Goal: Task Accomplishment & Management: Manage account settings

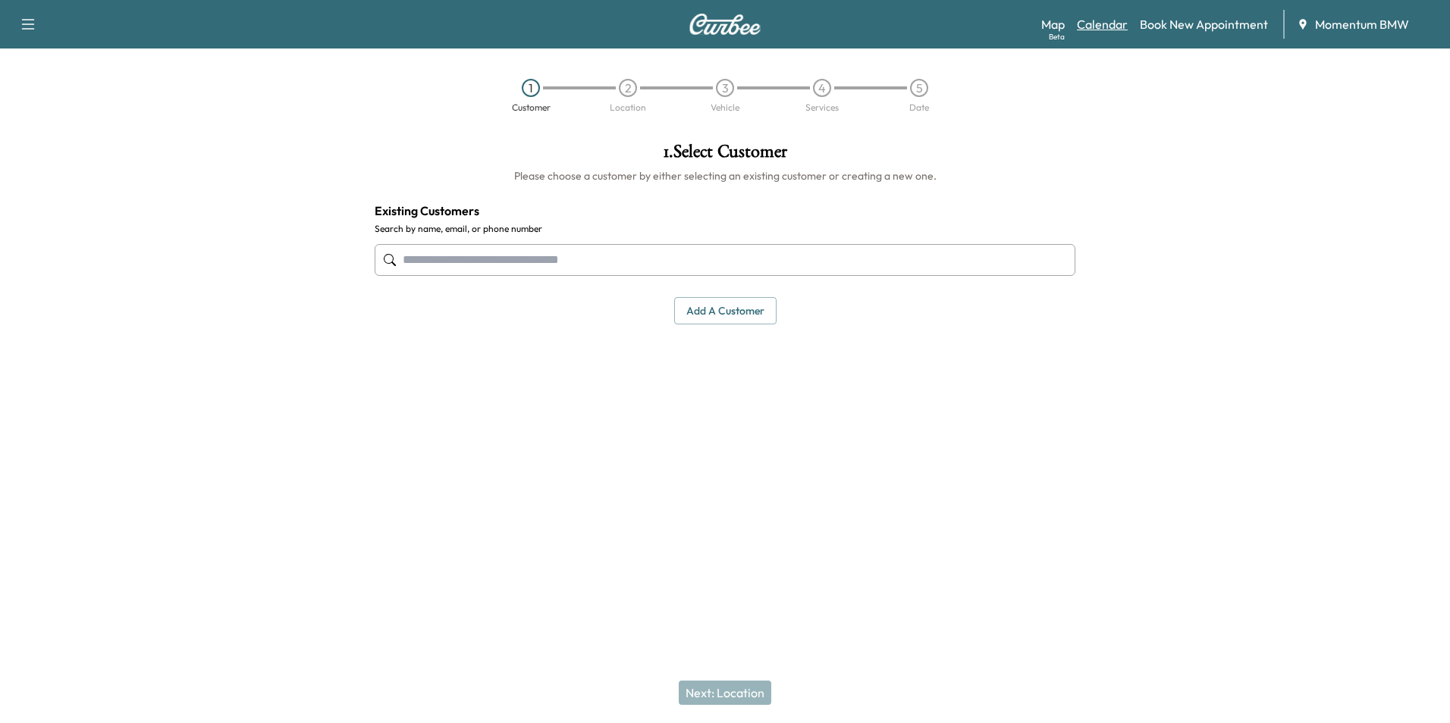
click at [1102, 28] on link "Calendar" at bounding box center [1102, 24] width 51 height 18
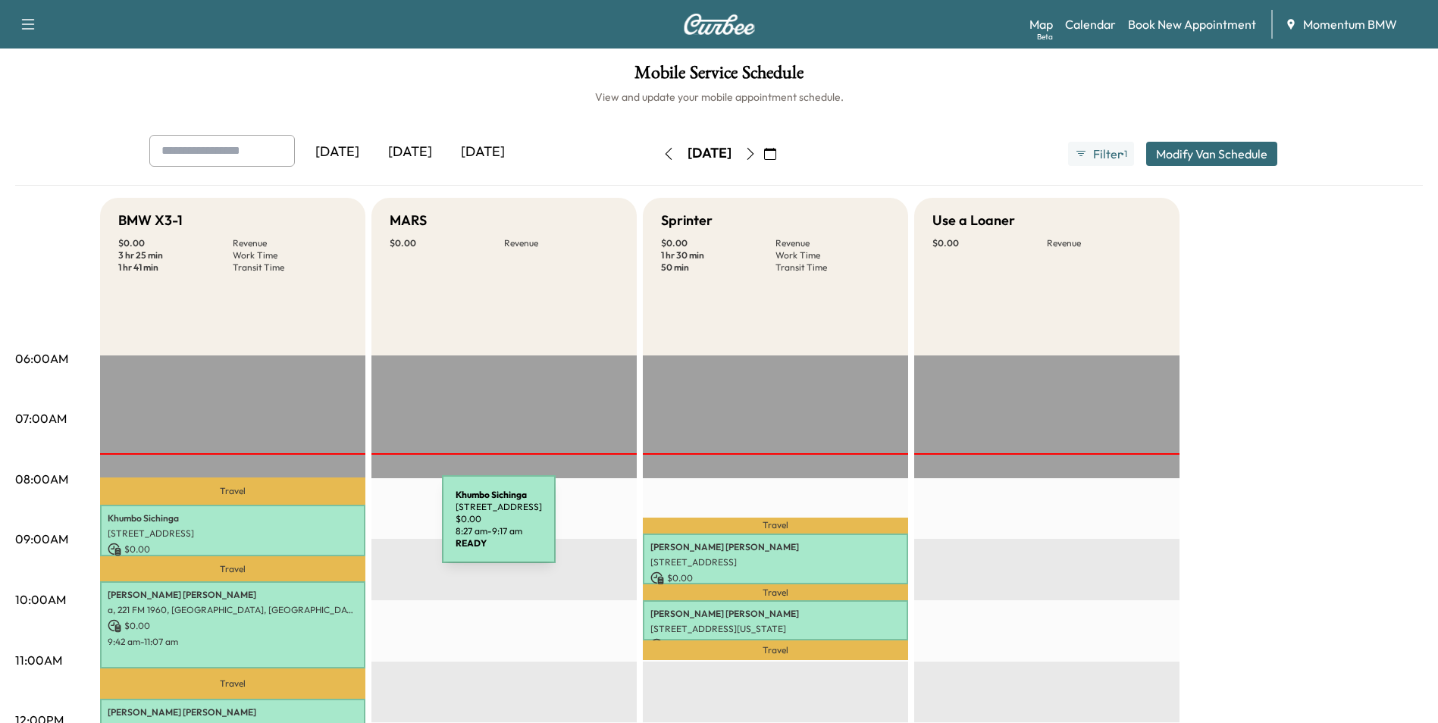
click at [328, 528] on p "[STREET_ADDRESS]" at bounding box center [233, 534] width 250 height 12
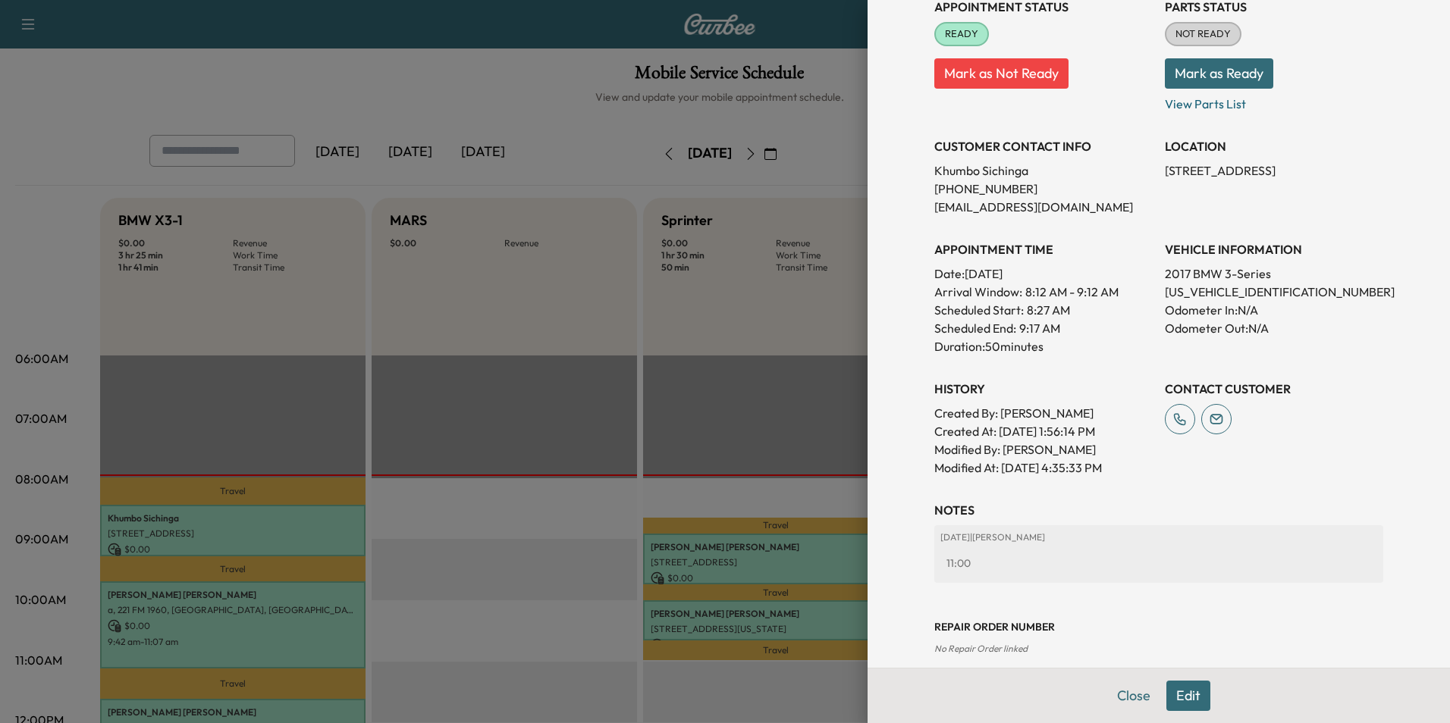
scroll to position [211, 0]
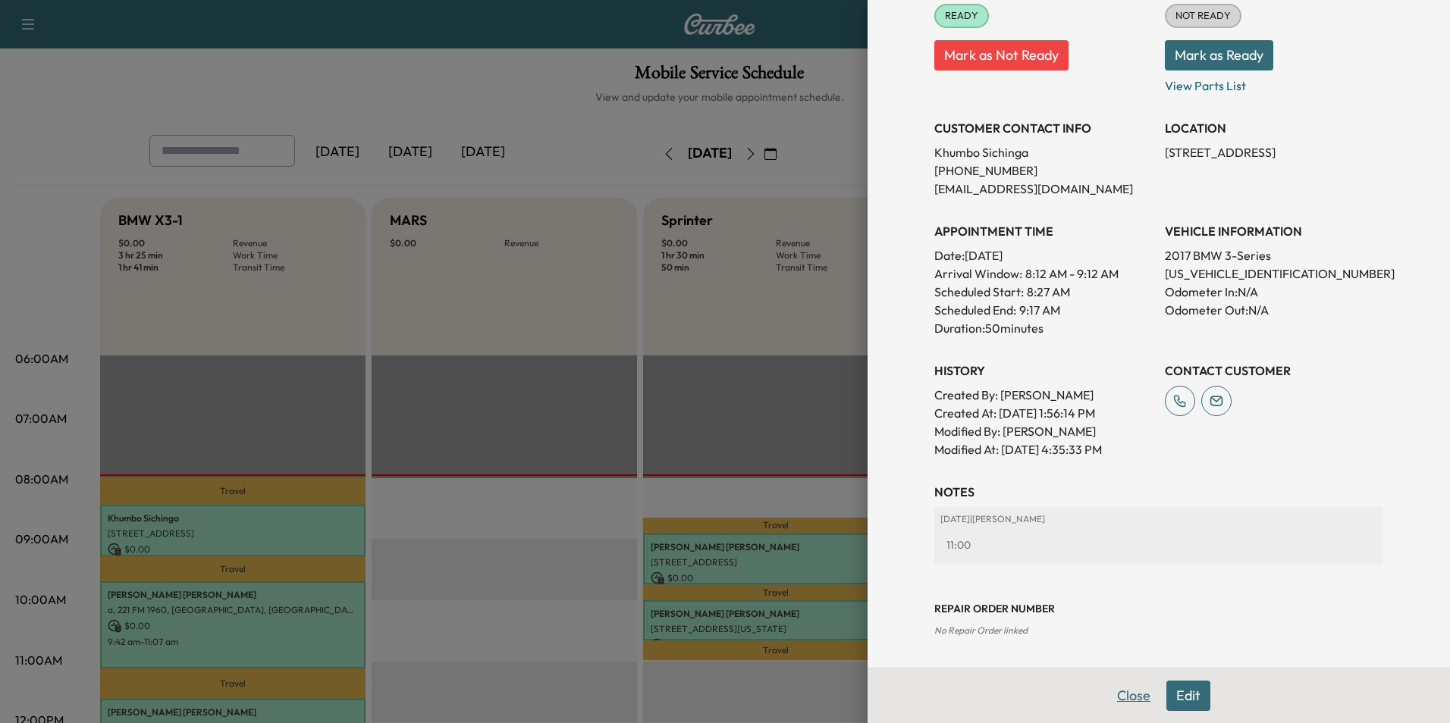
click at [1123, 701] on button "Close" at bounding box center [1133, 696] width 53 height 30
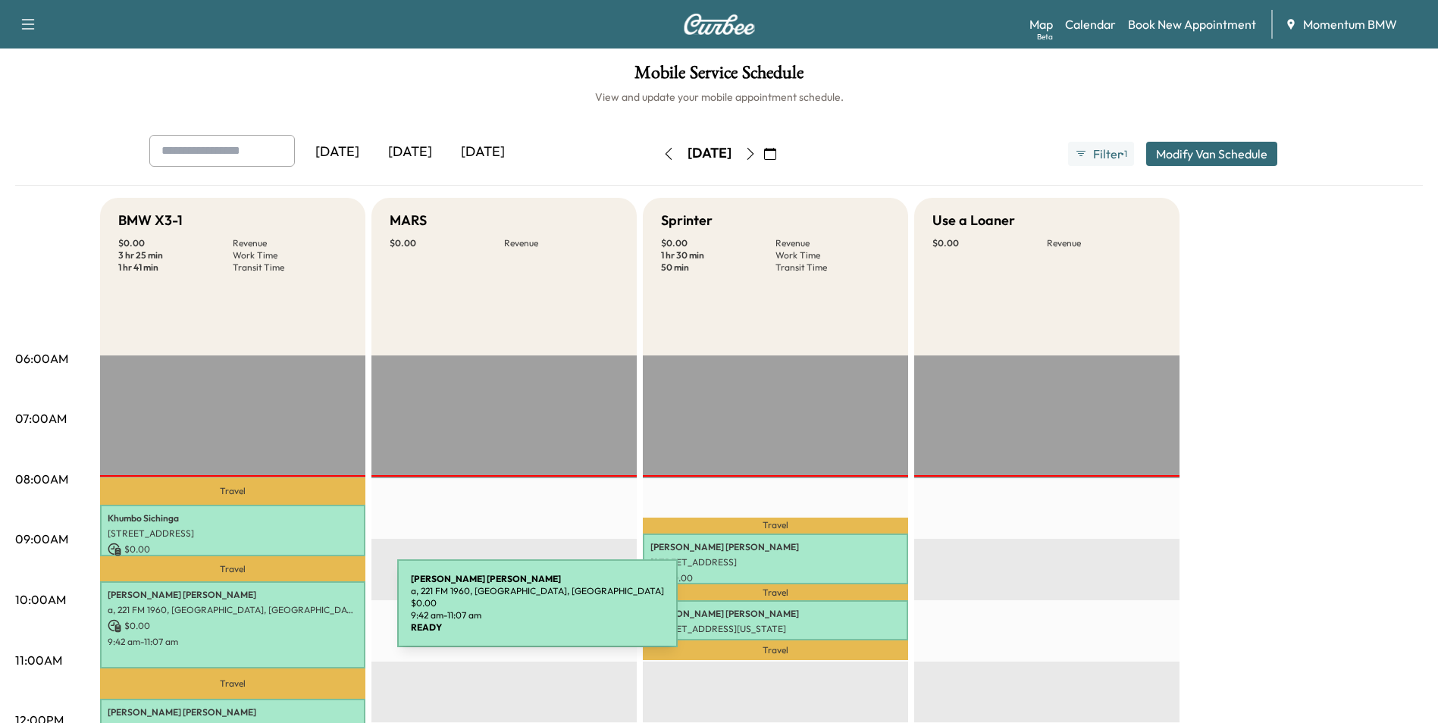
click at [284, 613] on p "a, 221 FM 1960, [GEOGRAPHIC_DATA], [GEOGRAPHIC_DATA]" at bounding box center [233, 610] width 250 height 12
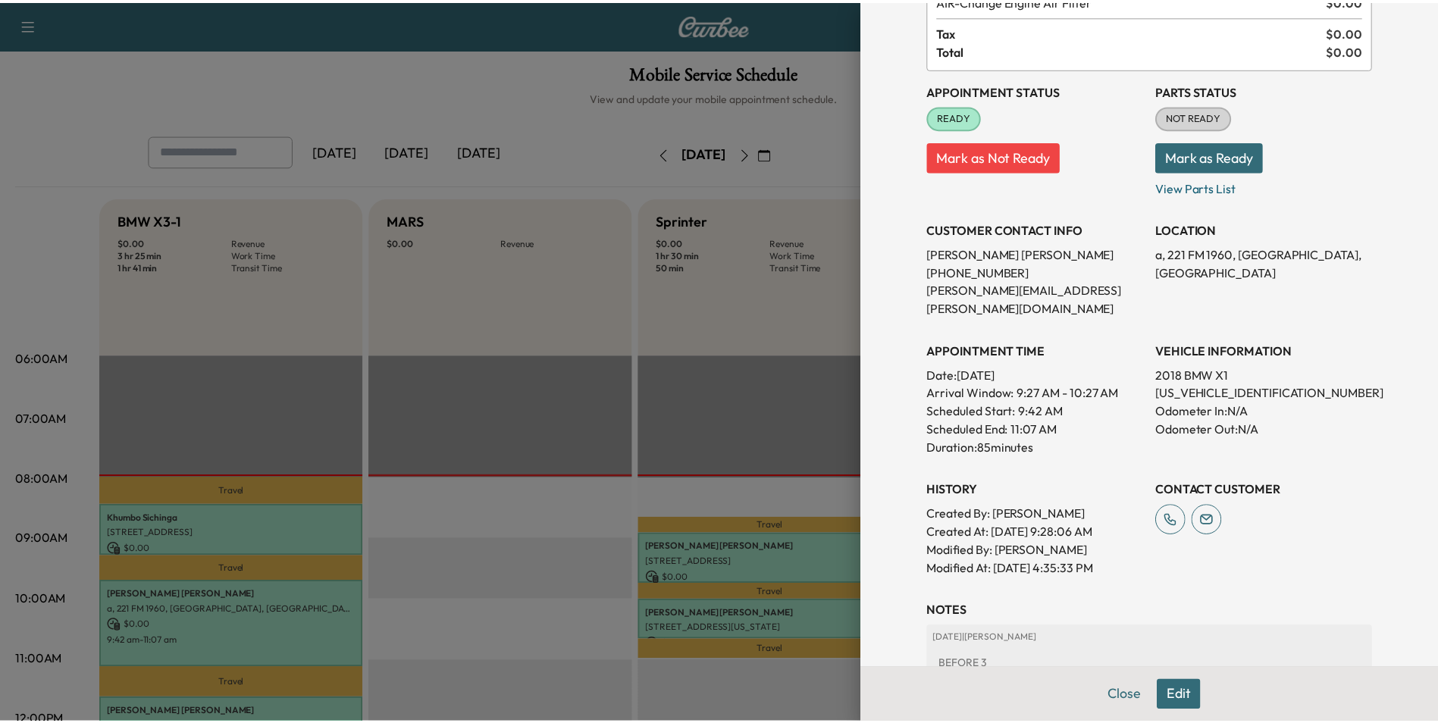
scroll to position [247, 0]
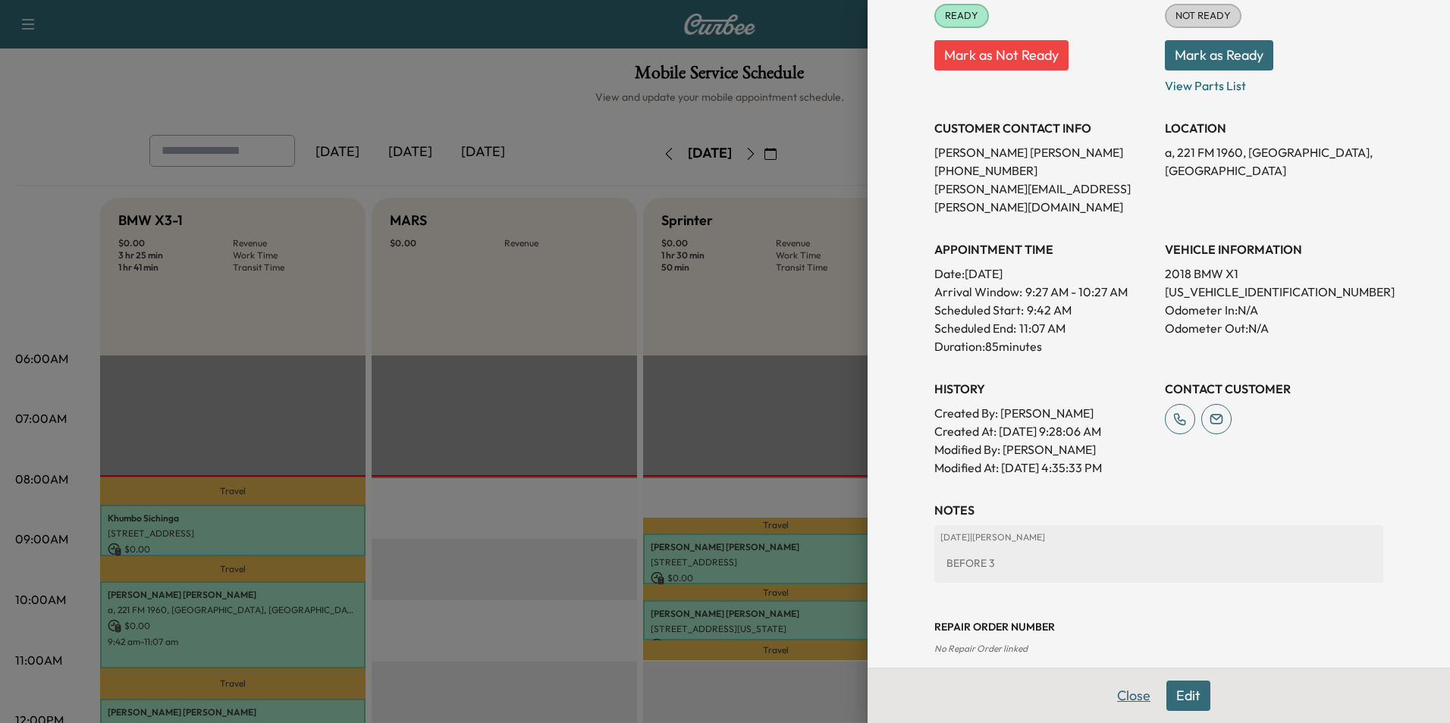
click at [1110, 695] on button "Close" at bounding box center [1133, 696] width 53 height 30
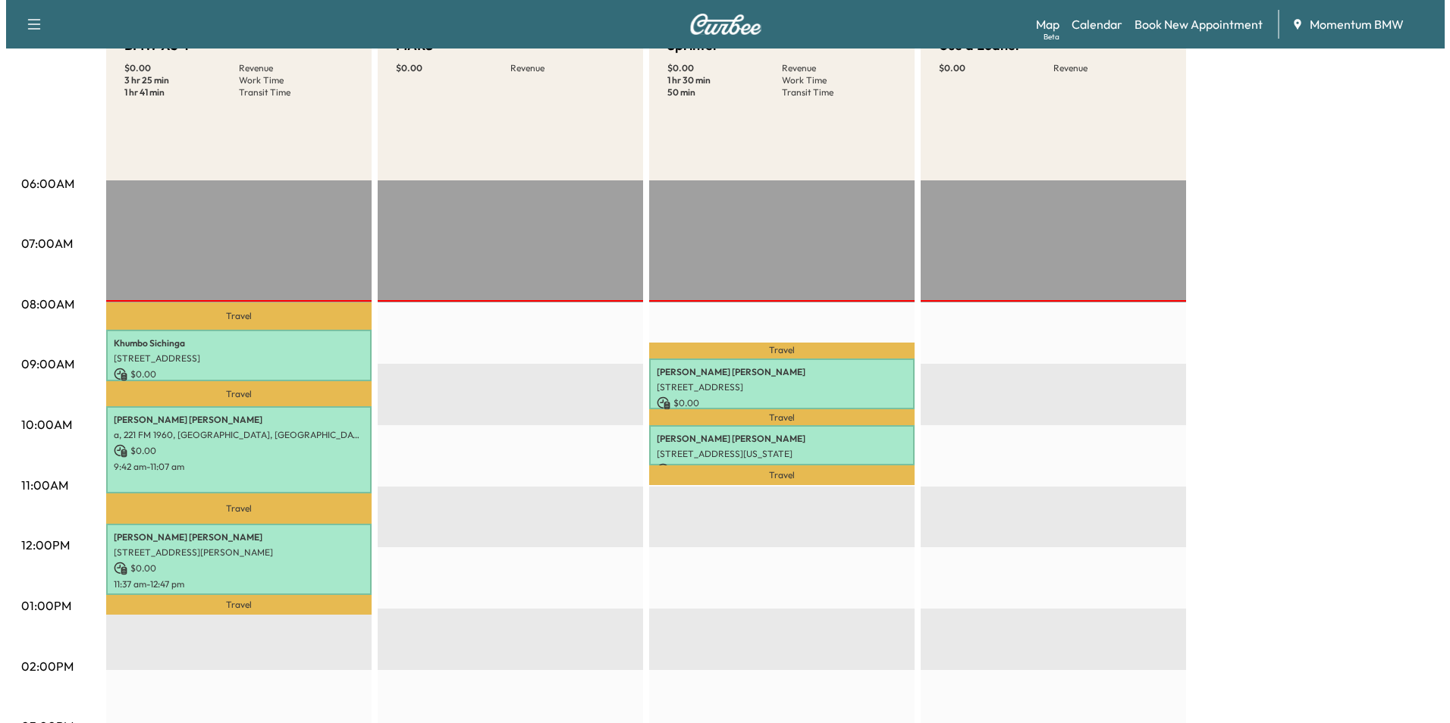
scroll to position [227, 0]
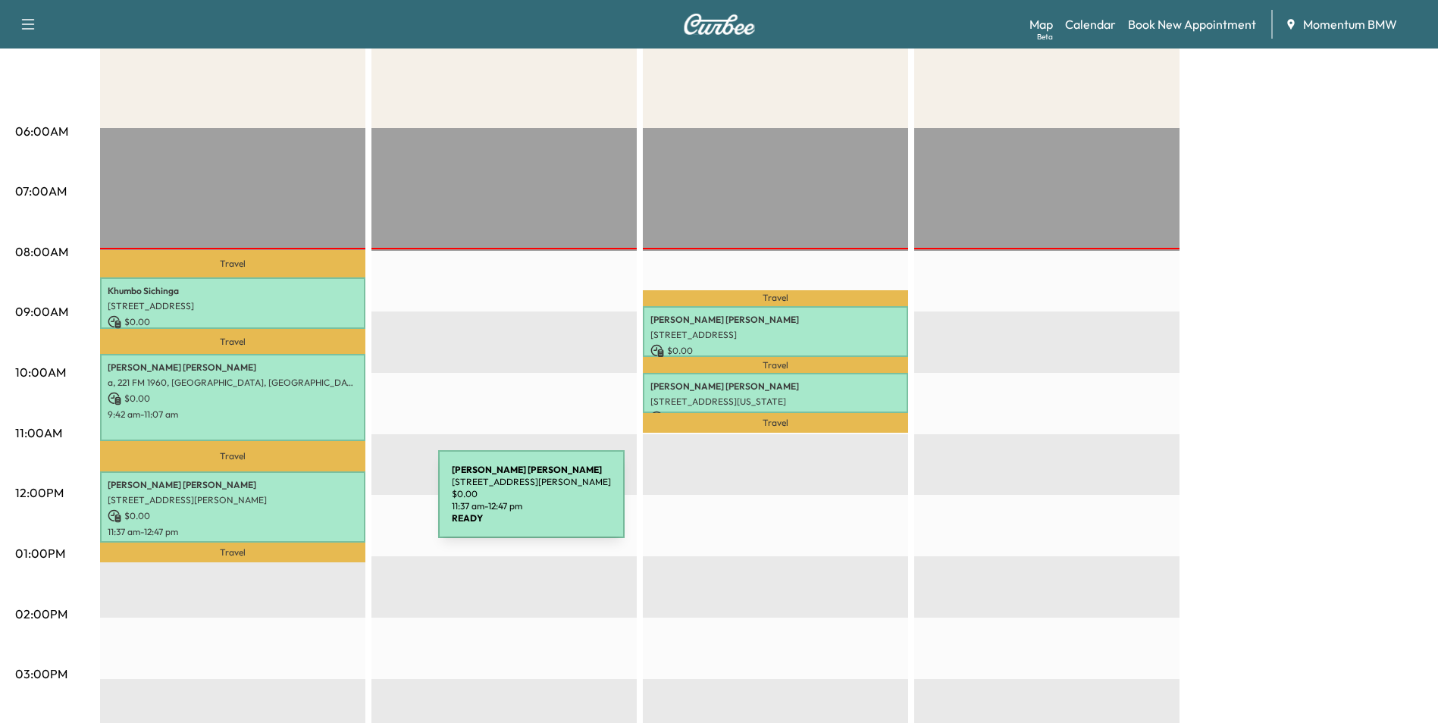
click at [325, 503] on div "[PERSON_NAME] [STREET_ADDRESS][PERSON_NAME] $ 0.00 11:37 am - 12:47 pm" at bounding box center [232, 507] width 265 height 71
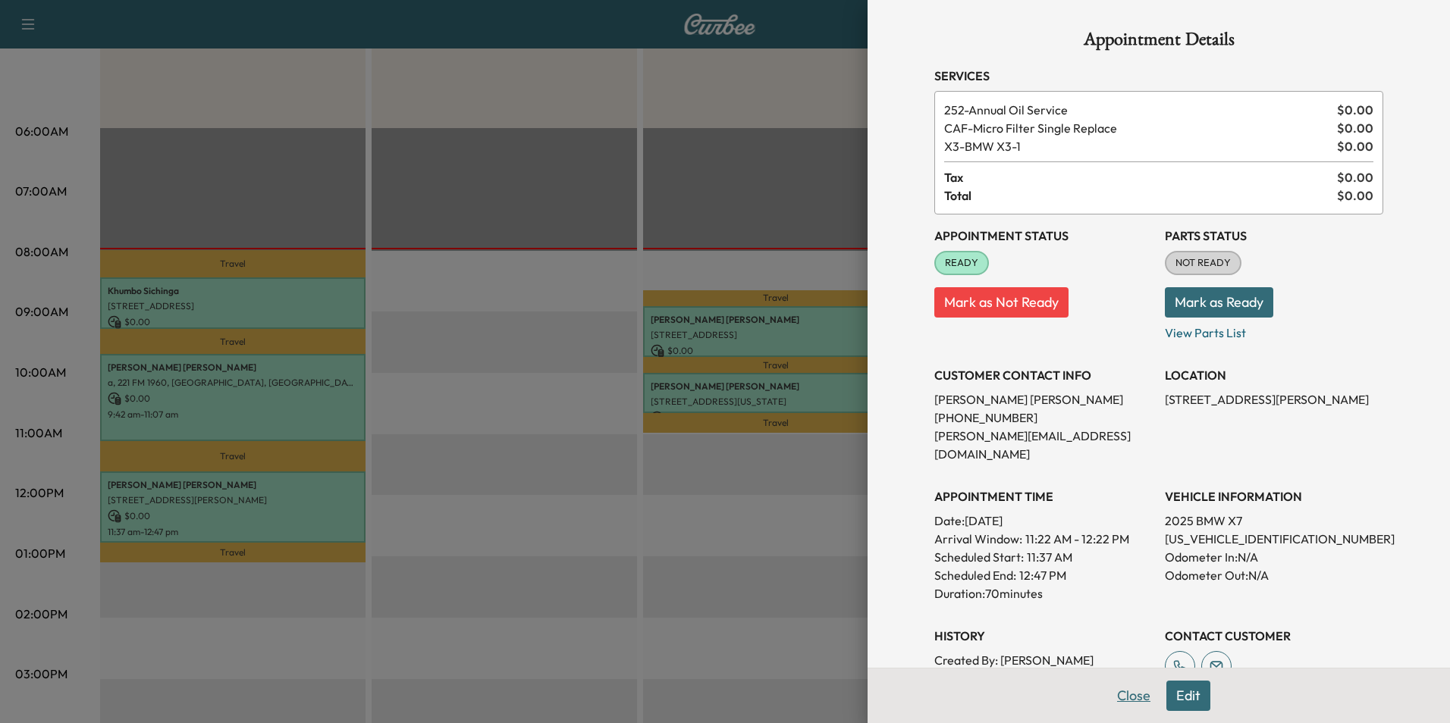
click at [1118, 697] on button "Close" at bounding box center [1133, 696] width 53 height 30
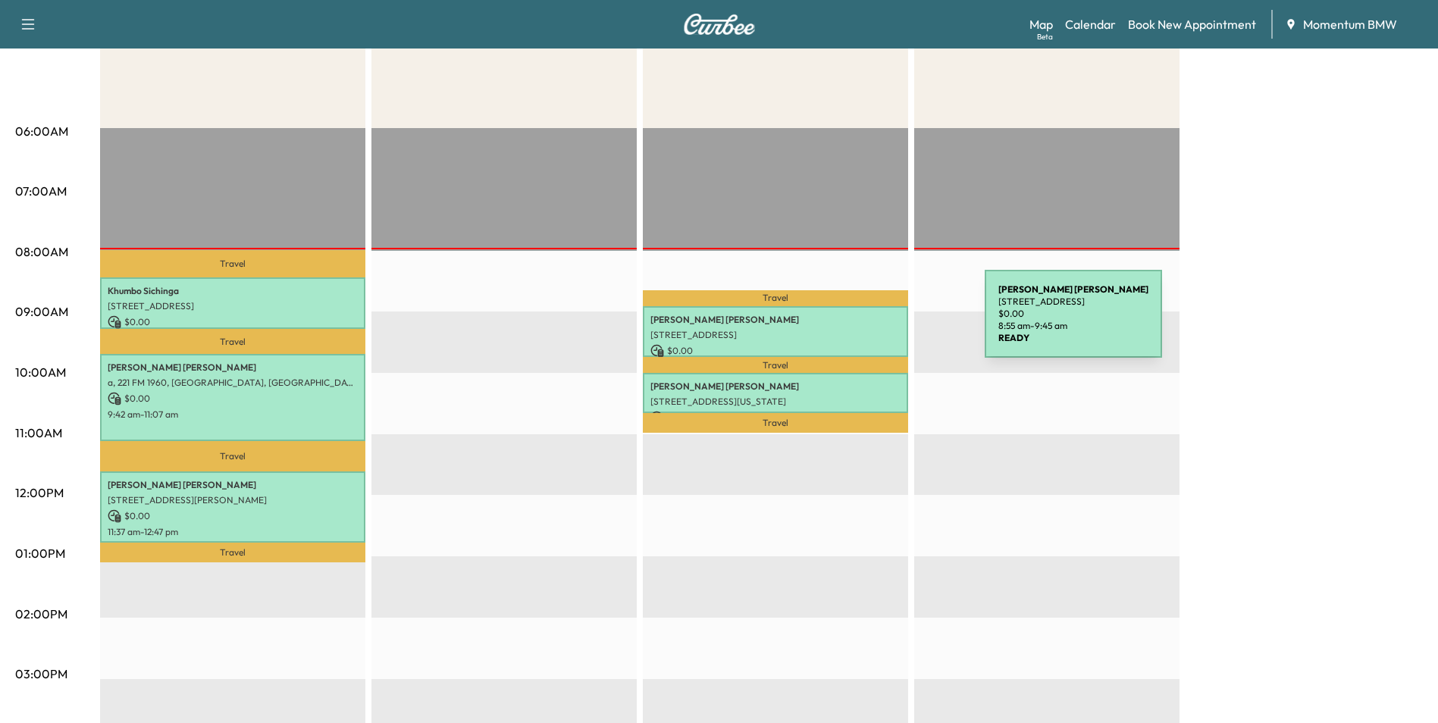
click at [871, 323] on p "[PERSON_NAME]" at bounding box center [776, 320] width 250 height 12
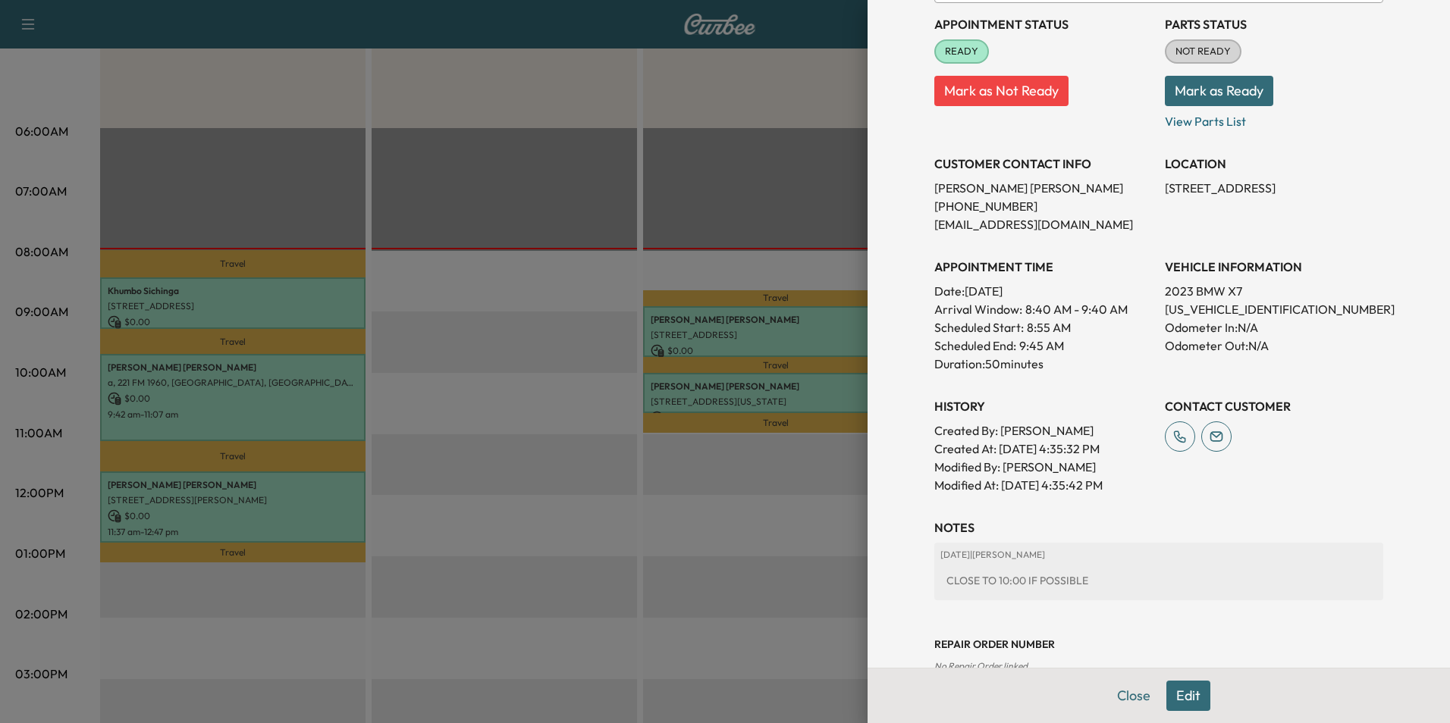
scroll to position [211, 0]
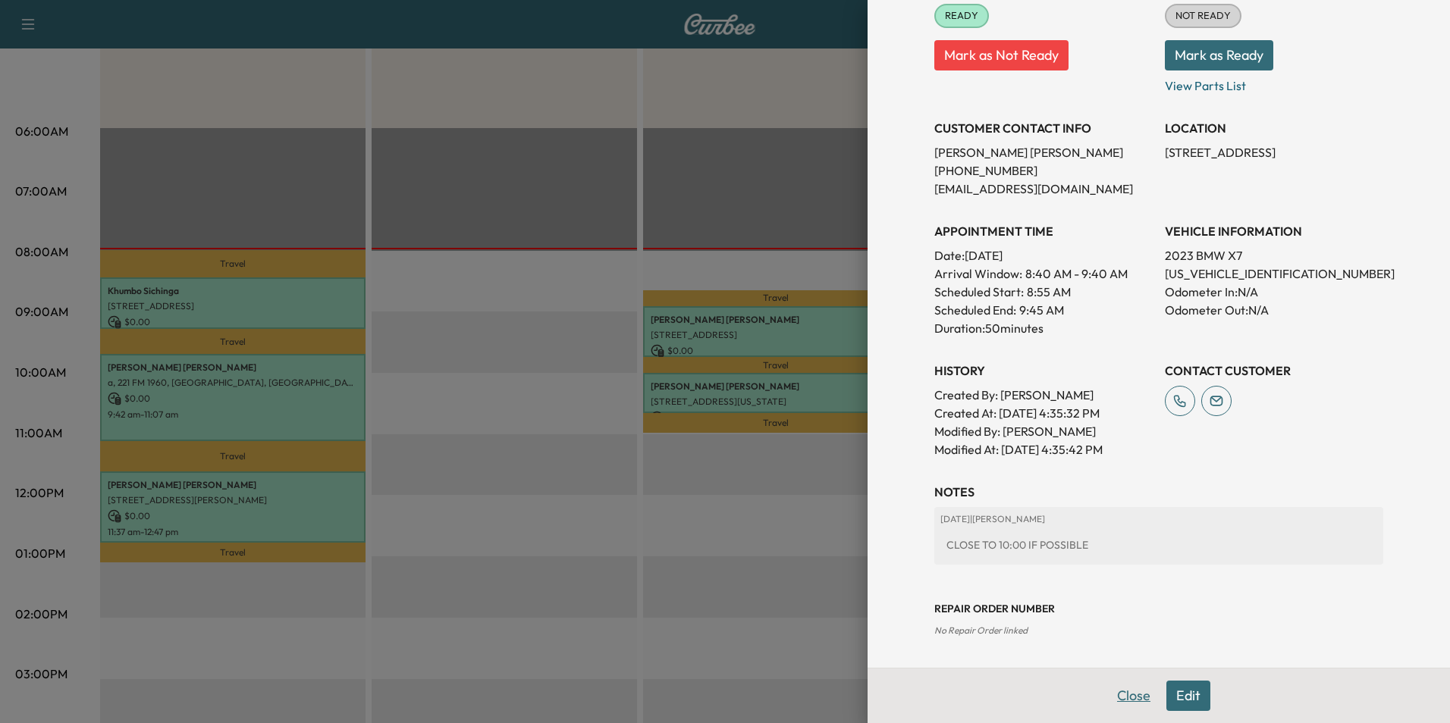
click at [1130, 701] on button "Close" at bounding box center [1133, 696] width 53 height 30
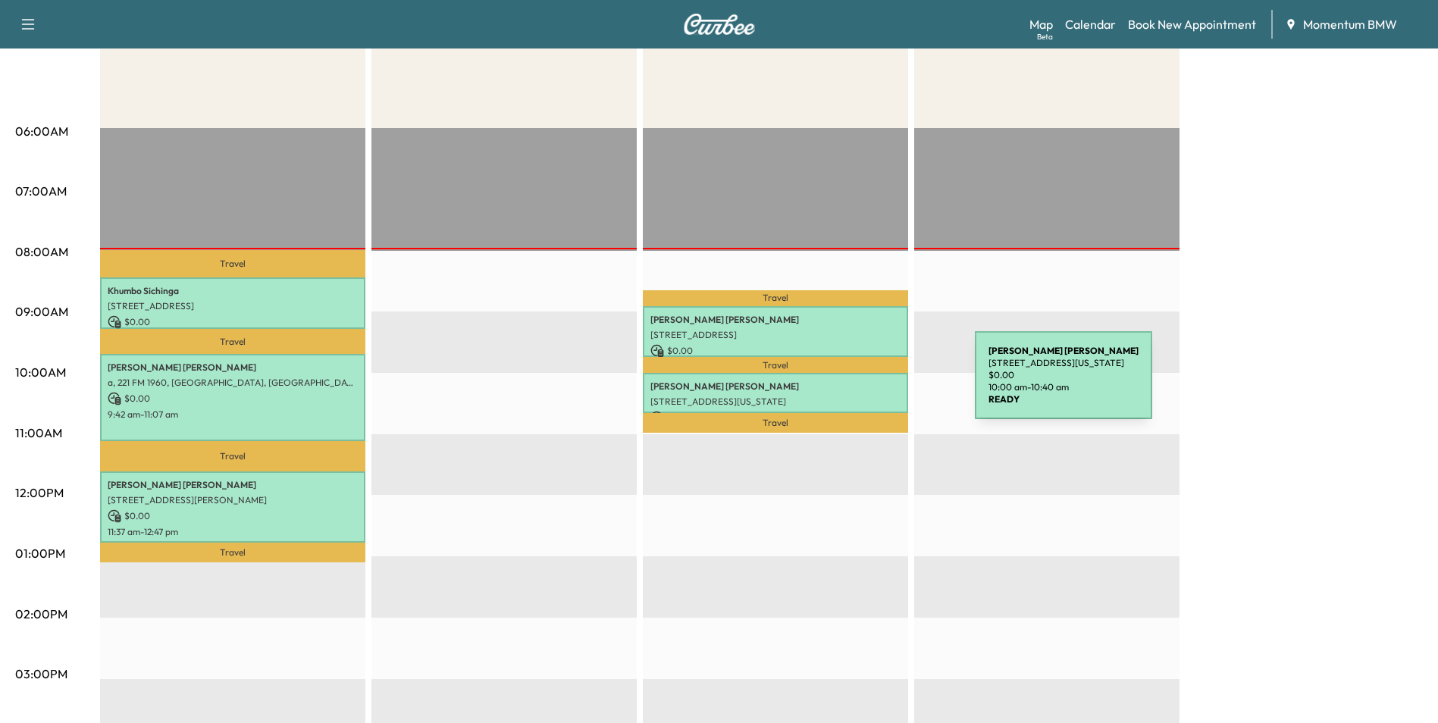
click at [863, 384] on p "[PERSON_NAME]" at bounding box center [776, 387] width 250 height 12
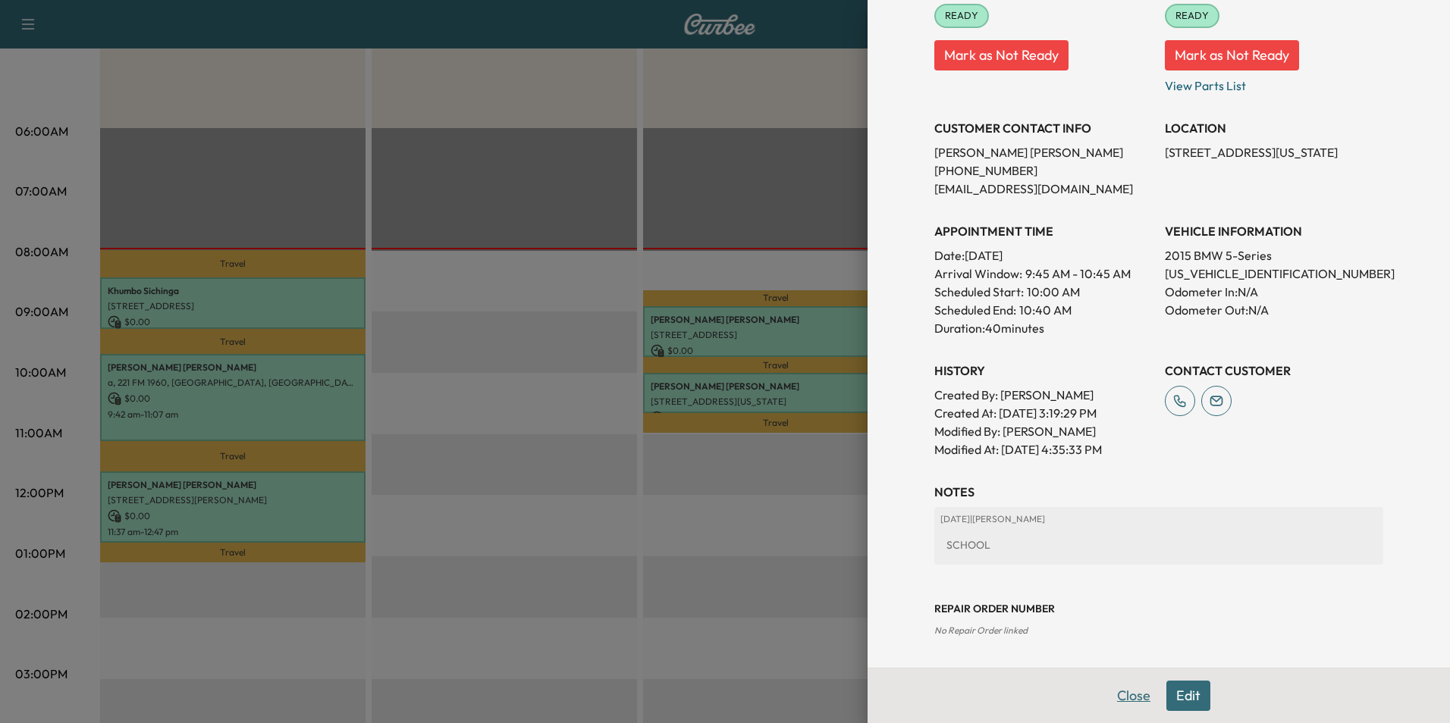
click at [1115, 693] on button "Close" at bounding box center [1133, 696] width 53 height 30
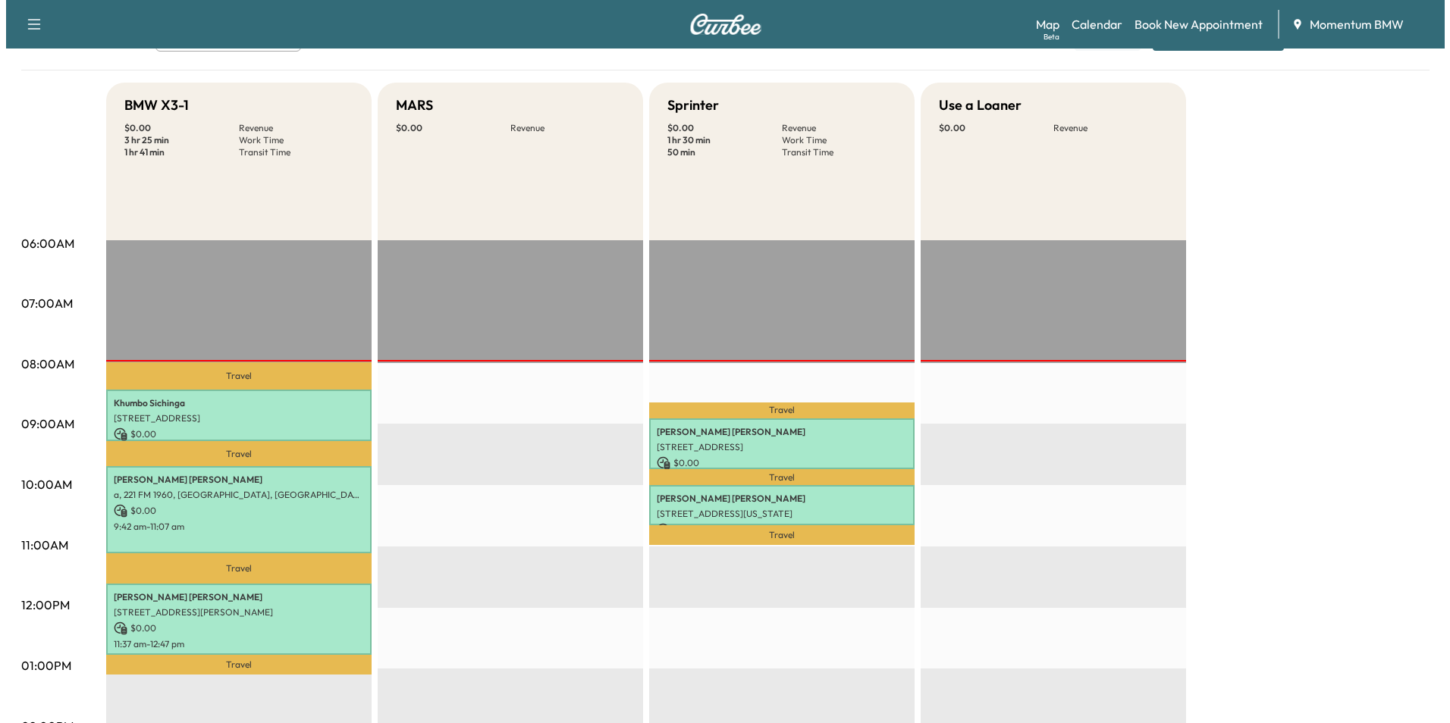
scroll to position [227, 0]
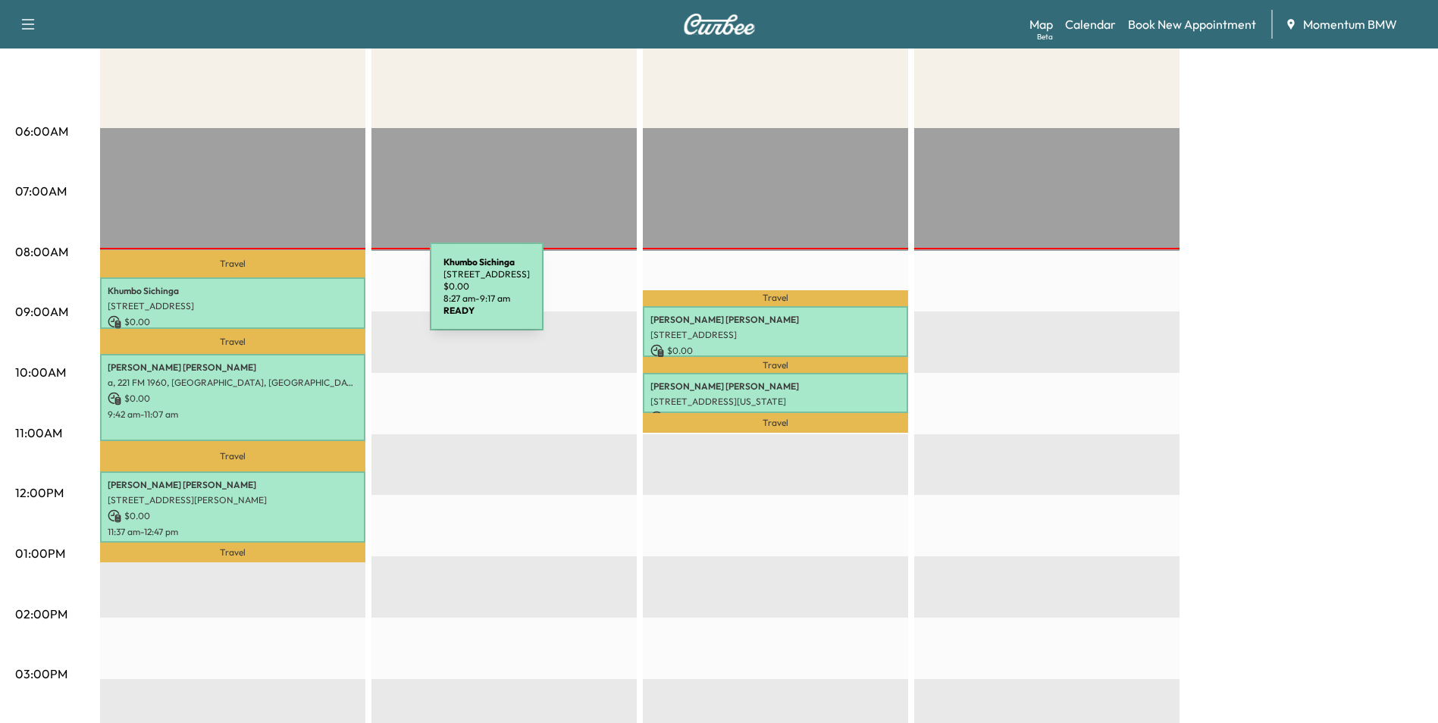
click at [316, 296] on p "Khumbo Sichinga" at bounding box center [233, 291] width 250 height 12
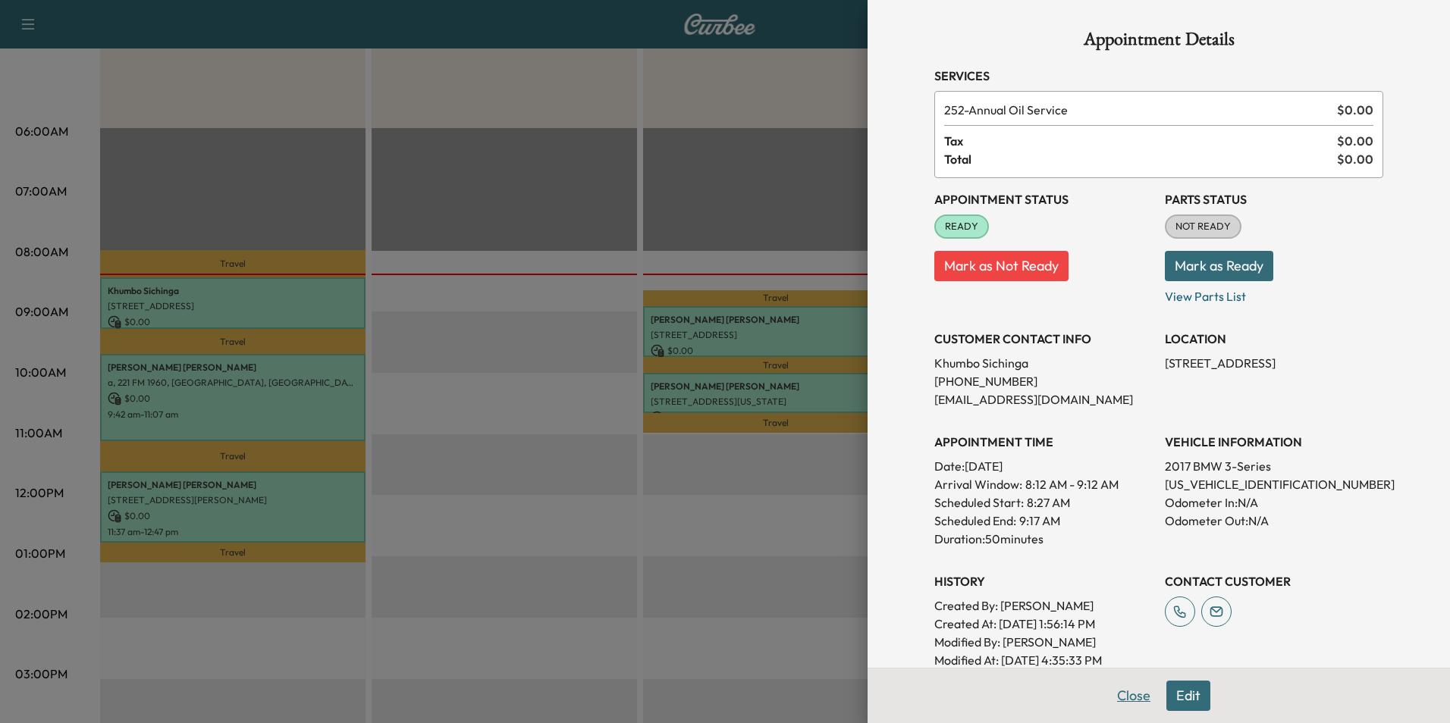
click at [1107, 696] on button "Close" at bounding box center [1133, 696] width 53 height 30
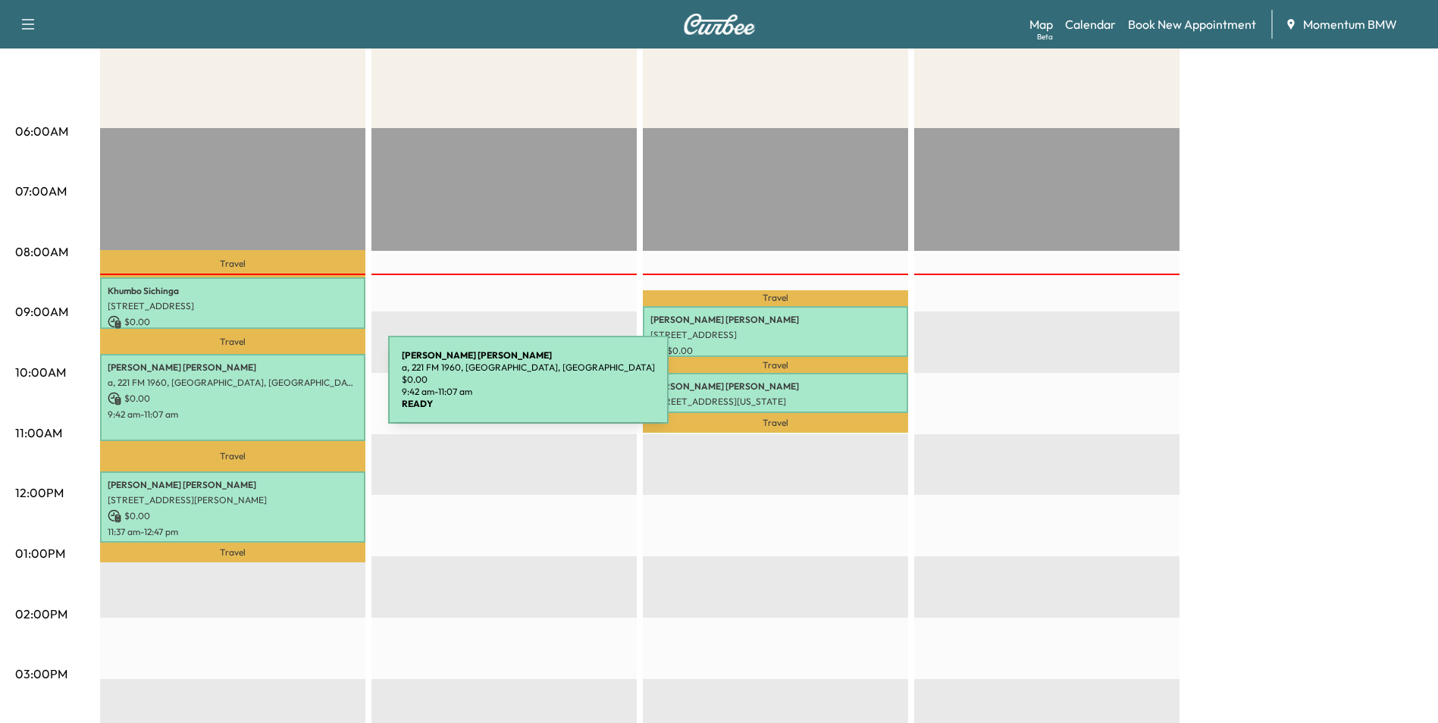
click at [274, 392] on p "$ 0.00" at bounding box center [233, 399] width 250 height 14
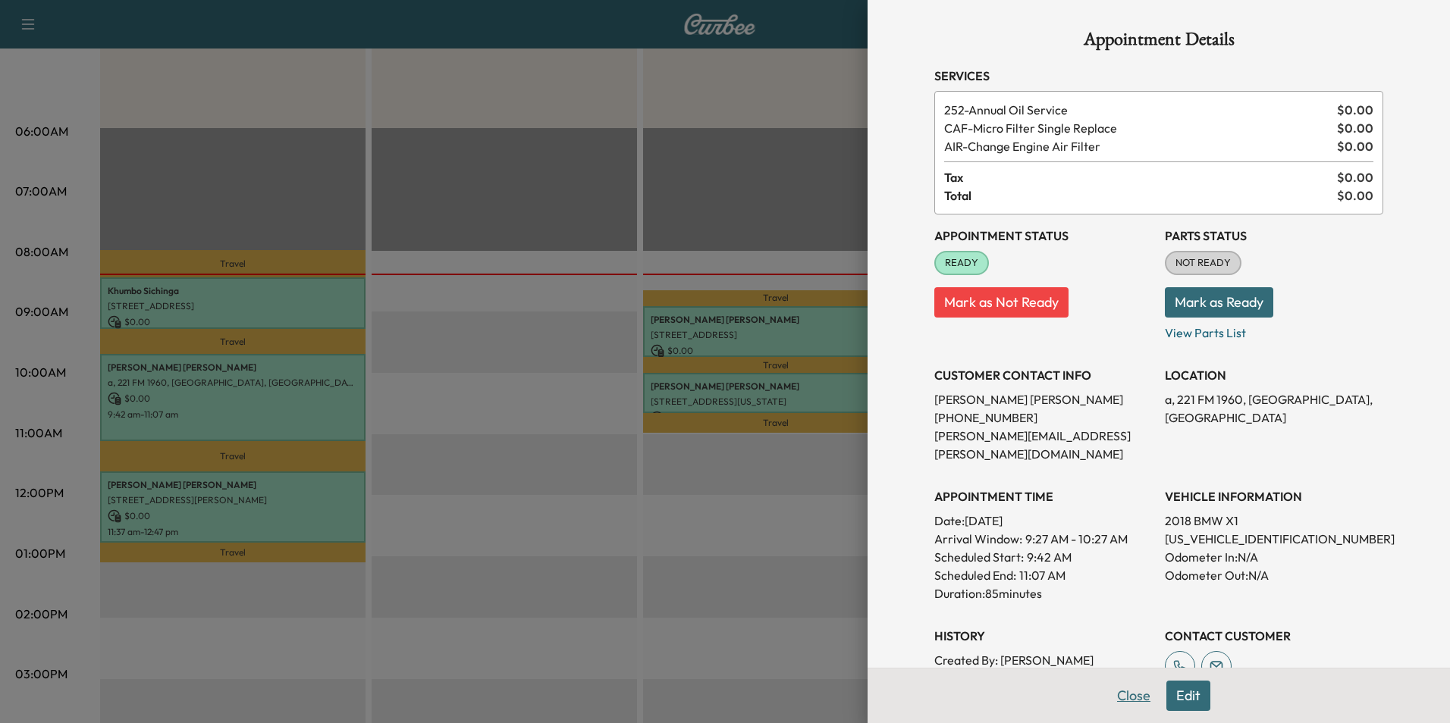
click at [1128, 695] on button "Close" at bounding box center [1133, 696] width 53 height 30
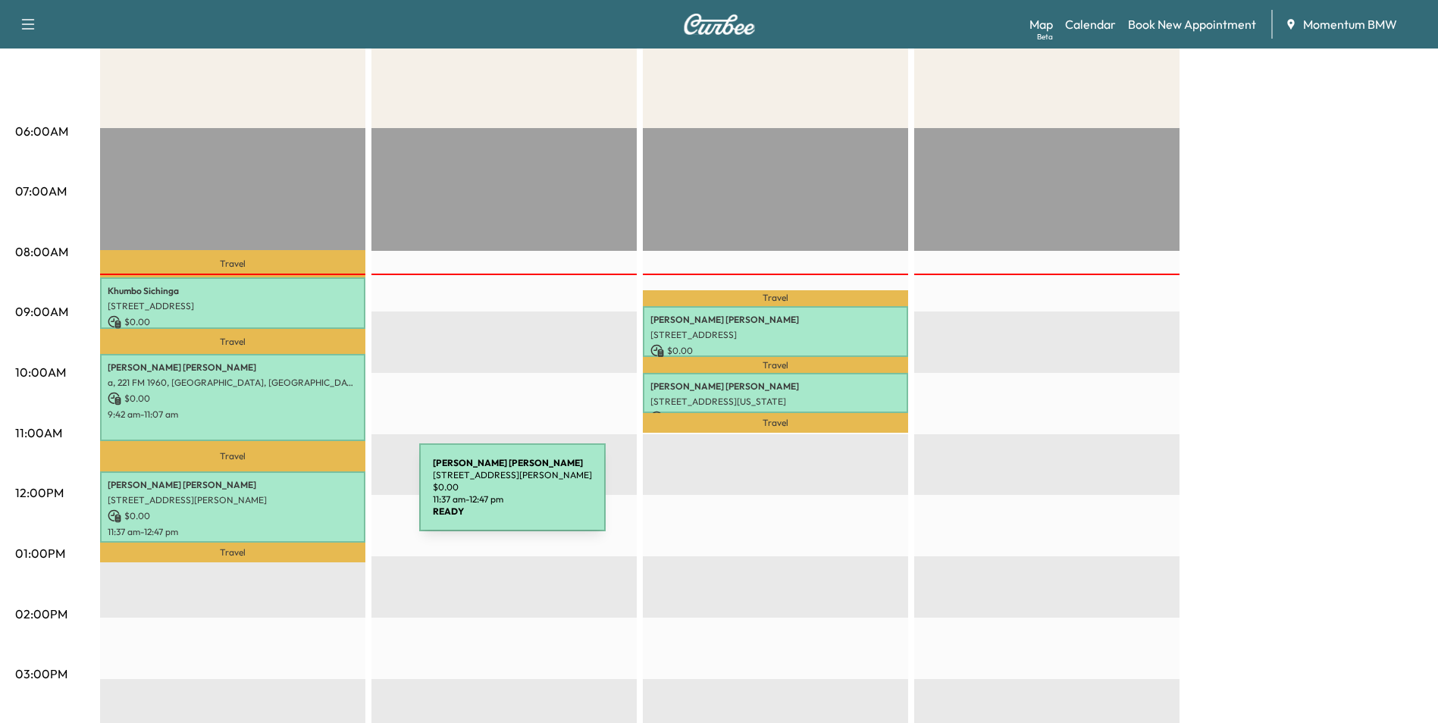
click at [306, 497] on p "[STREET_ADDRESS][PERSON_NAME]" at bounding box center [233, 500] width 250 height 12
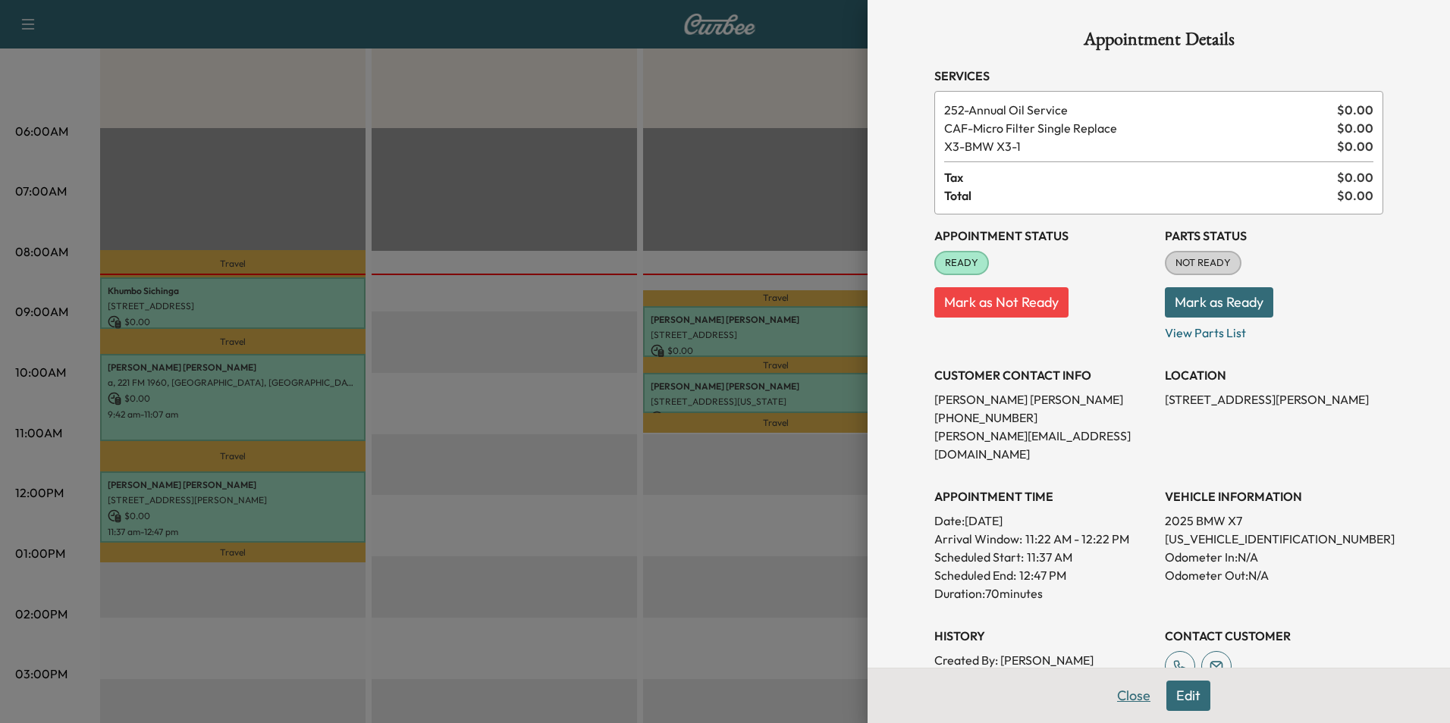
click at [1112, 688] on button "Close" at bounding box center [1133, 696] width 53 height 30
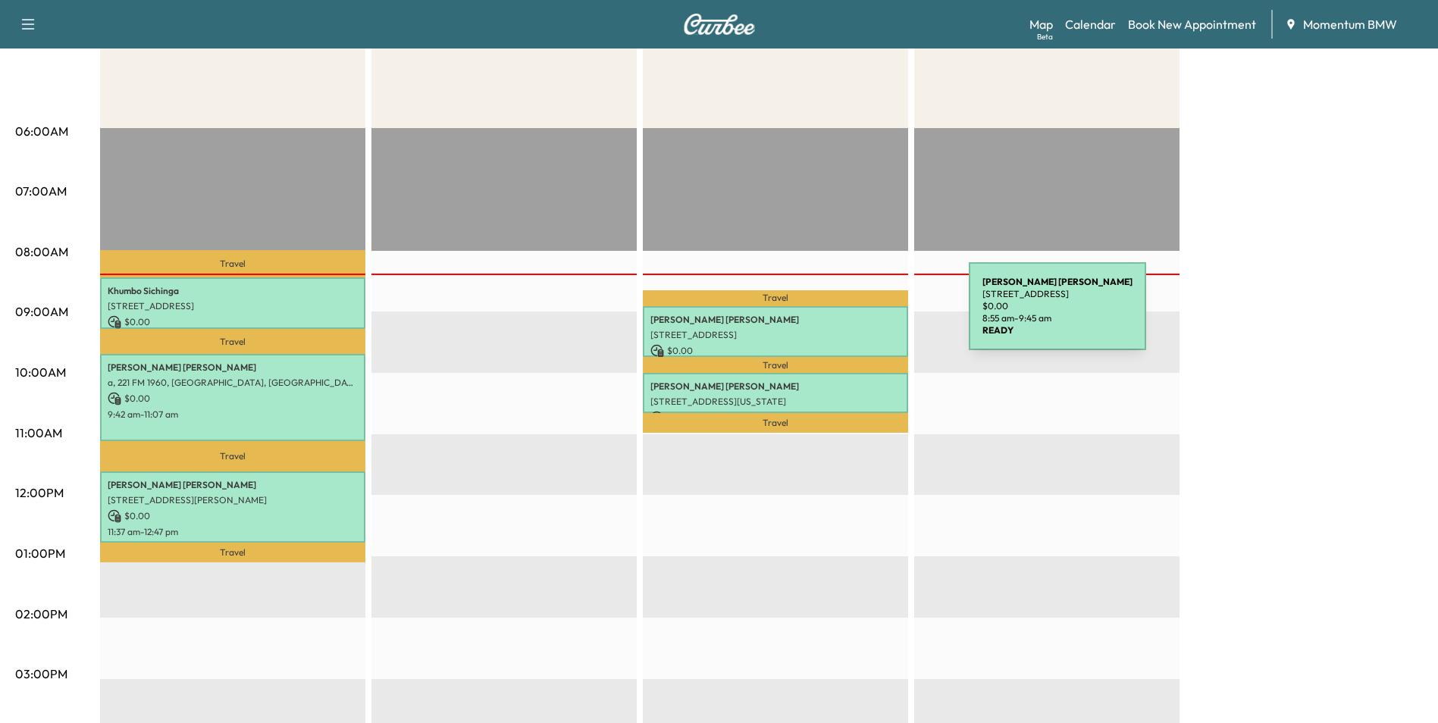
click at [855, 315] on p "[PERSON_NAME]" at bounding box center [776, 320] width 250 height 12
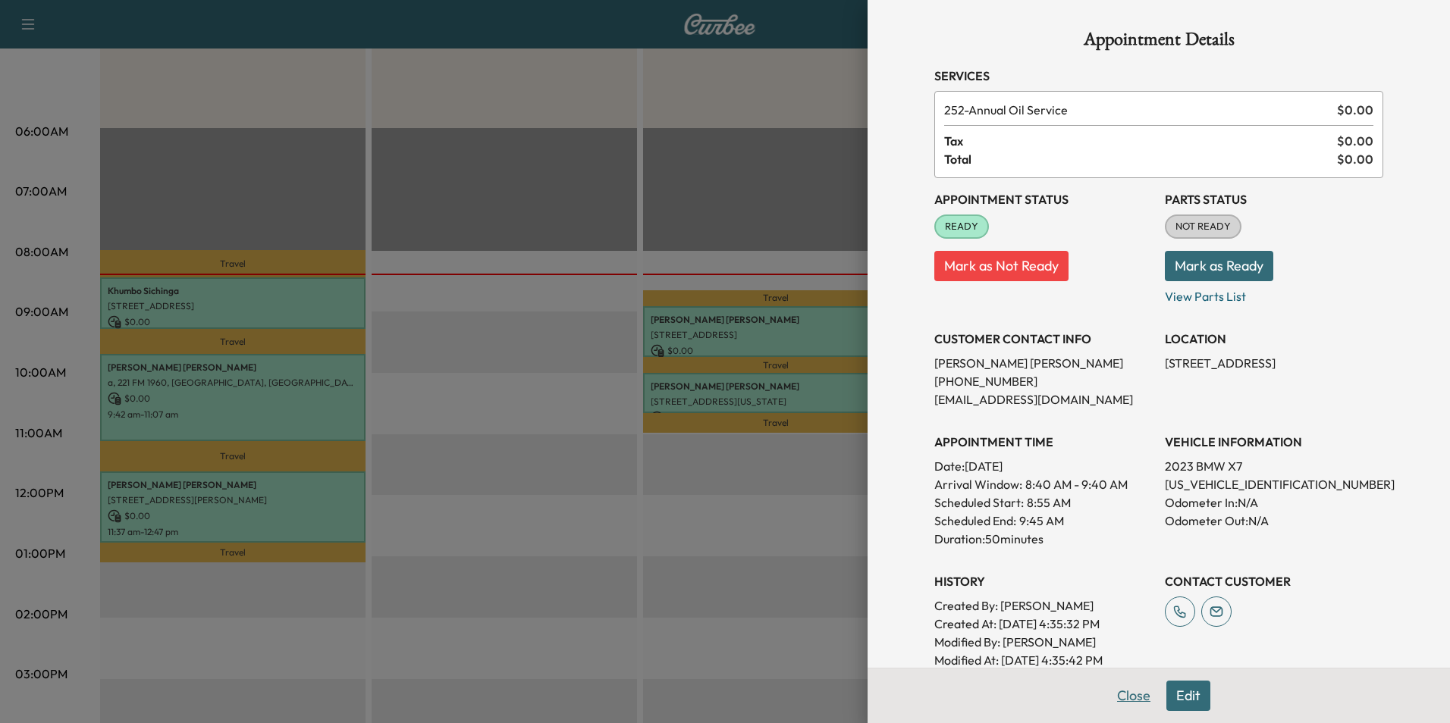
click at [1124, 697] on button "Close" at bounding box center [1133, 696] width 53 height 30
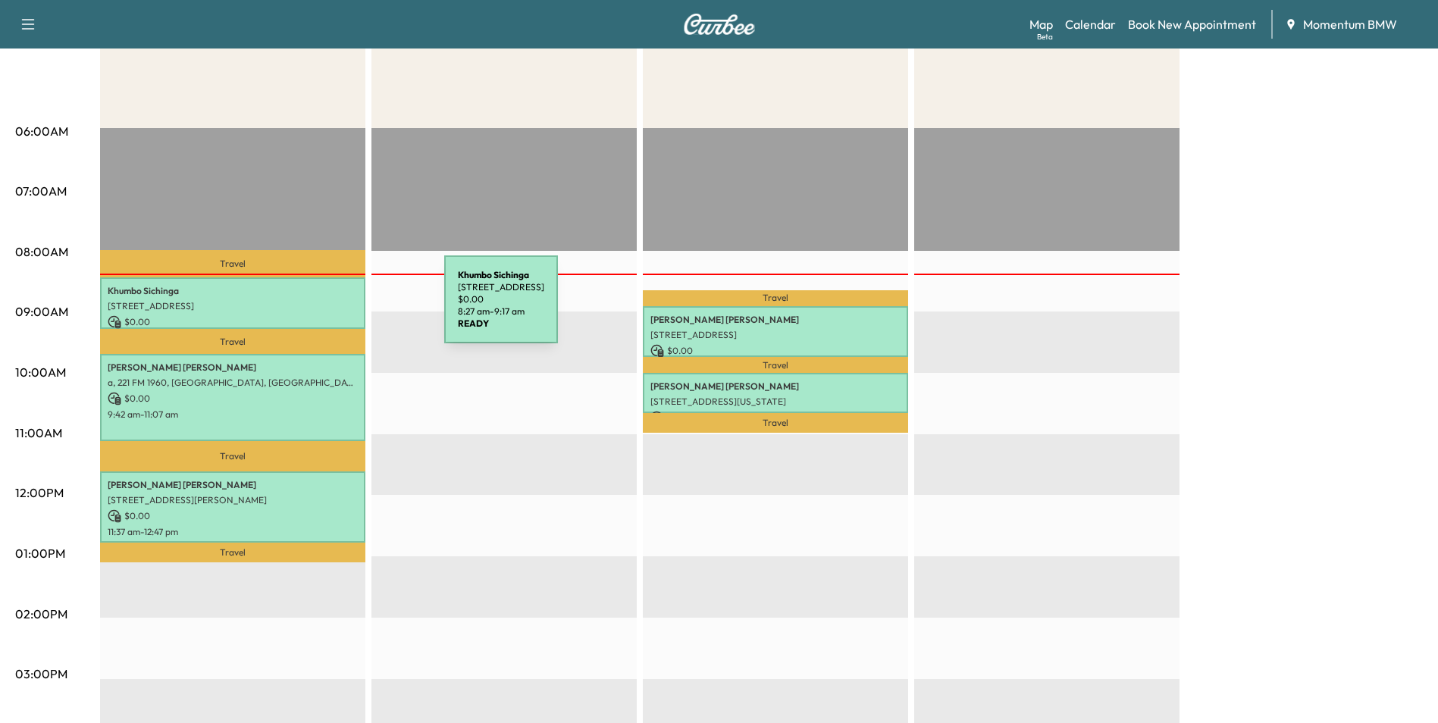
click at [331, 309] on p "[STREET_ADDRESS]" at bounding box center [233, 306] width 250 height 12
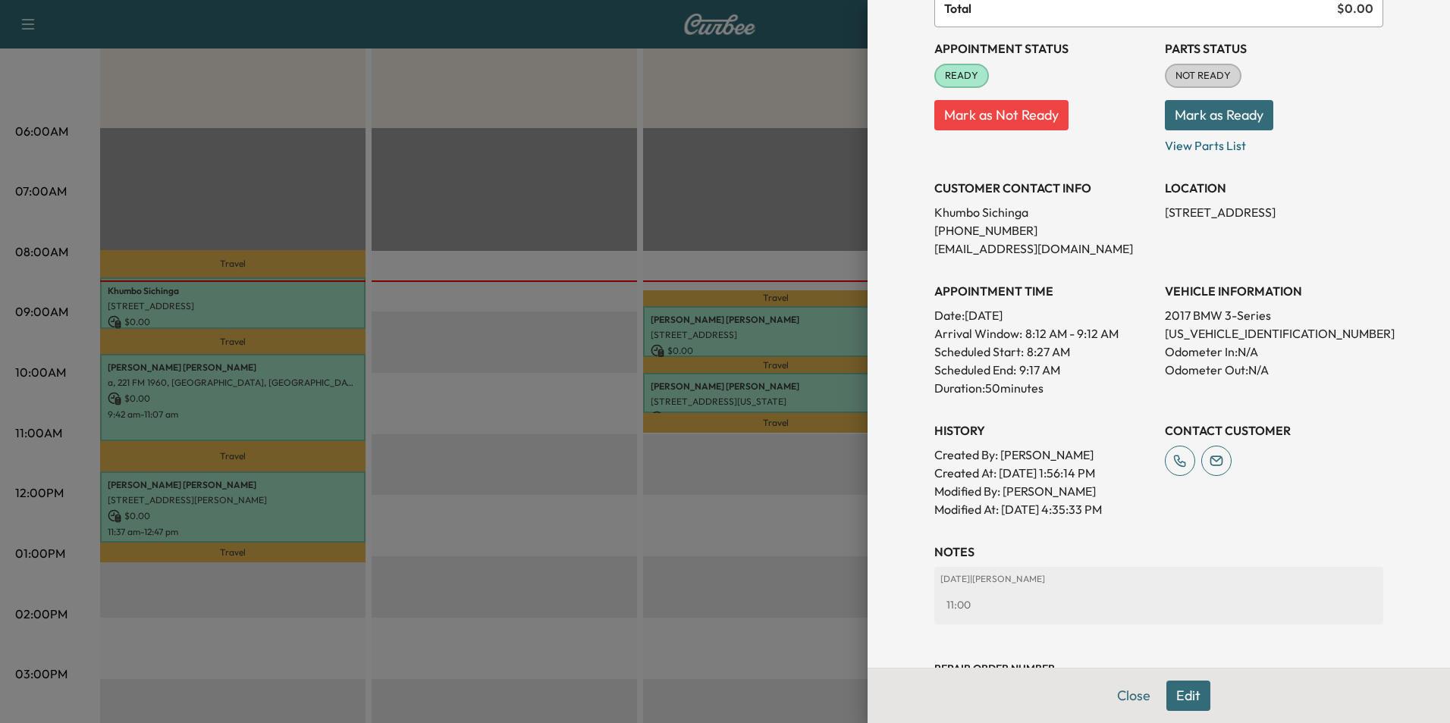
scroll to position [152, 0]
click at [1172, 696] on button "Edit" at bounding box center [1188, 696] width 44 height 30
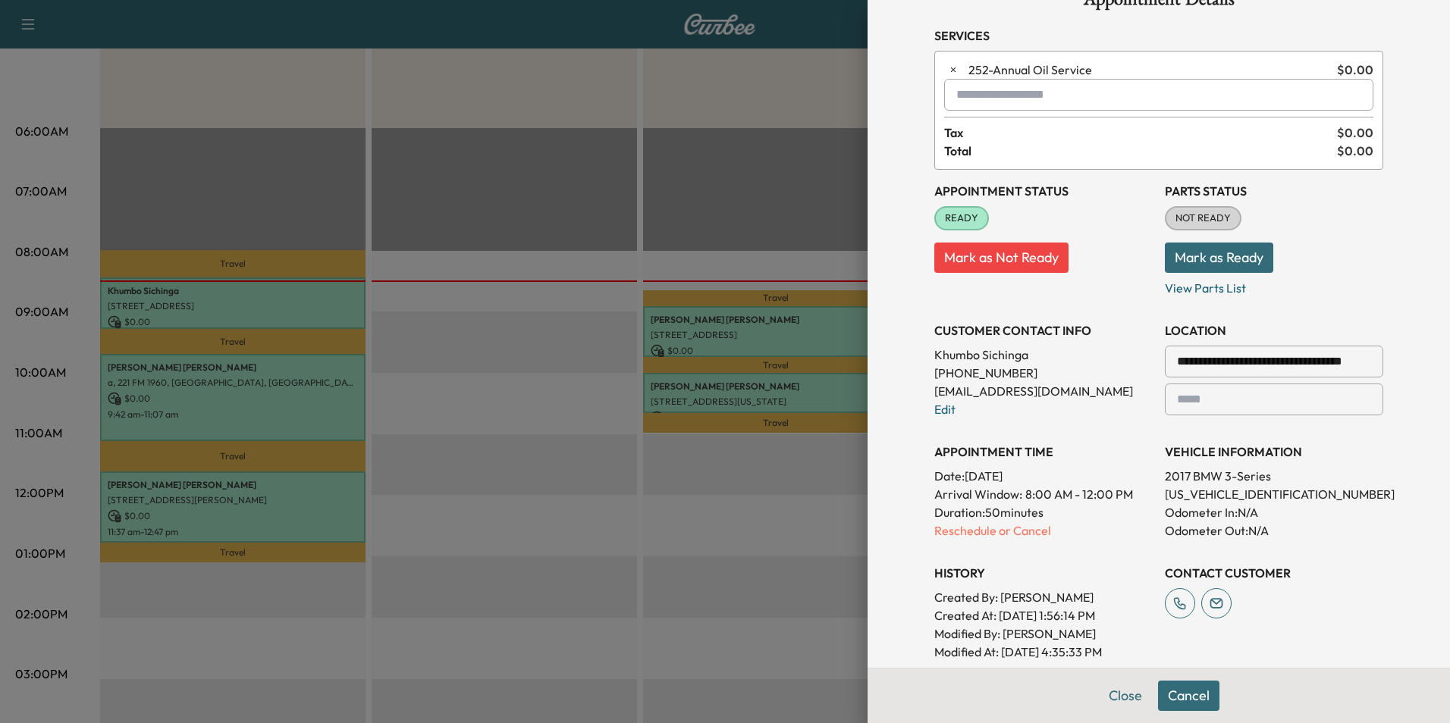
scroll to position [0, 0]
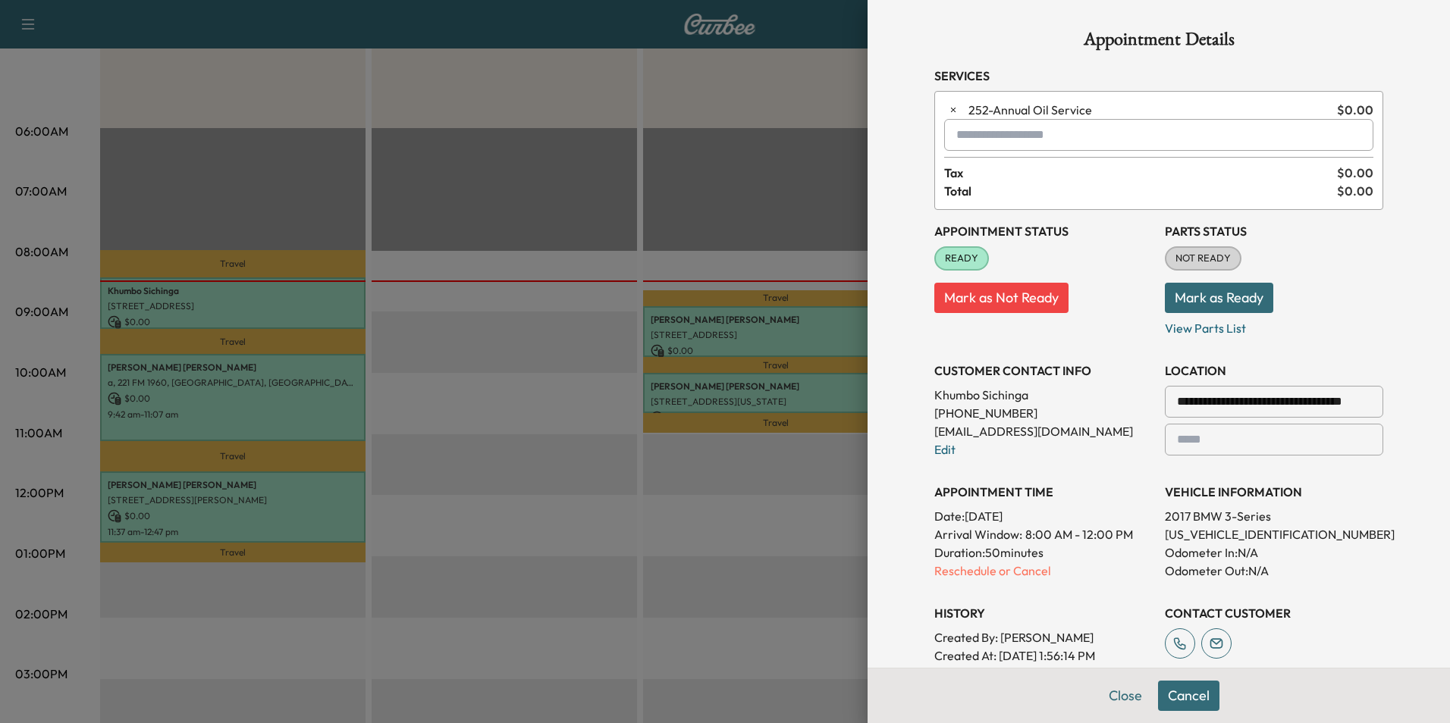
click at [968, 131] on input "text" at bounding box center [1158, 135] width 429 height 32
click at [1015, 171] on p "Tech2 - [PERSON_NAME]" at bounding box center [1105, 174] width 333 height 21
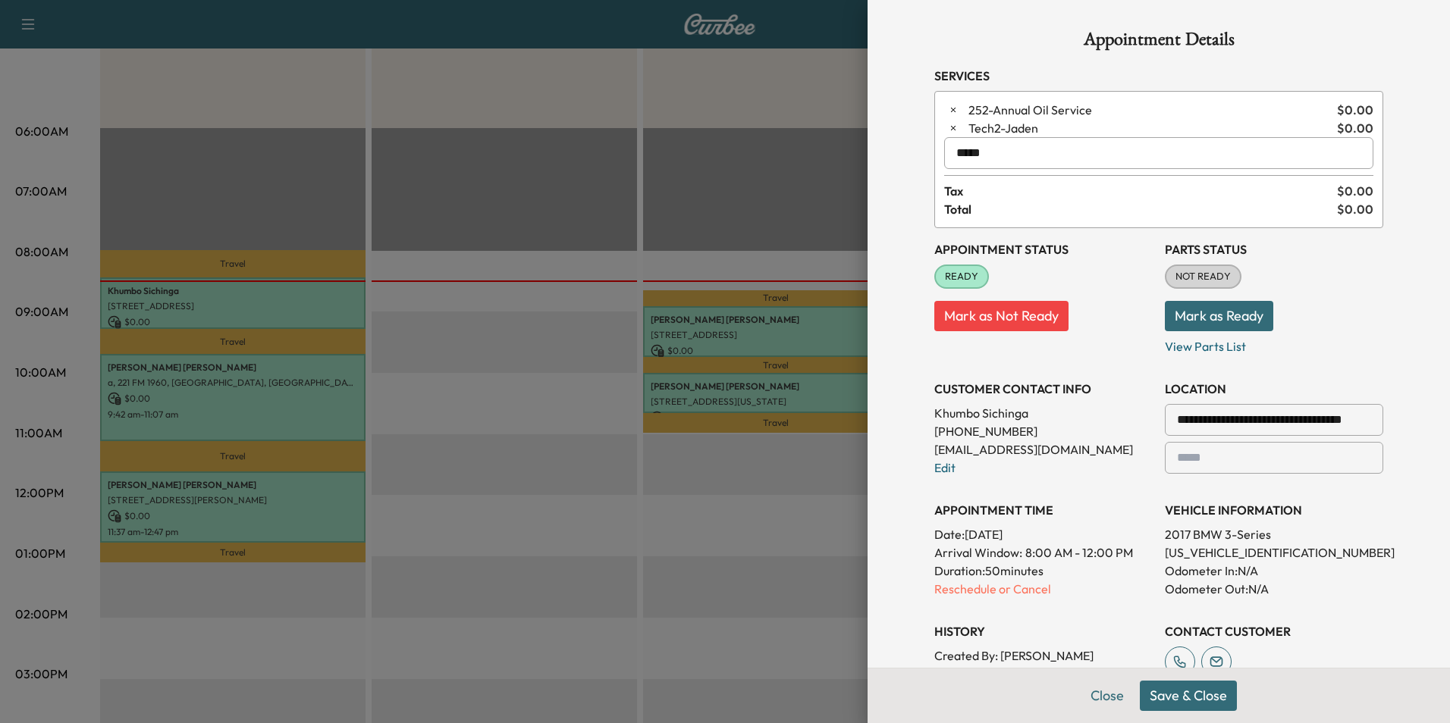
type input "*****"
click at [1184, 693] on button "Save & Close" at bounding box center [1188, 696] width 97 height 30
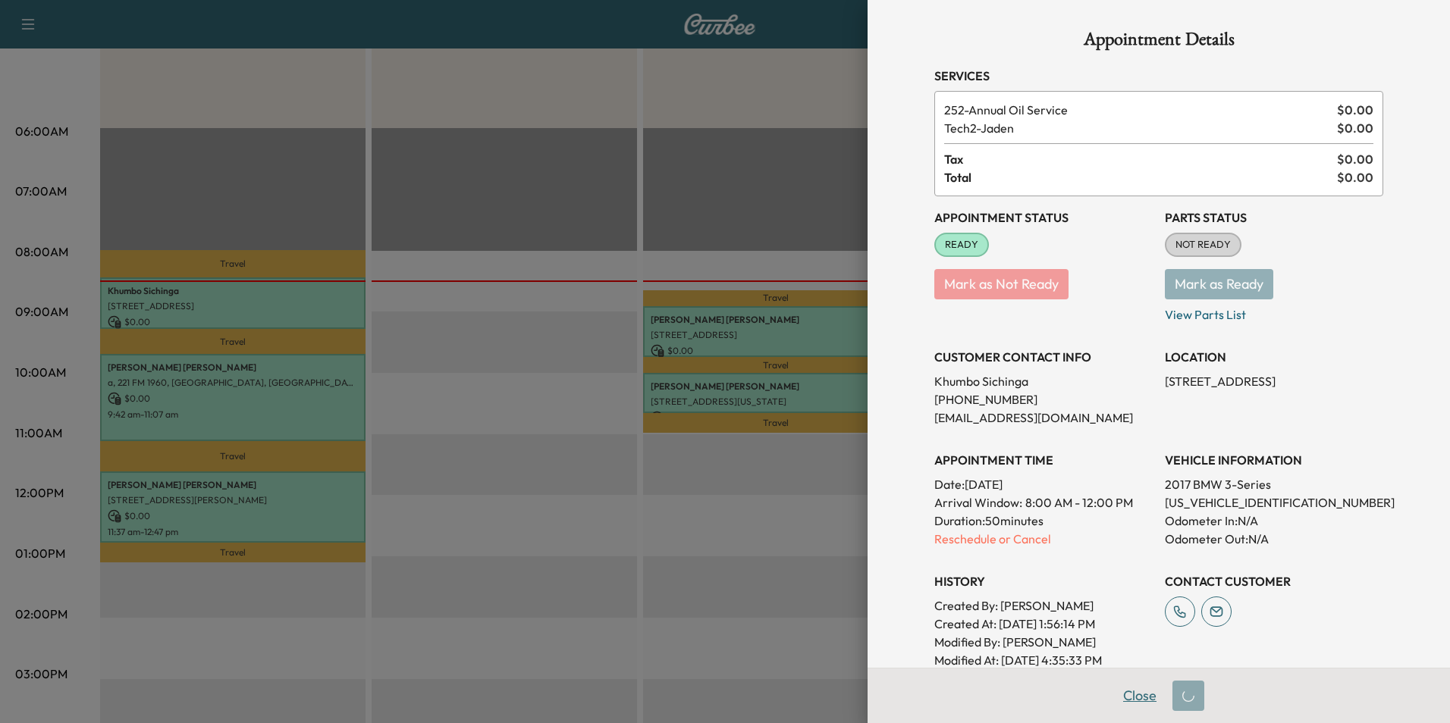
click at [1126, 691] on button "Close" at bounding box center [1139, 696] width 53 height 30
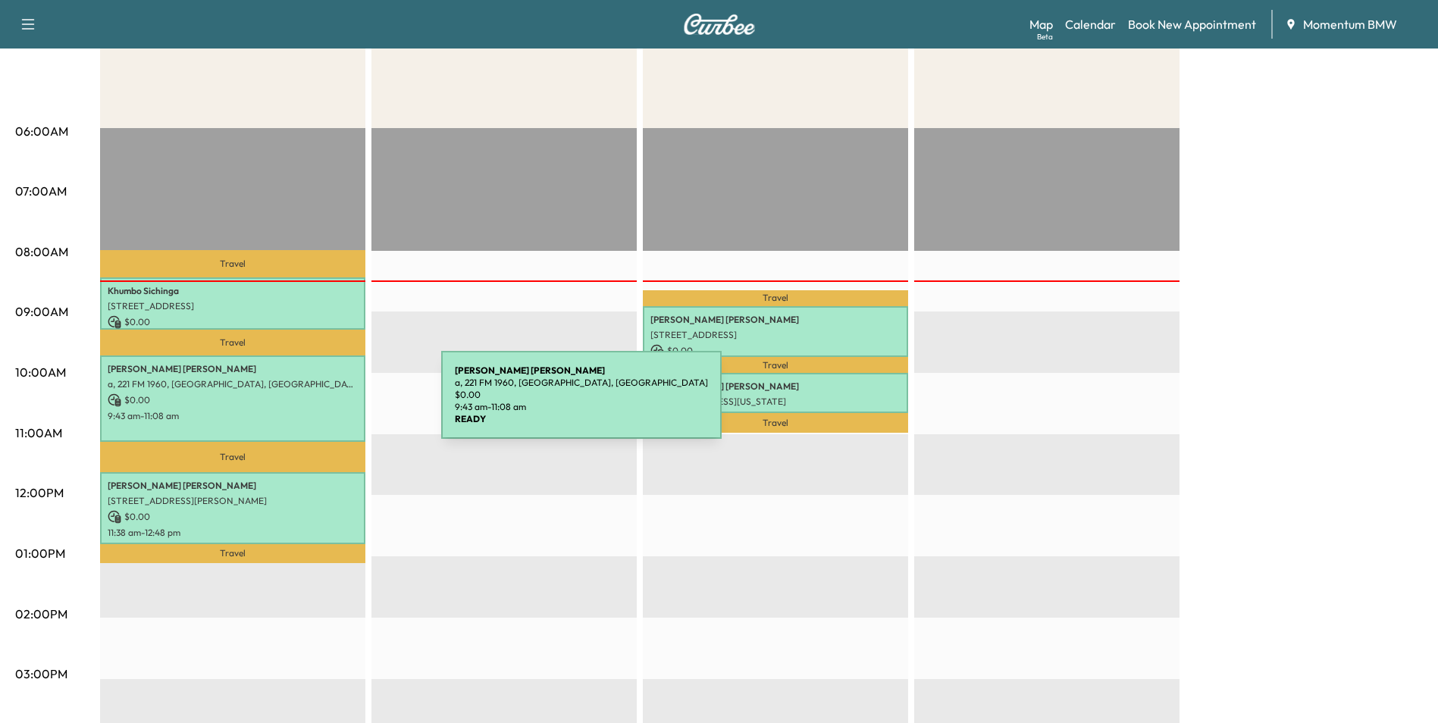
click at [328, 405] on div "[PERSON_NAME] a, 221 FM 1960, [GEOGRAPHIC_DATA], [GEOGRAPHIC_DATA] $ 0.00 9:43 …" at bounding box center [232, 399] width 265 height 86
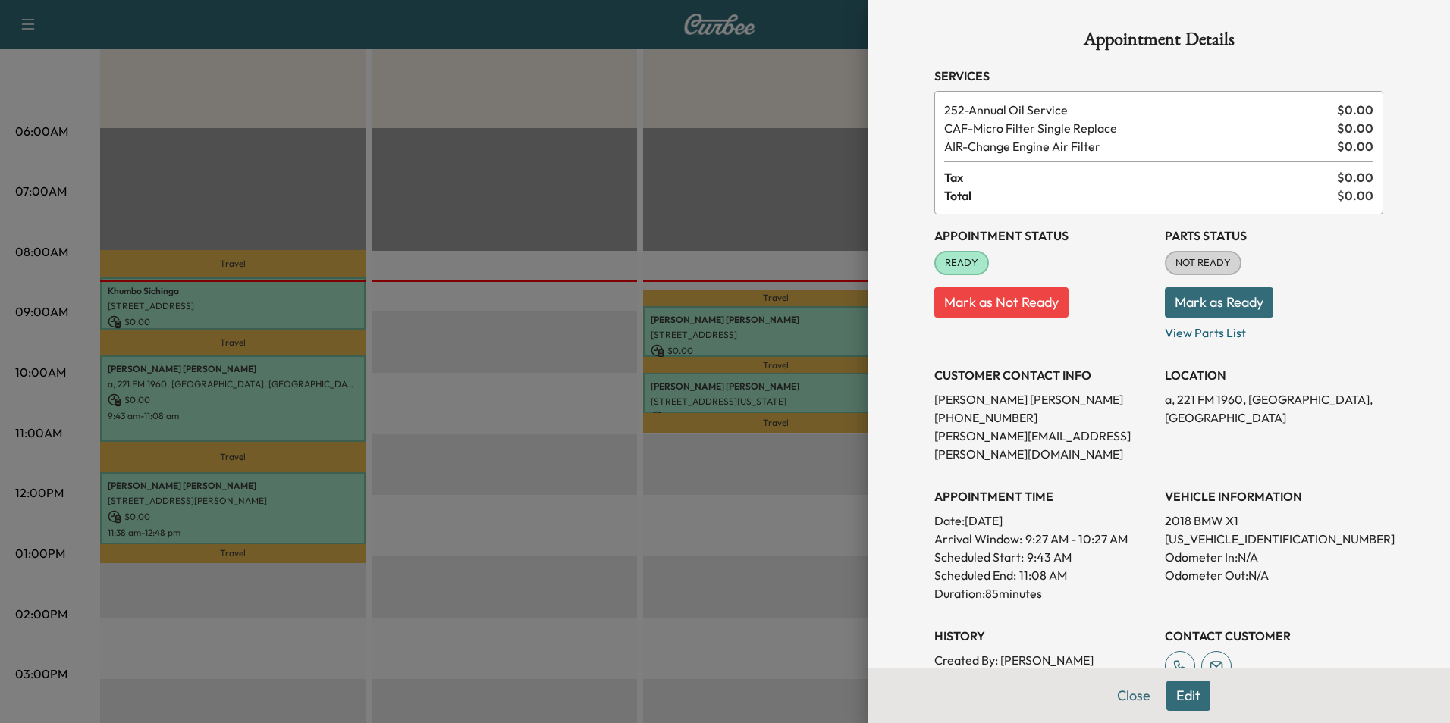
click at [1180, 692] on button "Edit" at bounding box center [1188, 696] width 44 height 30
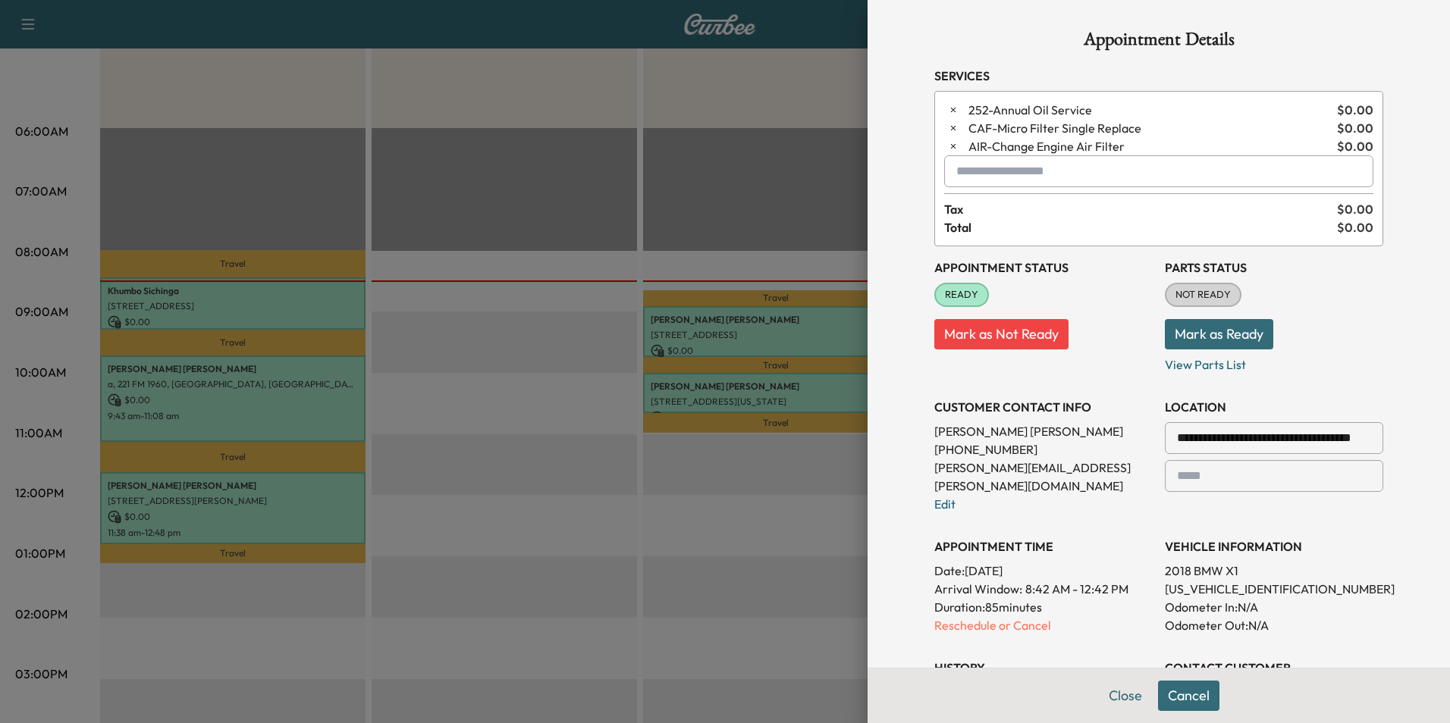
click at [961, 183] on input "text" at bounding box center [1158, 171] width 429 height 32
type input "*****"
click at [1172, 695] on button "Cancel" at bounding box center [1188, 696] width 61 height 30
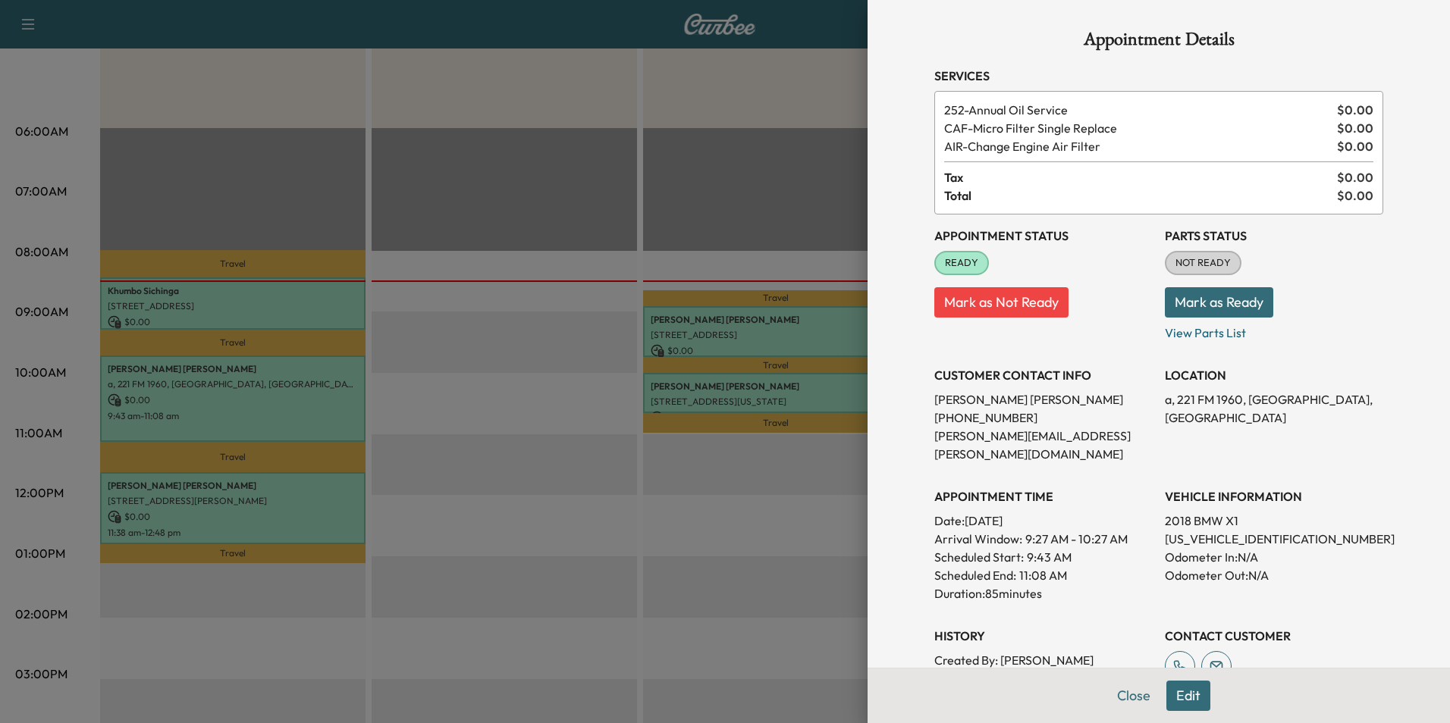
click at [1172, 695] on button "Edit" at bounding box center [1188, 696] width 44 height 30
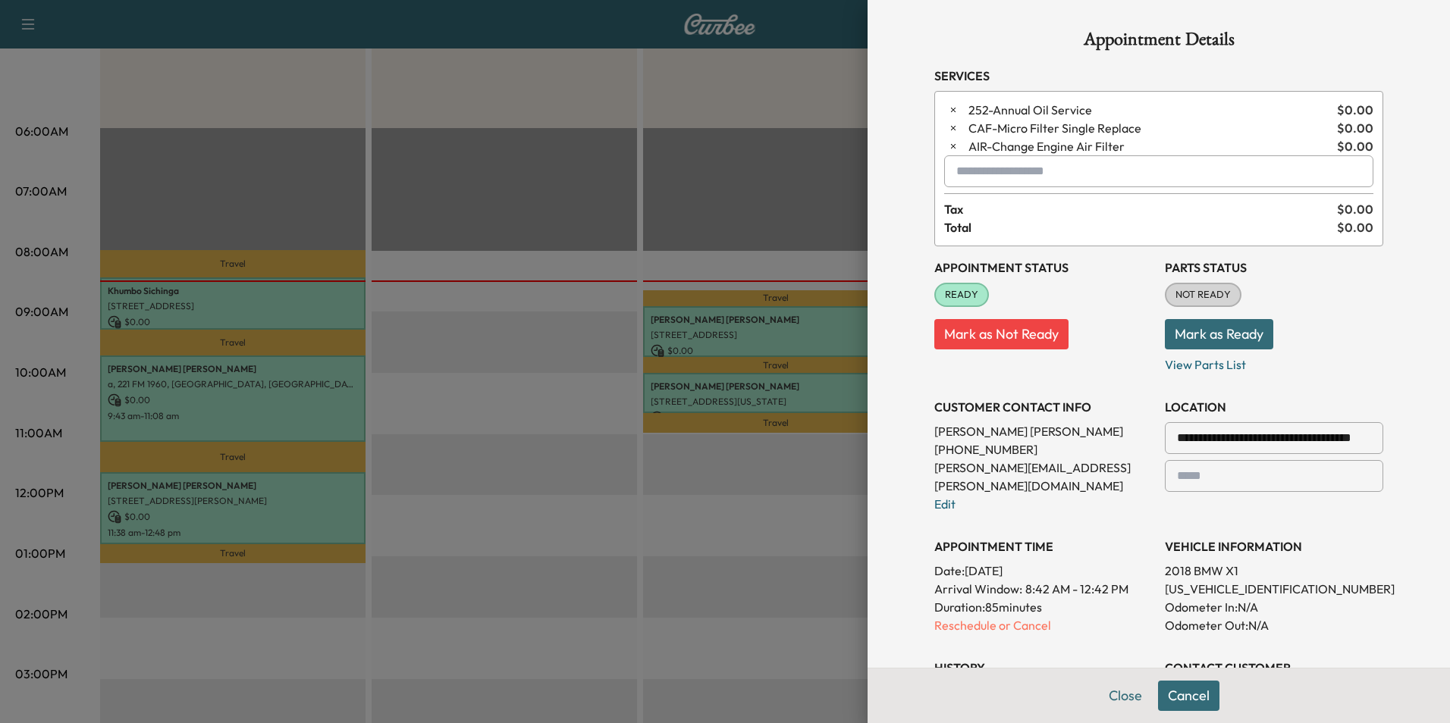
click at [963, 171] on input "text" at bounding box center [1158, 171] width 429 height 32
click at [981, 209] on p "Tech2 - [PERSON_NAME]" at bounding box center [1105, 210] width 333 height 21
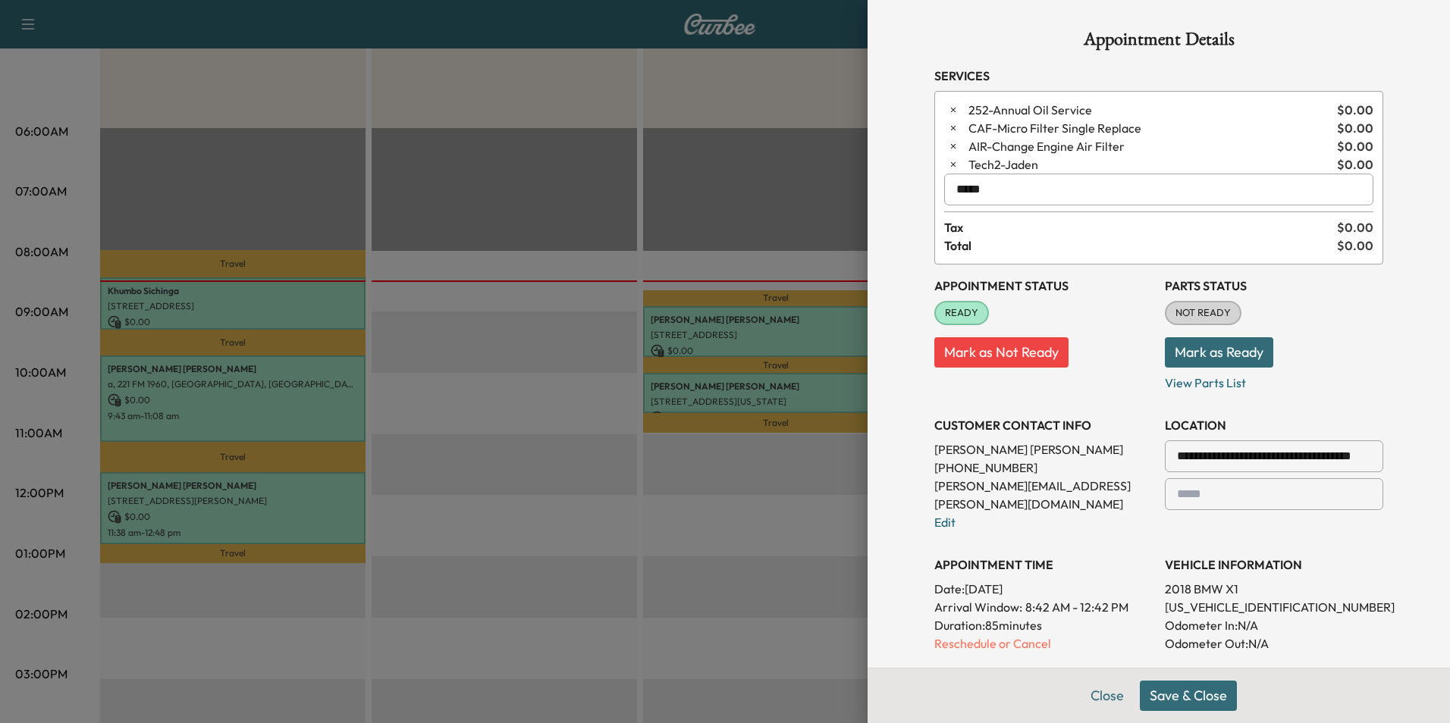
type input "*****"
click at [1179, 692] on button "Save & Close" at bounding box center [1188, 696] width 97 height 30
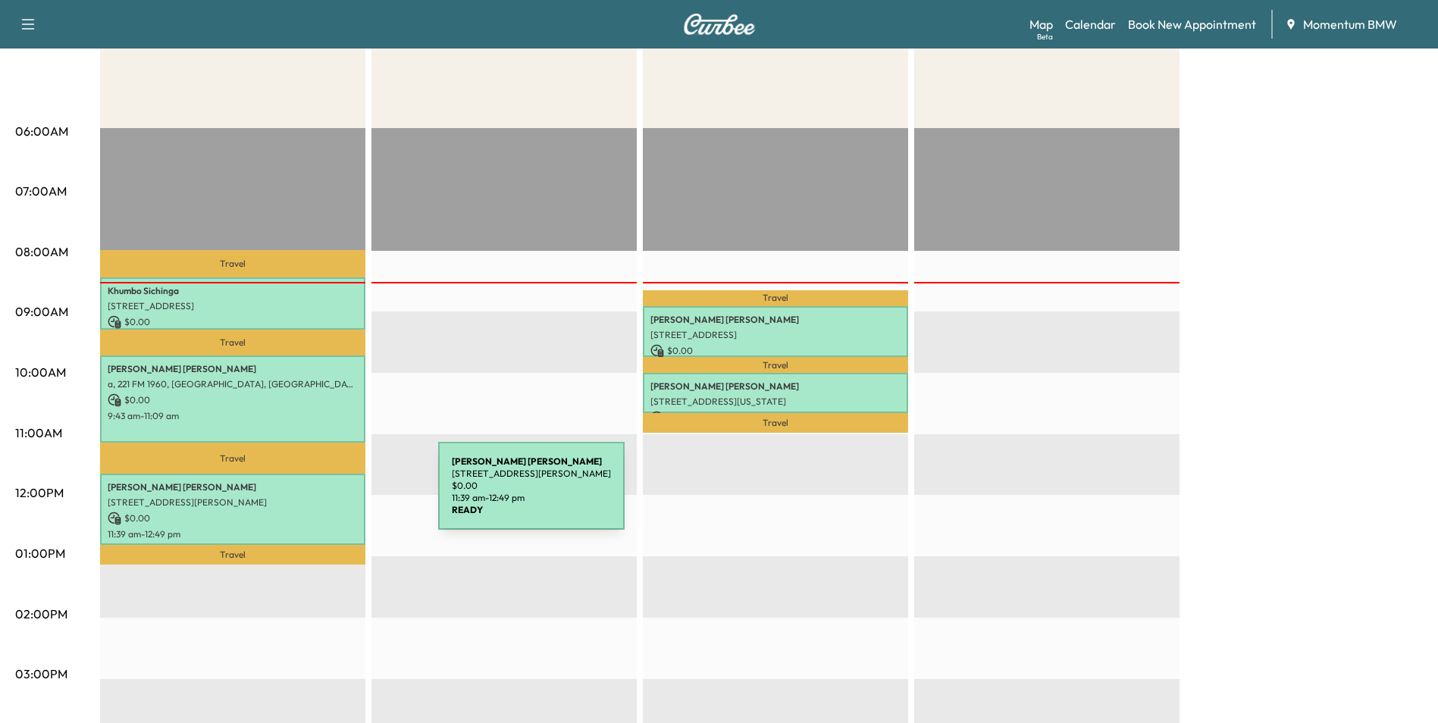
click at [325, 497] on p "[STREET_ADDRESS][PERSON_NAME]" at bounding box center [233, 503] width 250 height 12
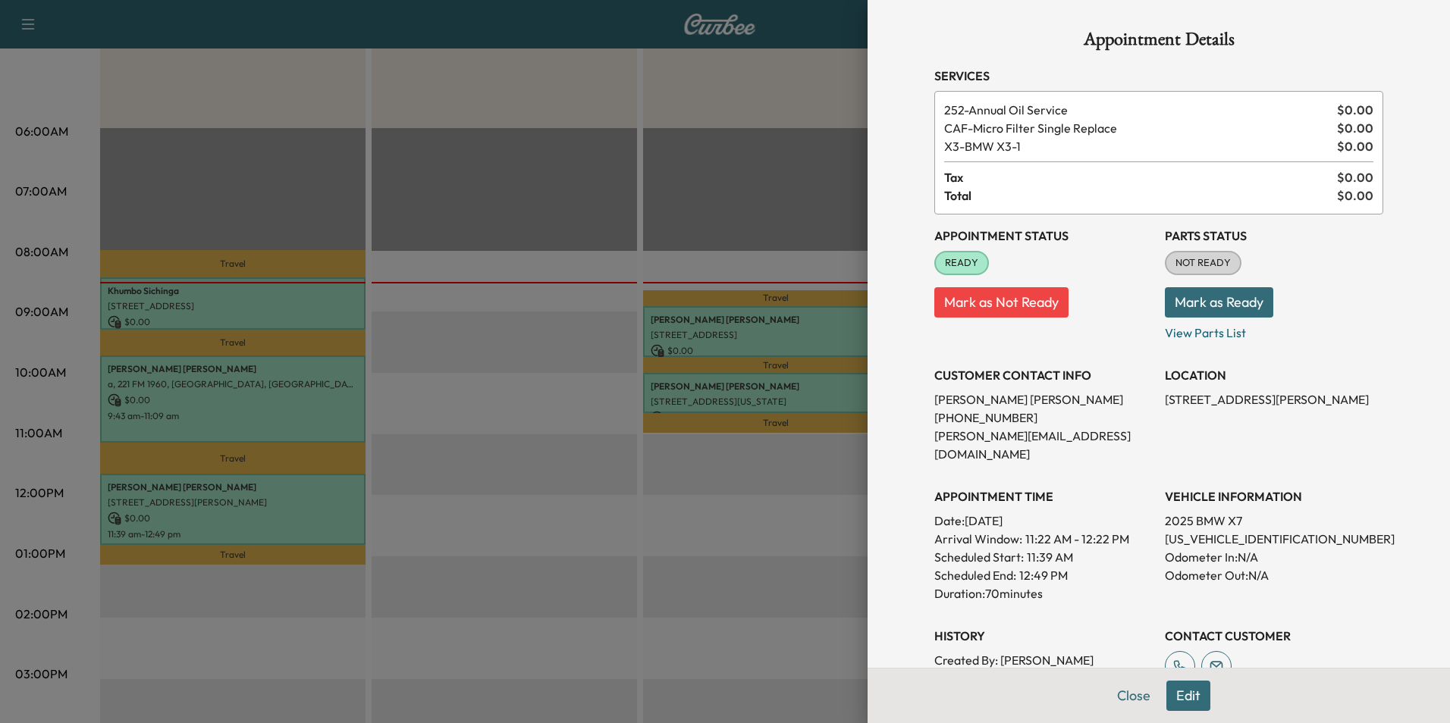
click at [1180, 698] on button "Edit" at bounding box center [1188, 696] width 44 height 30
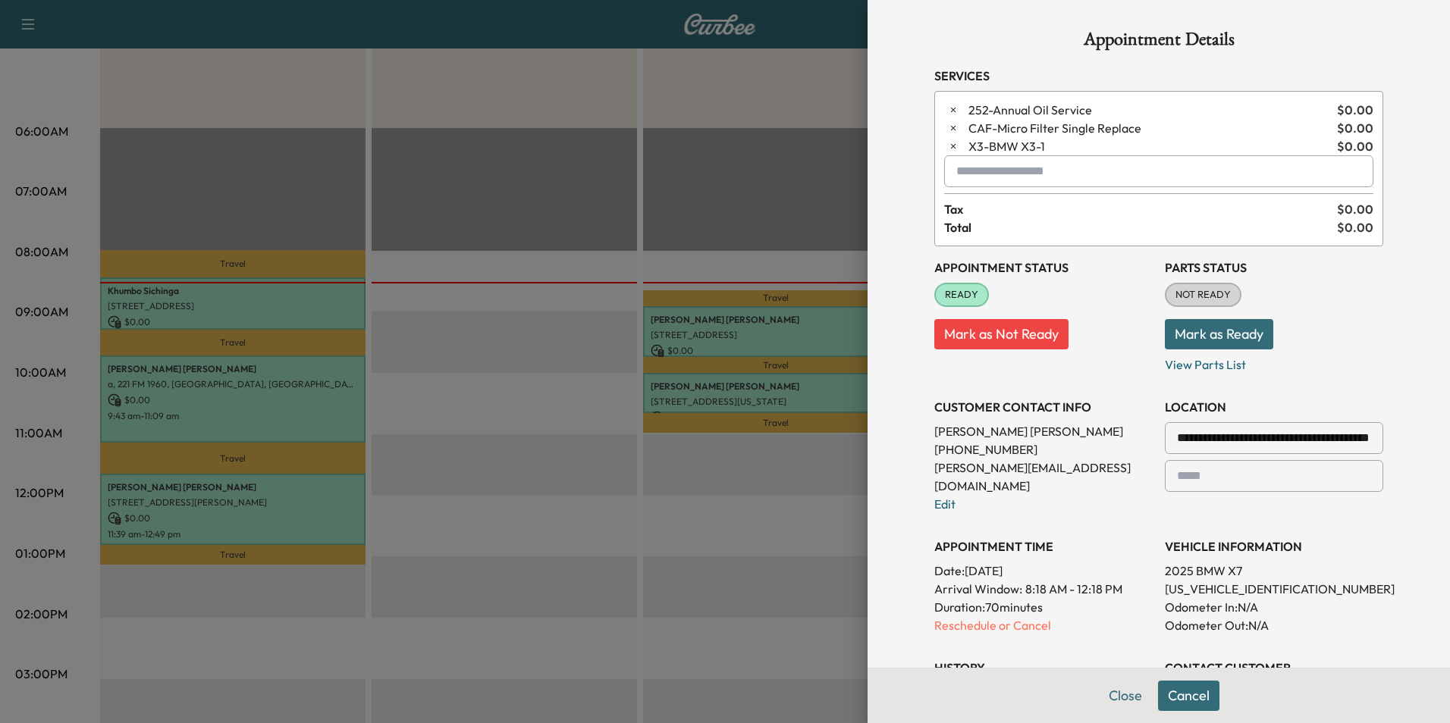
click at [993, 165] on input "text" at bounding box center [1158, 171] width 429 height 32
click at [977, 209] on p "Tech2 - [PERSON_NAME]" at bounding box center [1105, 210] width 333 height 21
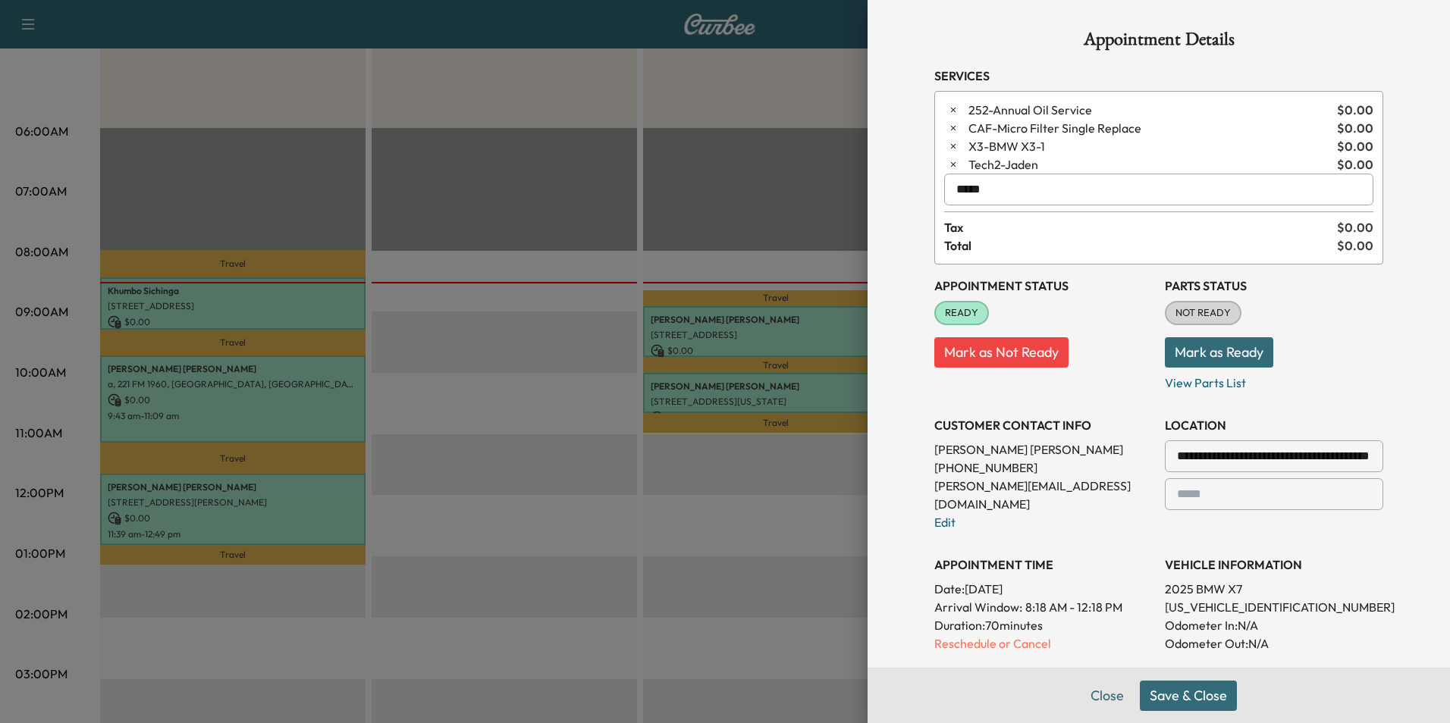
type input "*****"
click at [1181, 694] on button "Save & Close" at bounding box center [1188, 696] width 97 height 30
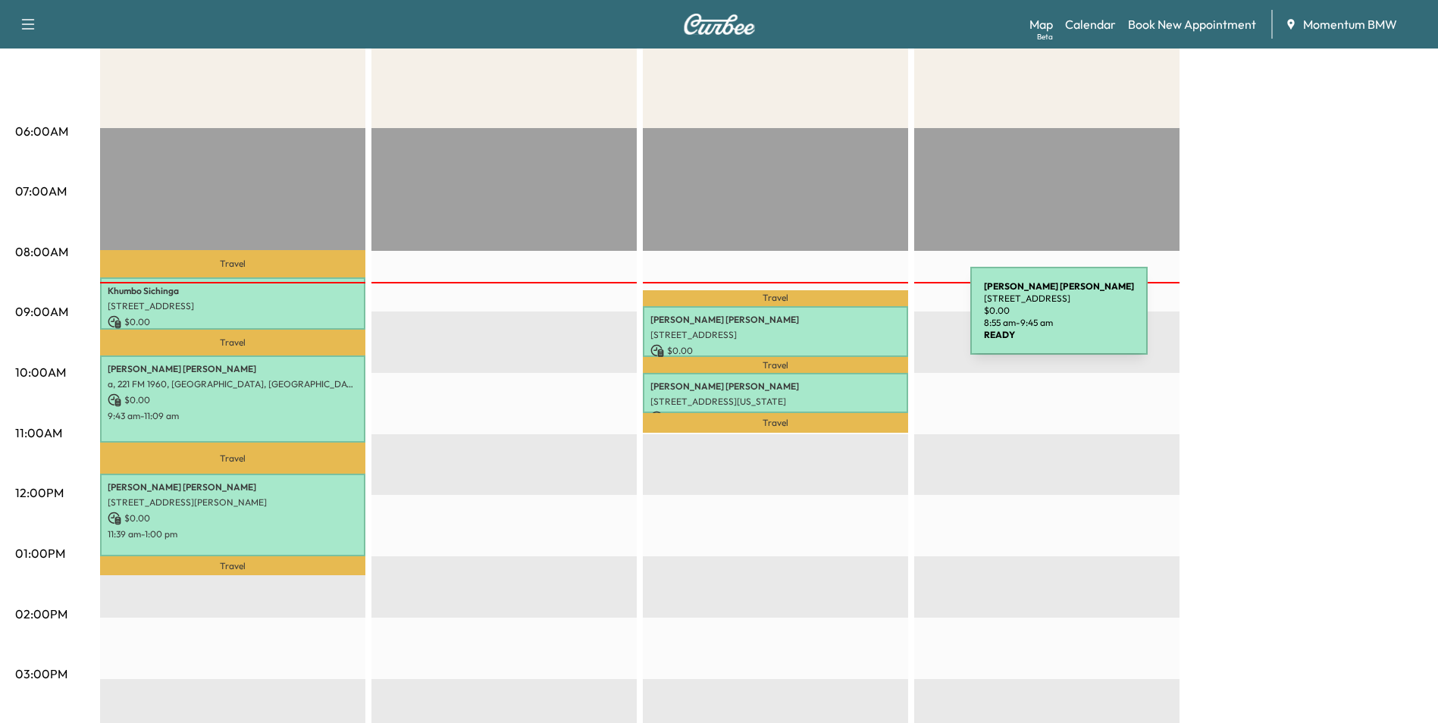
click at [857, 320] on p "[PERSON_NAME]" at bounding box center [776, 320] width 250 height 12
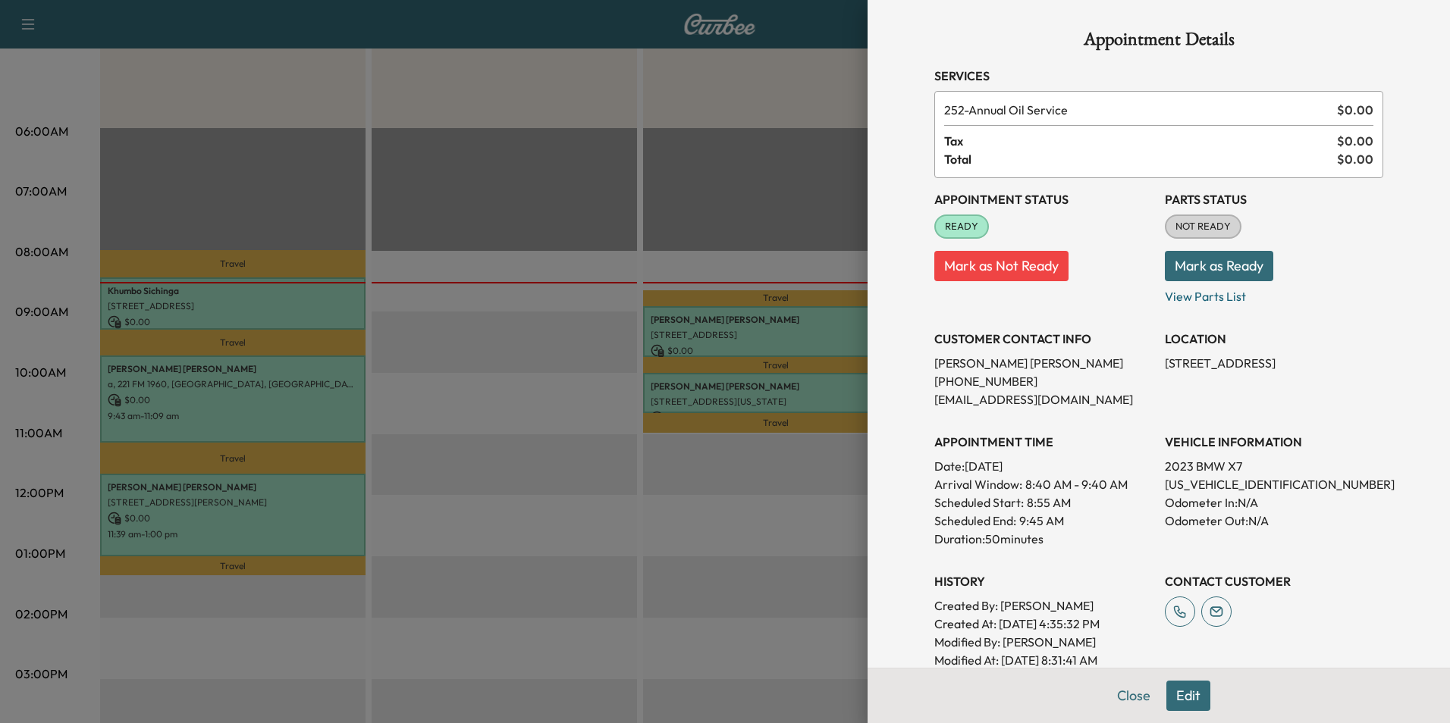
click at [1180, 692] on button "Edit" at bounding box center [1188, 696] width 44 height 30
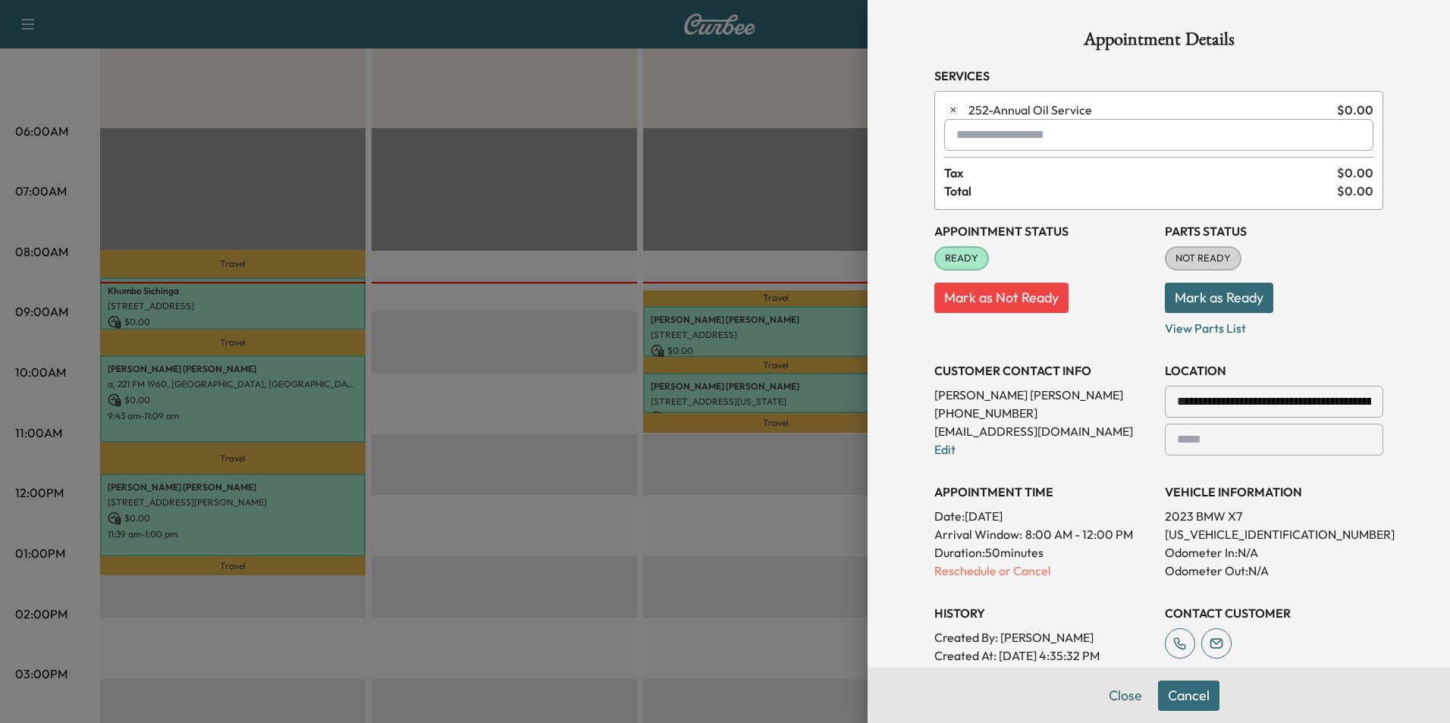
click at [985, 139] on input "text" at bounding box center [1158, 135] width 429 height 32
click at [1000, 174] on p "Tech1 - Gabe" at bounding box center [1105, 174] width 333 height 21
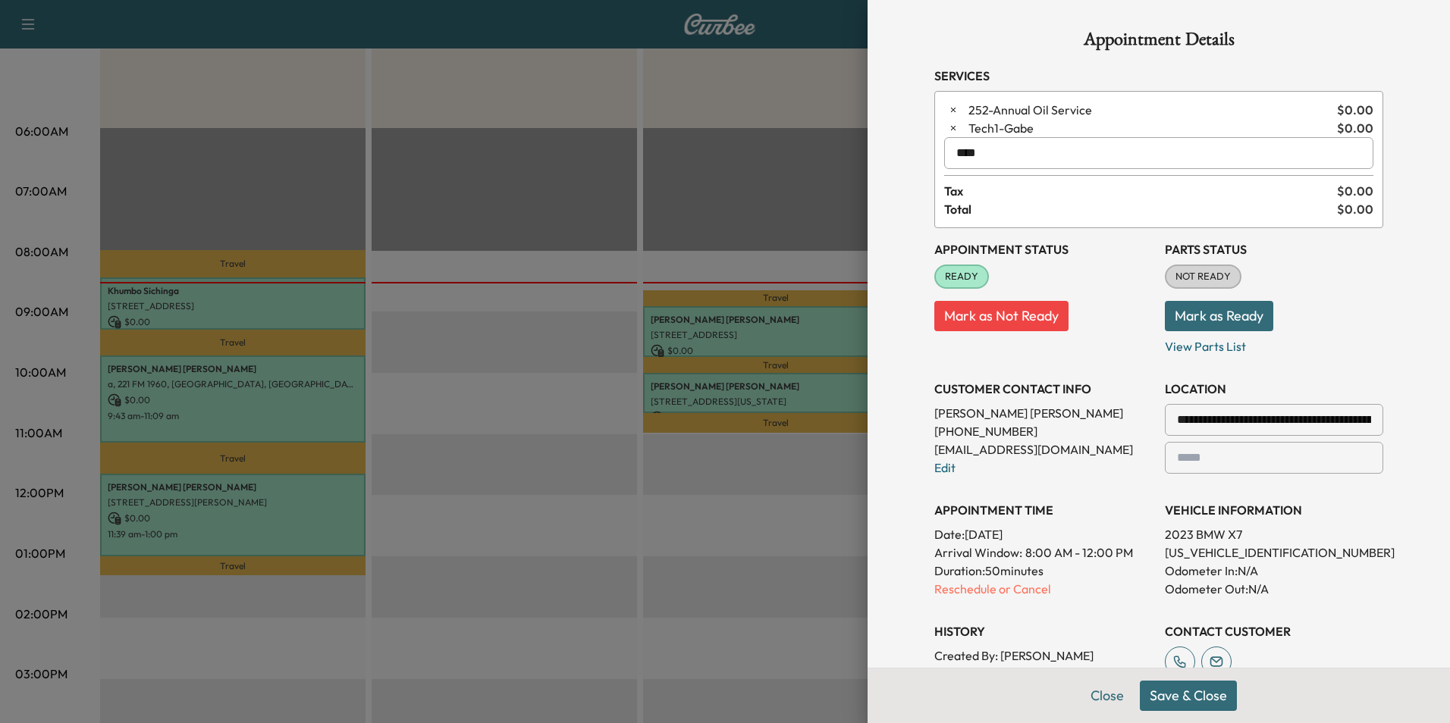
type input "****"
click at [1200, 693] on button "Save & Close" at bounding box center [1188, 696] width 97 height 30
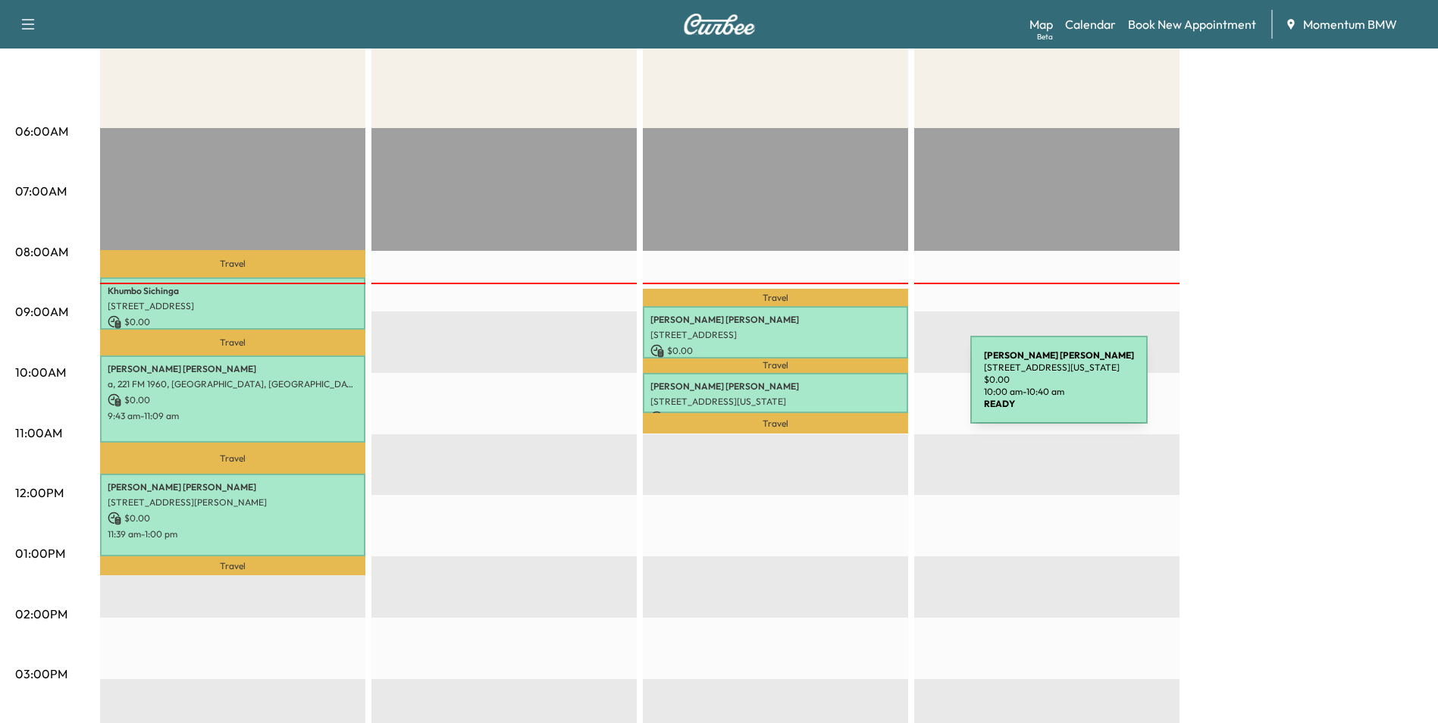
click at [857, 389] on p "[PERSON_NAME]" at bounding box center [776, 387] width 250 height 12
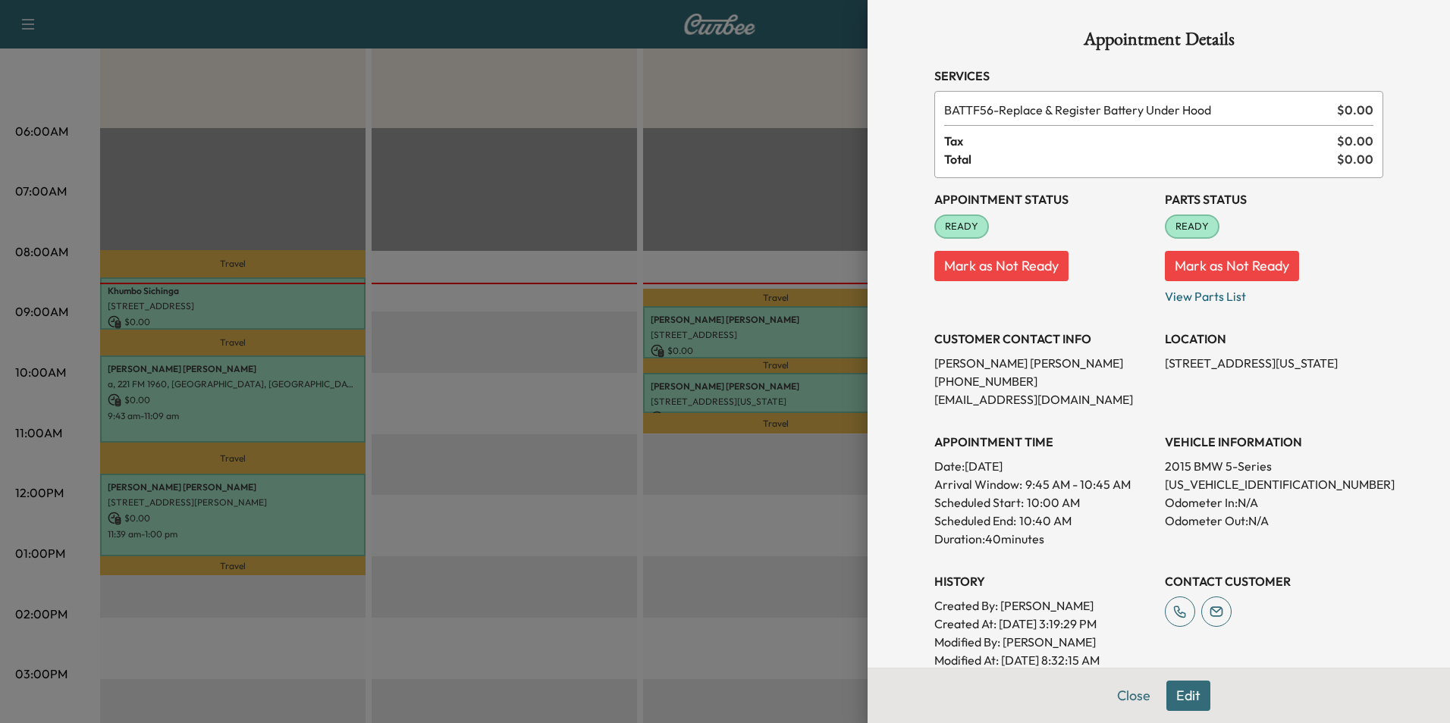
click at [1185, 701] on button "Edit" at bounding box center [1188, 696] width 44 height 30
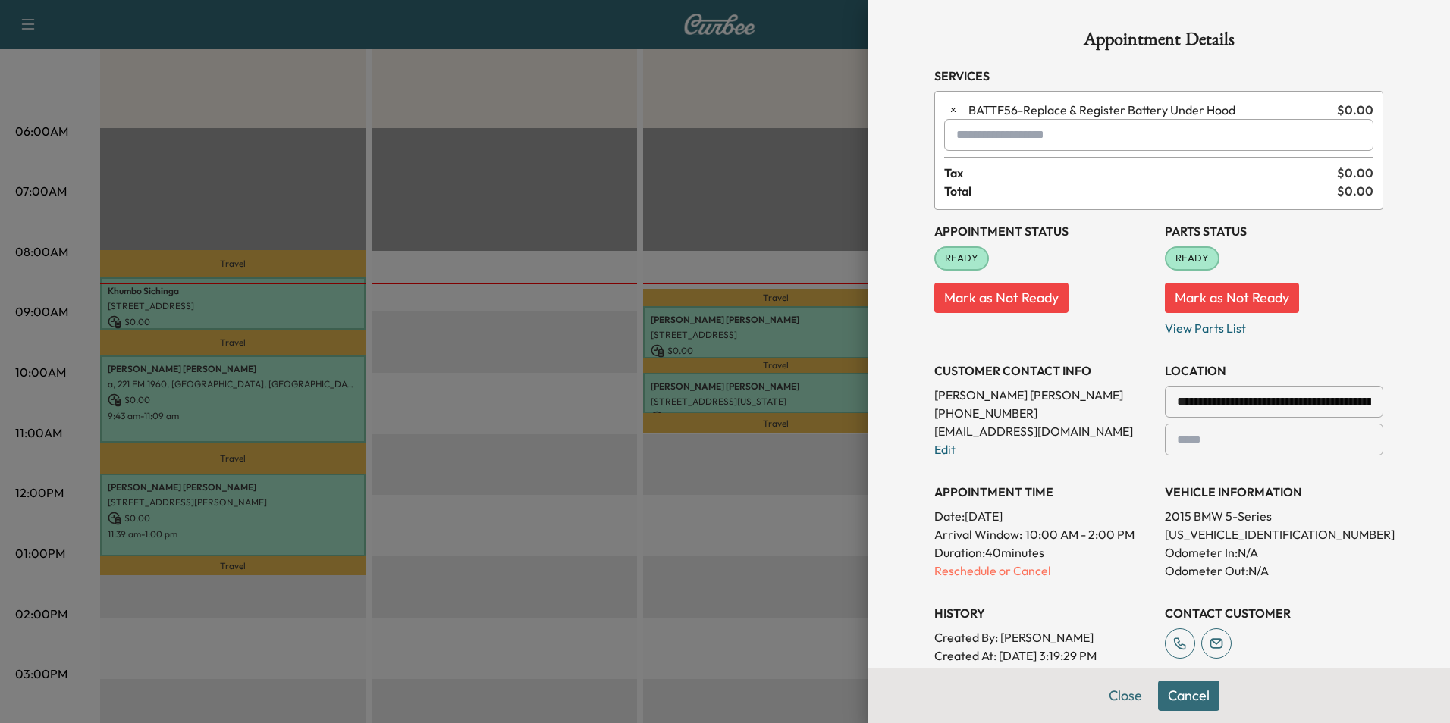
click at [977, 140] on input "text" at bounding box center [1158, 135] width 429 height 32
click at [982, 171] on p "Tech1 - Gabe" at bounding box center [1105, 174] width 333 height 21
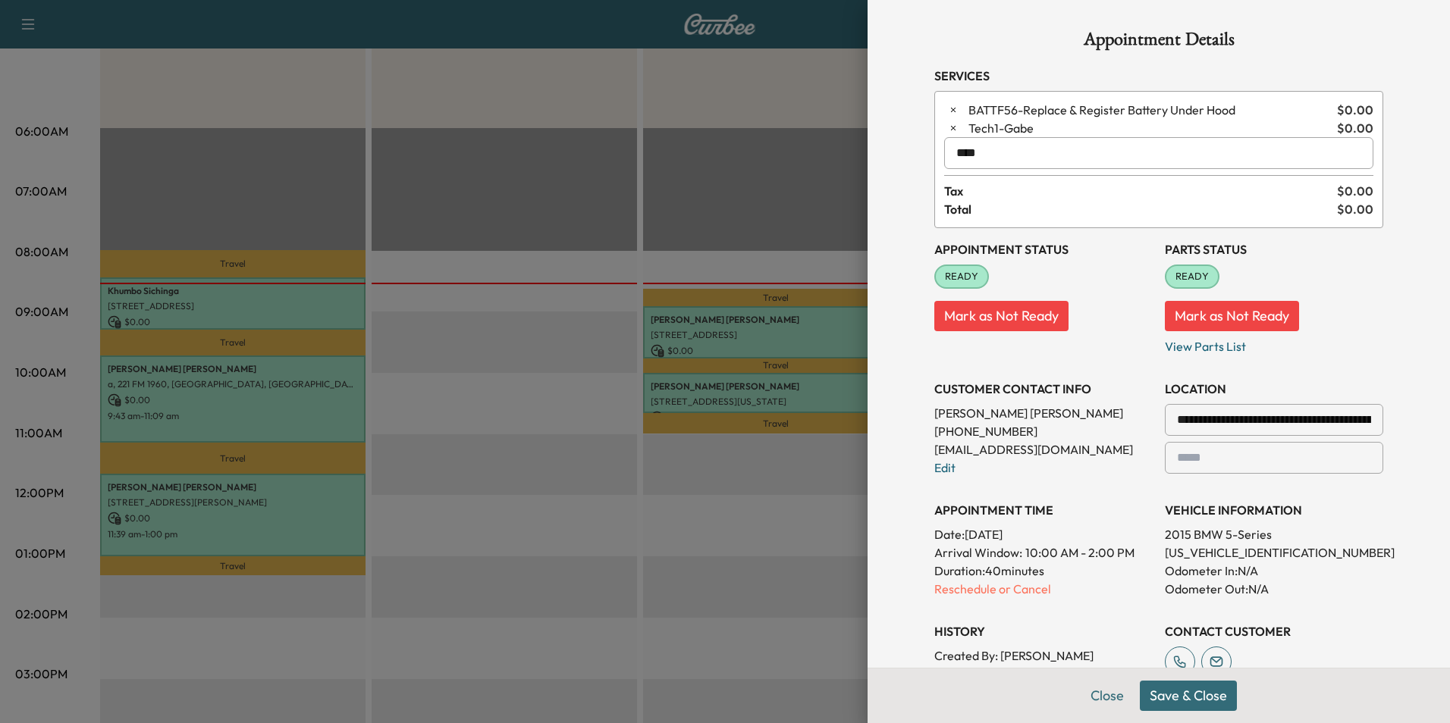
type input "****"
click at [1151, 692] on button "Save & Close" at bounding box center [1188, 696] width 97 height 30
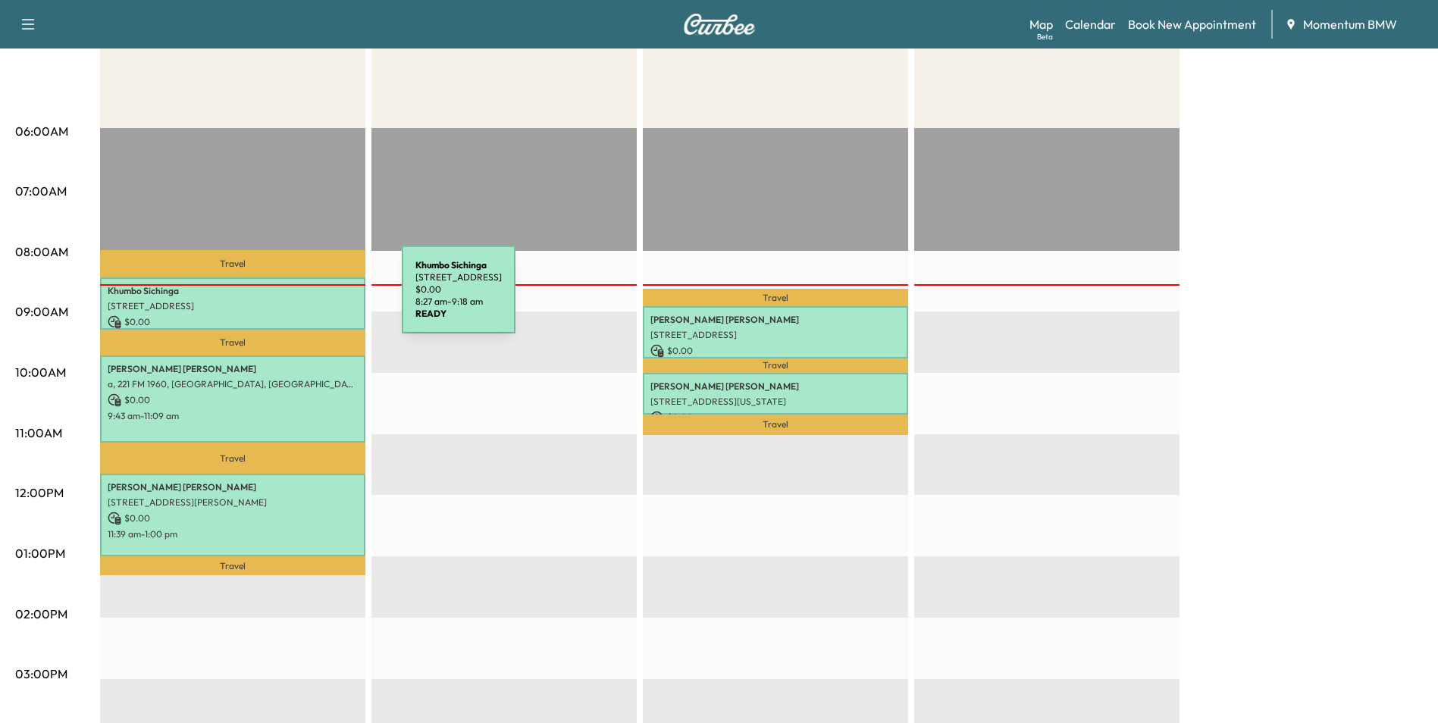
click at [290, 300] on p "[STREET_ADDRESS]" at bounding box center [233, 306] width 250 height 12
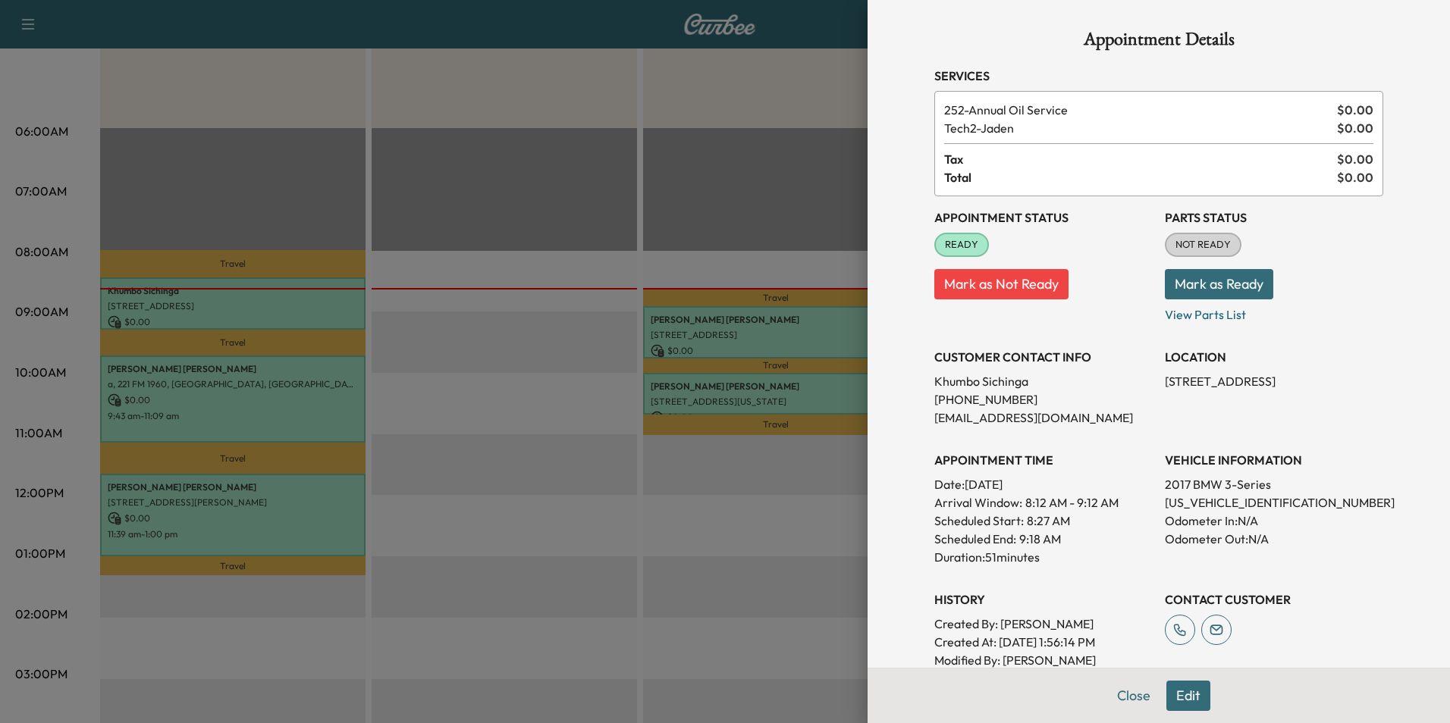
click at [281, 404] on div at bounding box center [725, 361] width 1450 height 723
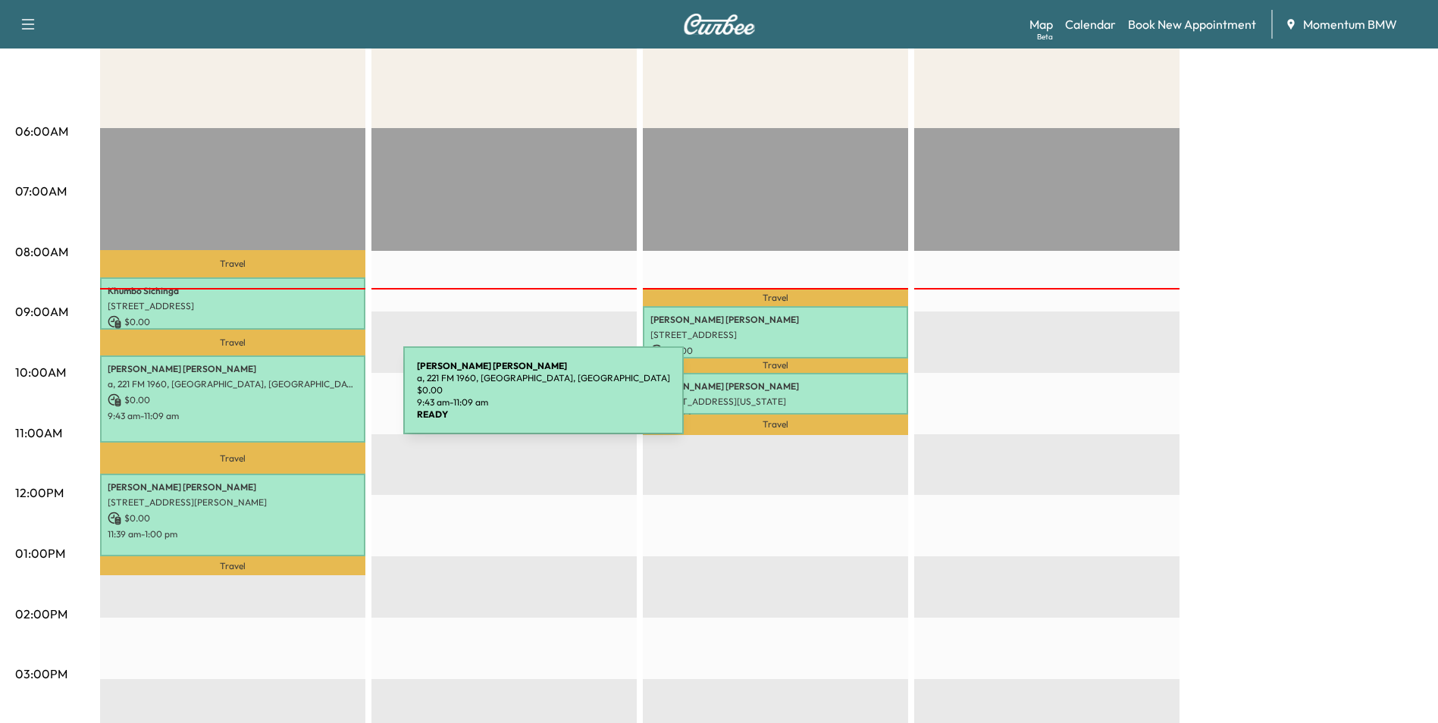
click at [290, 400] on p "$ 0.00" at bounding box center [233, 401] width 250 height 14
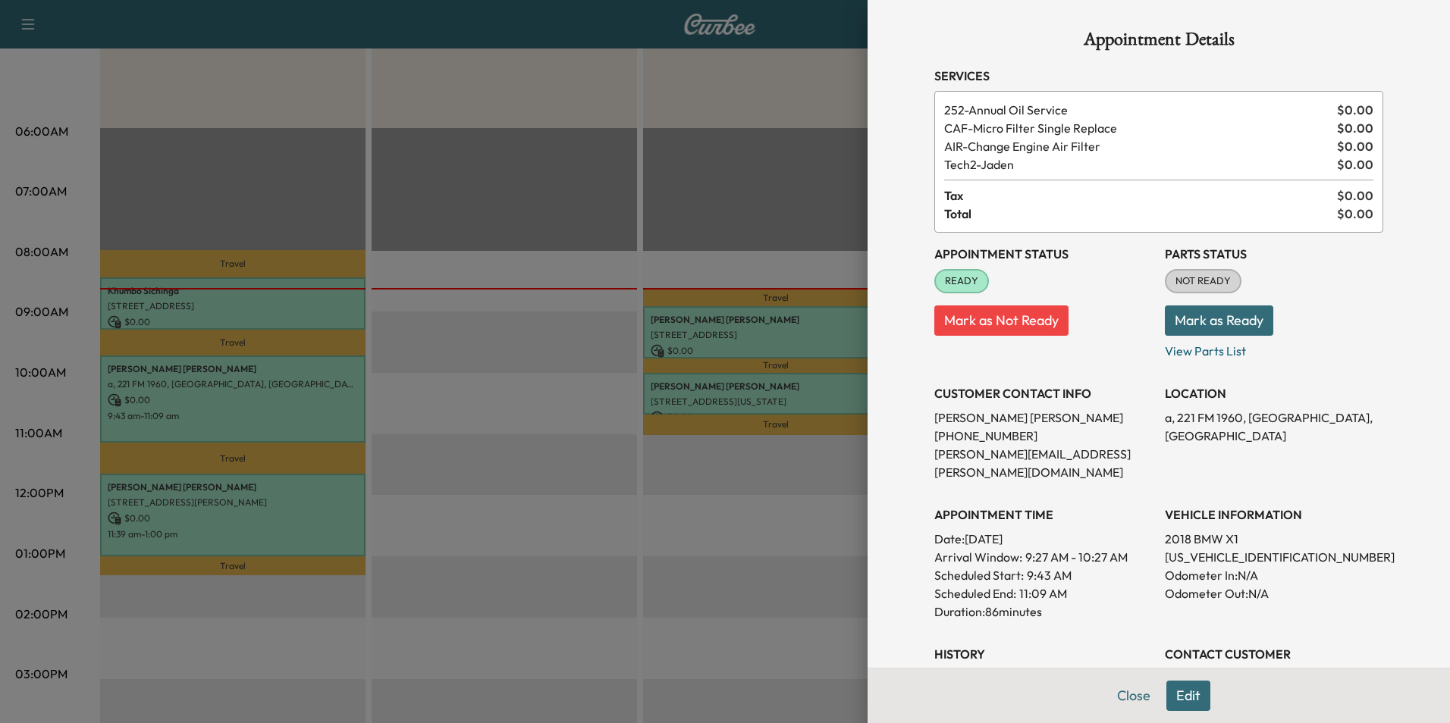
click at [306, 510] on div at bounding box center [725, 361] width 1450 height 723
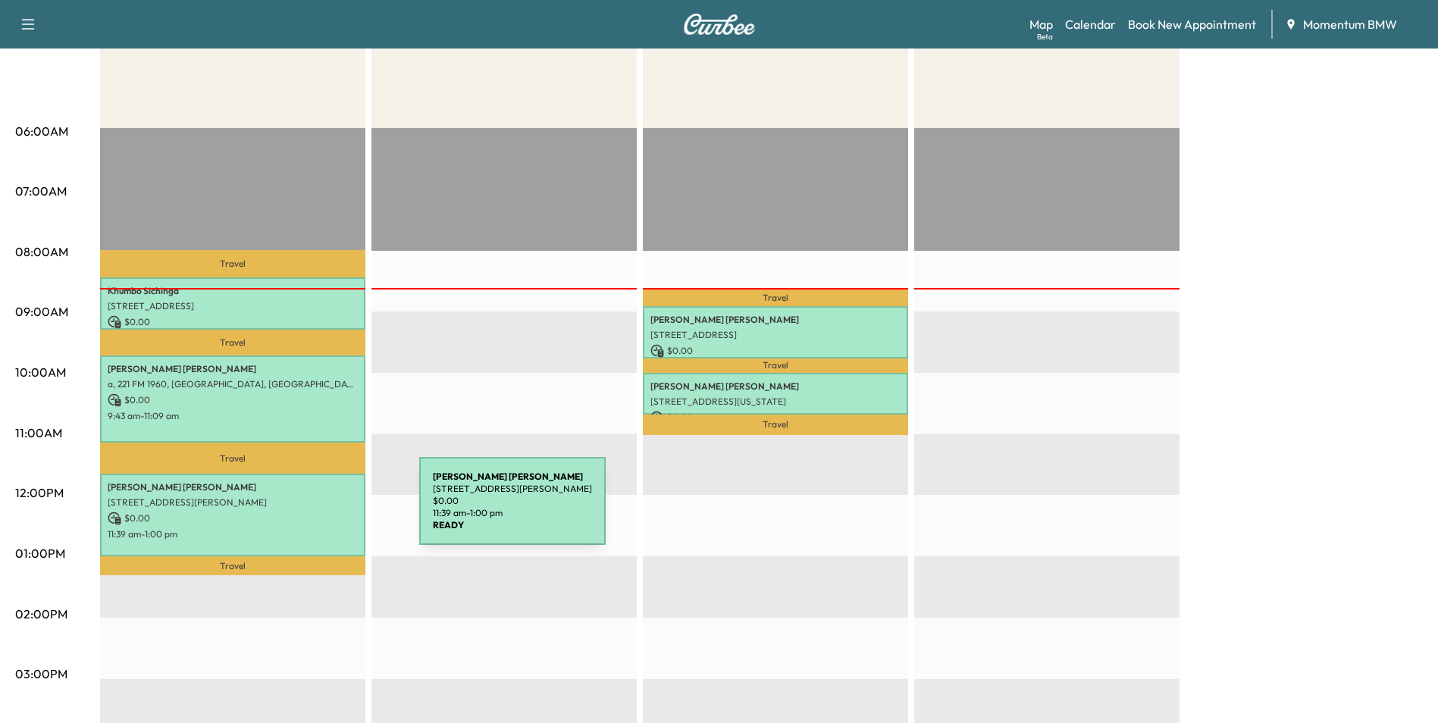
click at [306, 512] on p "$ 0.00" at bounding box center [233, 519] width 250 height 14
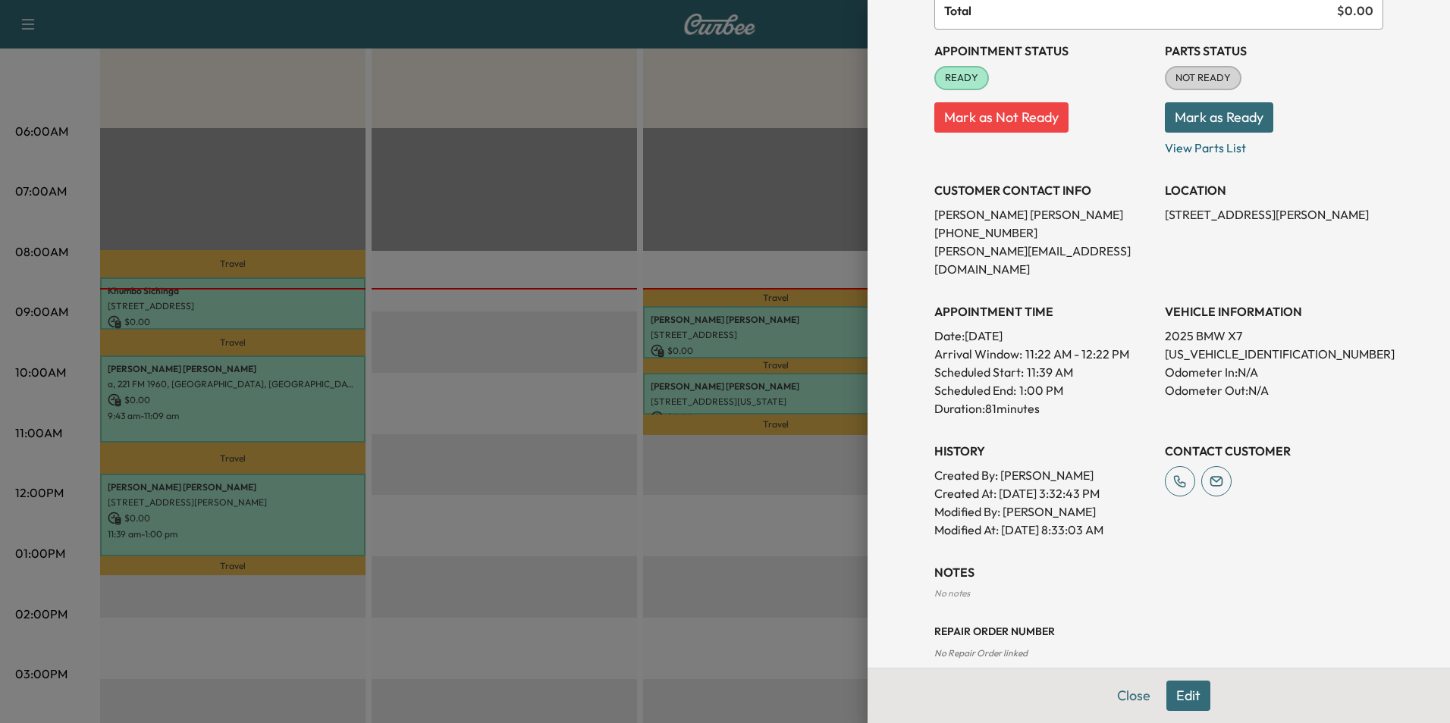
scroll to position [208, 0]
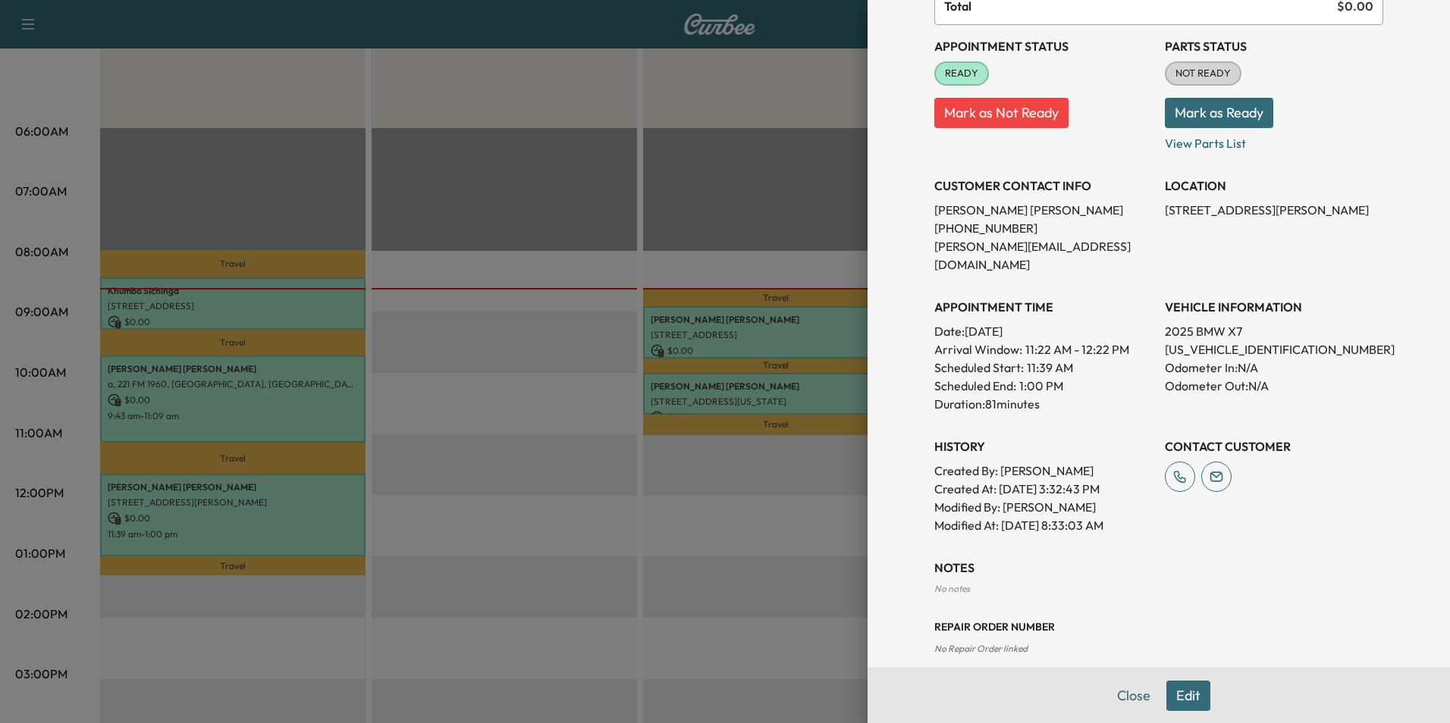
click at [822, 325] on div at bounding box center [725, 361] width 1450 height 723
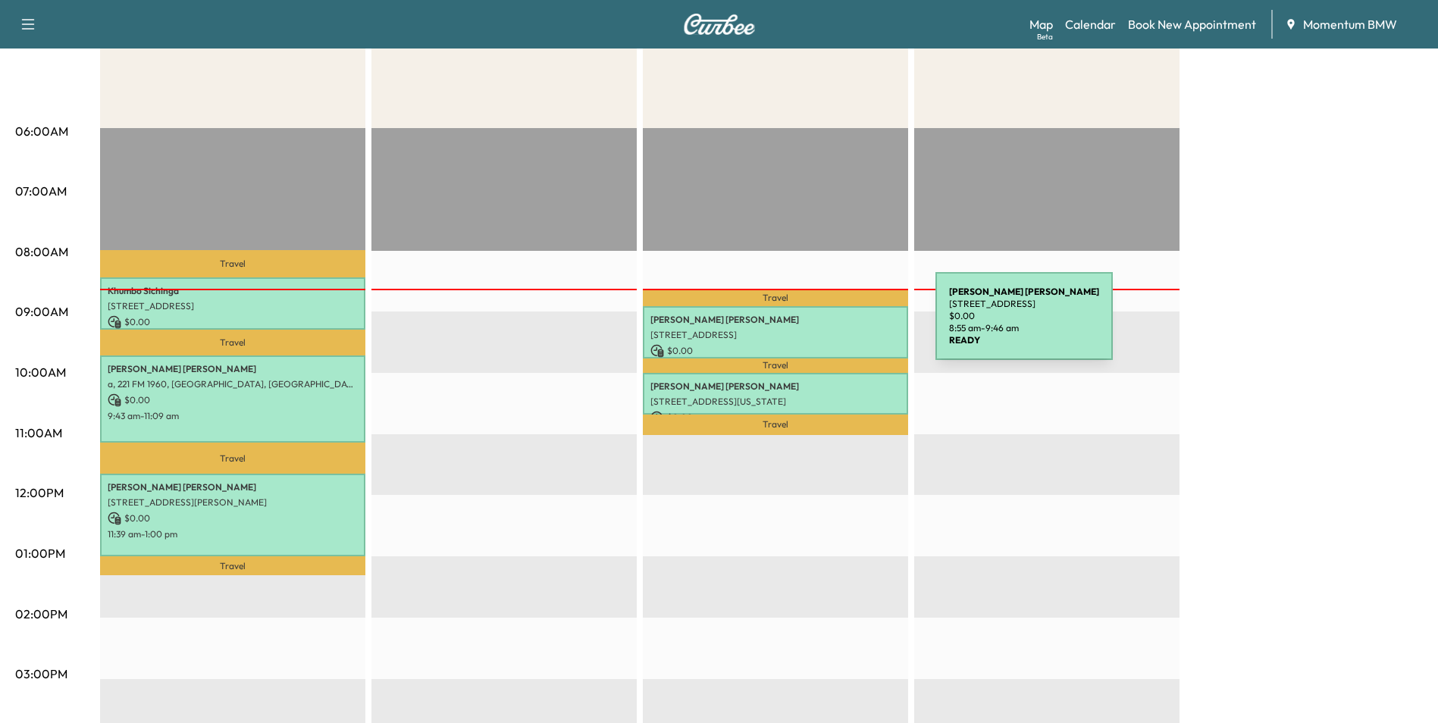
click at [822, 325] on div "[PERSON_NAME] [STREET_ADDRESS] $ 0.00 8:55 am - 9:46 am" at bounding box center [775, 332] width 265 height 52
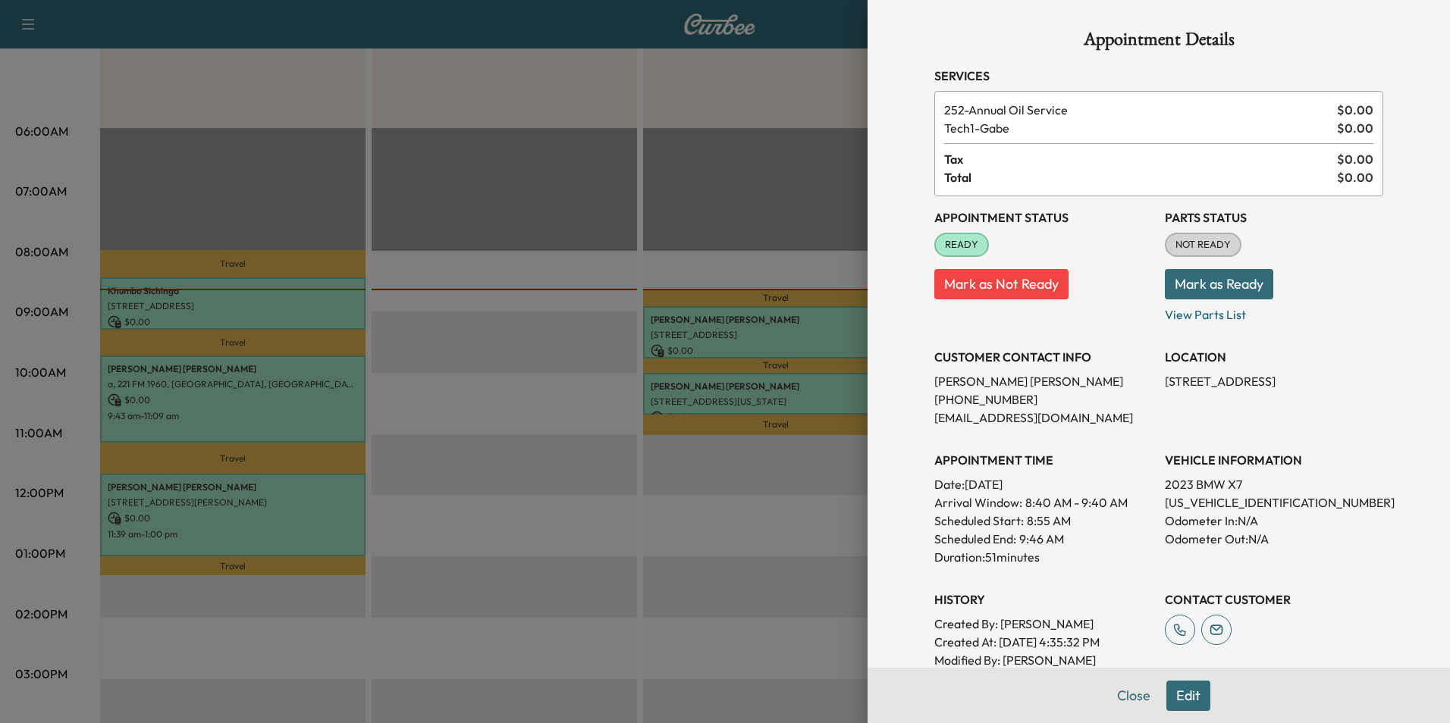
click at [803, 387] on div at bounding box center [725, 361] width 1450 height 723
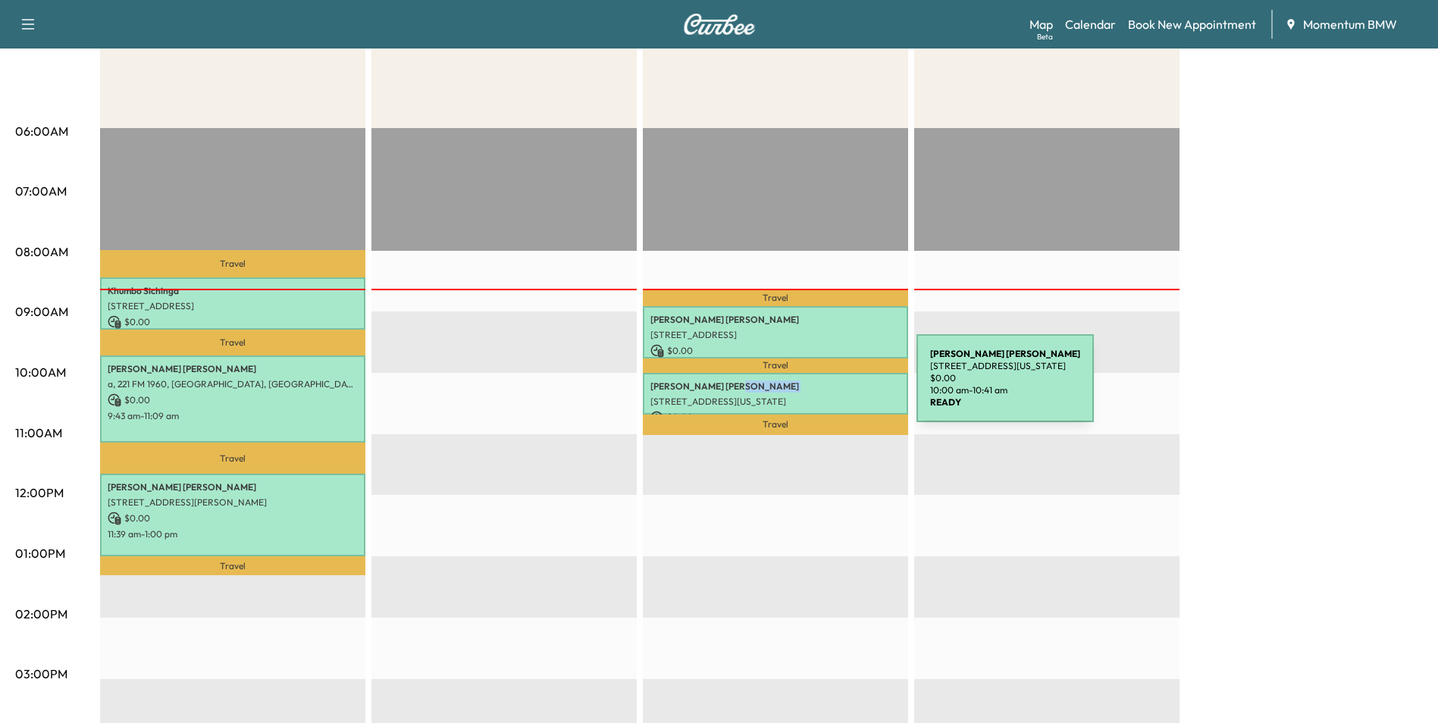
click at [803, 387] on p "[PERSON_NAME]" at bounding box center [776, 387] width 250 height 12
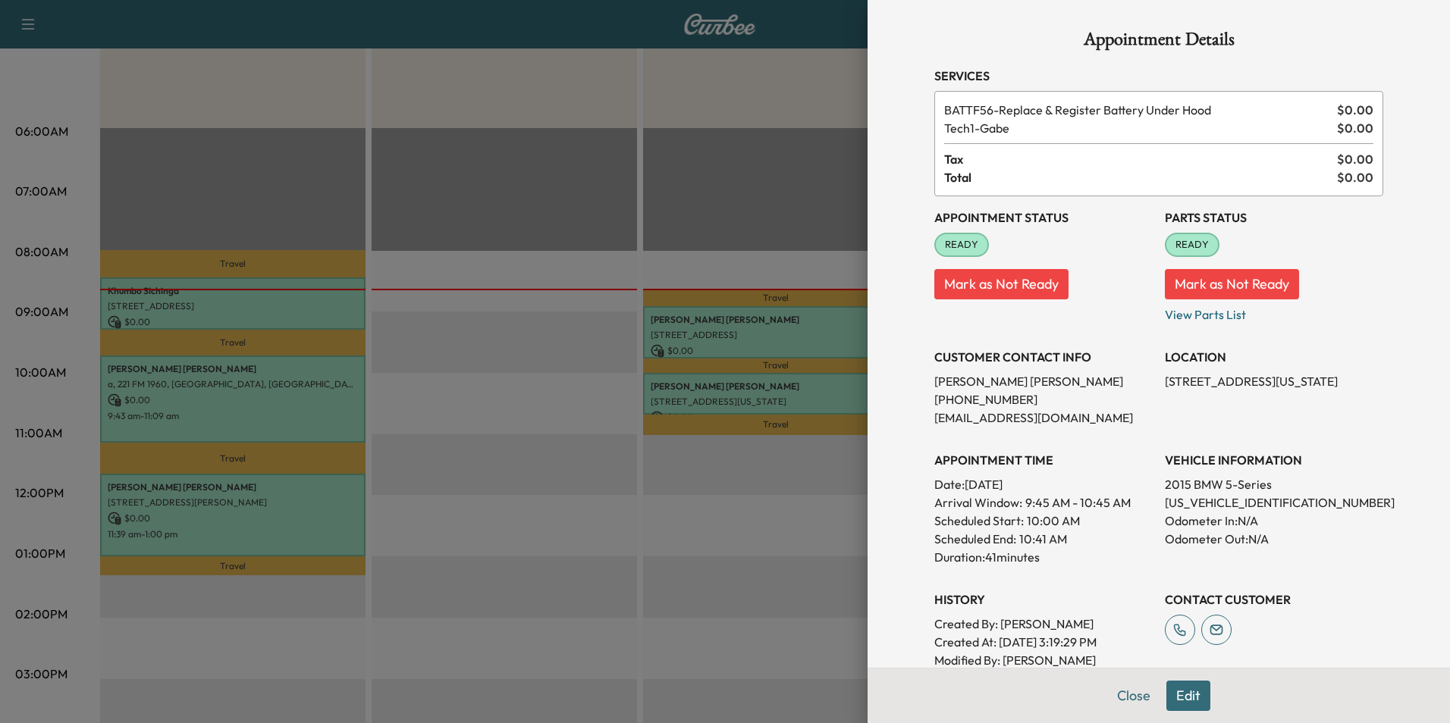
click at [817, 325] on div at bounding box center [725, 361] width 1450 height 723
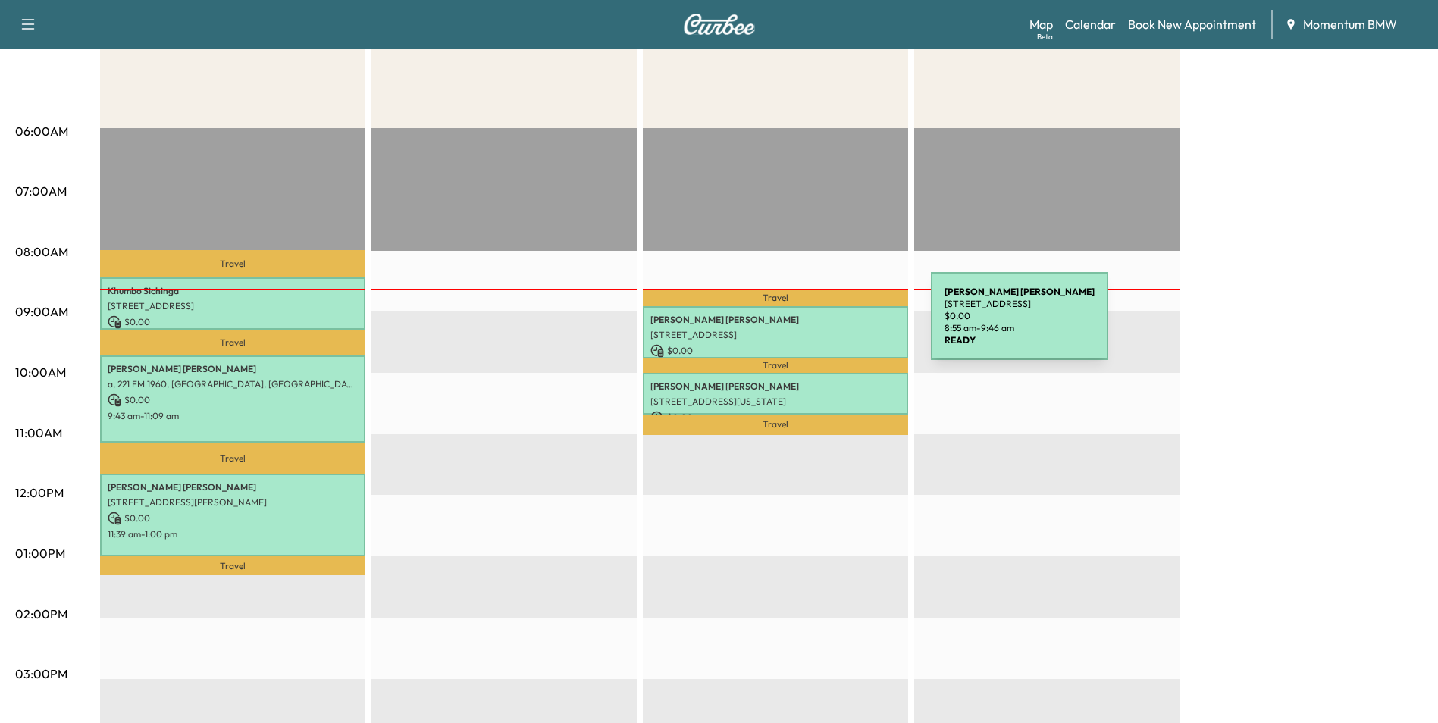
click at [817, 325] on div "[PERSON_NAME] [STREET_ADDRESS] $ 0.00 8:55 am - 9:46 am" at bounding box center [775, 332] width 265 height 52
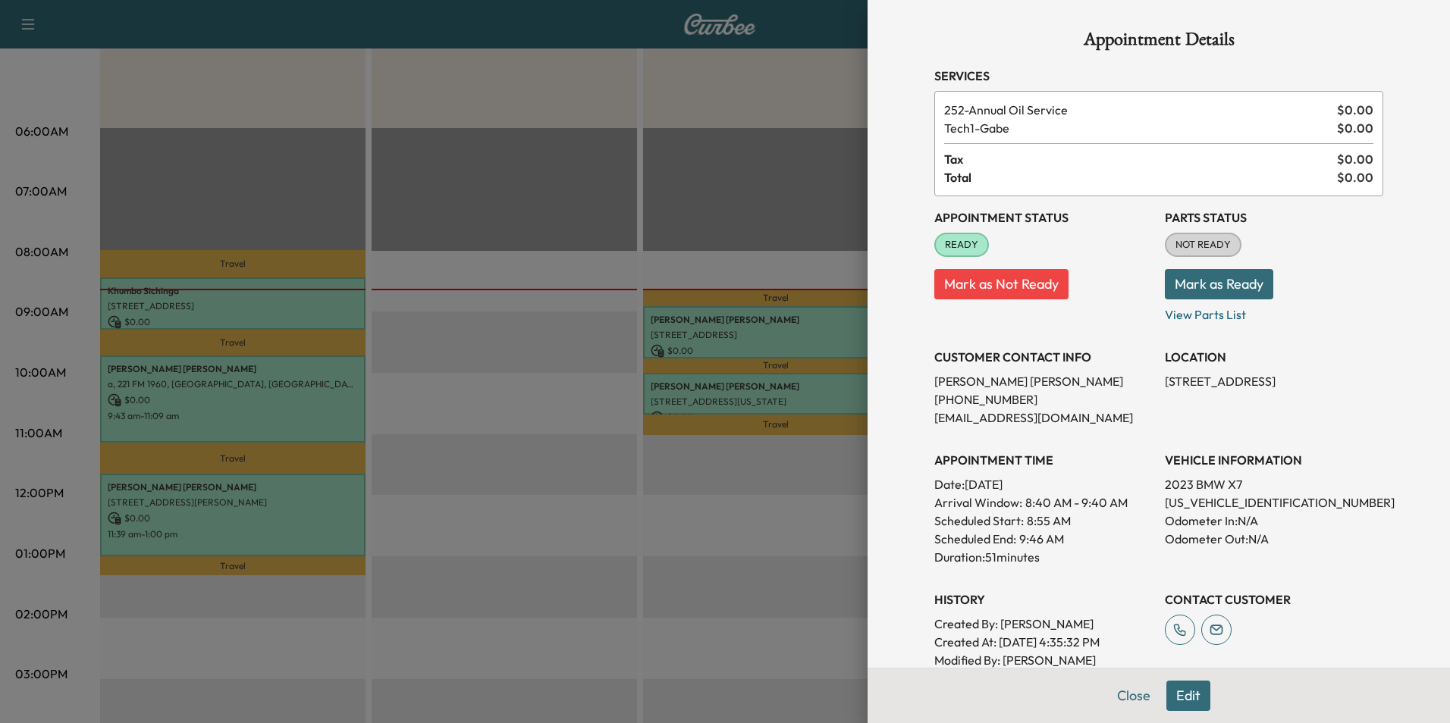
click at [1225, 500] on p "[US_VEHICLE_IDENTIFICATION_NUMBER]" at bounding box center [1274, 503] width 218 height 18
copy p "[US_VEHICLE_IDENTIFICATION_NUMBER]"
click at [1123, 701] on button "Close" at bounding box center [1133, 696] width 53 height 30
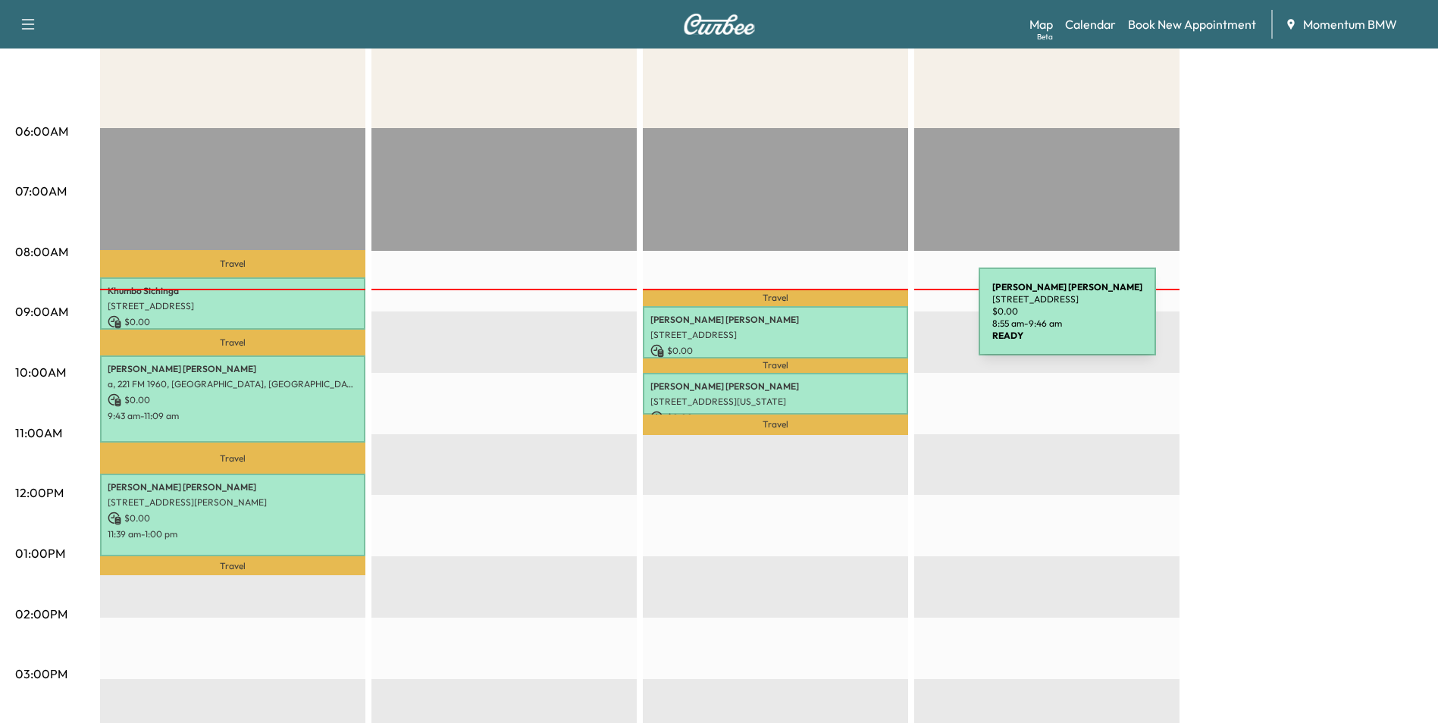
click at [865, 321] on p "[PERSON_NAME]" at bounding box center [776, 320] width 250 height 12
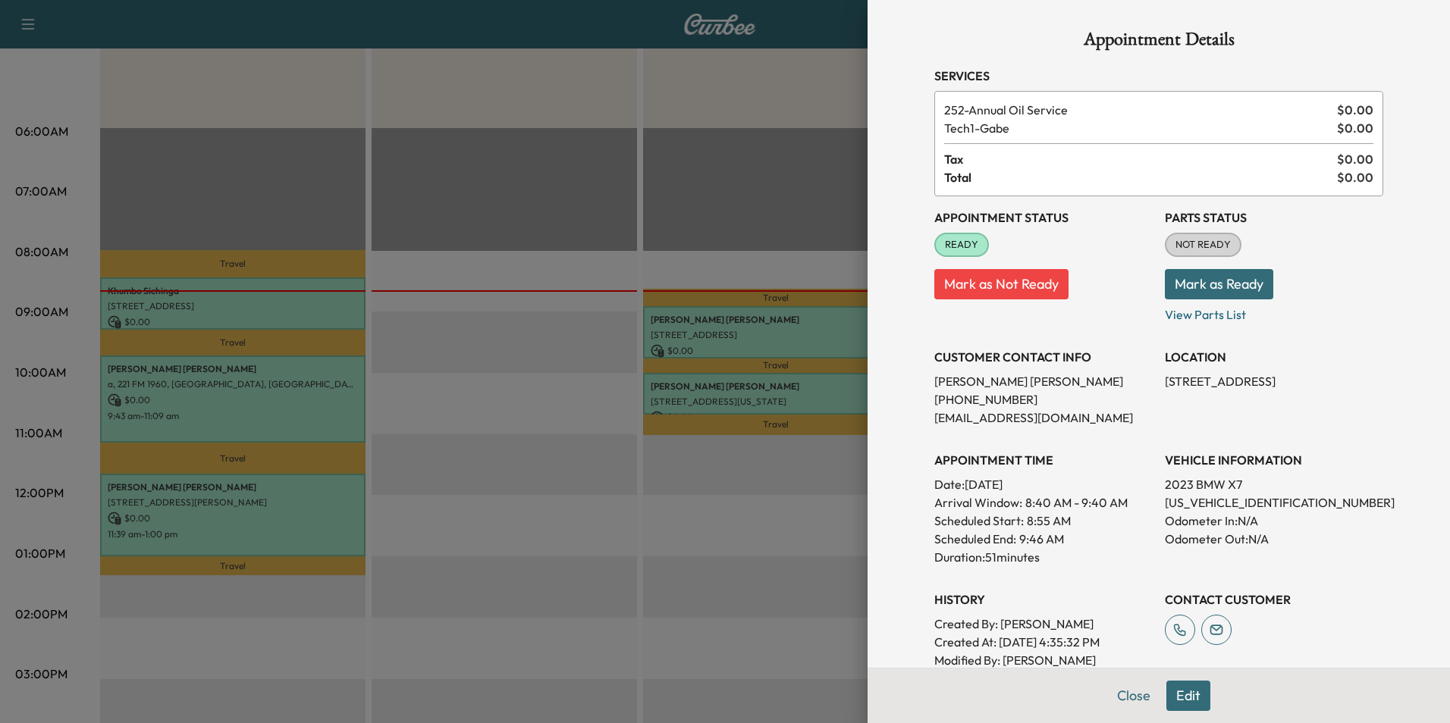
drag, startPoint x: 1150, startPoint y: 384, endPoint x: 1316, endPoint y: 390, distance: 165.4
click at [1316, 390] on div "Appointment Status READY Mark as Not Ready Parts Status NOT READY Mark as Ready…" at bounding box center [1158, 441] width 449 height 491
drag, startPoint x: 1316, startPoint y: 390, endPoint x: 1312, endPoint y: 375, distance: 15.6
copy p "[STREET_ADDRESS]"
click at [1116, 691] on button "Close" at bounding box center [1133, 696] width 53 height 30
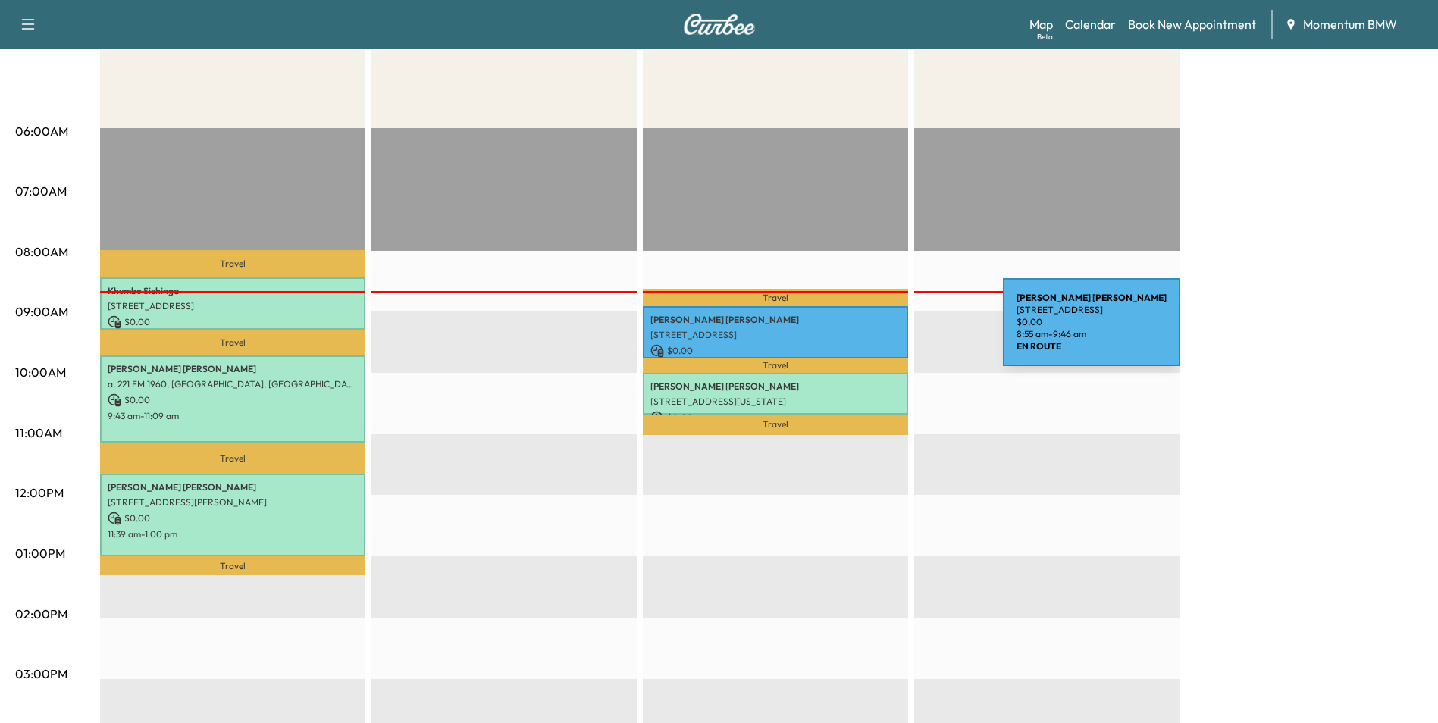
click at [889, 331] on p "[STREET_ADDRESS]" at bounding box center [776, 335] width 250 height 12
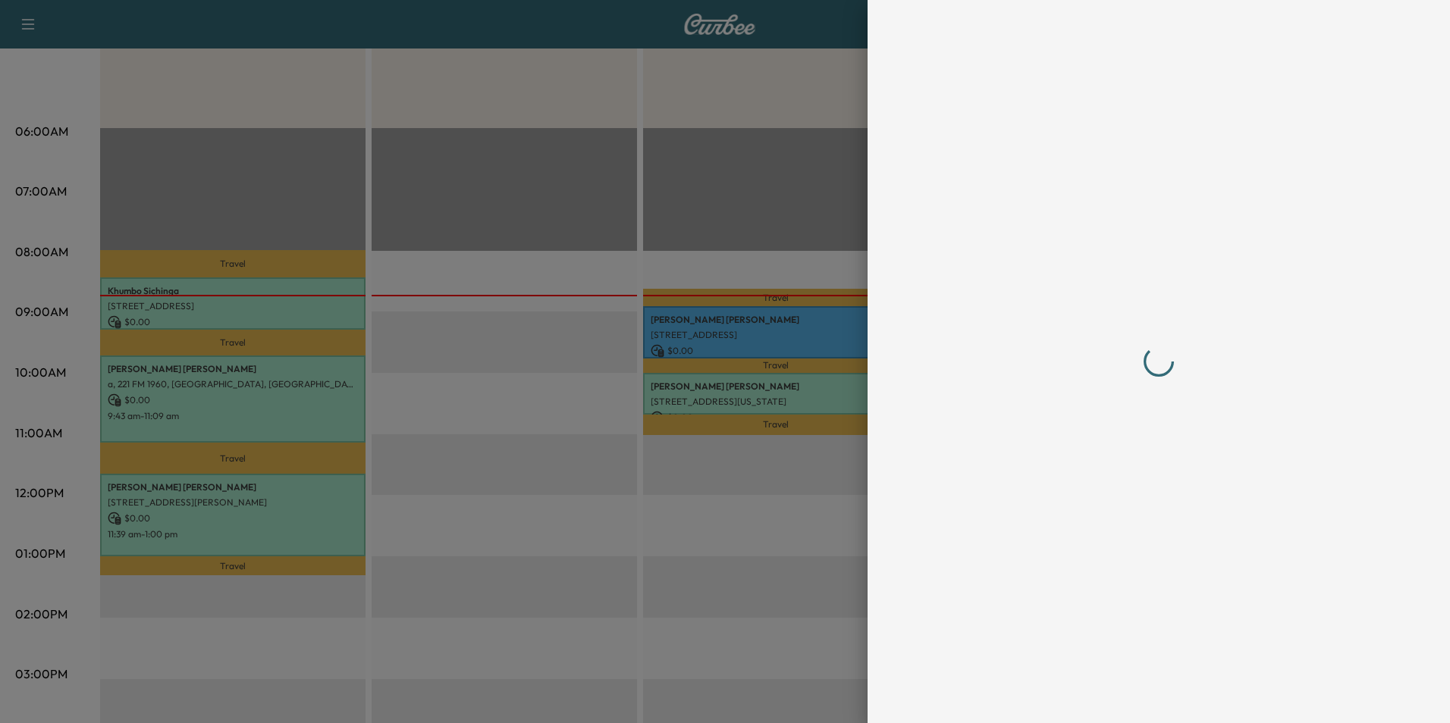
click at [889, 331] on div at bounding box center [1158, 361] width 582 height 723
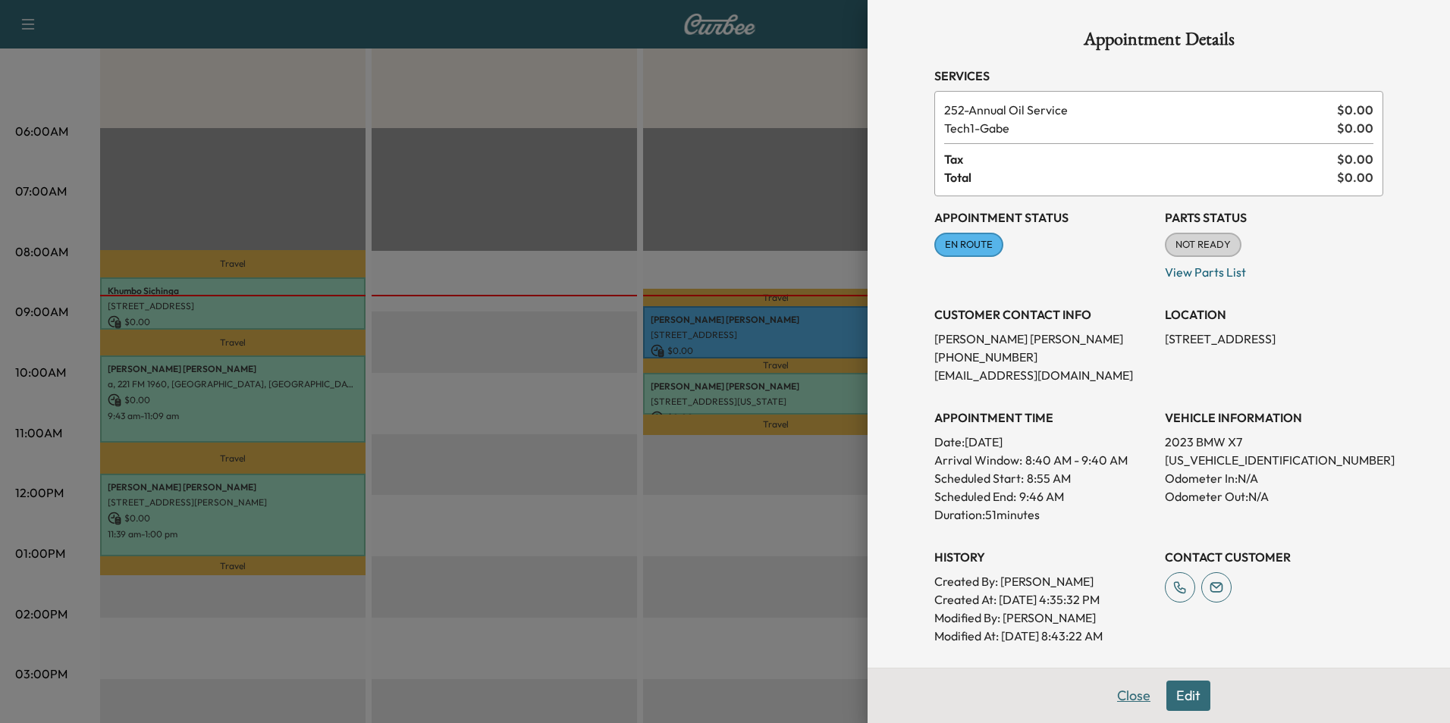
click at [1118, 695] on button "Close" at bounding box center [1133, 696] width 53 height 30
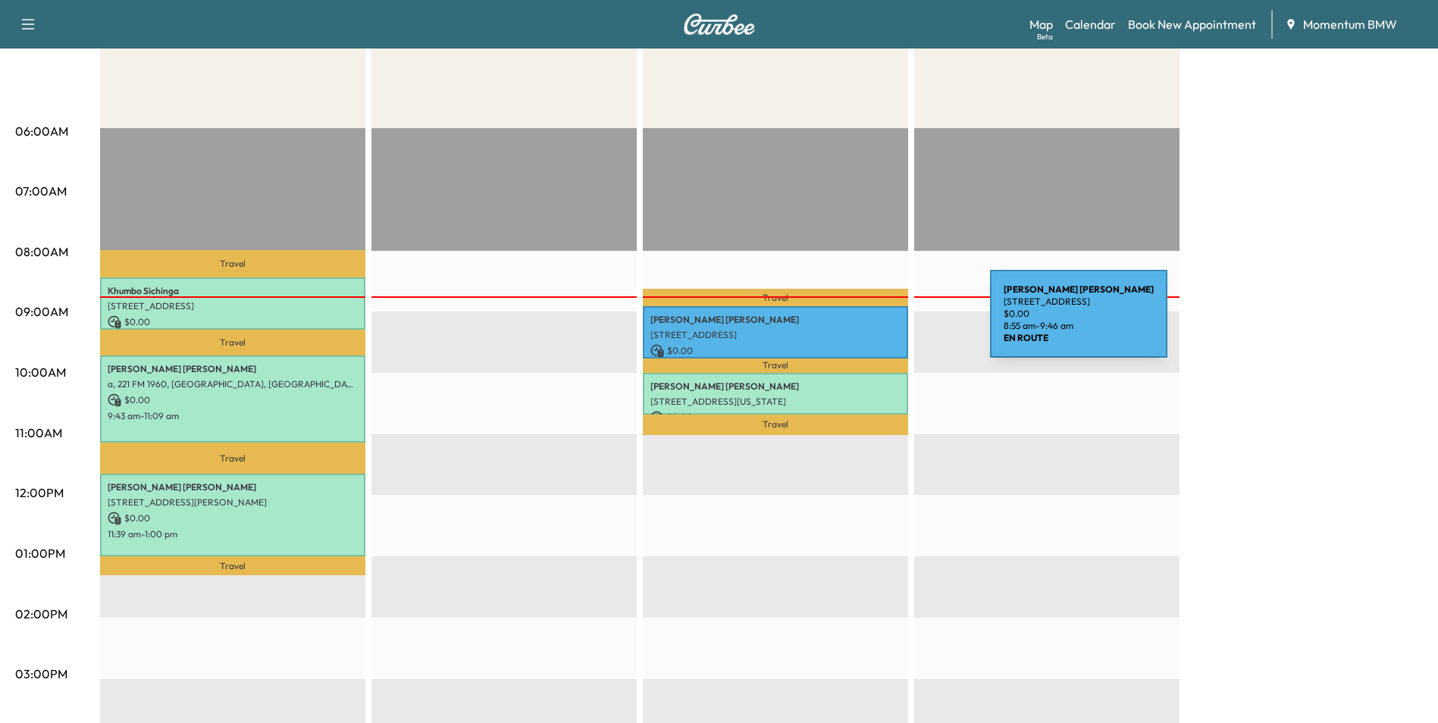
click at [877, 323] on p "[PERSON_NAME]" at bounding box center [776, 320] width 250 height 12
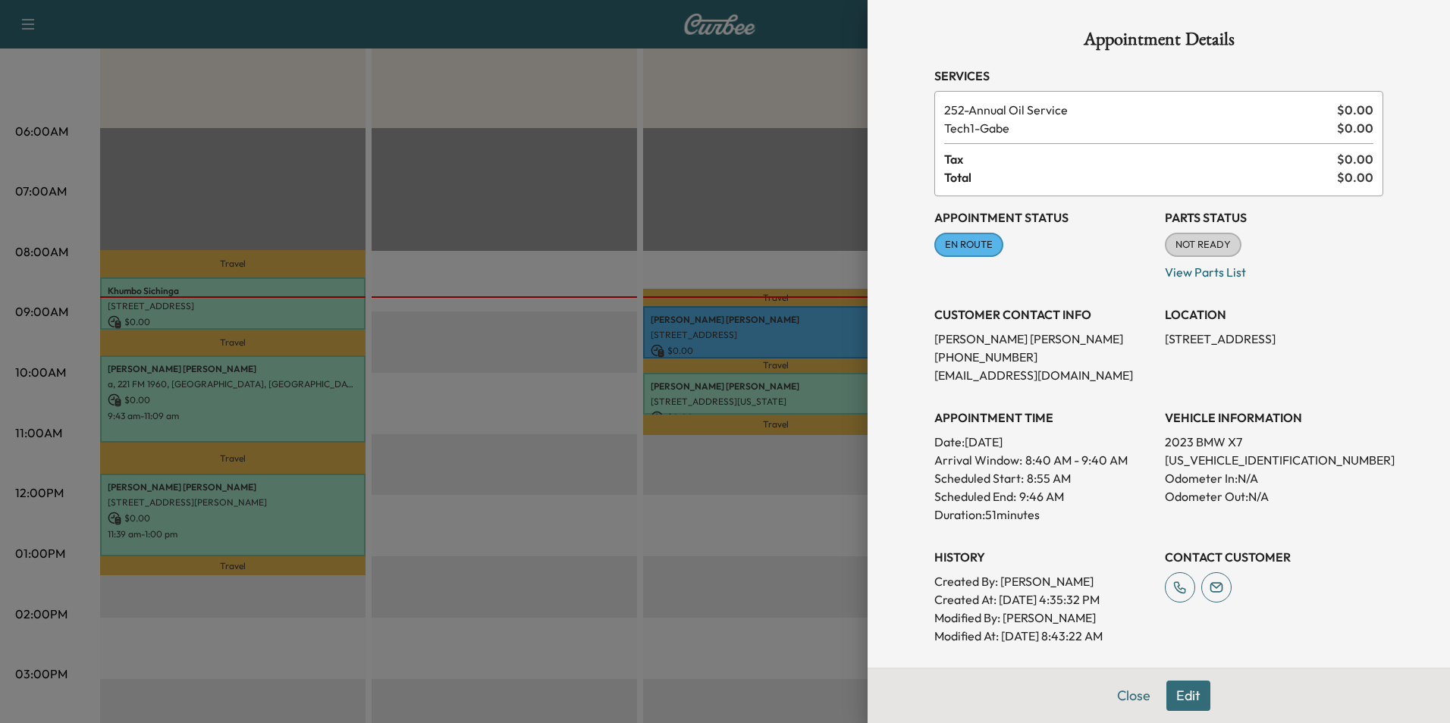
click at [953, 353] on p "[PHONE_NUMBER]" at bounding box center [1043, 357] width 218 height 18
drag, startPoint x: 920, startPoint y: 356, endPoint x: 1001, endPoint y: 357, distance: 81.1
click at [1001, 357] on div "Appointment Details Services 252 - Annual Oil Service $ 0.00 Tech1 - Gabe $ 0.0…" at bounding box center [1158, 427] width 485 height 855
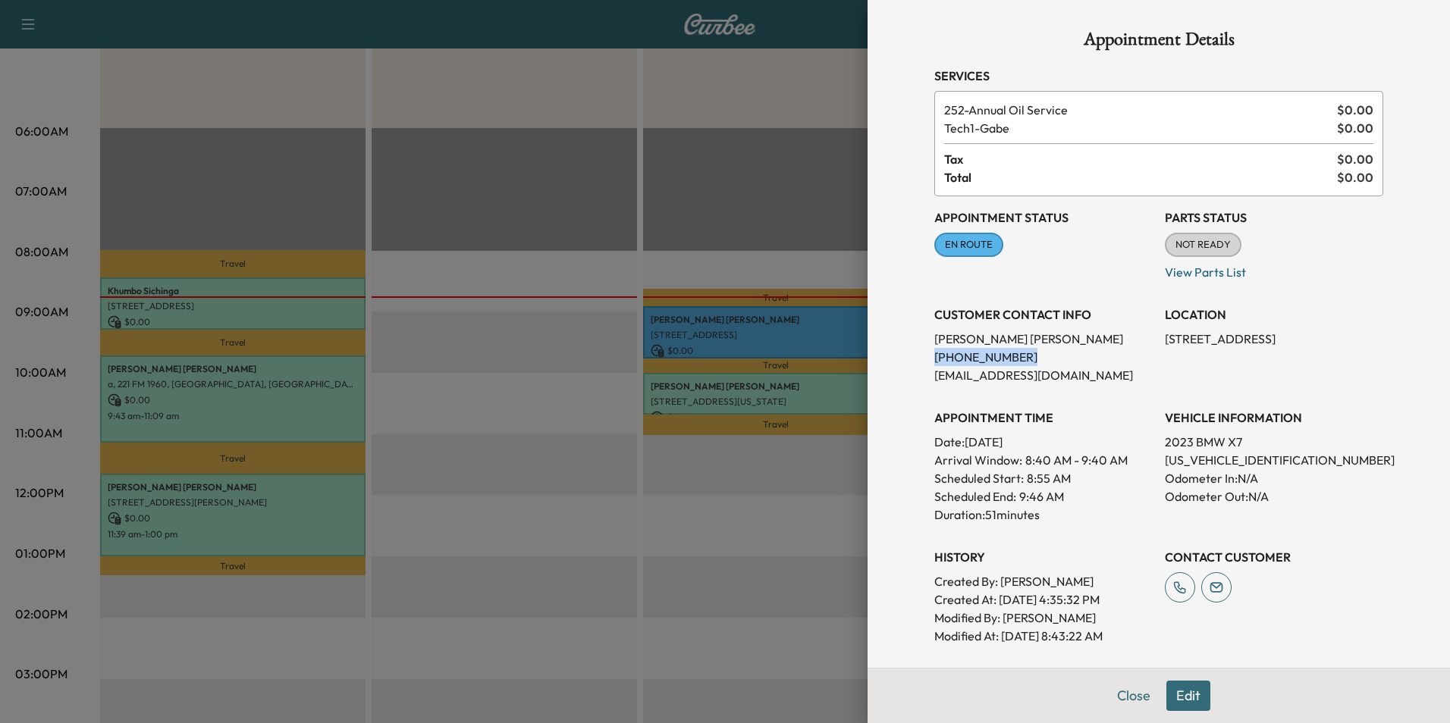
drag, startPoint x: 1001, startPoint y: 357, endPoint x: 985, endPoint y: 349, distance: 18.0
copy p "[PHONE_NUMBER]"
click at [1117, 687] on button "Close" at bounding box center [1133, 696] width 53 height 30
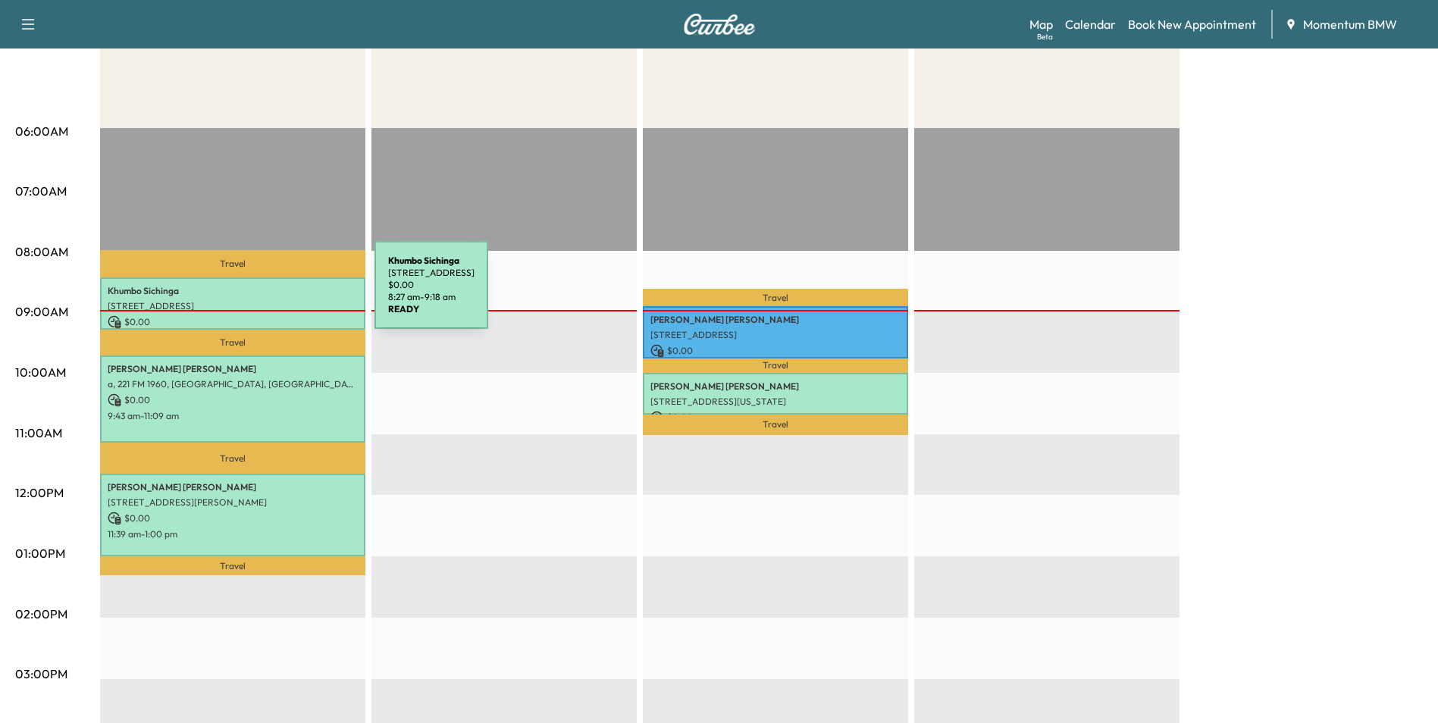
click at [261, 294] on p "Khumbo Sichinga" at bounding box center [233, 291] width 250 height 12
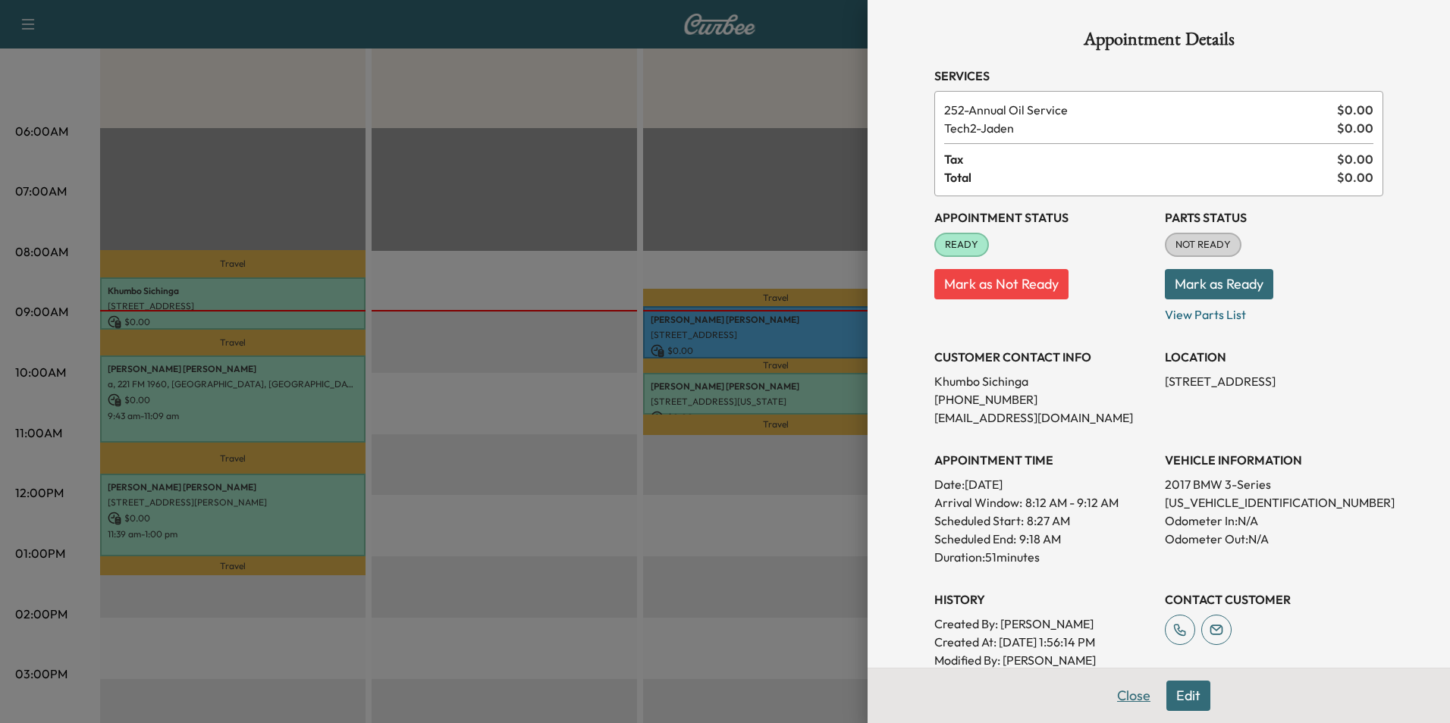
scroll to position [76, 0]
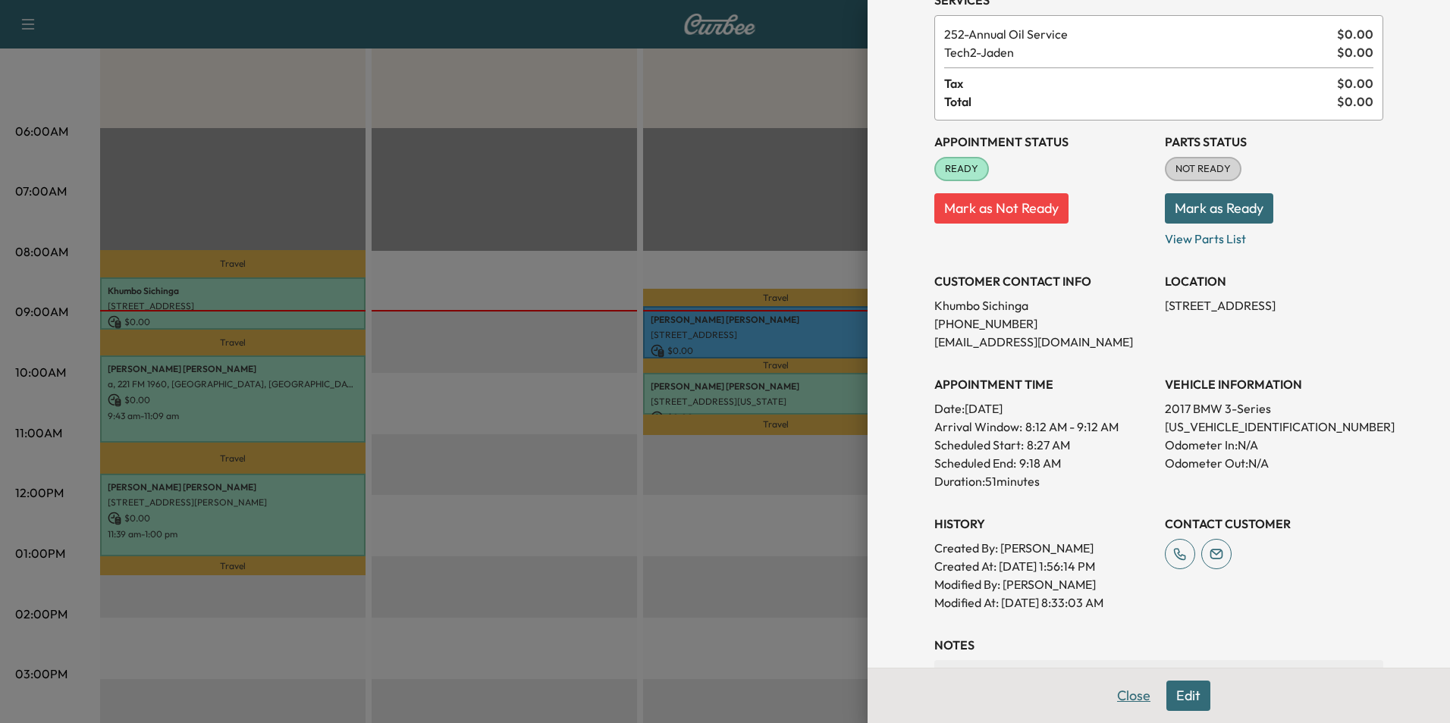
click at [1123, 701] on button "Close" at bounding box center [1133, 696] width 53 height 30
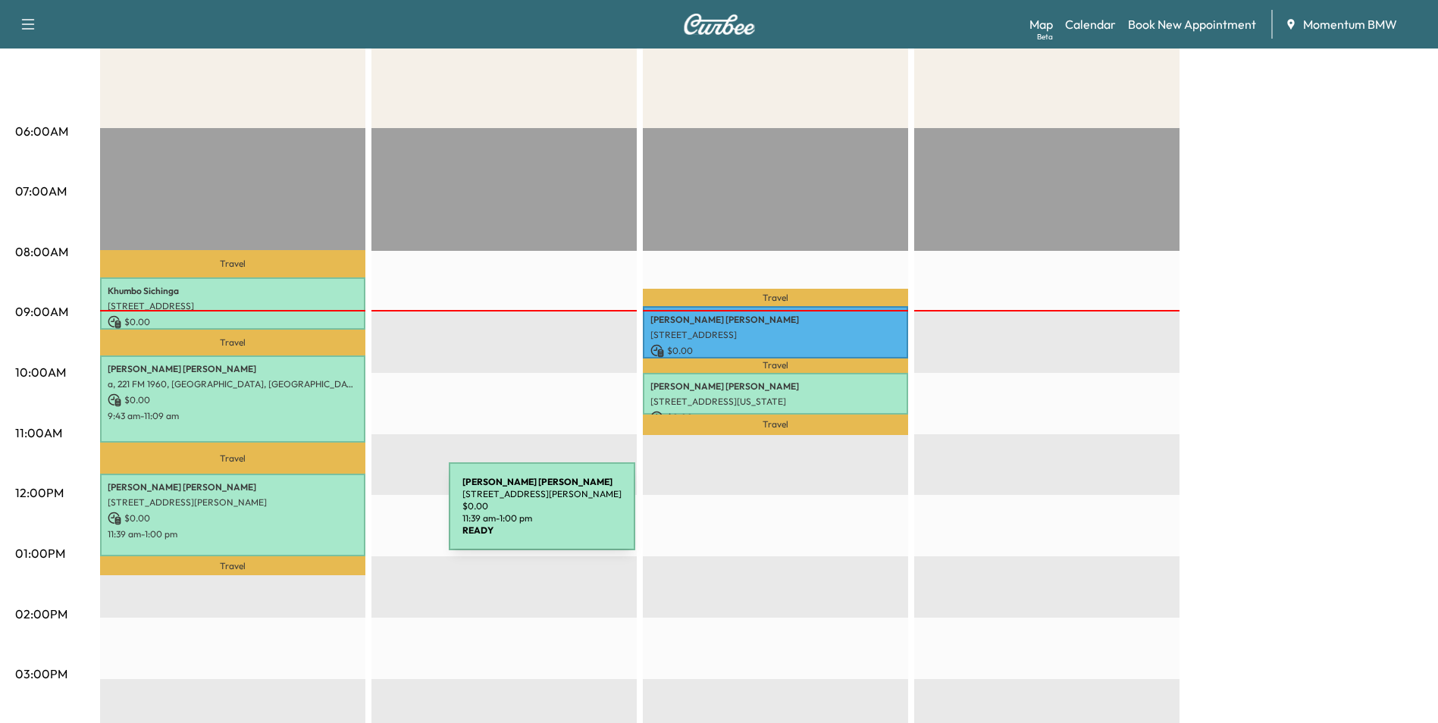
click at [336, 516] on p "$ 0.00" at bounding box center [233, 519] width 250 height 14
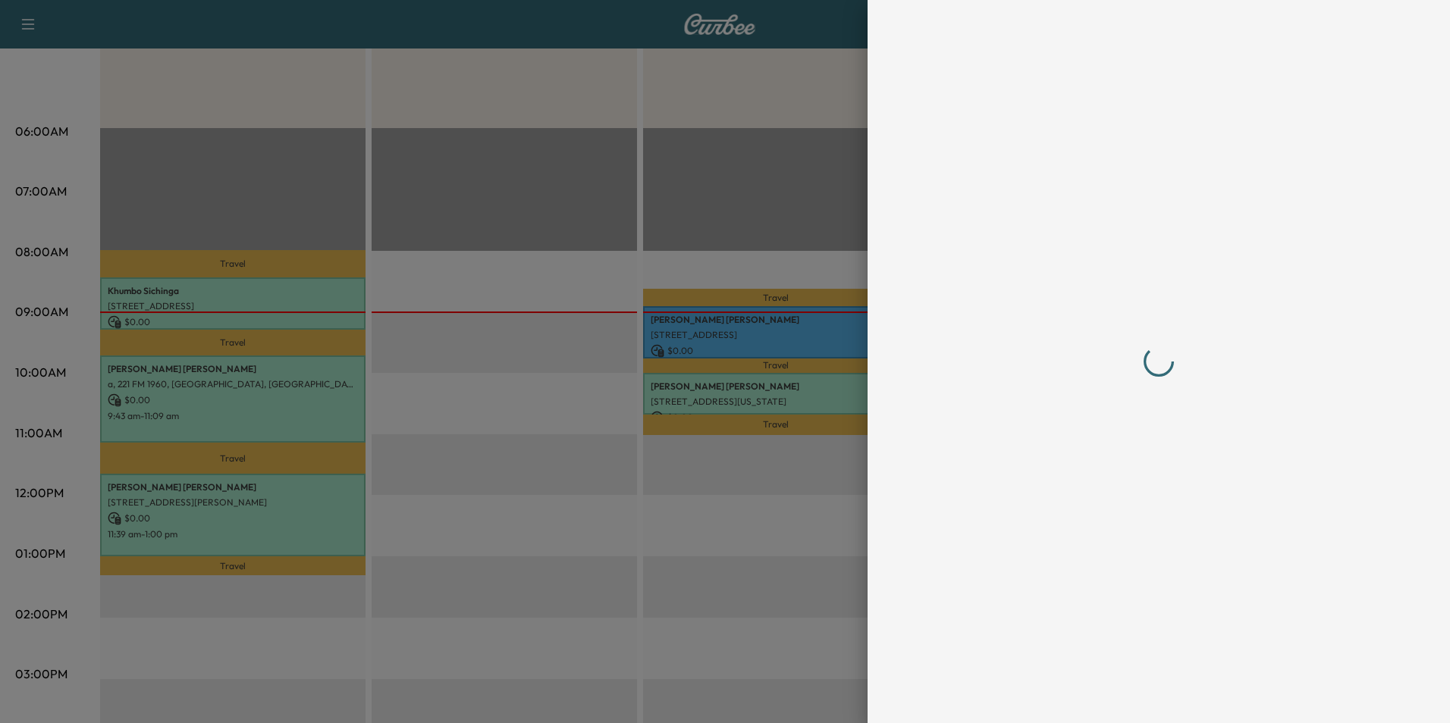
click at [336, 516] on div at bounding box center [725, 361] width 1450 height 723
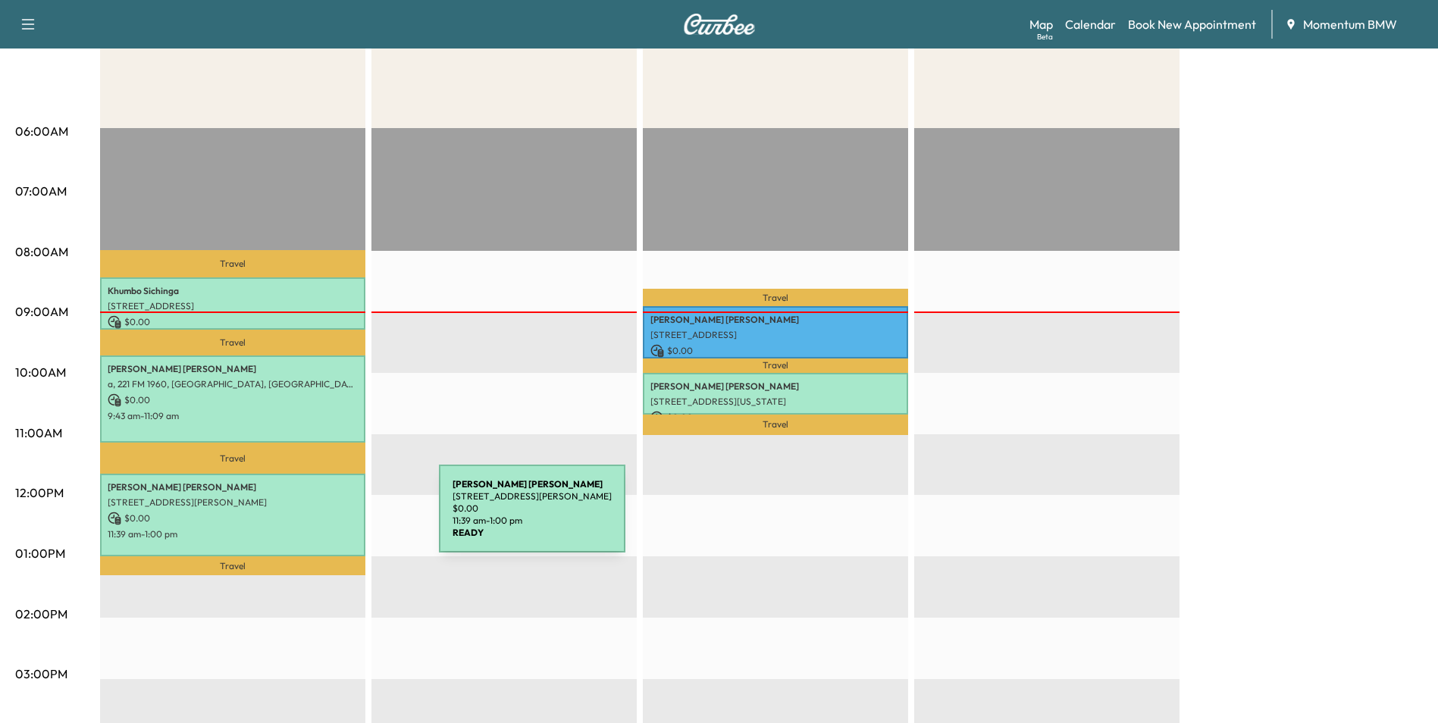
click at [325, 518] on p "$ 0.00" at bounding box center [233, 519] width 250 height 14
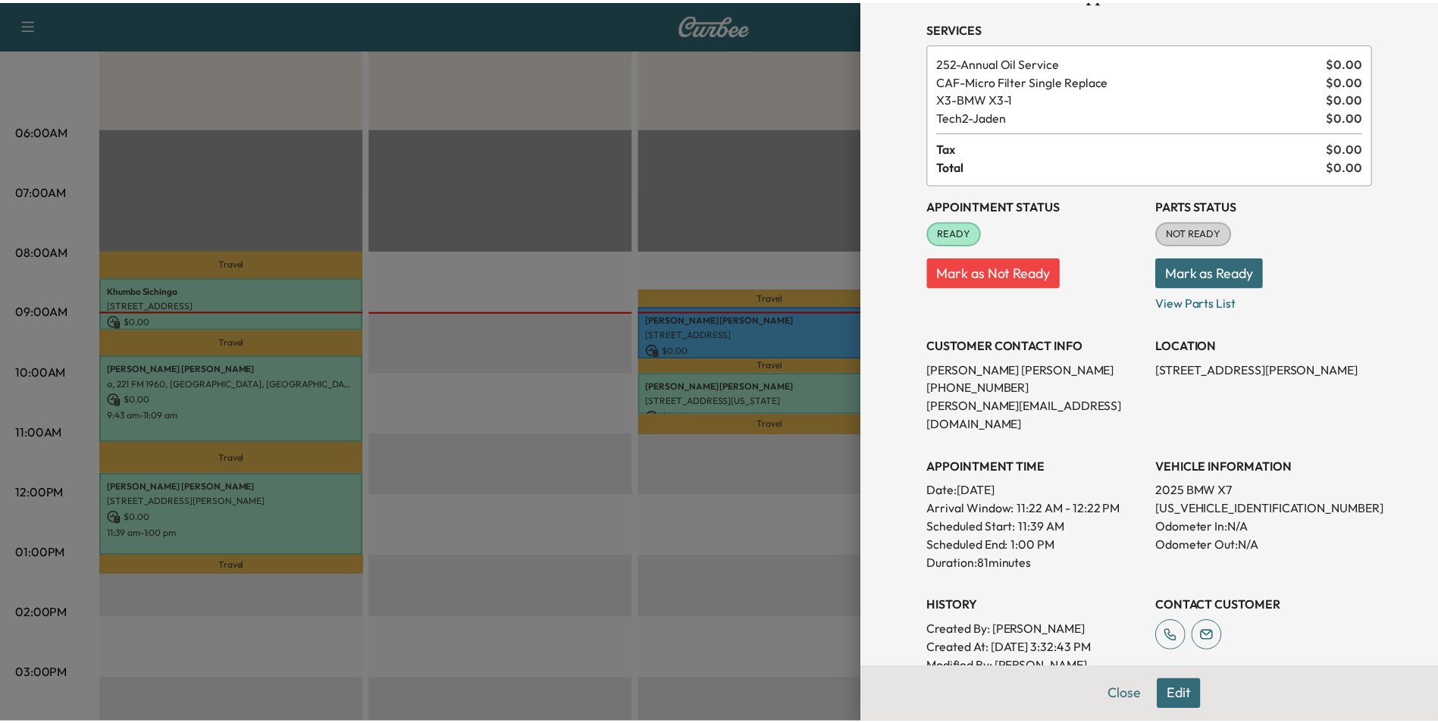
scroll to position [208, 0]
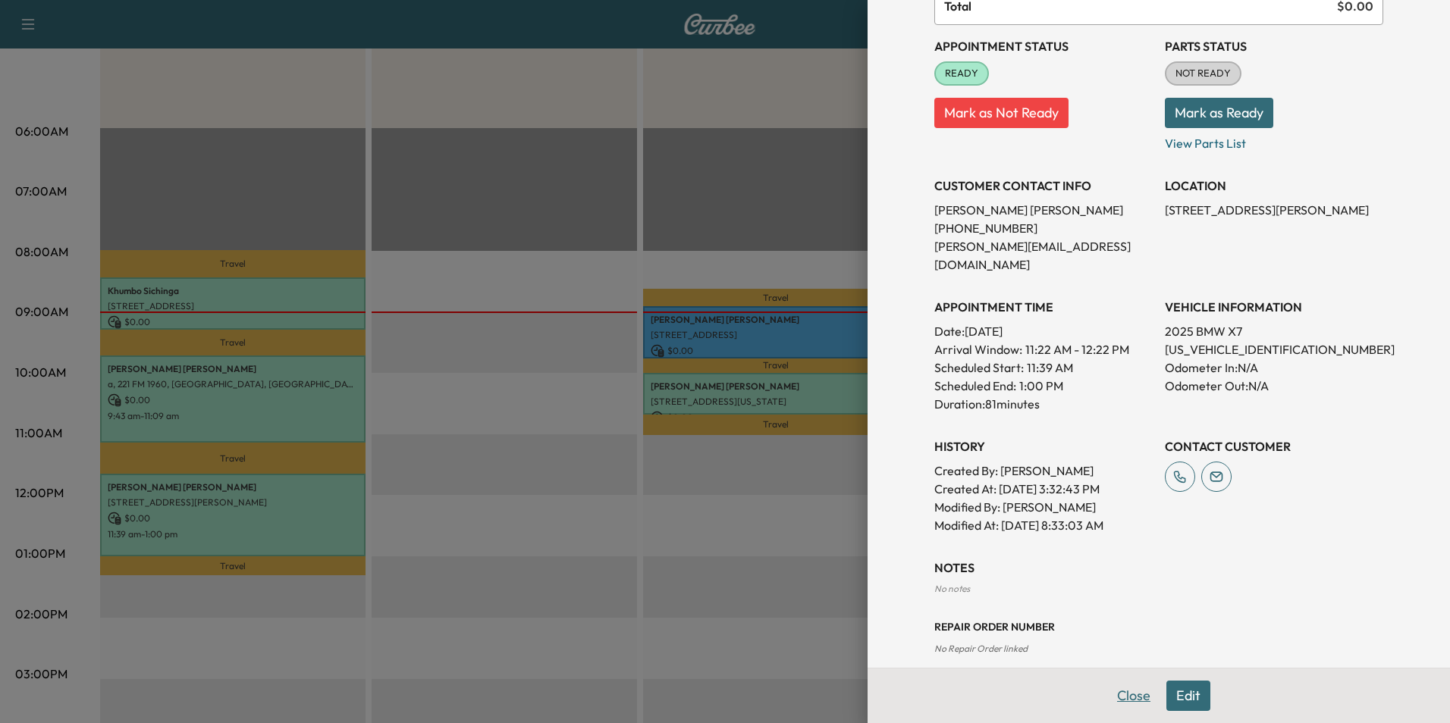
click at [1122, 700] on button "Close" at bounding box center [1133, 696] width 53 height 30
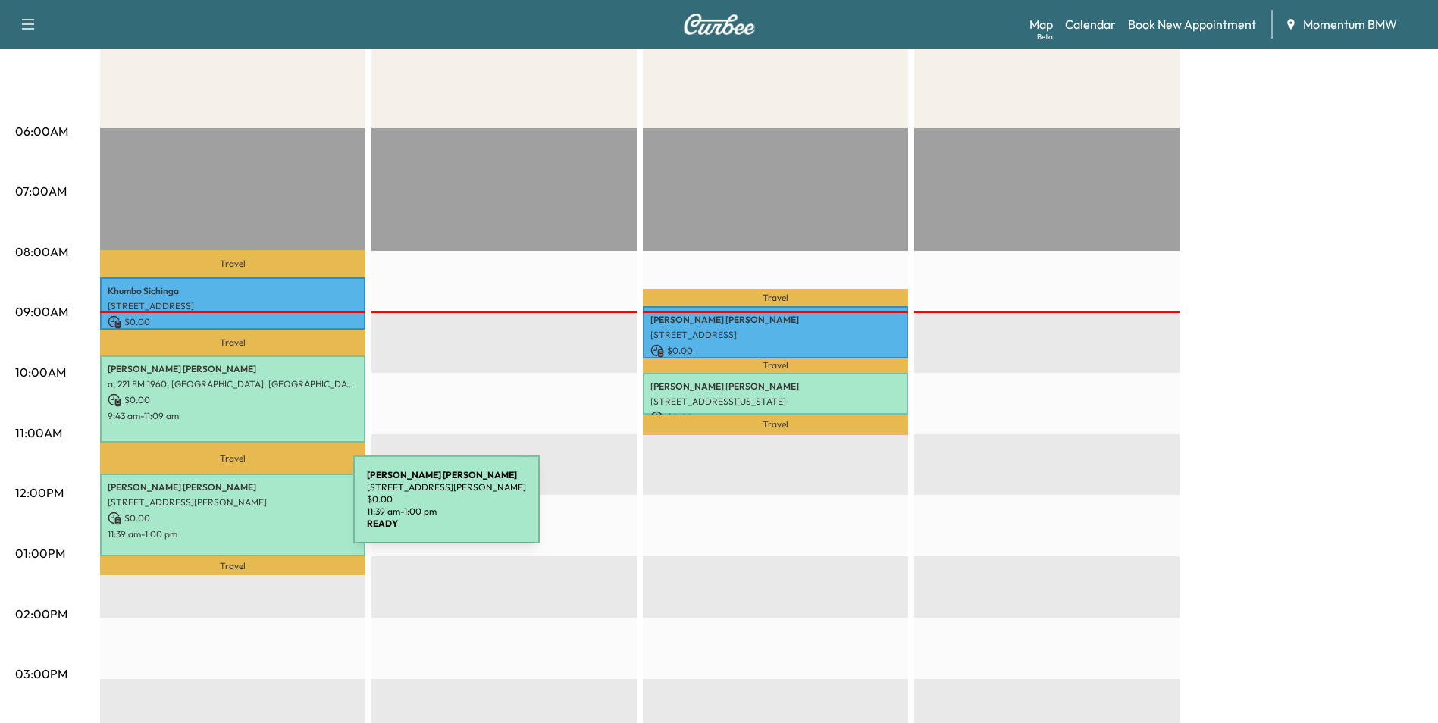
click at [240, 512] on p "$ 0.00" at bounding box center [233, 519] width 250 height 14
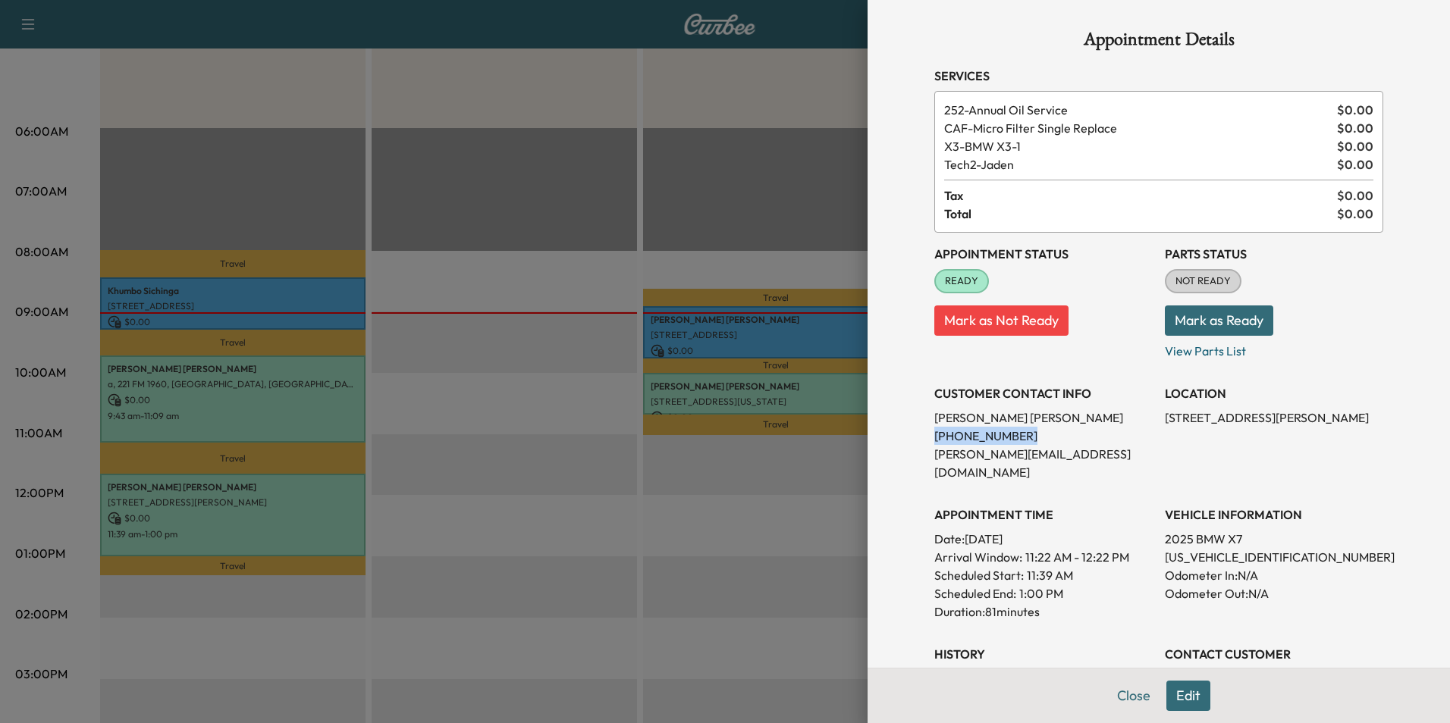
drag, startPoint x: 1013, startPoint y: 441, endPoint x: 922, endPoint y: 443, distance: 91.0
click at [922, 443] on div "Appointment Details Services 252 - Annual Oil Service $ 0.00 CAF - Micro Filter…" at bounding box center [1158, 447] width 485 height 894
drag, startPoint x: 922, startPoint y: 443, endPoint x: 994, endPoint y: 437, distance: 72.3
copy p "[PHONE_NUMBER]"
click at [1117, 692] on button "Close" at bounding box center [1133, 696] width 53 height 30
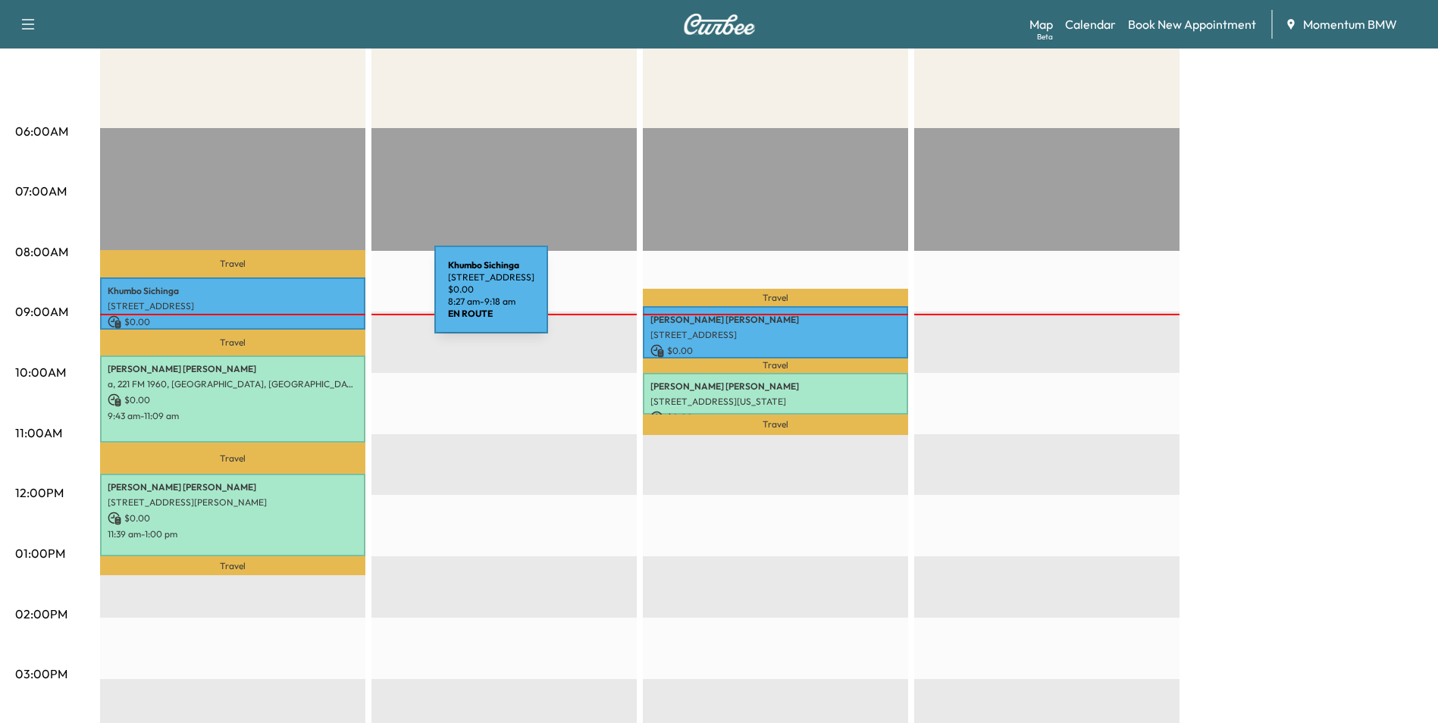
click at [321, 298] on div "Khumbo Sichinga [STREET_ADDRESS] $ 0.00 8:27 am - 9:18 am" at bounding box center [232, 304] width 265 height 52
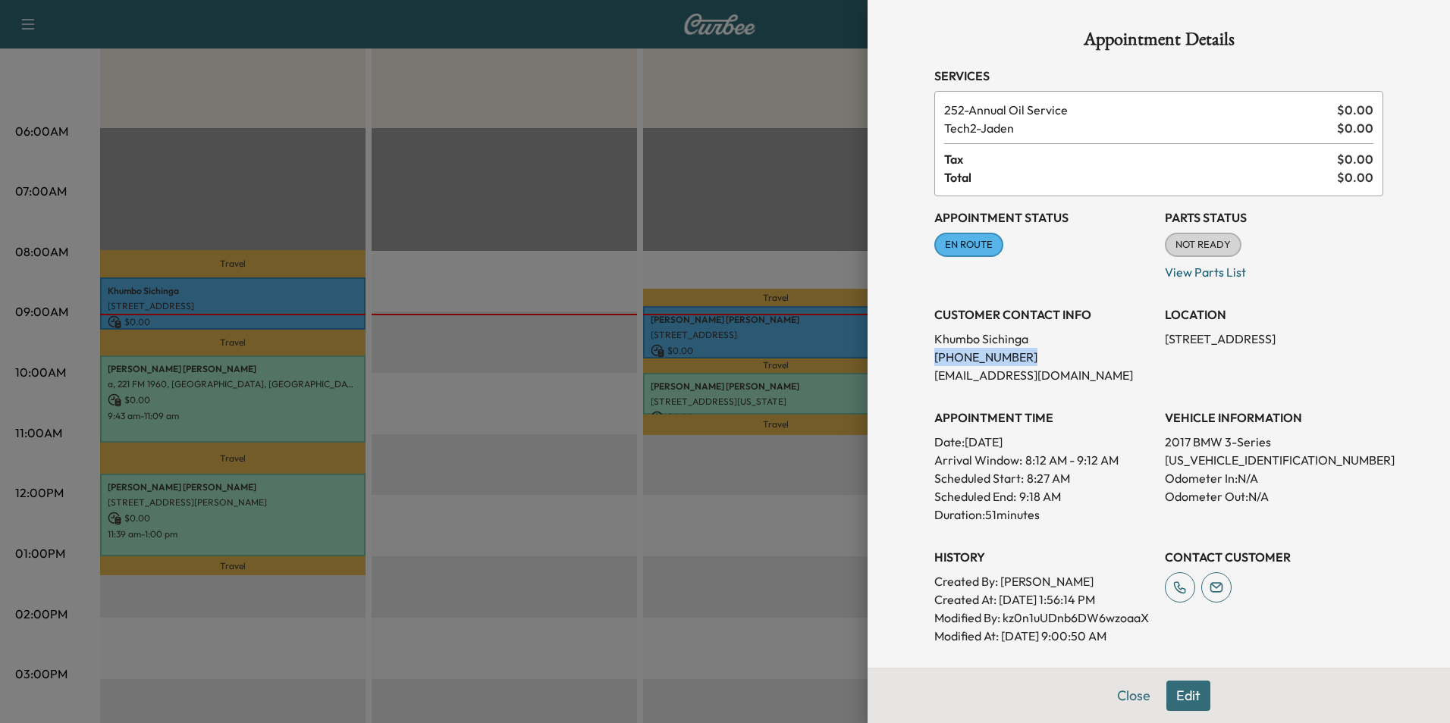
drag, startPoint x: 918, startPoint y: 359, endPoint x: 1018, endPoint y: 356, distance: 99.4
click at [1018, 356] on div "Appointment Details Services 252 - Annual Oil Service $ 0.00 Tech2 - Jaden $ 0.…" at bounding box center [1158, 427] width 485 height 855
drag, startPoint x: 1018, startPoint y: 356, endPoint x: 996, endPoint y: 354, distance: 21.4
copy p "[PHONE_NUMBER]"
click at [1115, 700] on button "Close" at bounding box center [1133, 696] width 53 height 30
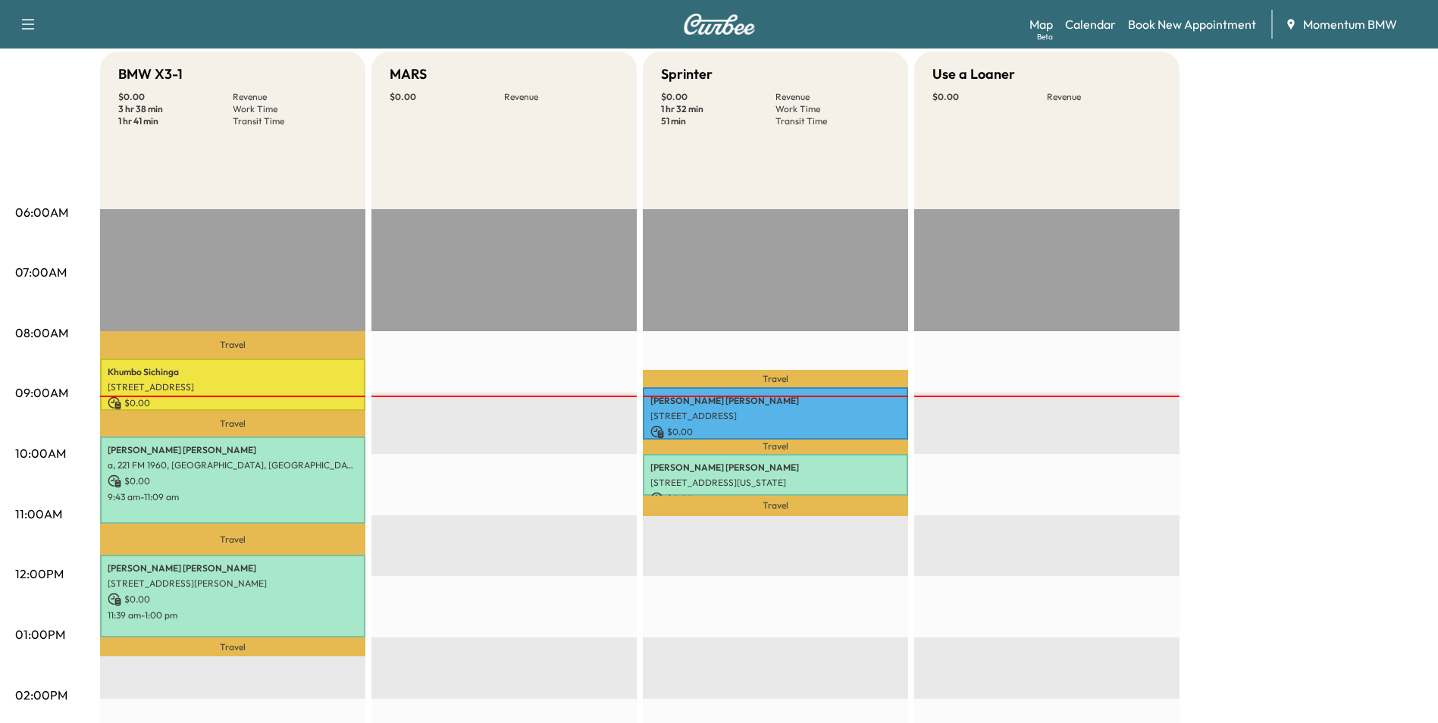
scroll to position [0, 0]
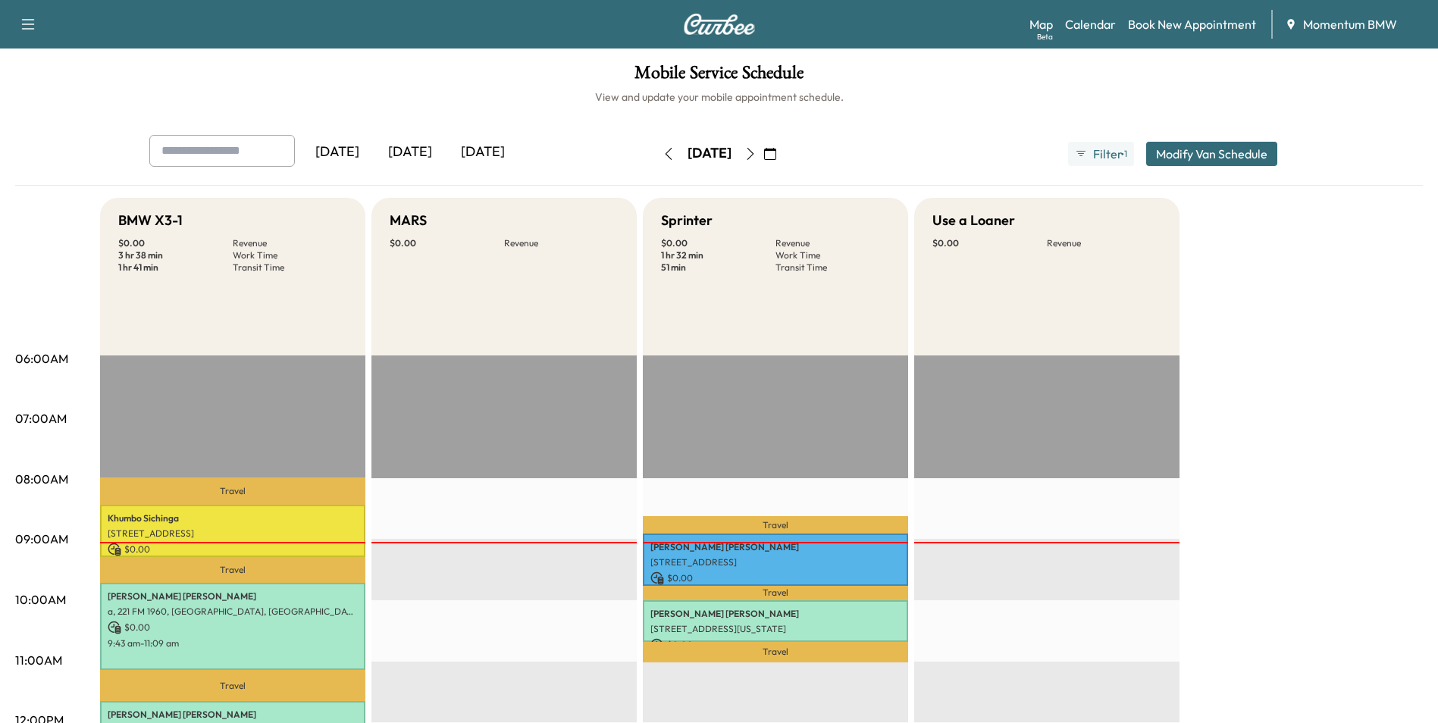
click at [757, 151] on icon "button" at bounding box center [751, 154] width 12 height 12
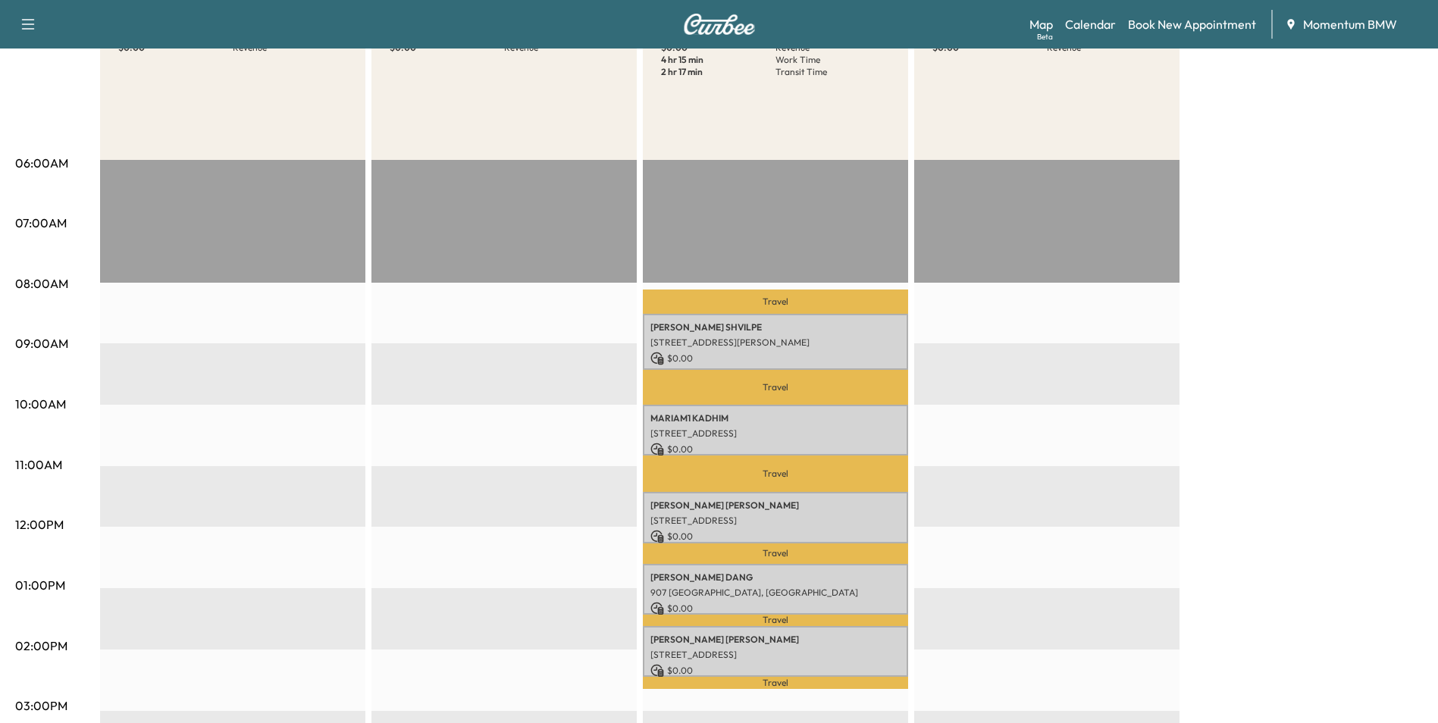
scroll to position [227, 0]
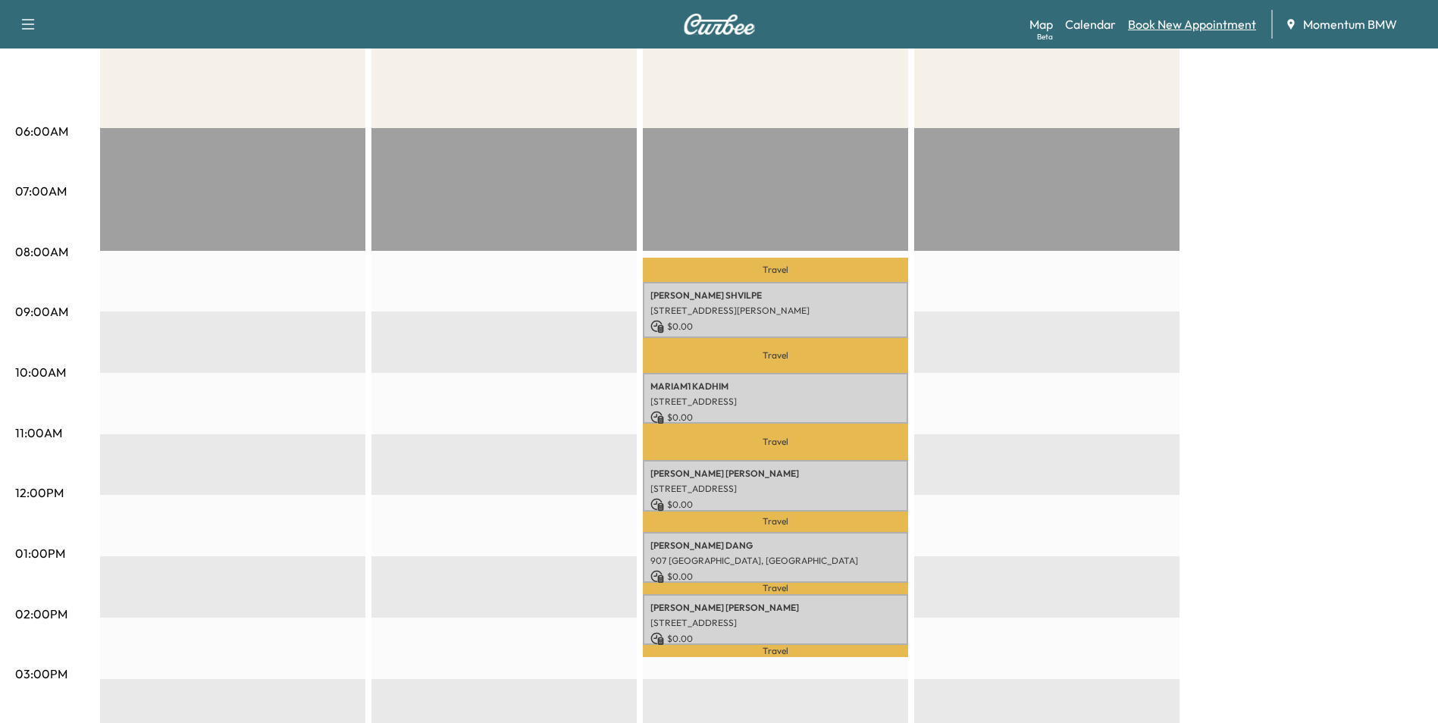
click at [1187, 20] on link "Book New Appointment" at bounding box center [1192, 24] width 128 height 18
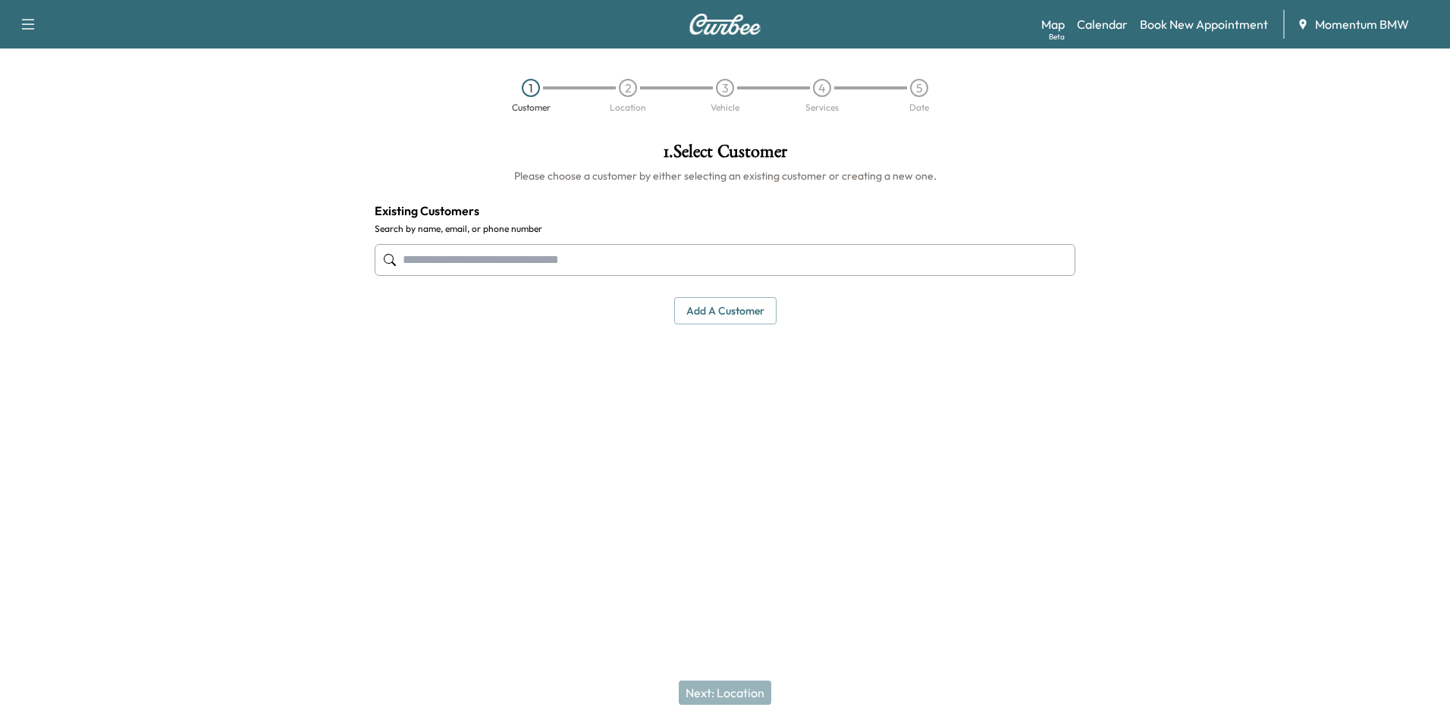
click at [727, 308] on button "Add a customer" at bounding box center [725, 311] width 102 height 28
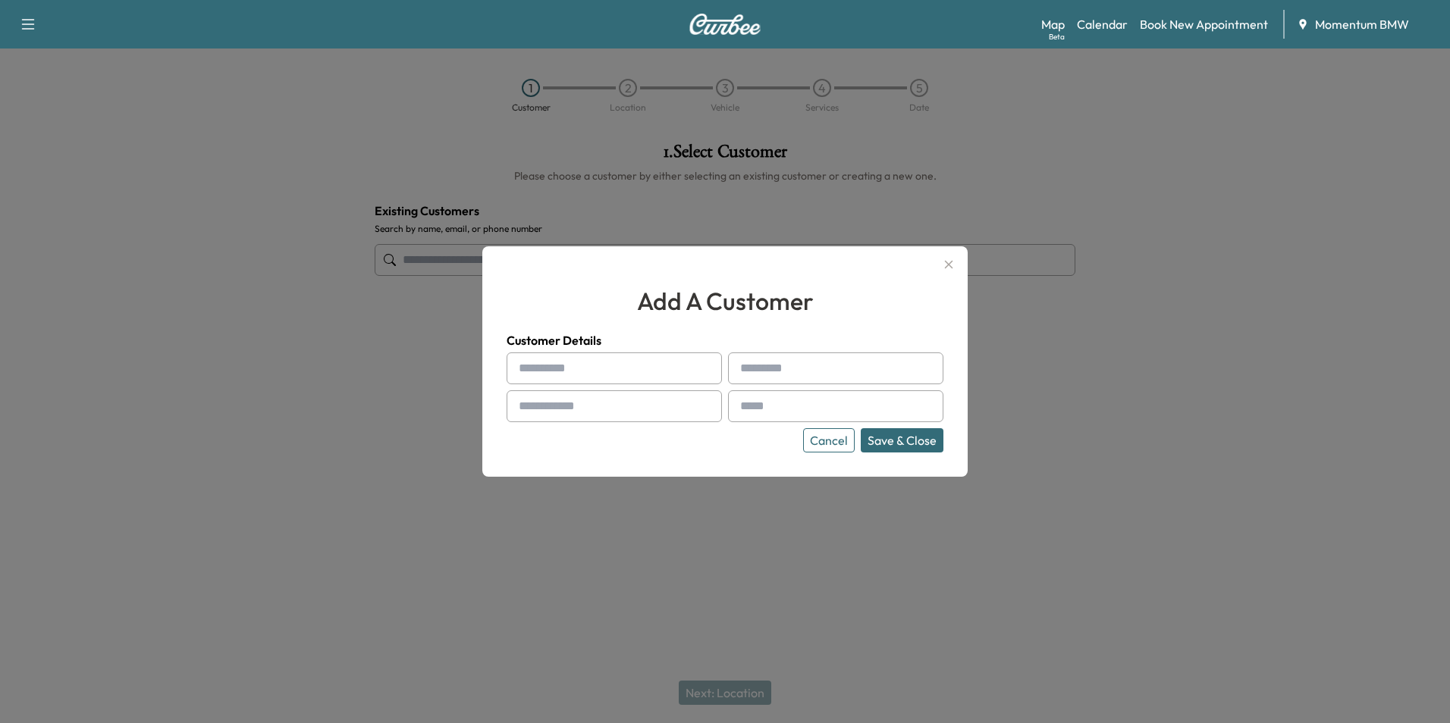
click at [556, 363] on input "text" at bounding box center [614, 369] width 215 height 32
paste input "*****"
type input "*****"
click at [755, 369] on input "text" at bounding box center [835, 369] width 215 height 32
paste input "*********"
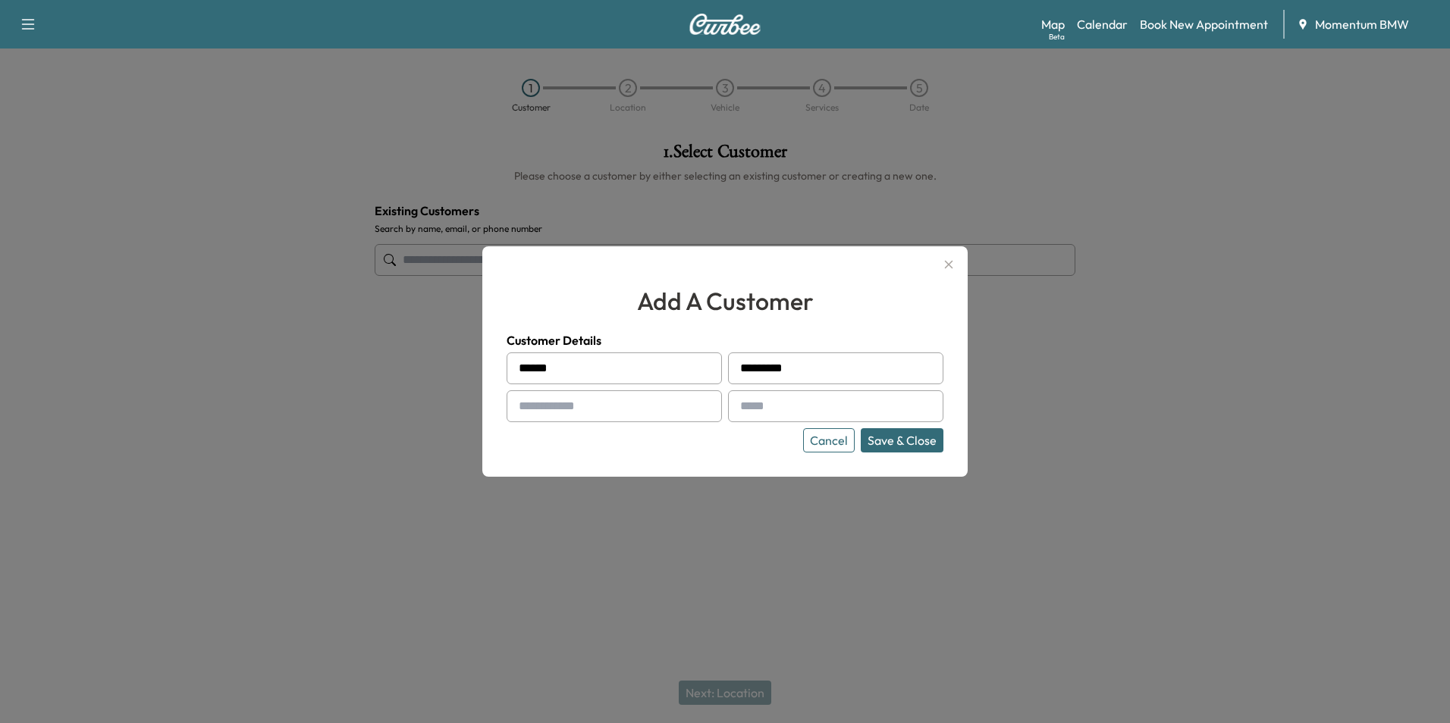
type input "*********"
click at [537, 409] on input "text" at bounding box center [614, 406] width 215 height 32
type input "**********"
click at [768, 410] on input "text" at bounding box center [835, 406] width 215 height 32
click at [777, 413] on input "text" at bounding box center [835, 406] width 215 height 32
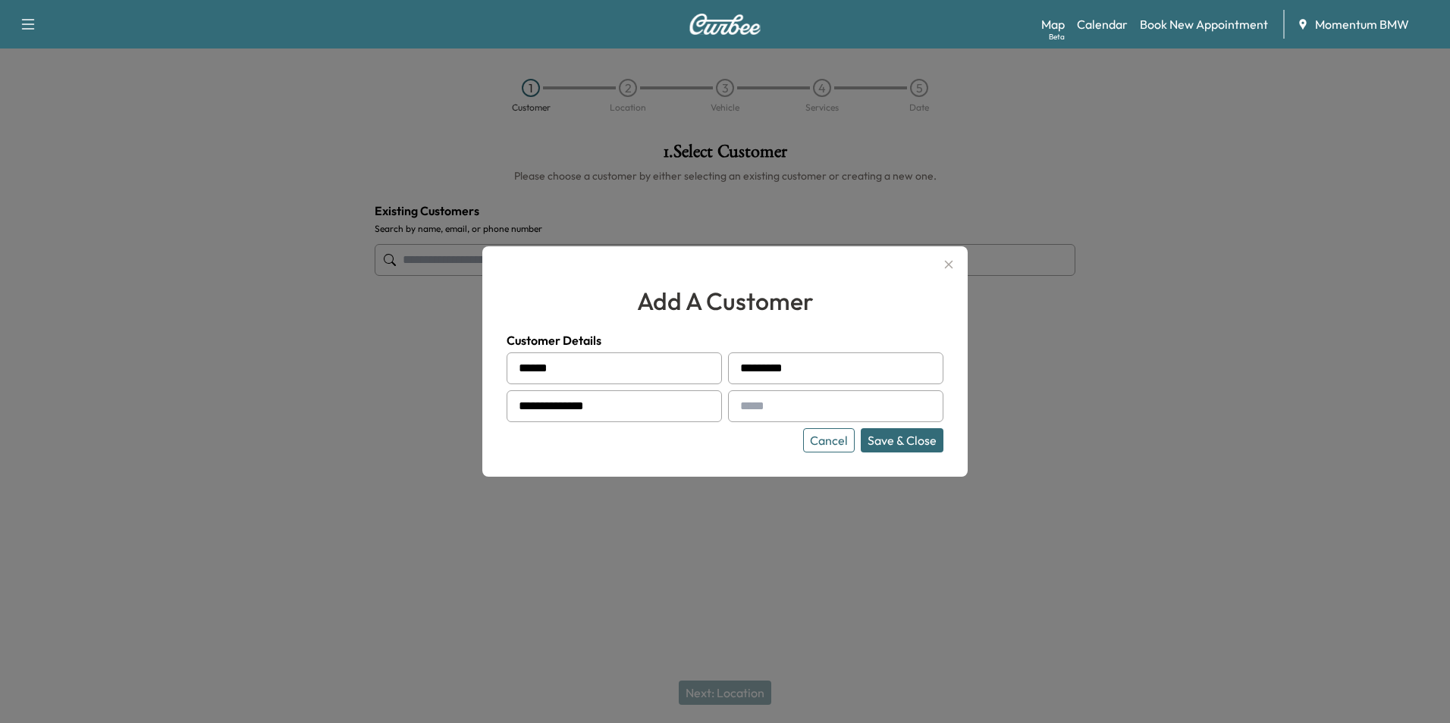
paste input "**********"
type input "**********"
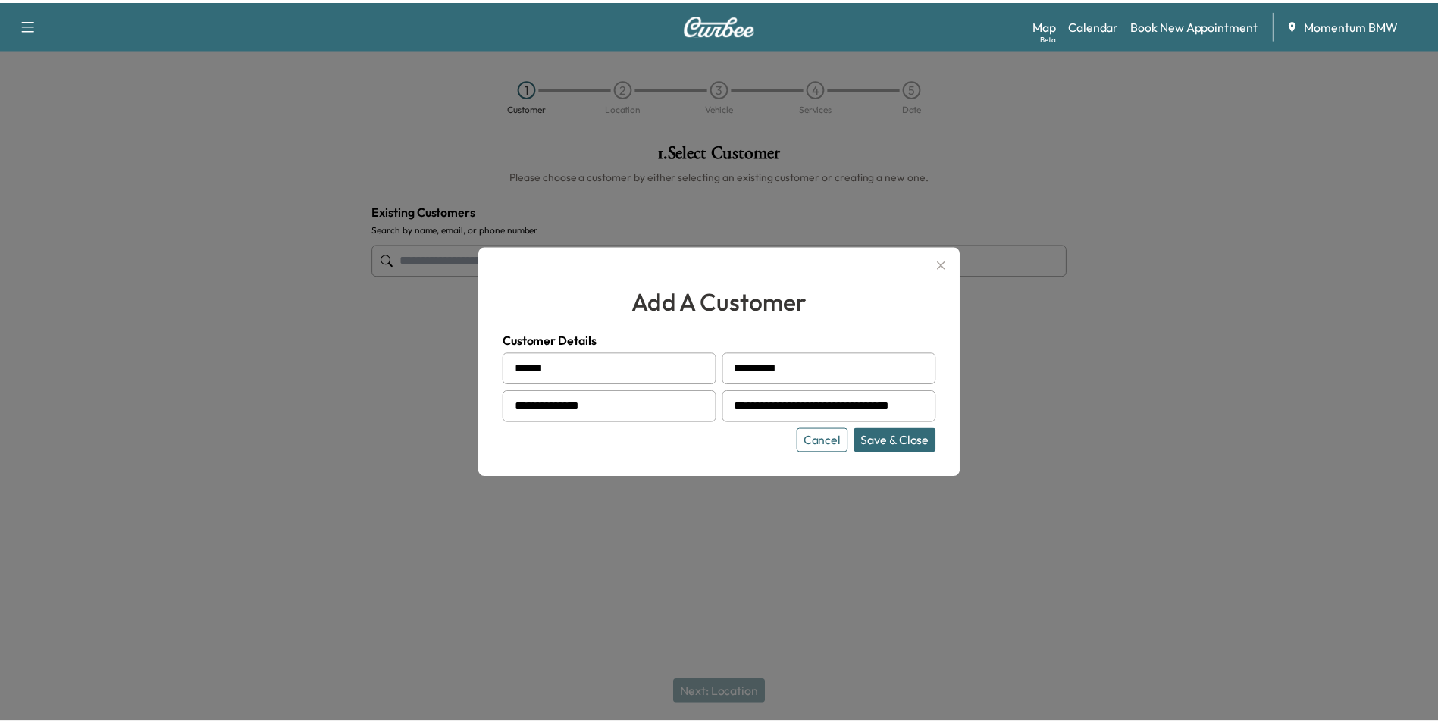
scroll to position [0, 0]
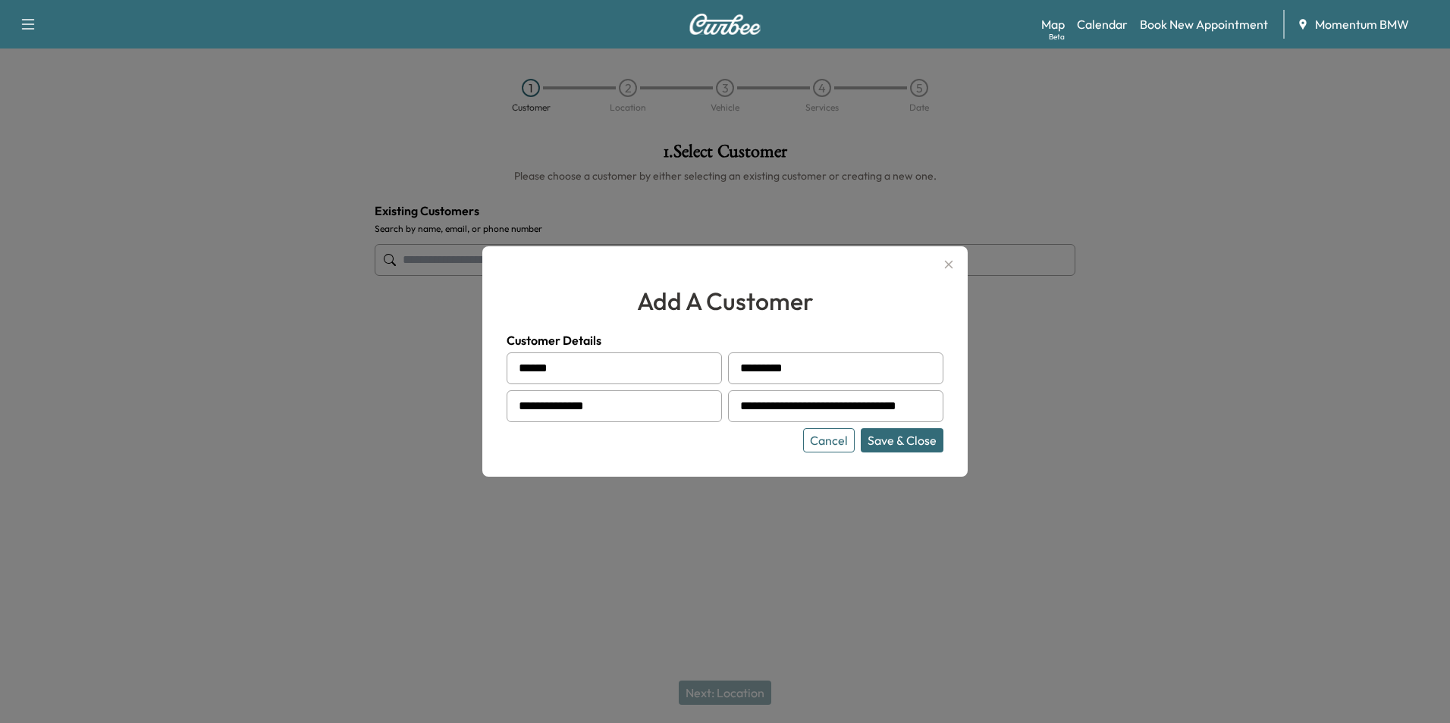
click at [895, 442] on button "Save & Close" at bounding box center [902, 440] width 83 height 24
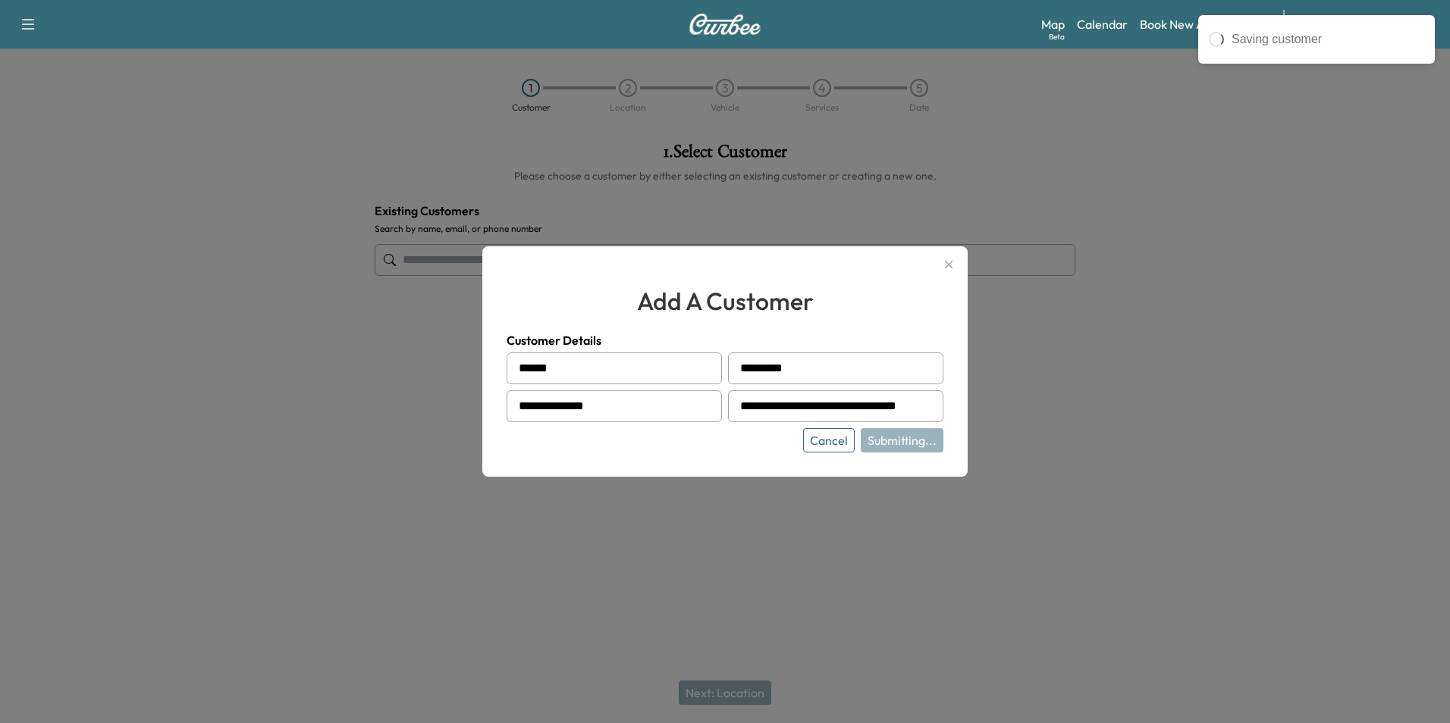
type input "**********"
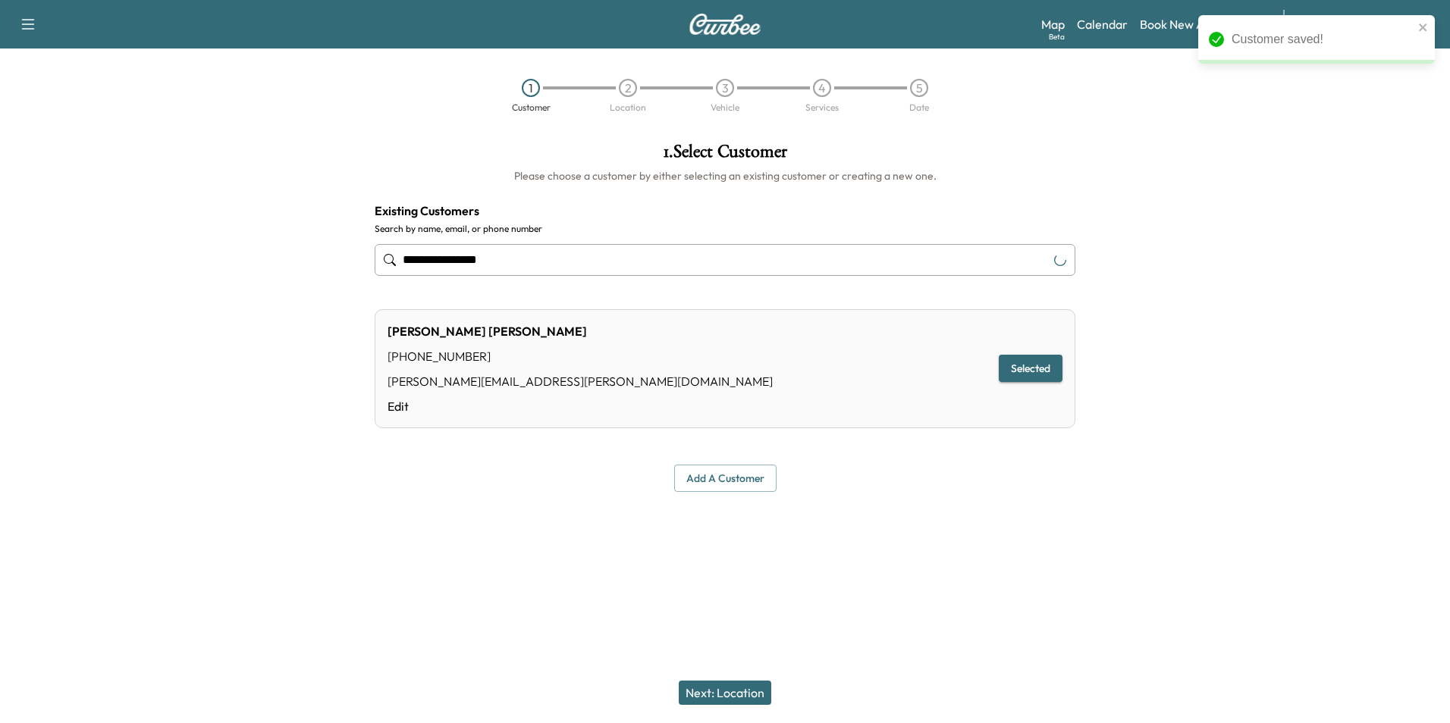
click at [723, 692] on button "Next: Location" at bounding box center [725, 693] width 93 height 24
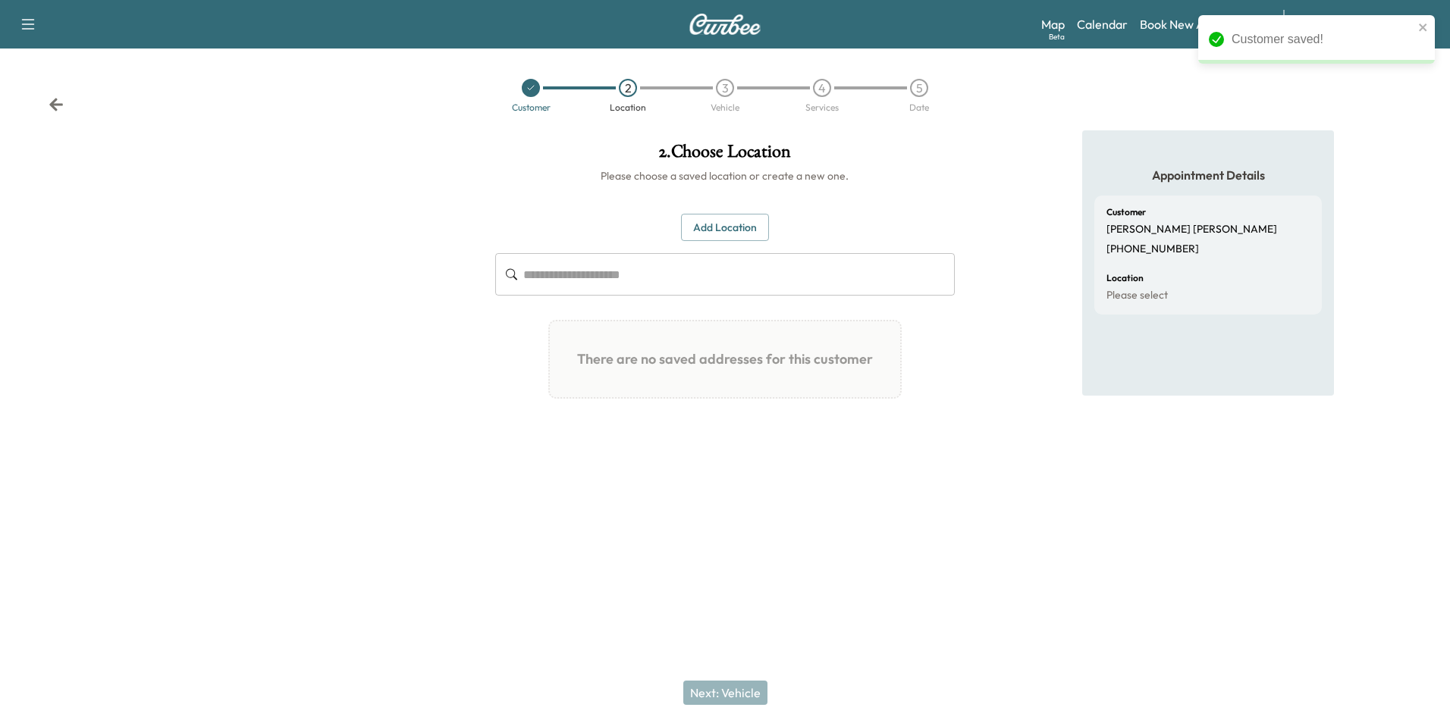
click at [714, 222] on button "Add Location" at bounding box center [725, 228] width 88 height 28
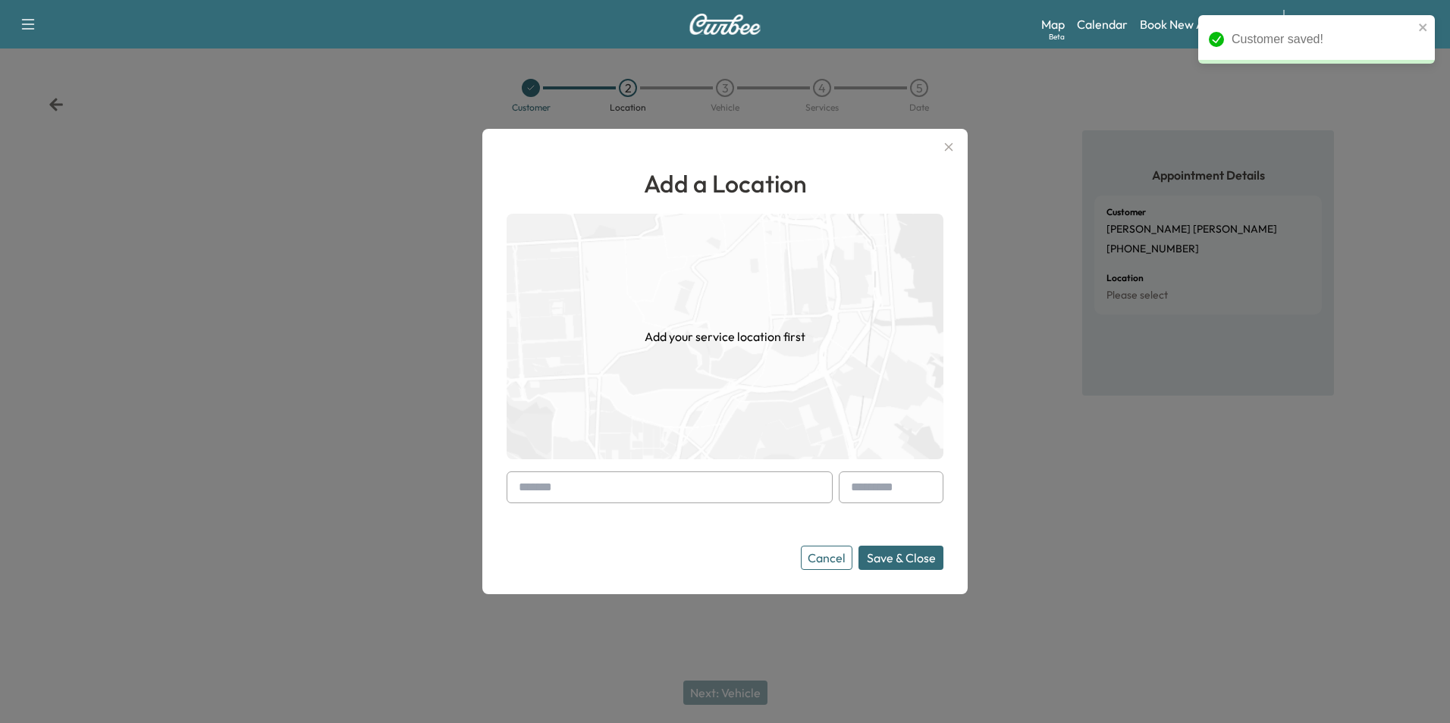
click at [563, 491] on input "text" at bounding box center [670, 488] width 326 height 32
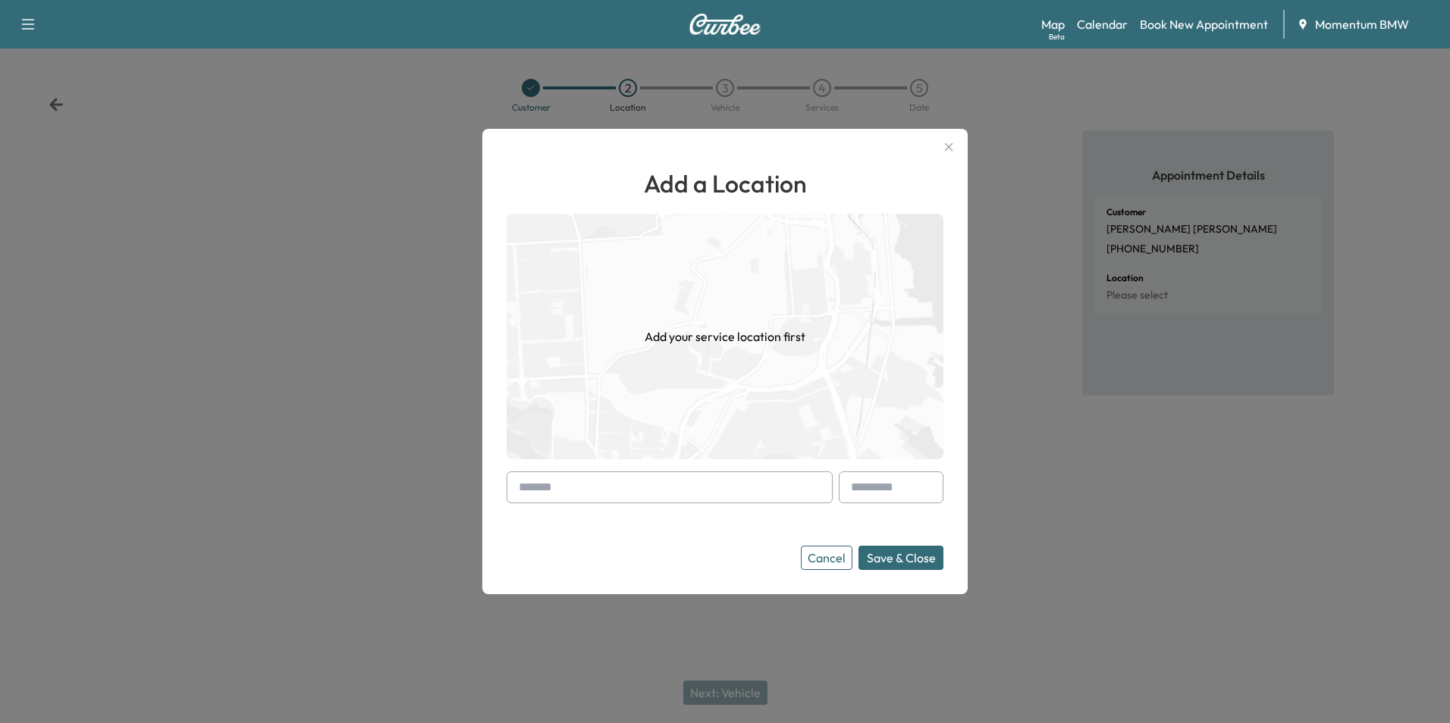
paste input "**********"
click at [640, 521] on li "[STREET_ADDRESS]" at bounding box center [669, 519] width 325 height 30
type input "**********"
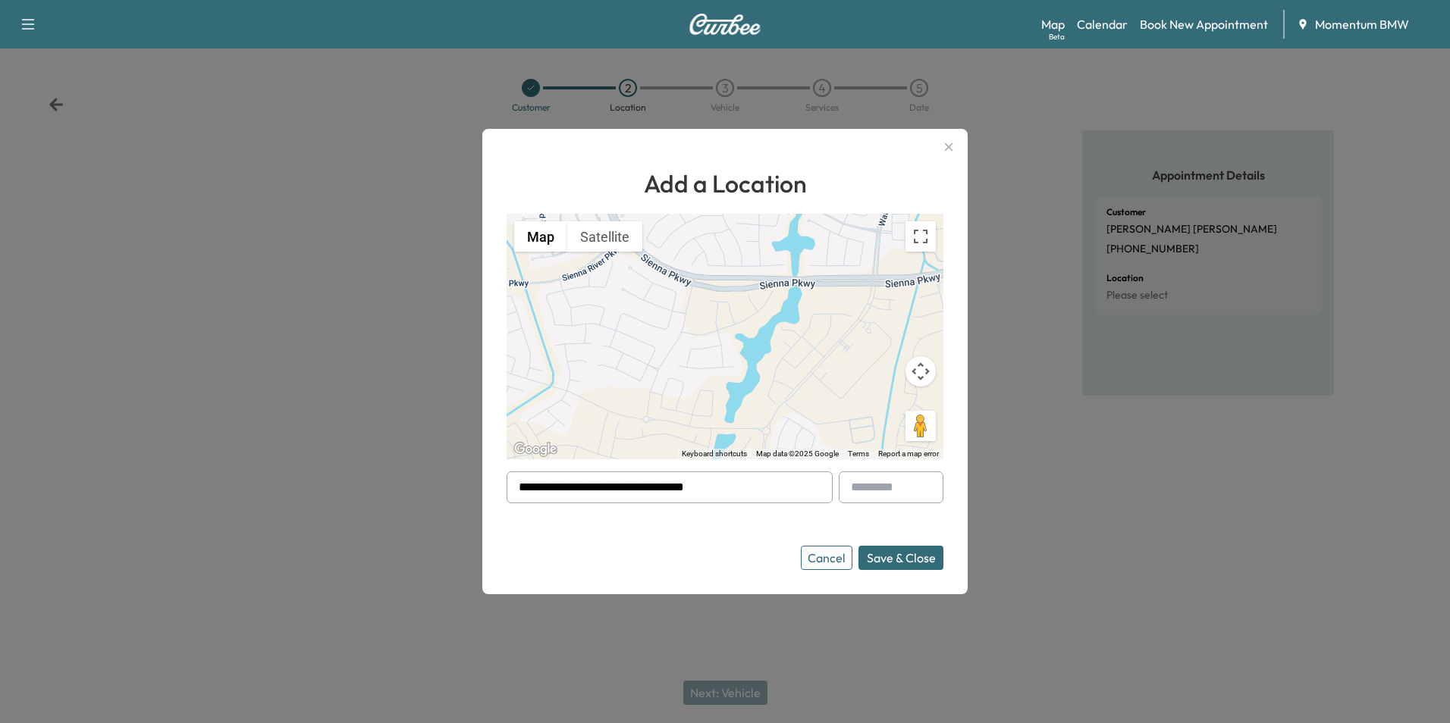
click at [901, 552] on button "Save & Close" at bounding box center [900, 558] width 85 height 24
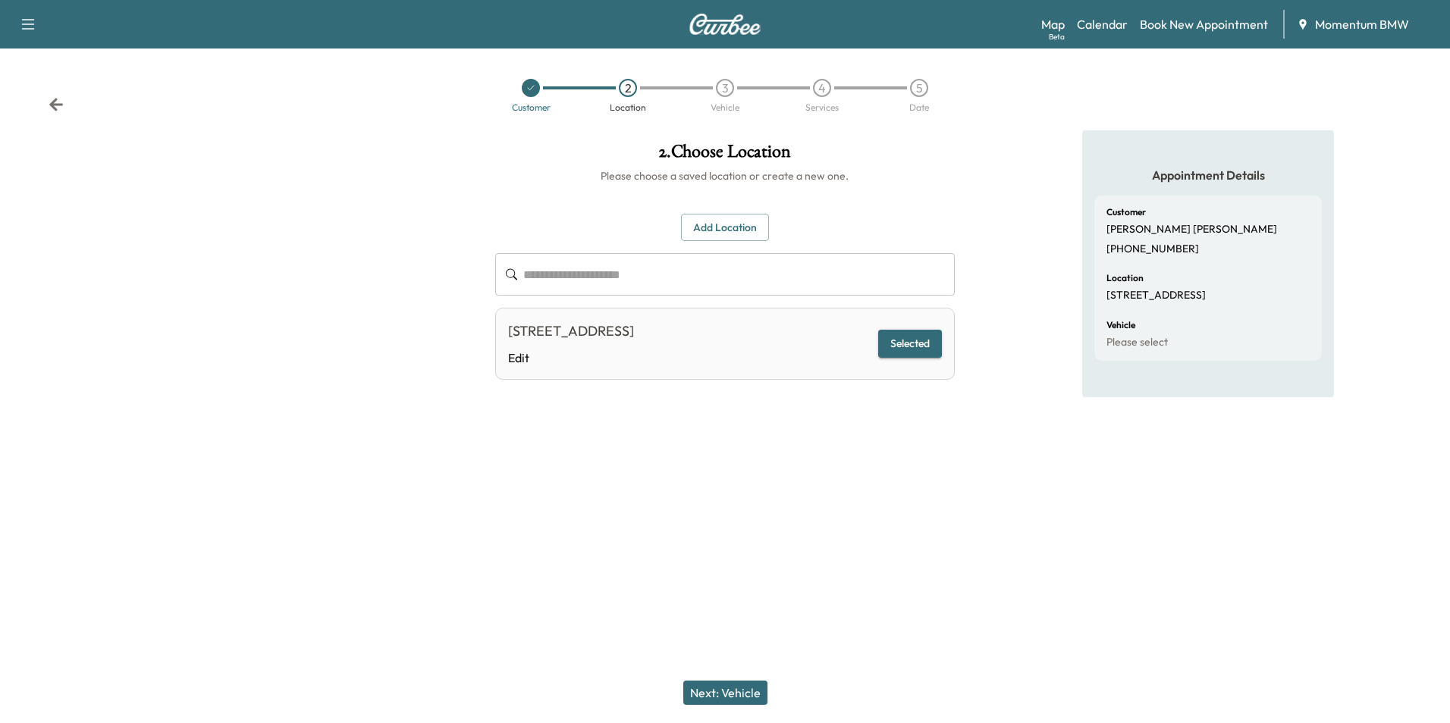
click at [727, 691] on button "Next: Vehicle" at bounding box center [725, 693] width 84 height 24
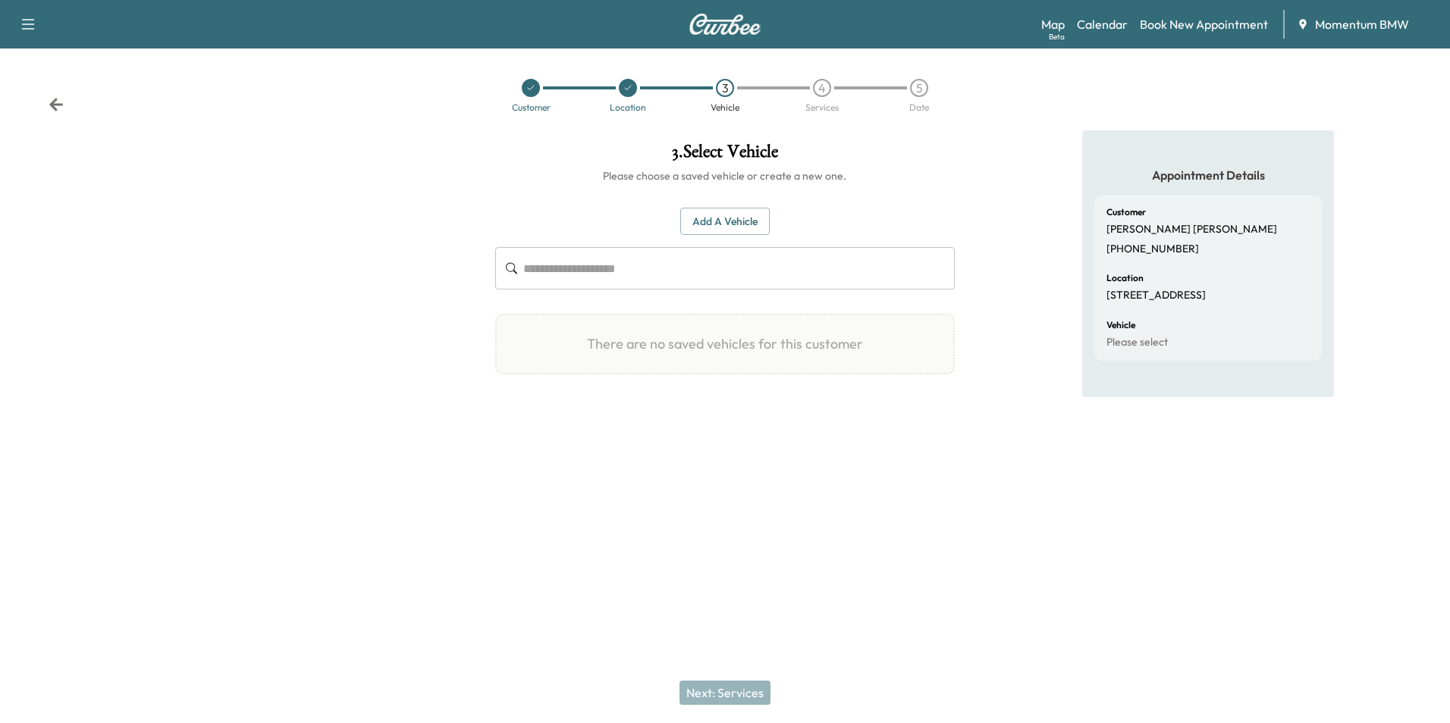
click at [727, 221] on button "Add a Vehicle" at bounding box center [724, 222] width 89 height 28
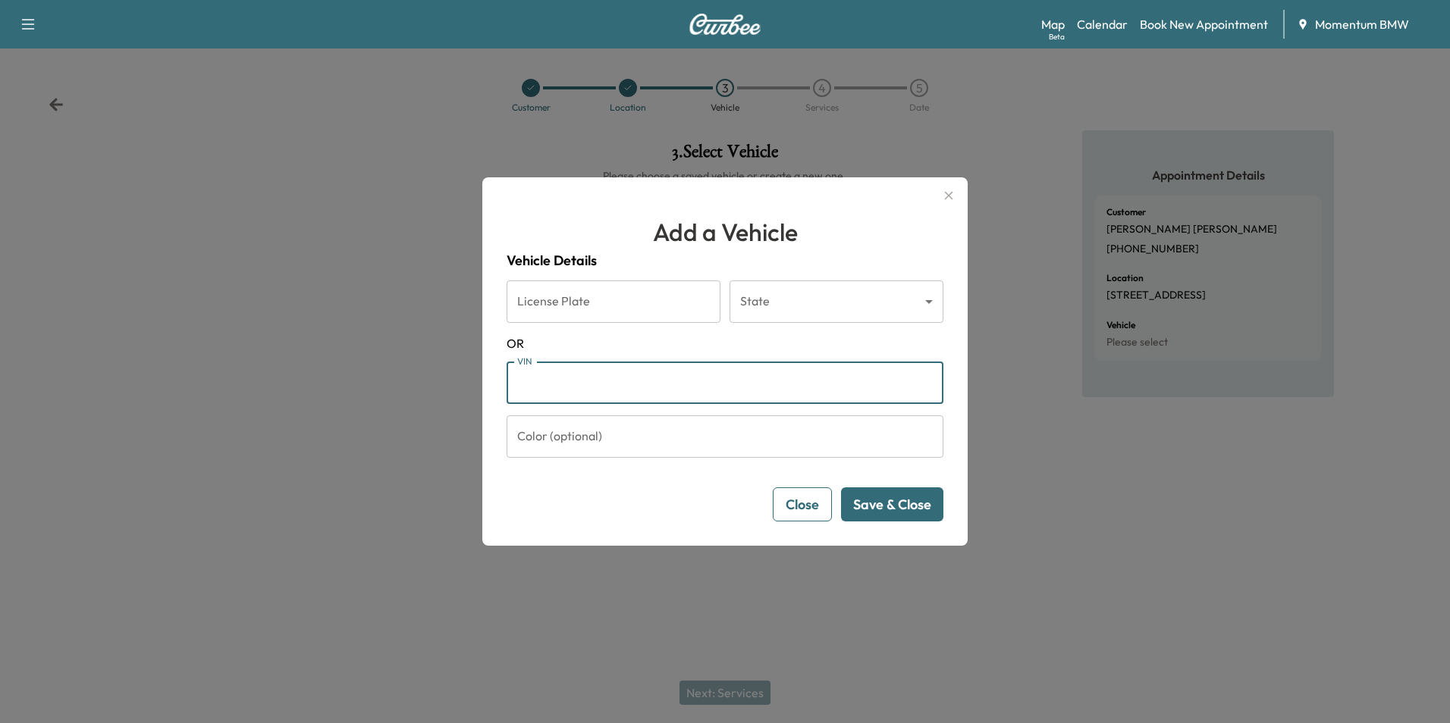
click at [592, 390] on input "VIN" at bounding box center [725, 383] width 437 height 42
paste input "**********"
type input "**********"
click at [871, 510] on button "Save & Close" at bounding box center [892, 505] width 102 height 34
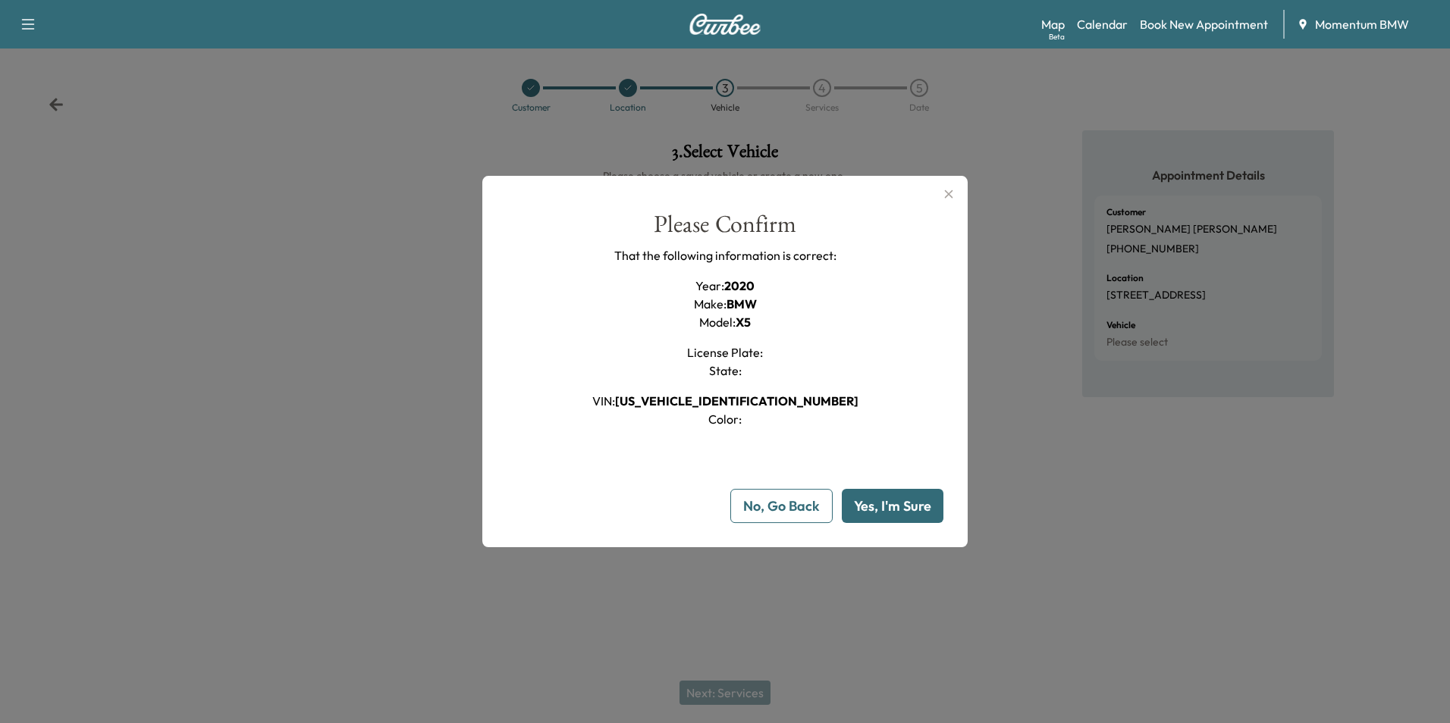
click at [871, 510] on button "Yes, I'm Sure" at bounding box center [893, 506] width 102 height 34
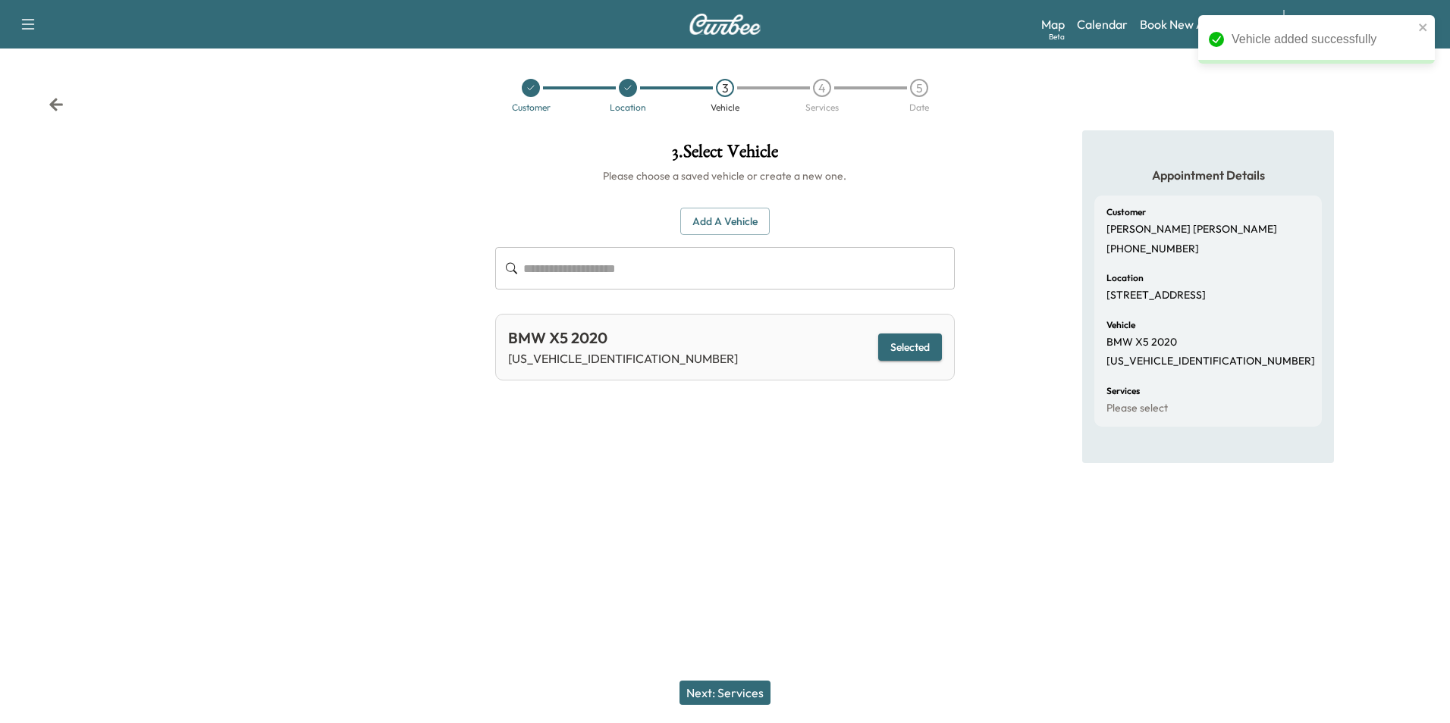
click at [738, 682] on button "Next: Services" at bounding box center [724, 693] width 91 height 24
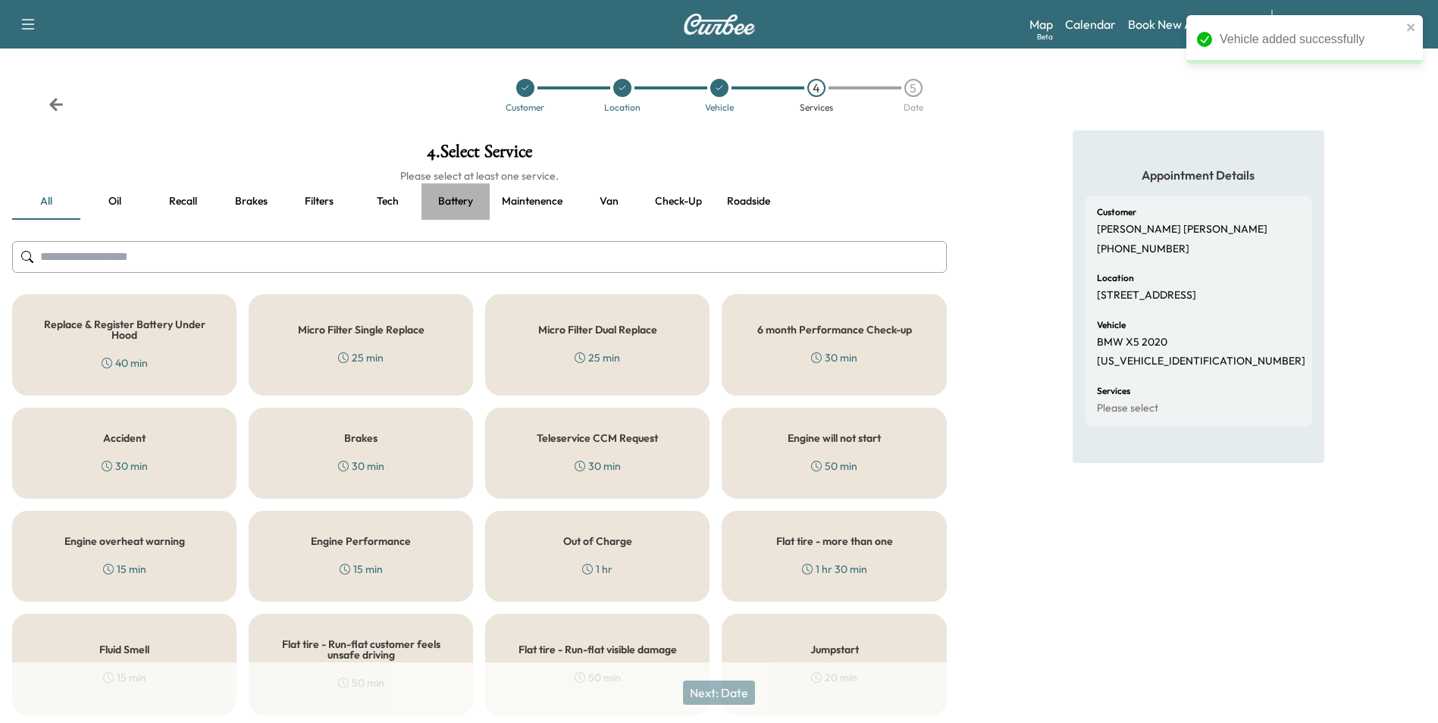
click at [459, 196] on button "Battery" at bounding box center [456, 201] width 68 height 36
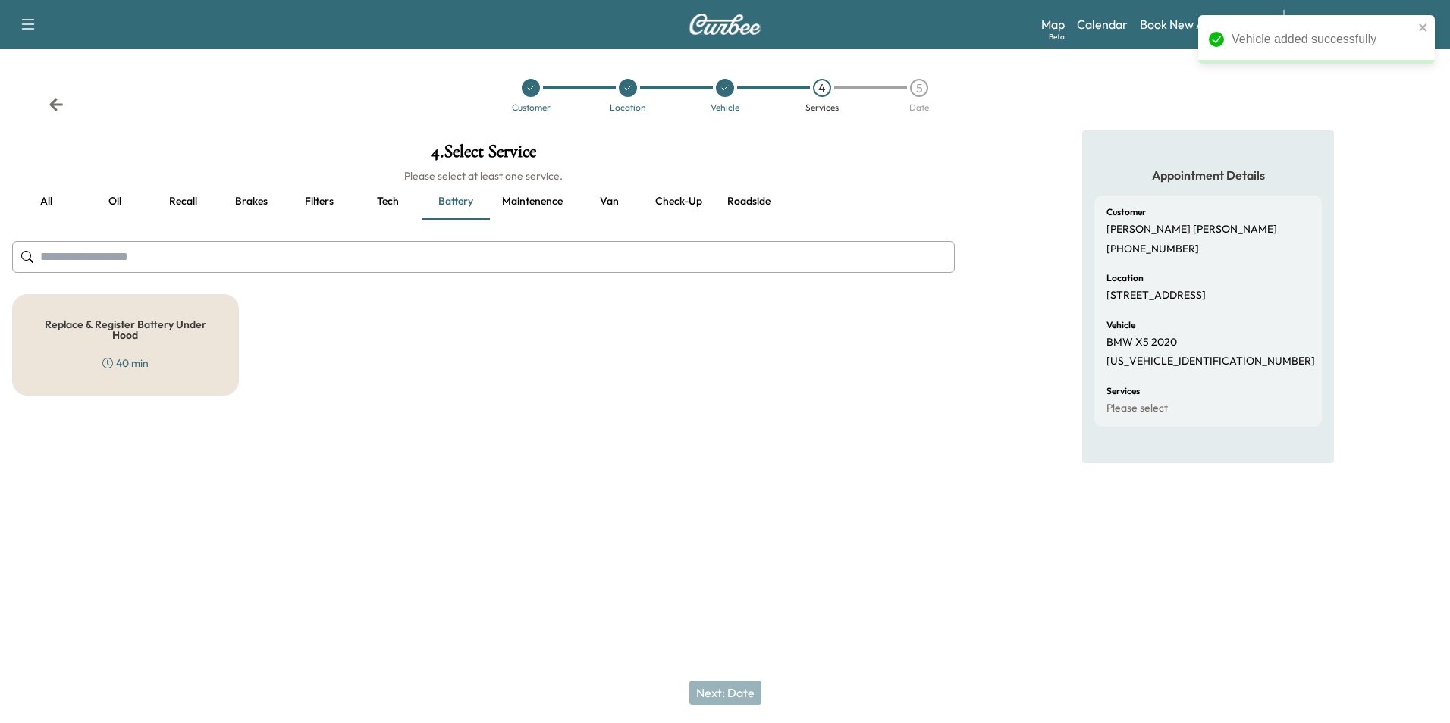
click at [197, 343] on div "Replace & Register Battery Under Hood 40 min" at bounding box center [125, 345] width 227 height 102
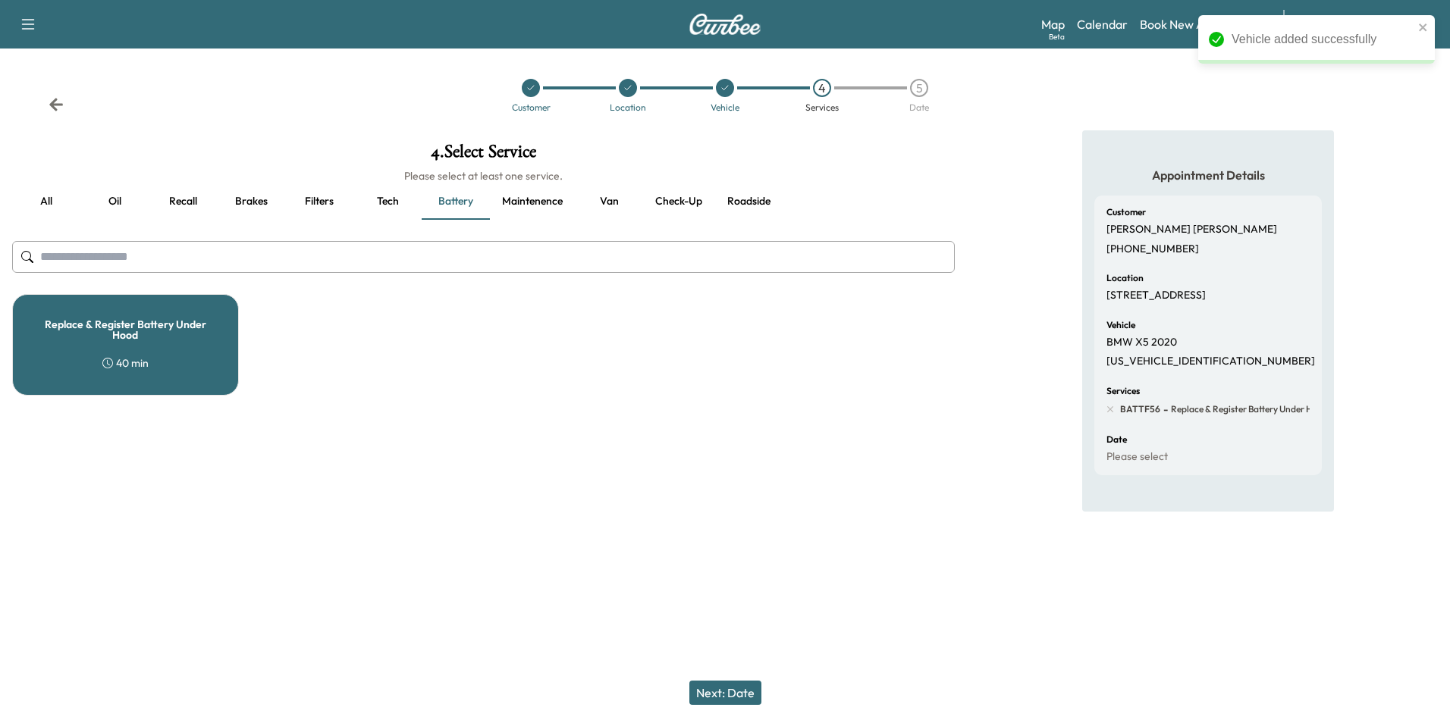
click at [723, 692] on button "Next: Date" at bounding box center [725, 693] width 72 height 24
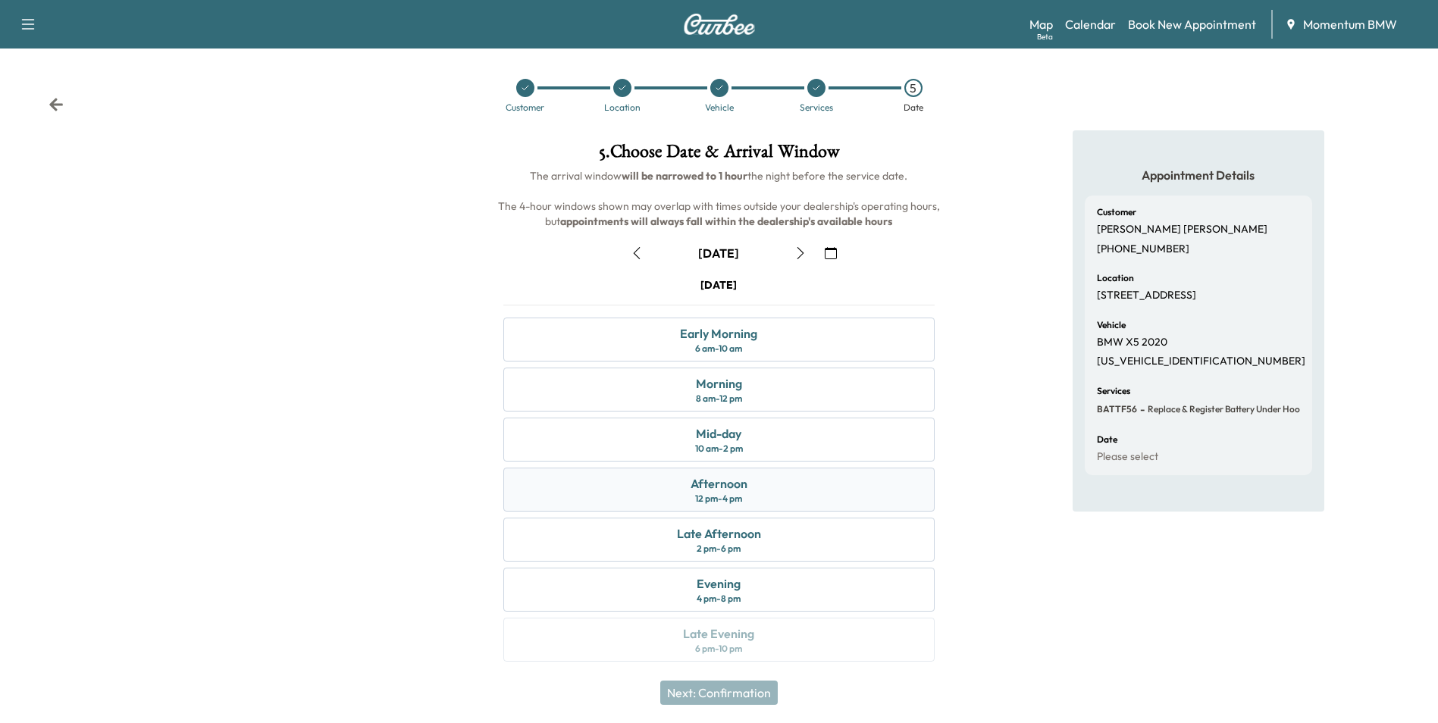
click at [742, 490] on div "Afternoon" at bounding box center [719, 484] width 57 height 18
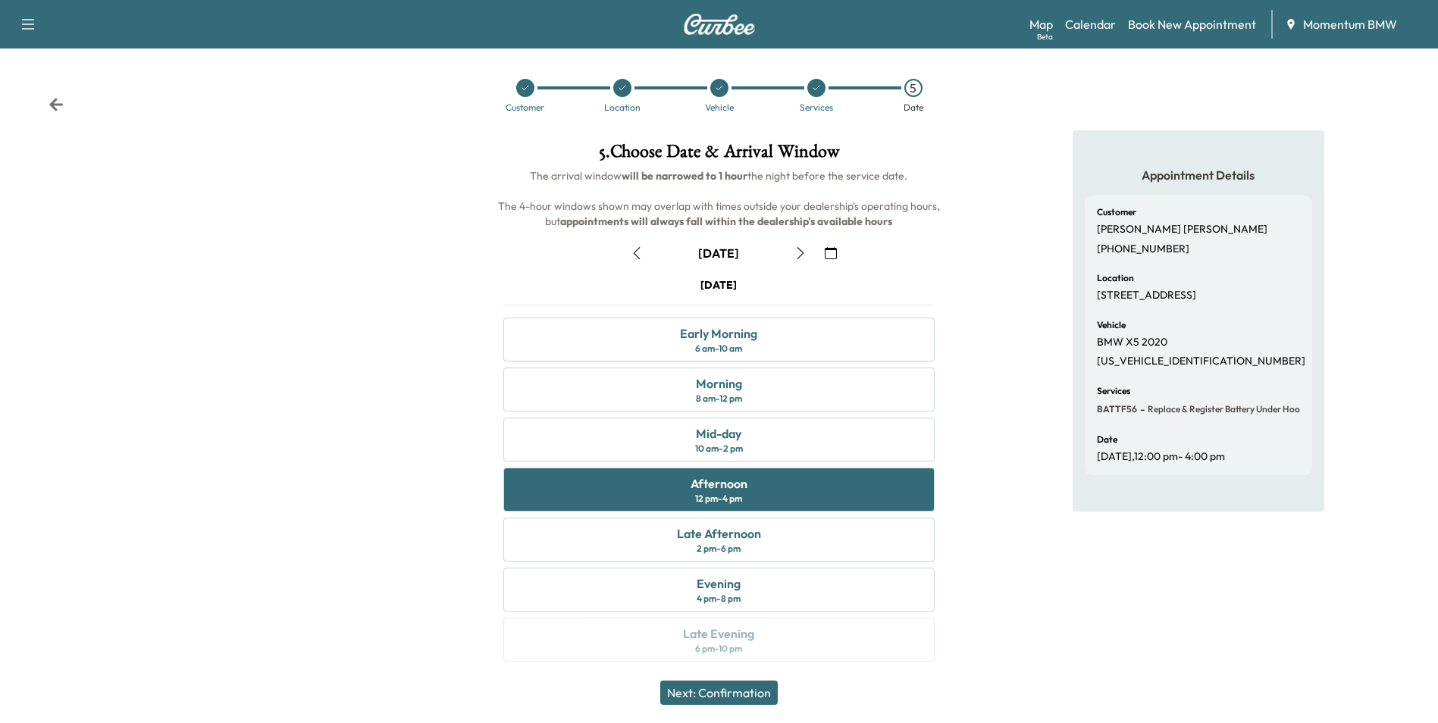
click at [729, 691] on button "Next: Confirmation" at bounding box center [719, 693] width 118 height 24
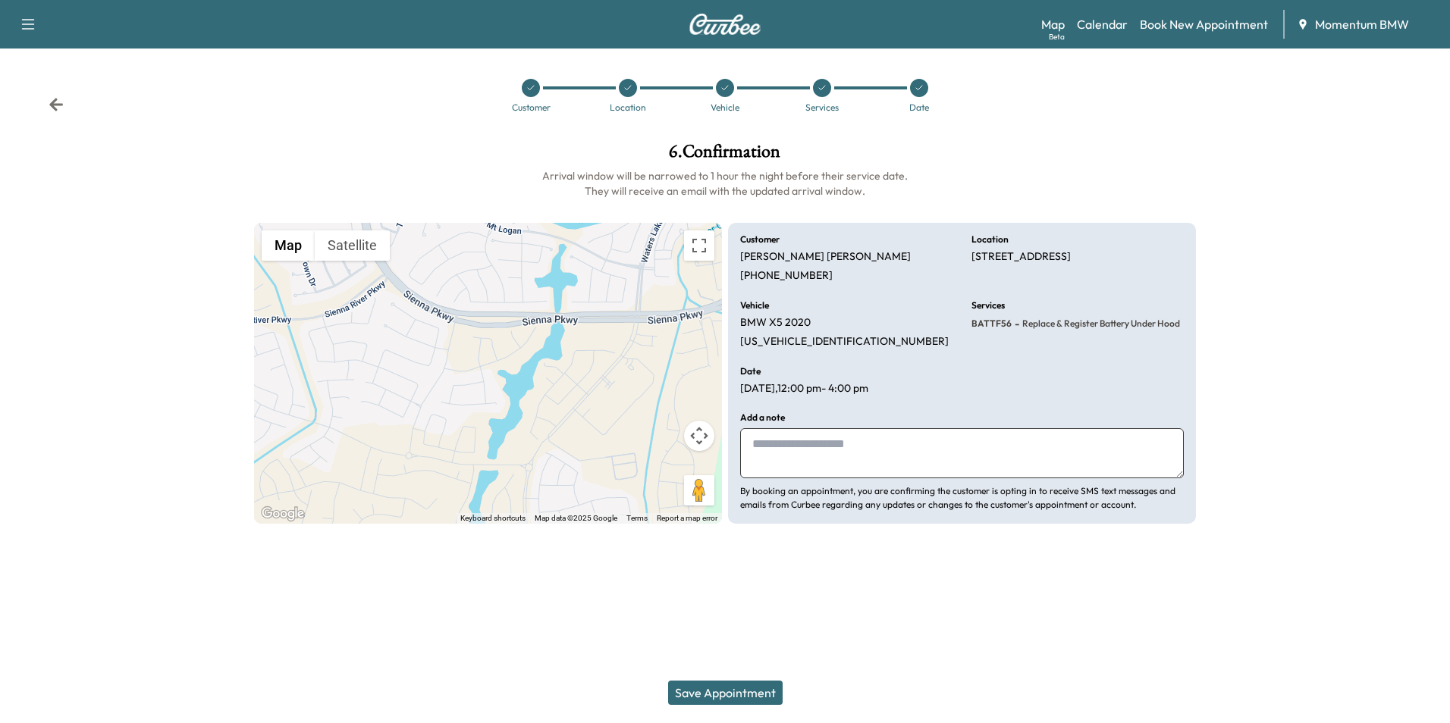
click at [772, 450] on textarea at bounding box center [962, 453] width 444 height 50
type textarea "*"
click at [819, 444] on textarea "**********" at bounding box center [962, 453] width 444 height 50
type textarea "**********"
click at [719, 696] on button "Save Appointment" at bounding box center [725, 693] width 114 height 24
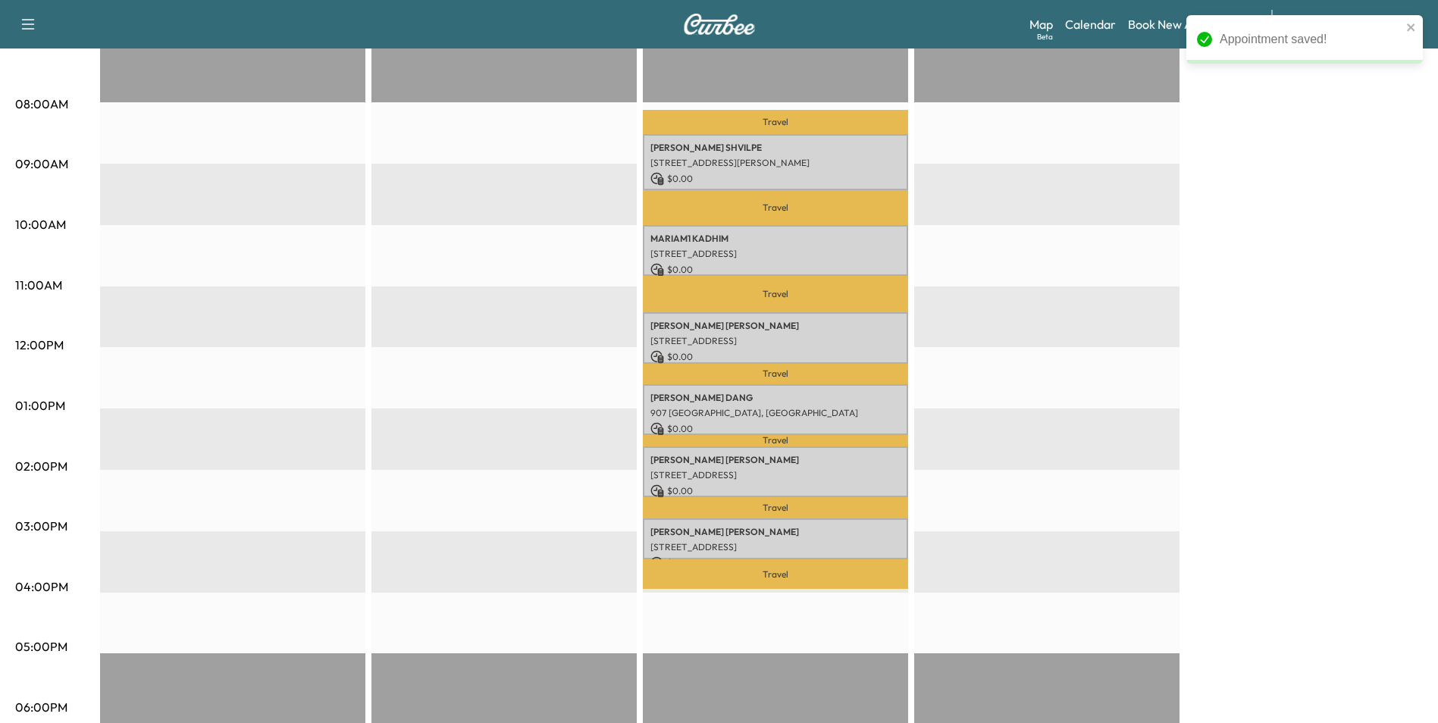
scroll to position [379, 0]
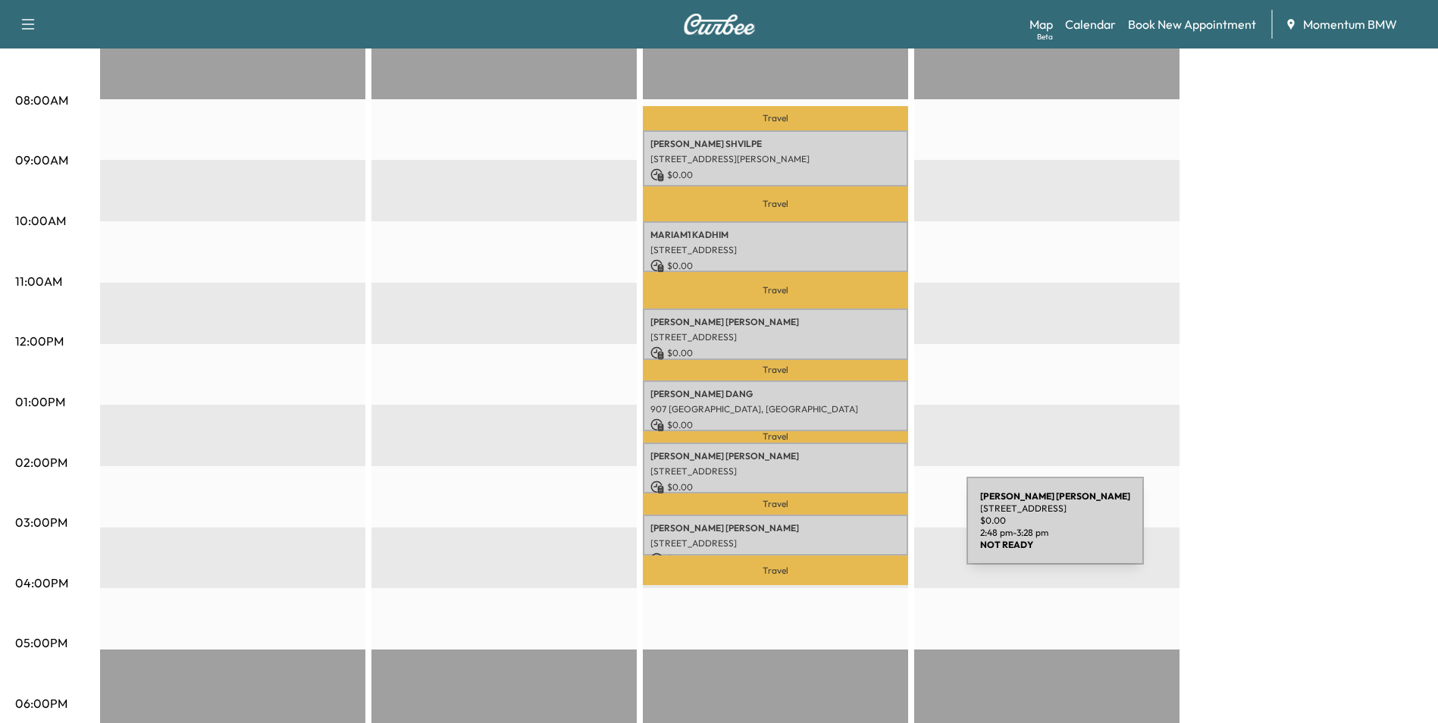
click at [853, 530] on div "[PERSON_NAME] [STREET_ADDRESS] $ 0.00 2:48 pm - 3:28 pm" at bounding box center [775, 535] width 265 height 41
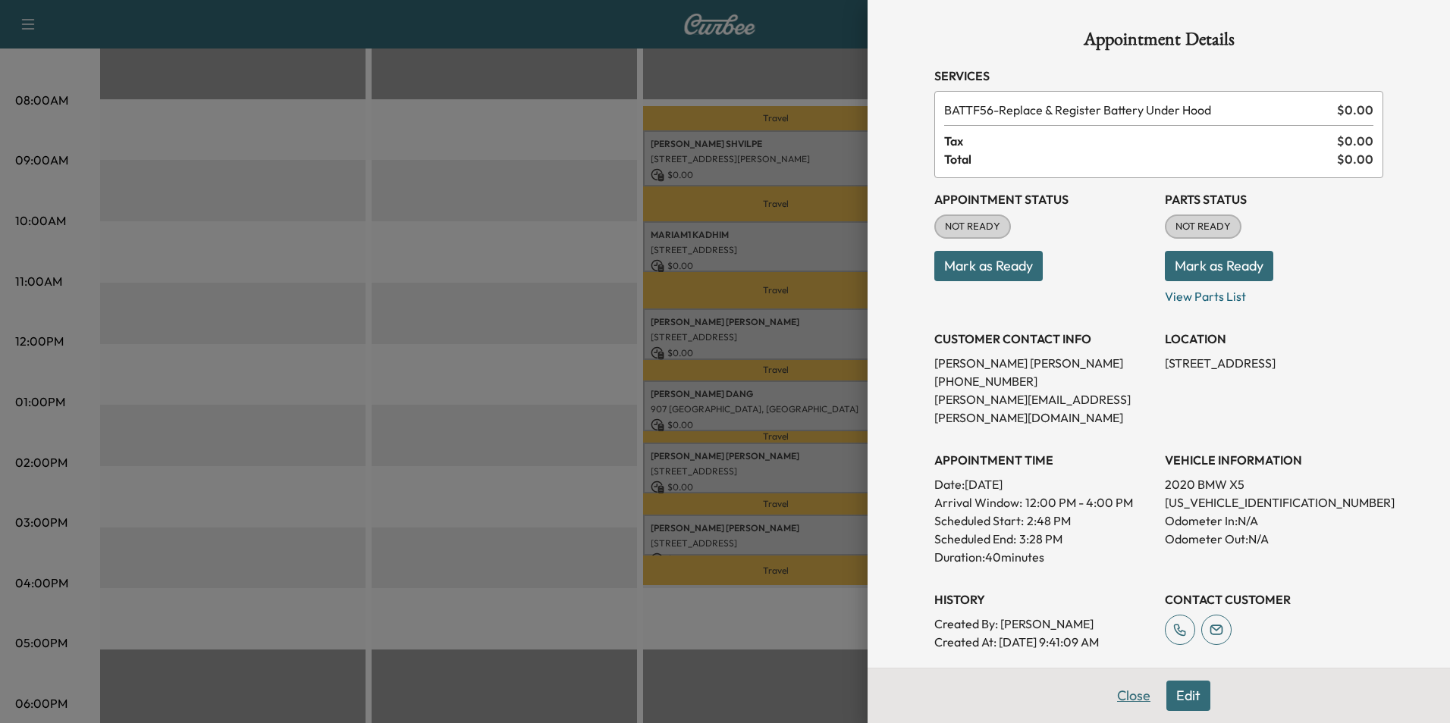
click at [1124, 698] on button "Close" at bounding box center [1133, 696] width 53 height 30
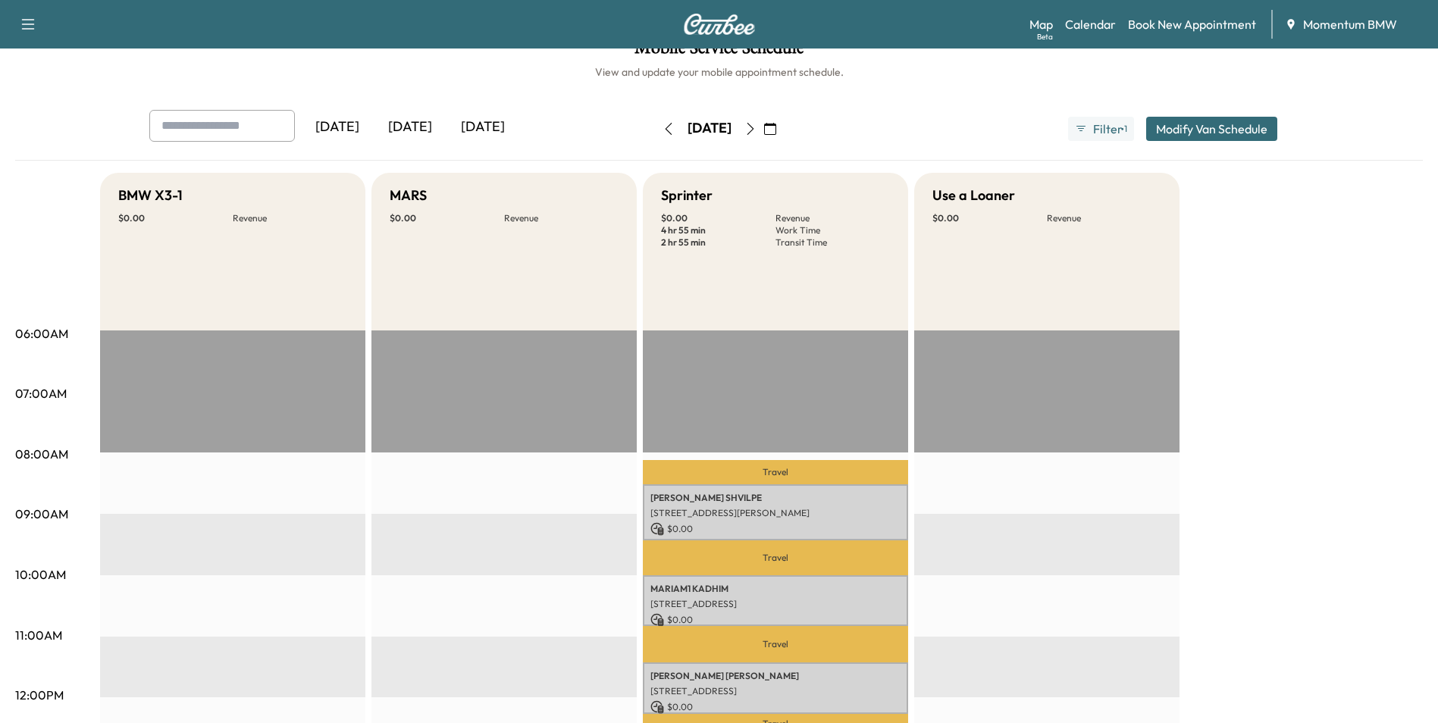
scroll to position [0, 0]
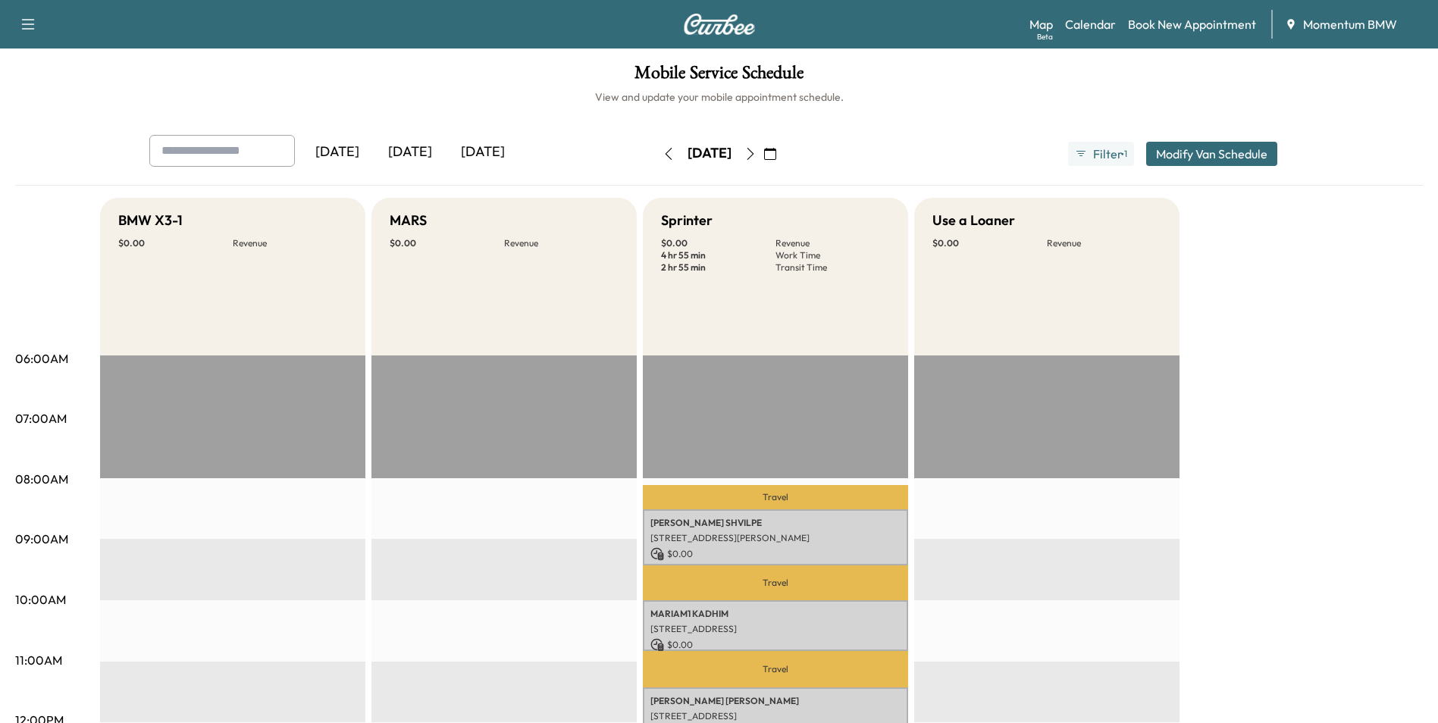
click at [663, 155] on icon "button" at bounding box center [669, 154] width 12 height 12
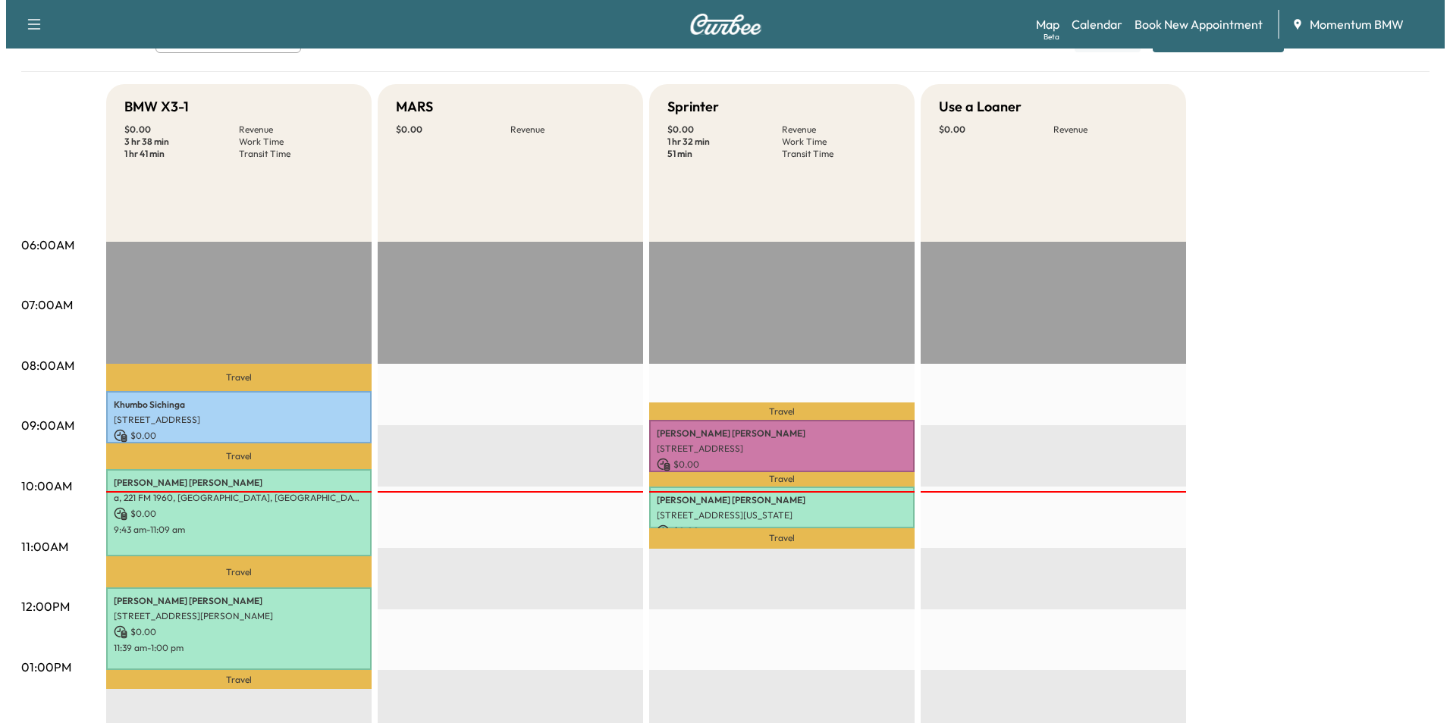
scroll to position [152, 0]
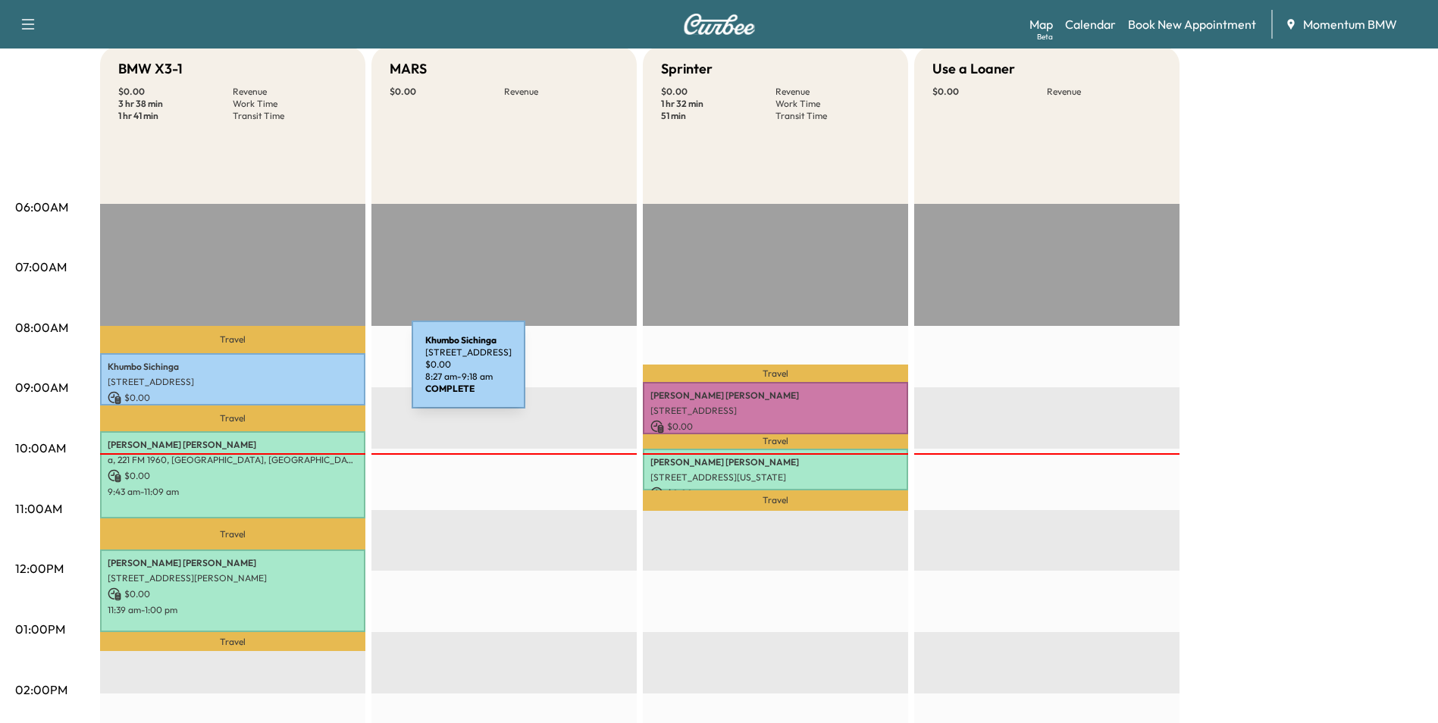
click at [298, 374] on div "Khumbo Sichinga [STREET_ADDRESS] $ 0.00 8:27 am - 9:18 am" at bounding box center [232, 379] width 265 height 52
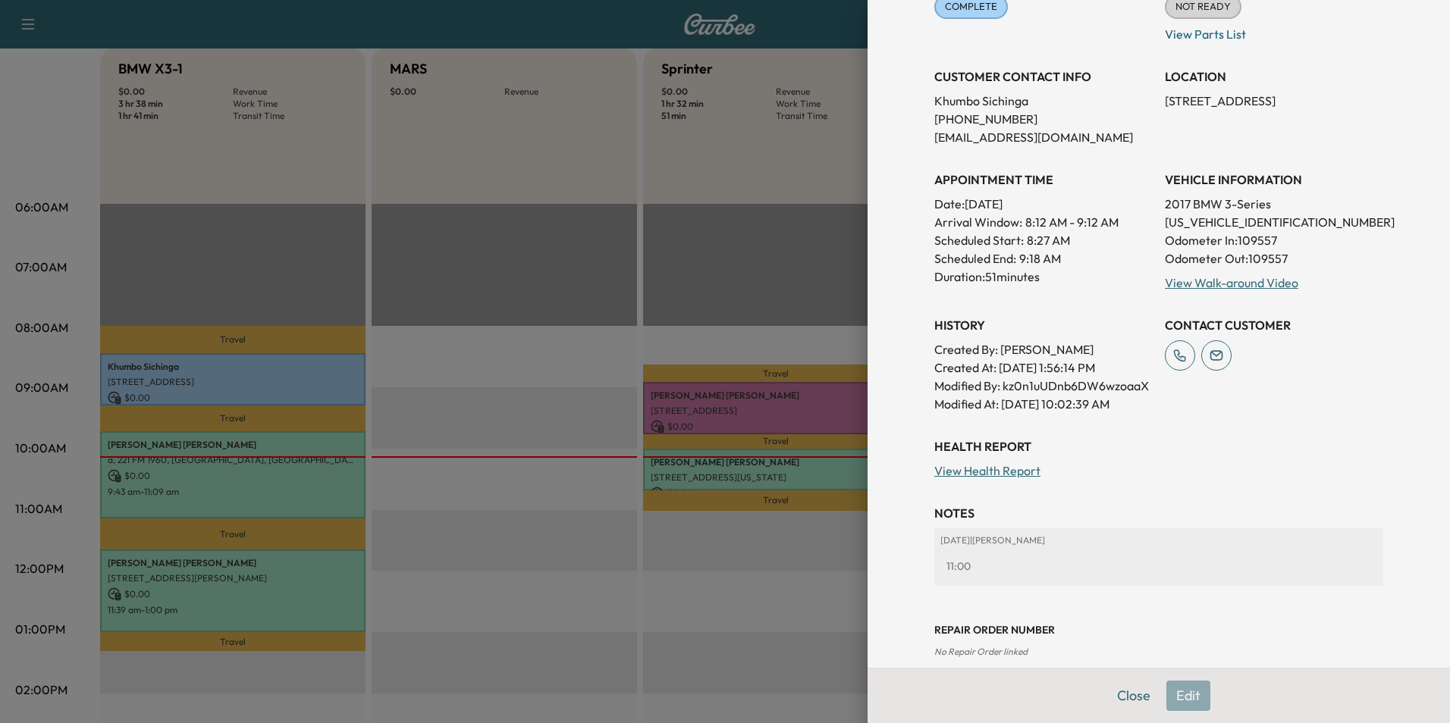
scroll to position [259, 0]
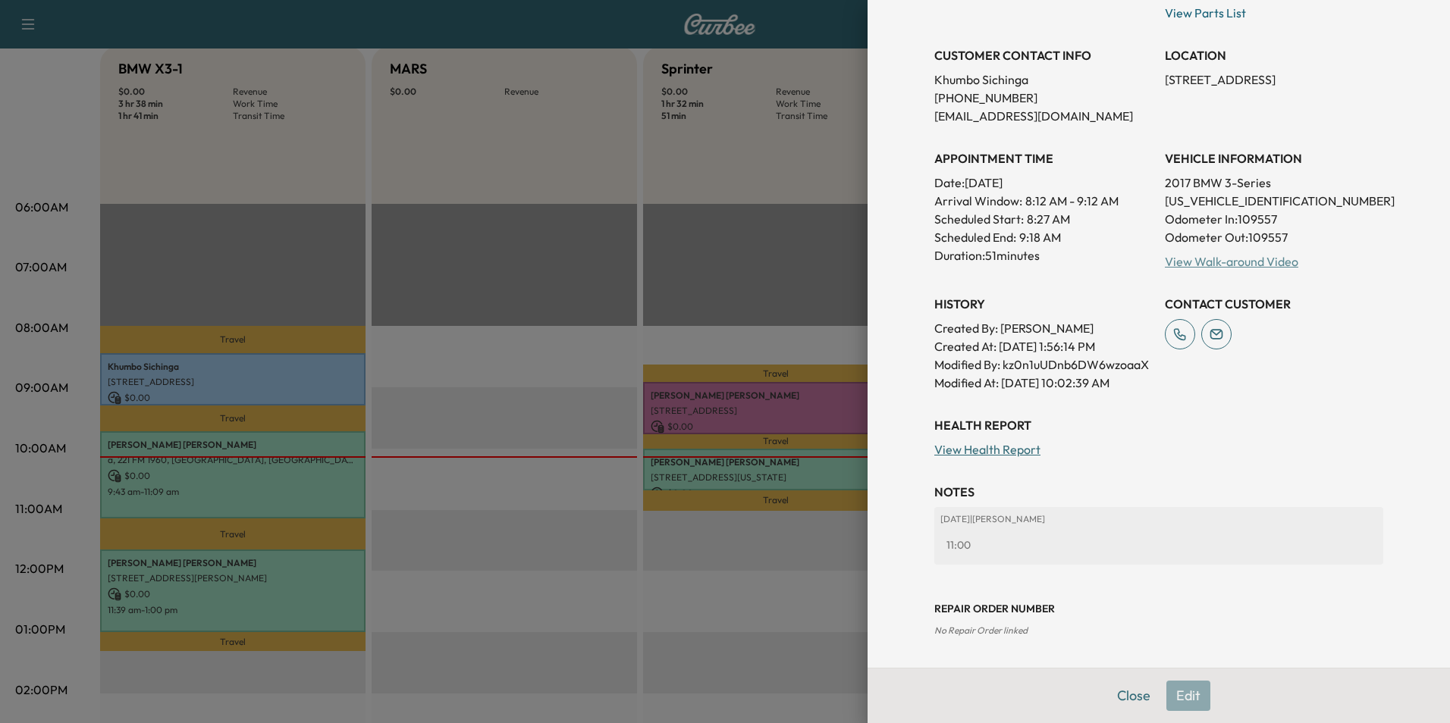
click at [1255, 263] on link "View Walk-around Video" at bounding box center [1231, 261] width 133 height 15
click at [987, 450] on link "View Health Report" at bounding box center [987, 449] width 106 height 15
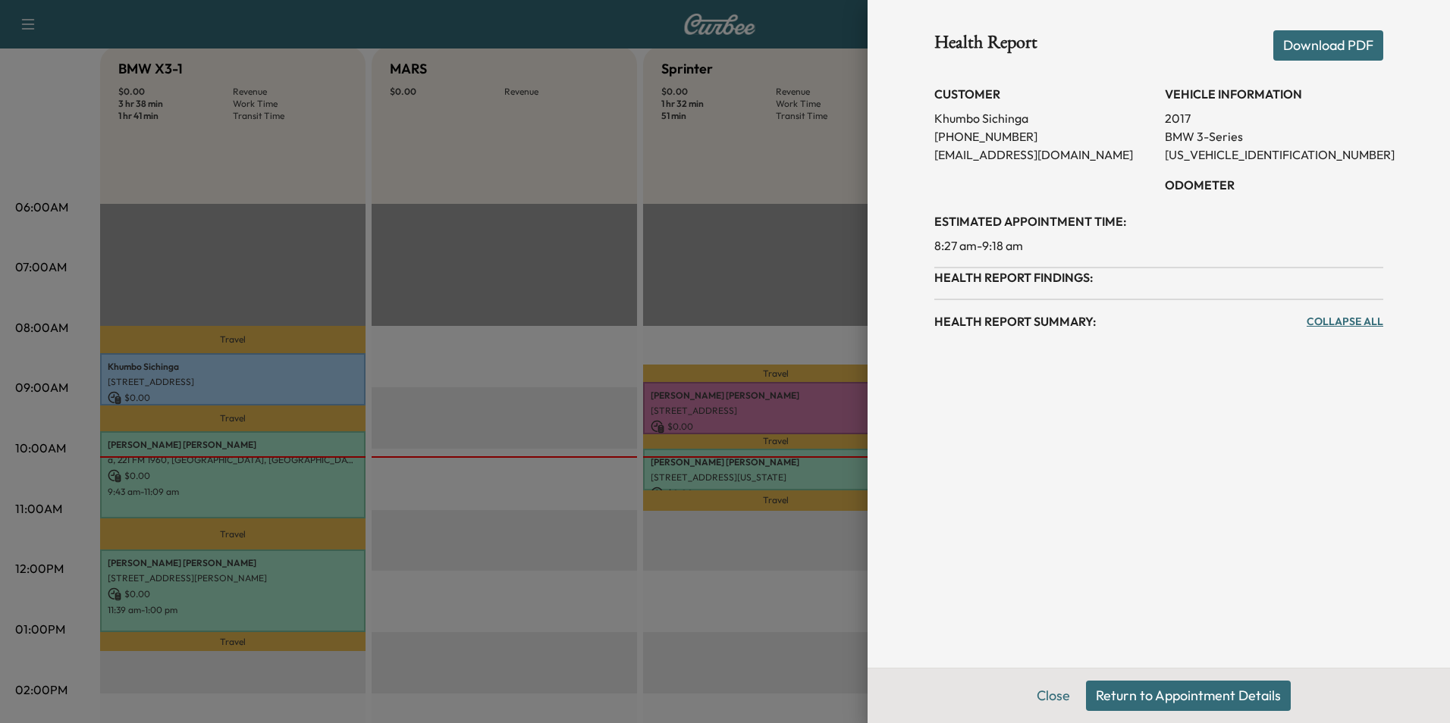
click at [1252, 698] on button "Return to Appointment Details" at bounding box center [1188, 696] width 205 height 30
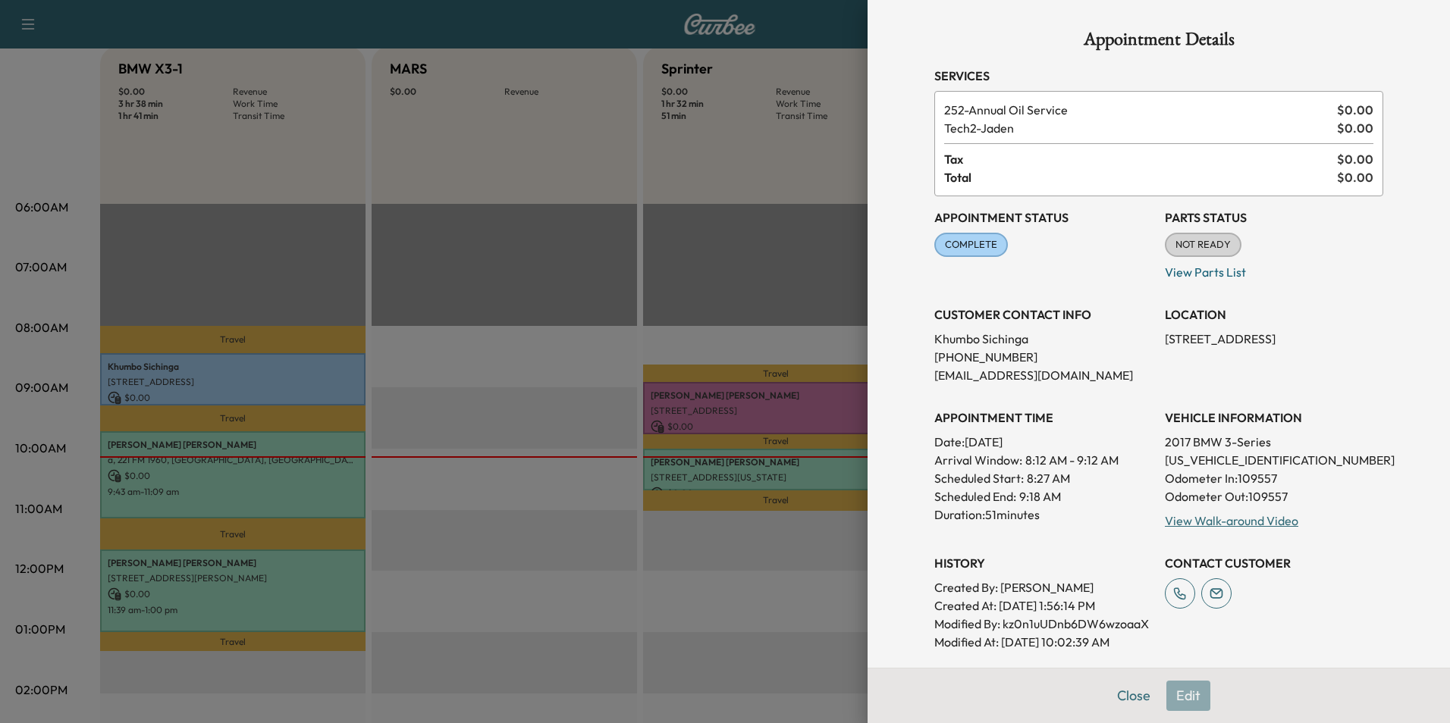
click at [1118, 694] on button "Close" at bounding box center [1133, 696] width 53 height 30
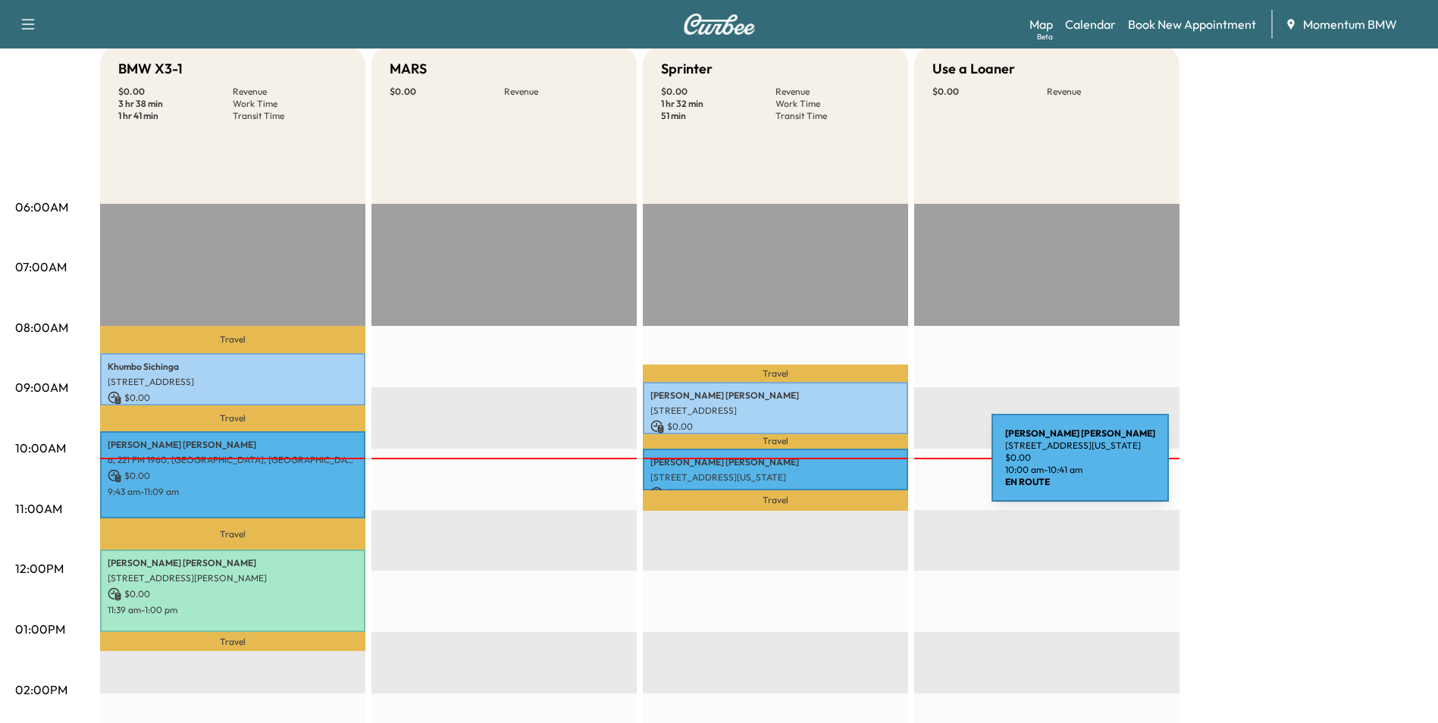
click at [878, 467] on div "[PERSON_NAME] [STREET_ADDRESS][US_STATE] $ 0.00 10:00 am - 10:41 am" at bounding box center [775, 470] width 265 height 42
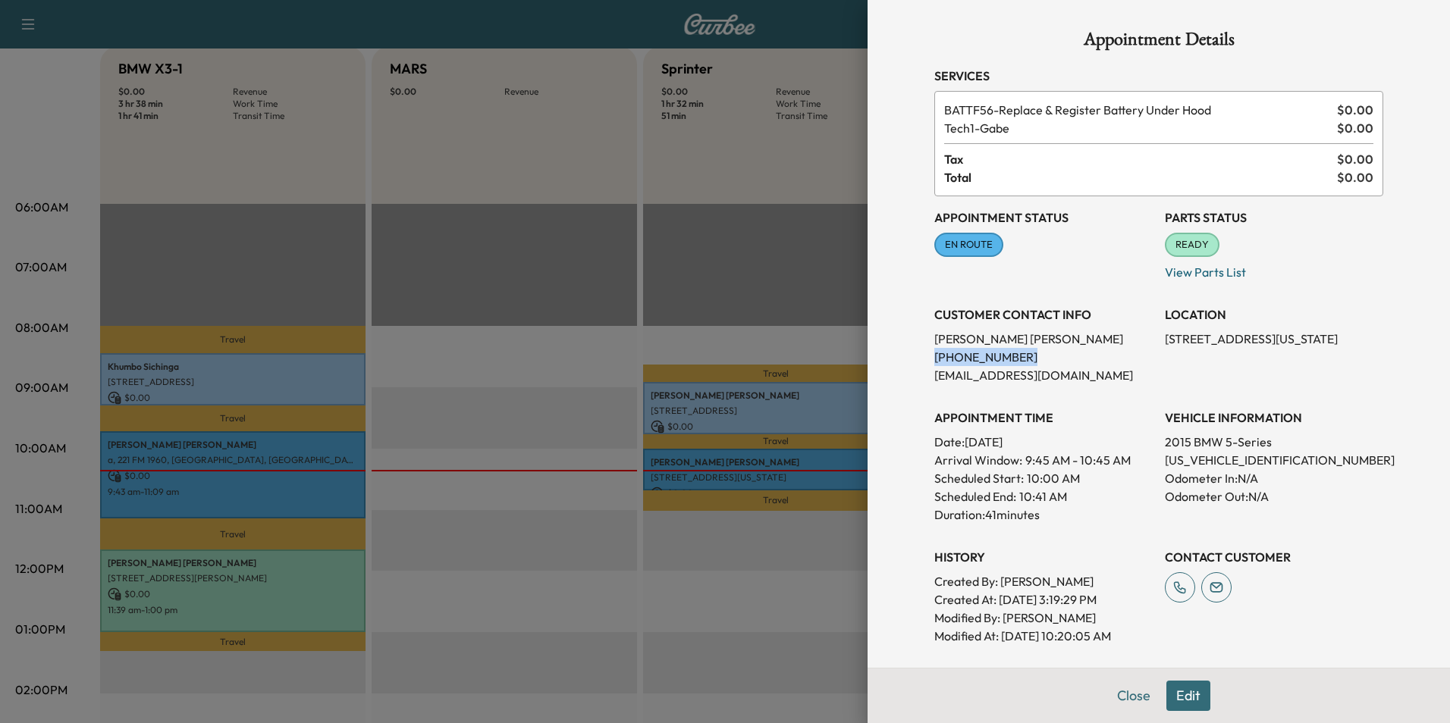
drag, startPoint x: 917, startPoint y: 358, endPoint x: 1016, endPoint y: 359, distance: 98.6
click at [1016, 359] on div "Appointment Details Services BATTF56 - Replace & Register Battery Under Hood $ …" at bounding box center [1158, 427] width 485 height 855
drag, startPoint x: 1016, startPoint y: 359, endPoint x: 990, endPoint y: 351, distance: 27.8
copy p "[PHONE_NUMBER]"
click at [1130, 699] on button "Close" at bounding box center [1133, 696] width 53 height 30
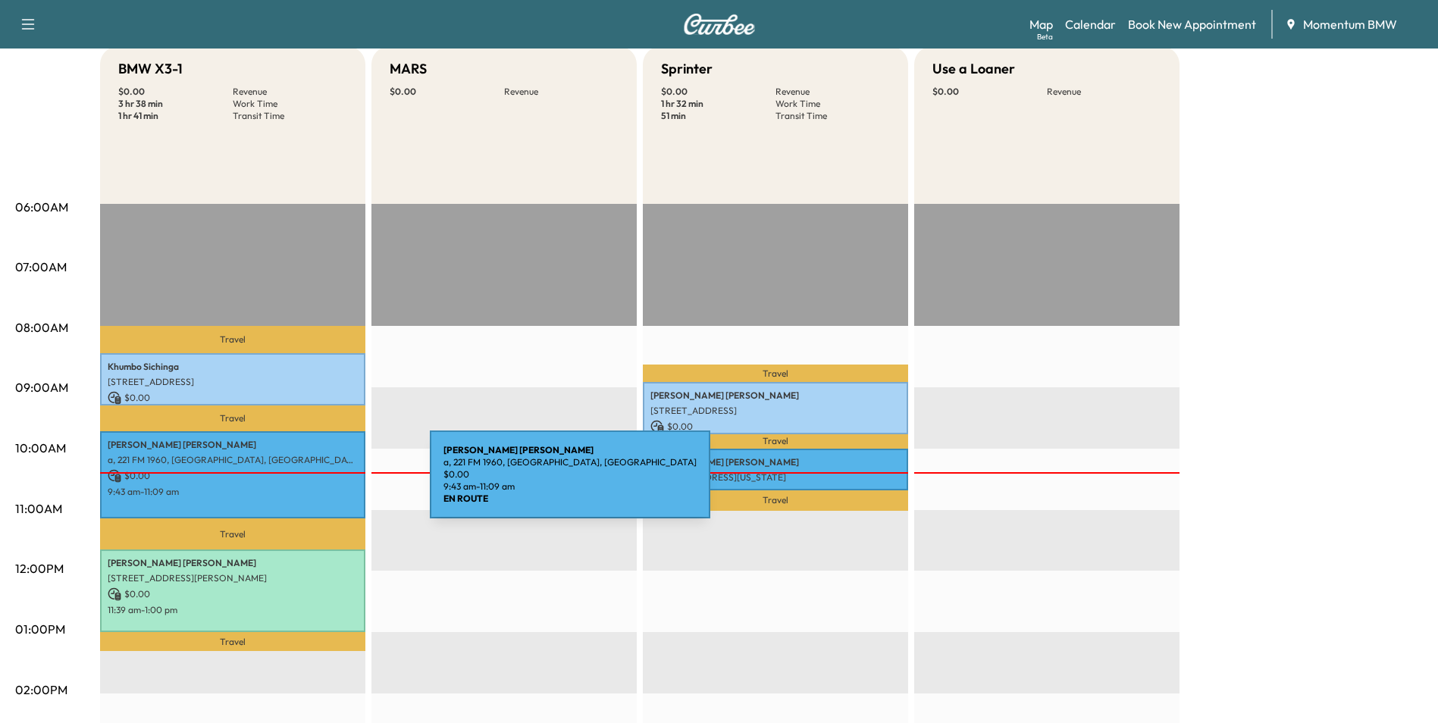
click at [316, 486] on p "9:43 am - 11:09 am" at bounding box center [233, 492] width 250 height 12
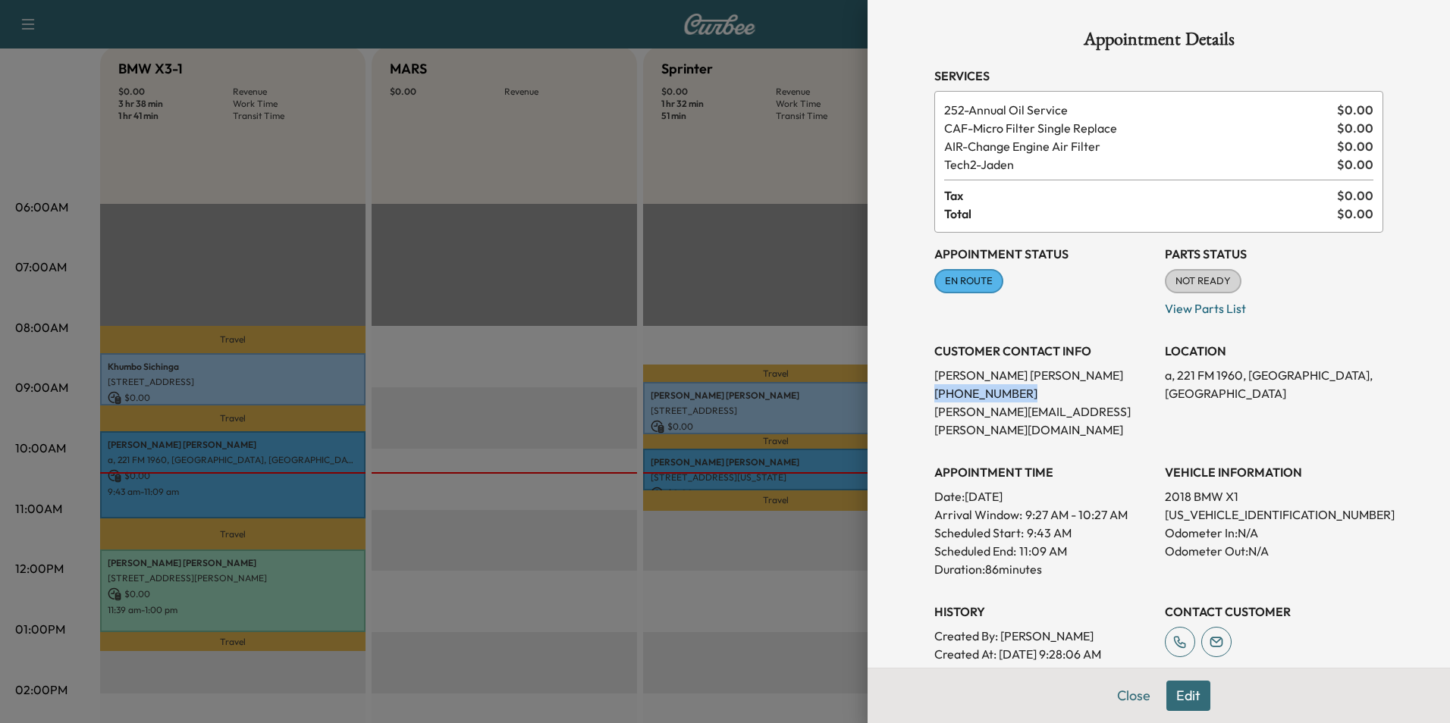
drag, startPoint x: 924, startPoint y: 396, endPoint x: 1001, endPoint y: 400, distance: 77.4
click at [1001, 400] on p "[PHONE_NUMBER]" at bounding box center [1043, 393] width 218 height 18
drag, startPoint x: 1001, startPoint y: 400, endPoint x: 973, endPoint y: 394, distance: 28.7
copy p "[PHONE_NUMBER]"
click at [1126, 701] on button "Close" at bounding box center [1133, 696] width 53 height 30
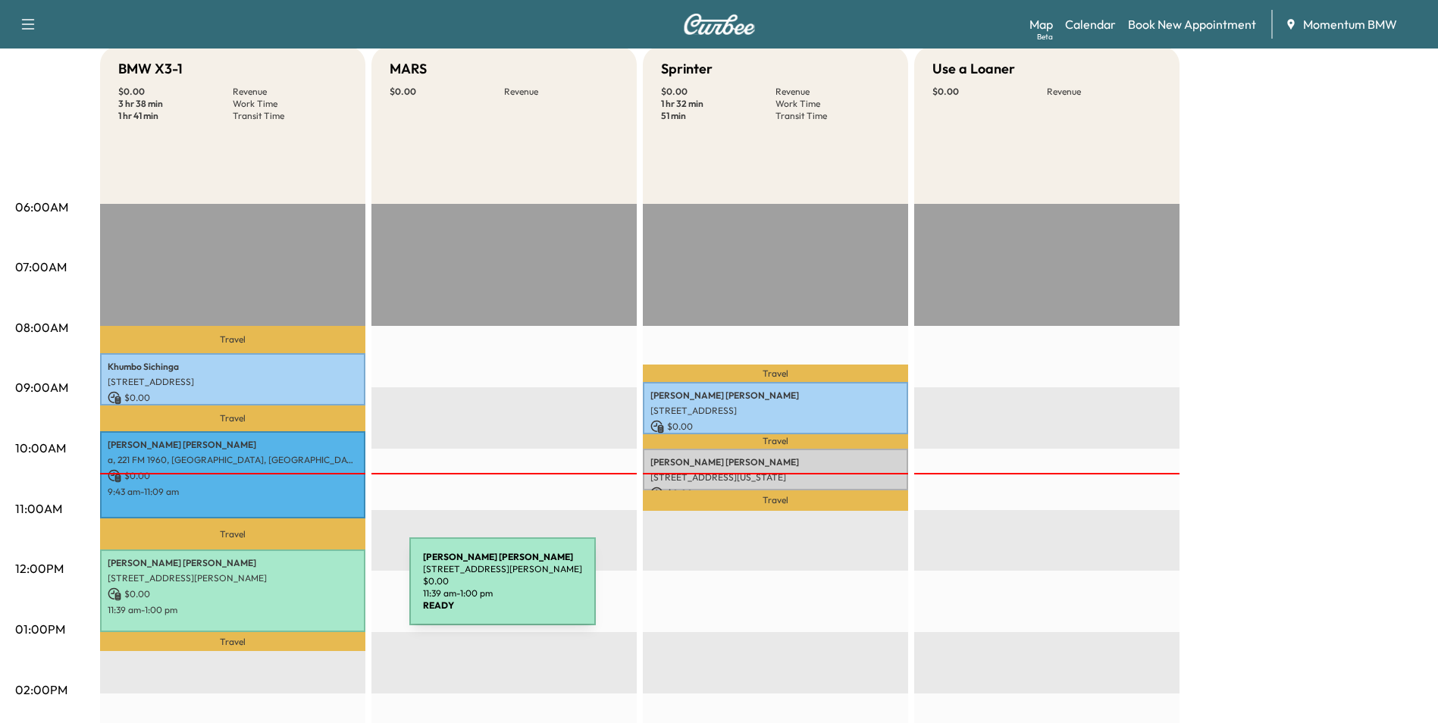
click at [296, 591] on p "$ 0.00" at bounding box center [233, 595] width 250 height 14
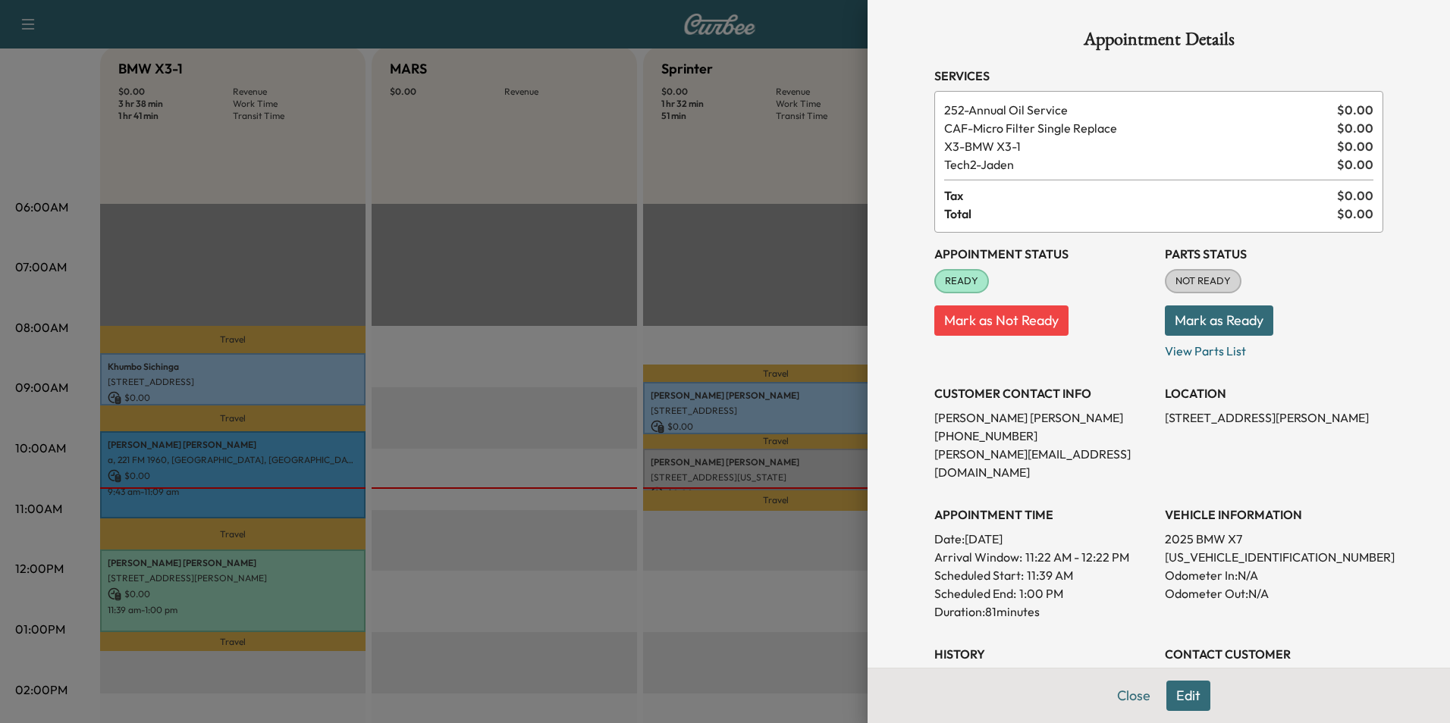
click at [1209, 548] on p "[US_VEHICLE_IDENTIFICATION_NUMBER]" at bounding box center [1274, 557] width 218 height 18
copy p "[US_VEHICLE_IDENTIFICATION_NUMBER]"
click at [1126, 697] on button "Close" at bounding box center [1133, 696] width 53 height 30
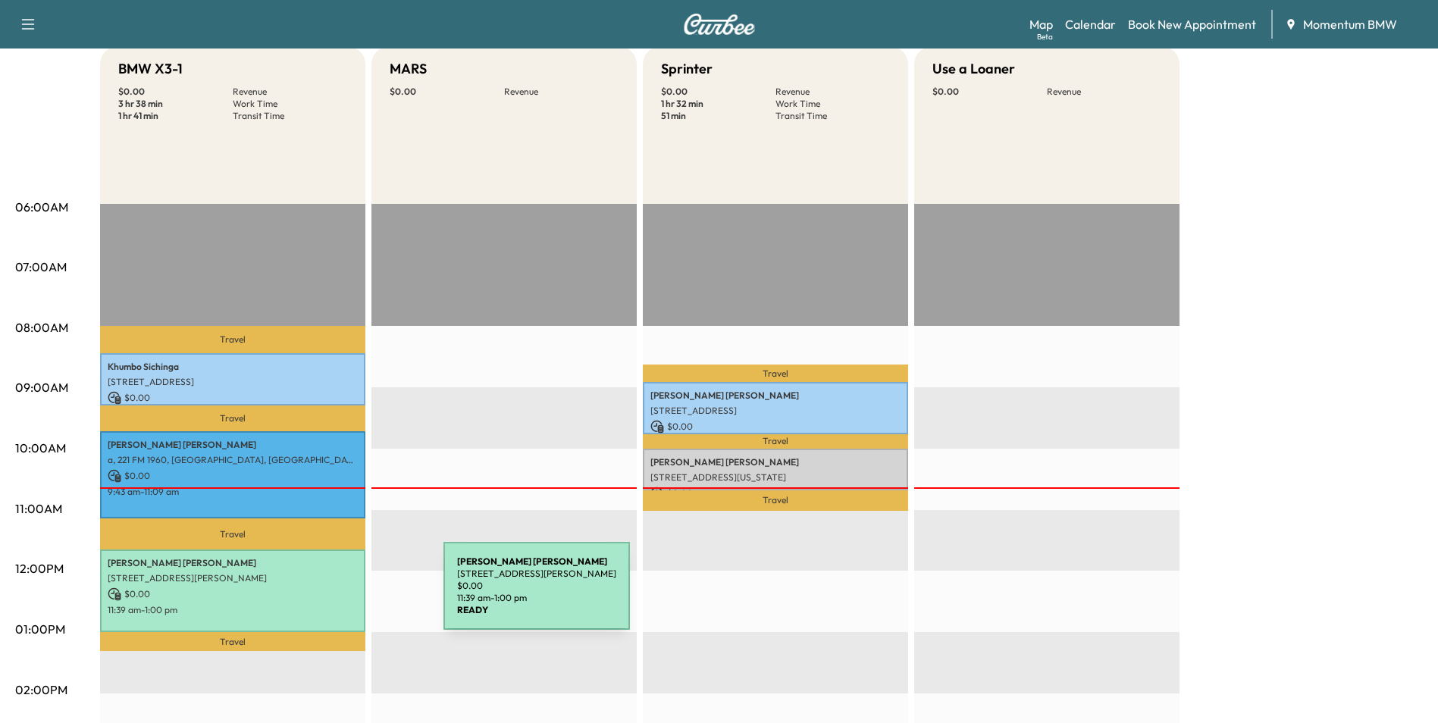
click at [330, 595] on p "$ 0.00" at bounding box center [233, 595] width 250 height 14
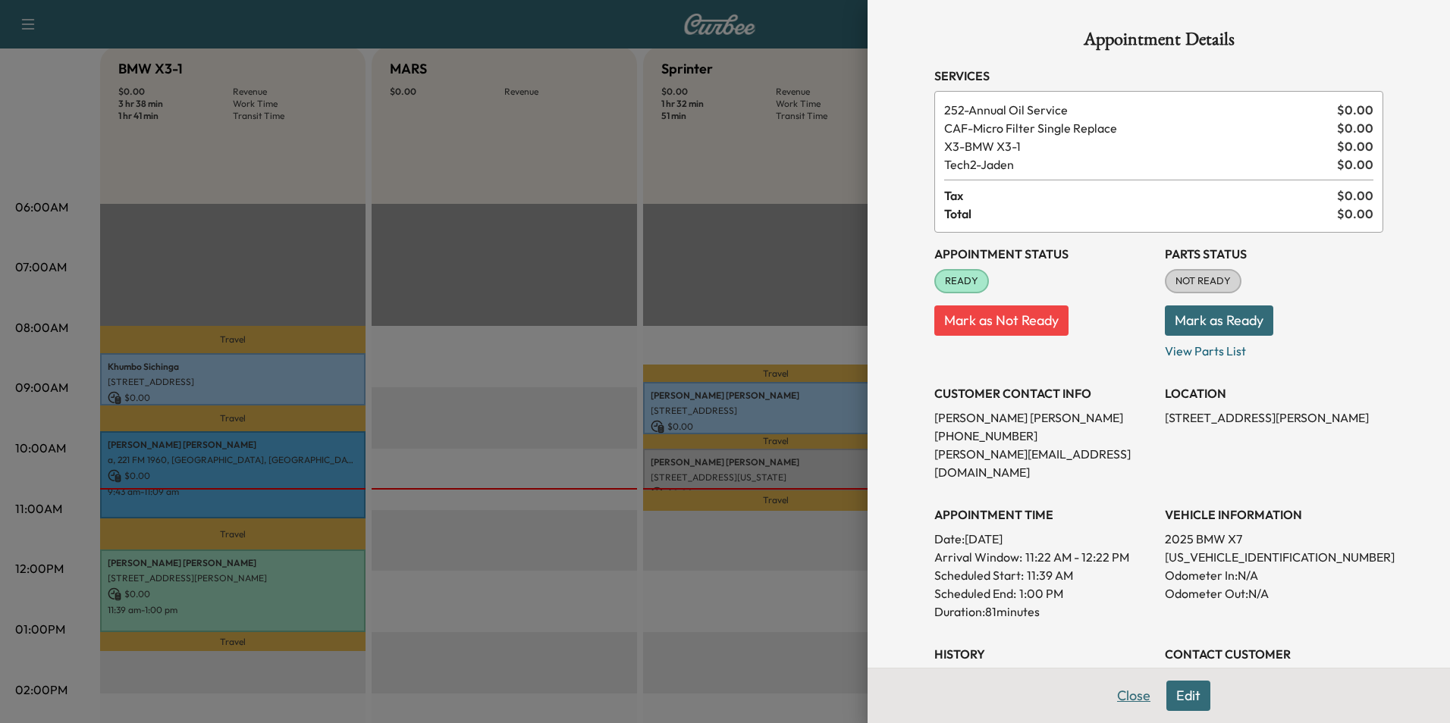
click at [1113, 694] on button "Close" at bounding box center [1133, 696] width 53 height 30
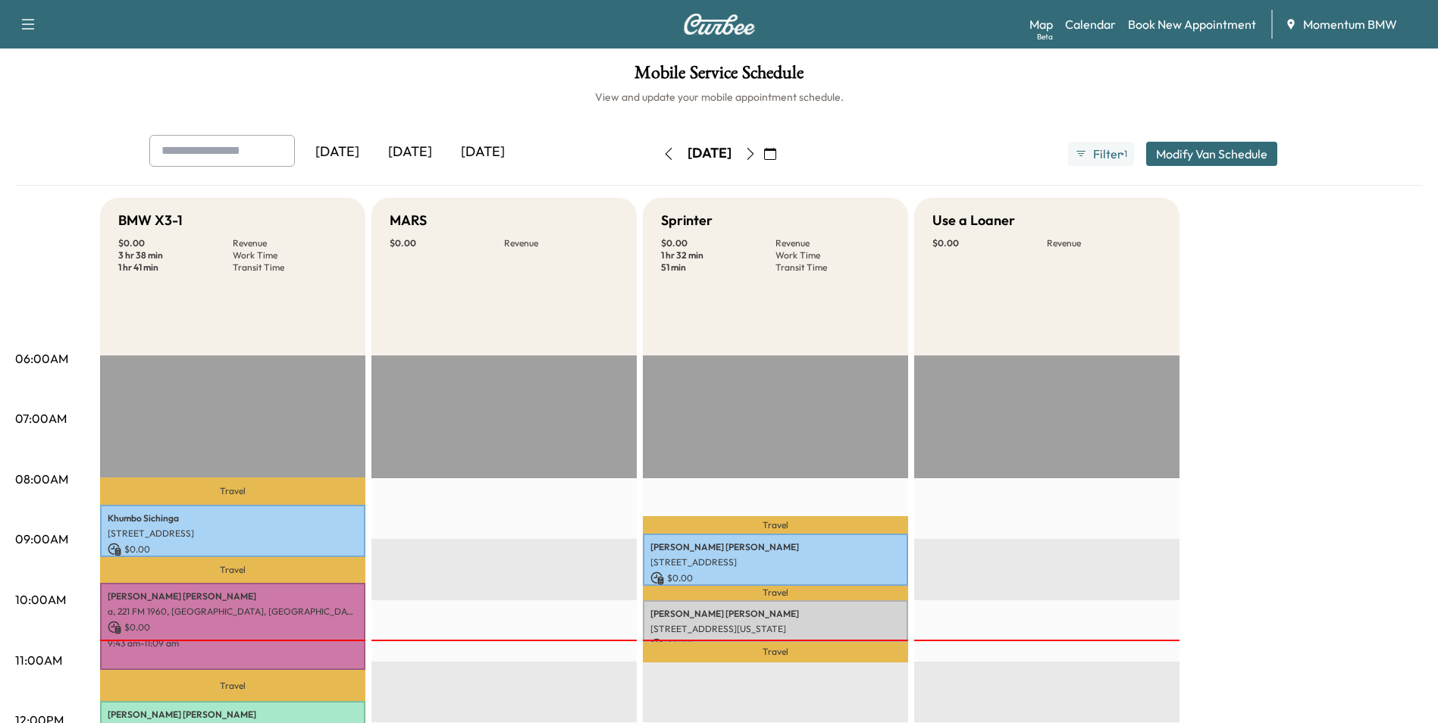
click at [754, 155] on icon "button" at bounding box center [750, 154] width 7 height 12
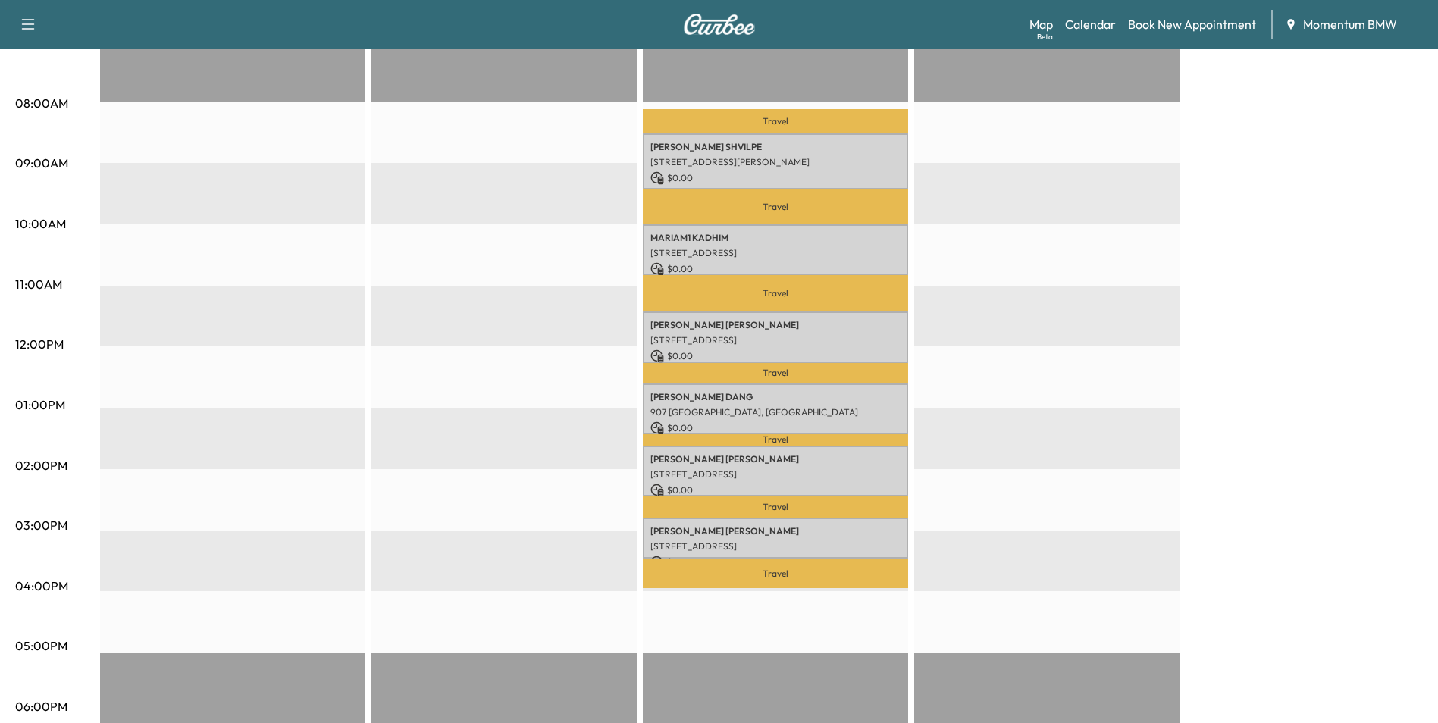
scroll to position [379, 0]
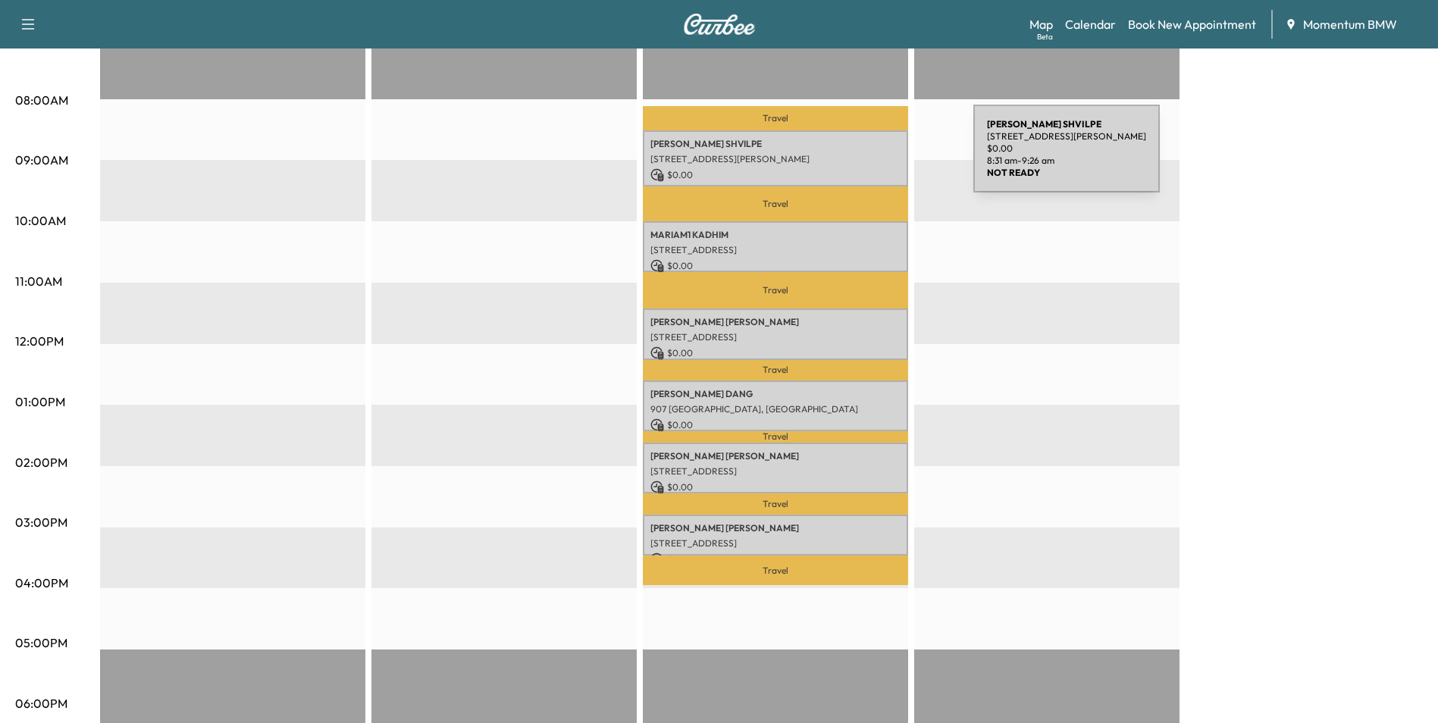
click at [860, 158] on p "[STREET_ADDRESS][PERSON_NAME]" at bounding box center [776, 159] width 250 height 12
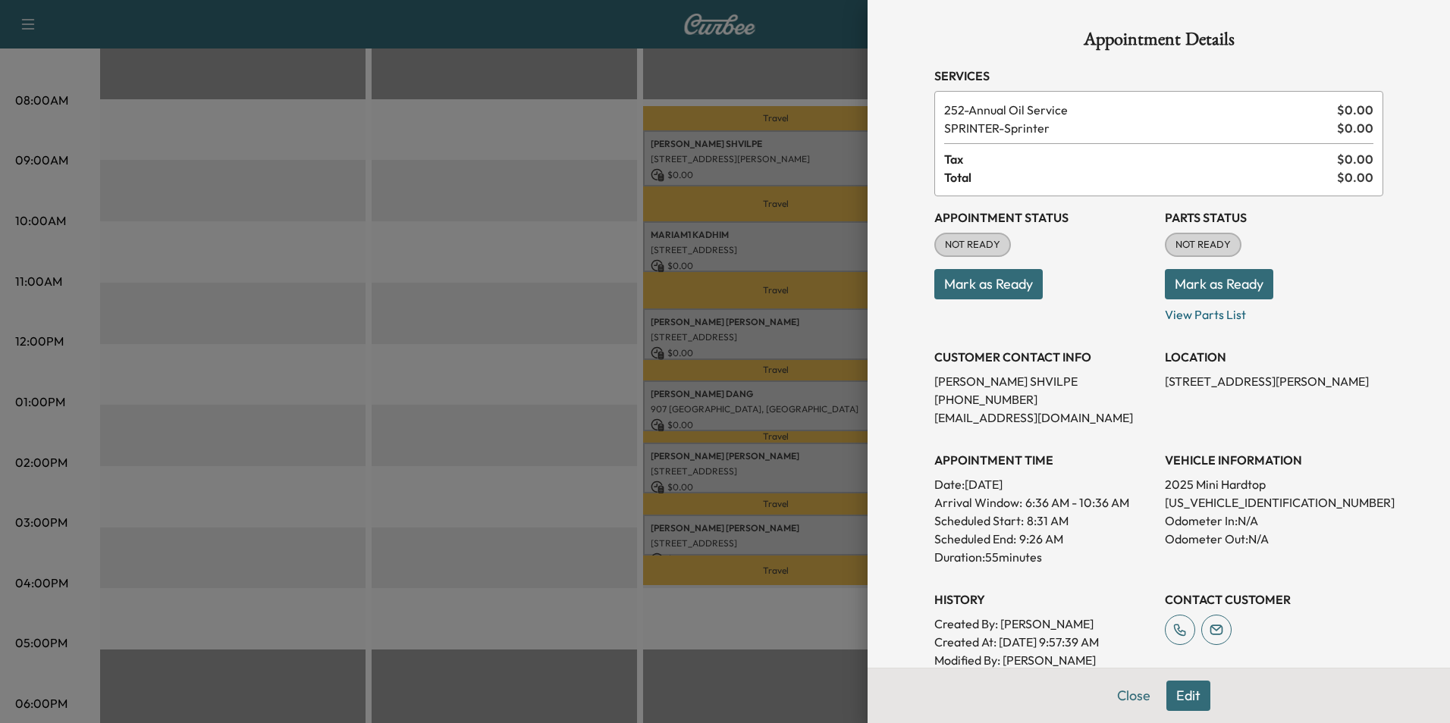
click at [801, 248] on div at bounding box center [725, 361] width 1450 height 723
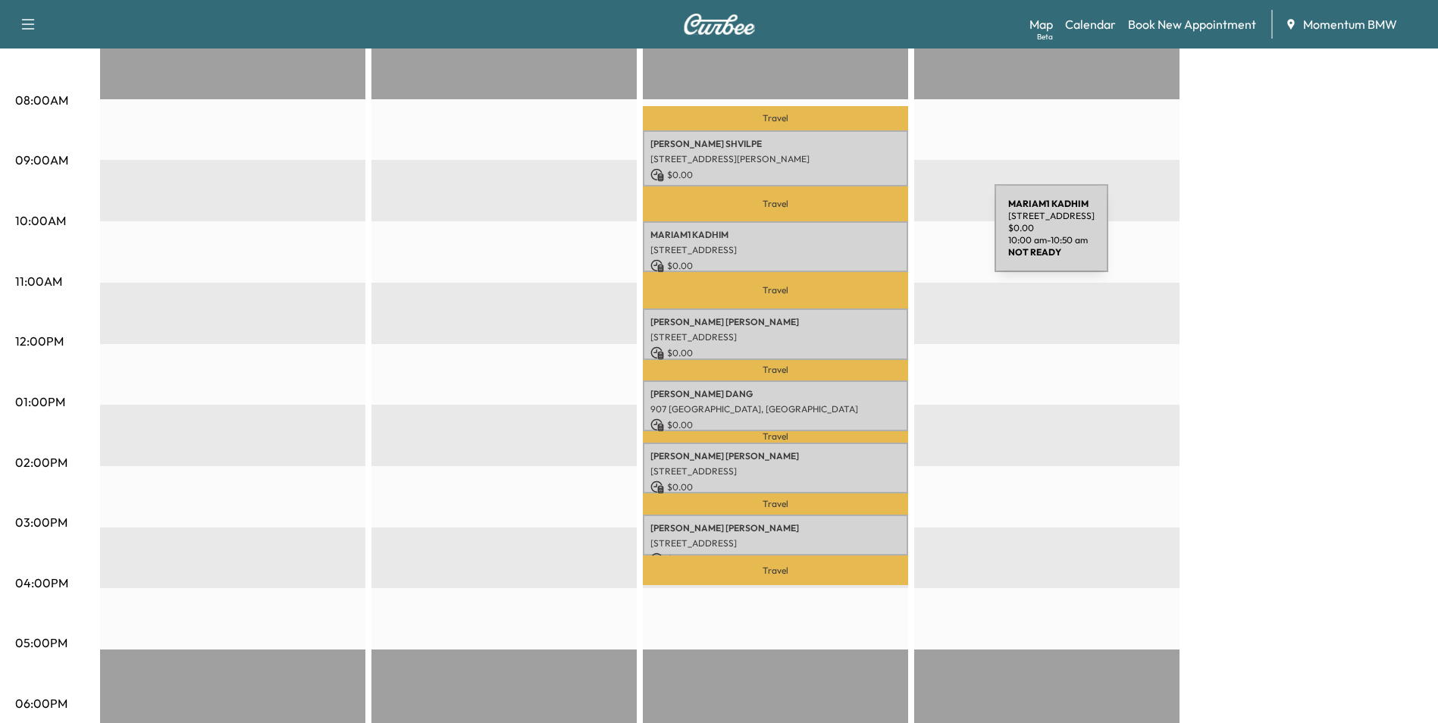
click at [881, 239] on div "MARIAM1 KADHIM [STREET_ADDRESS] $ 0.00 10:00 am - 10:50 am" at bounding box center [775, 246] width 265 height 51
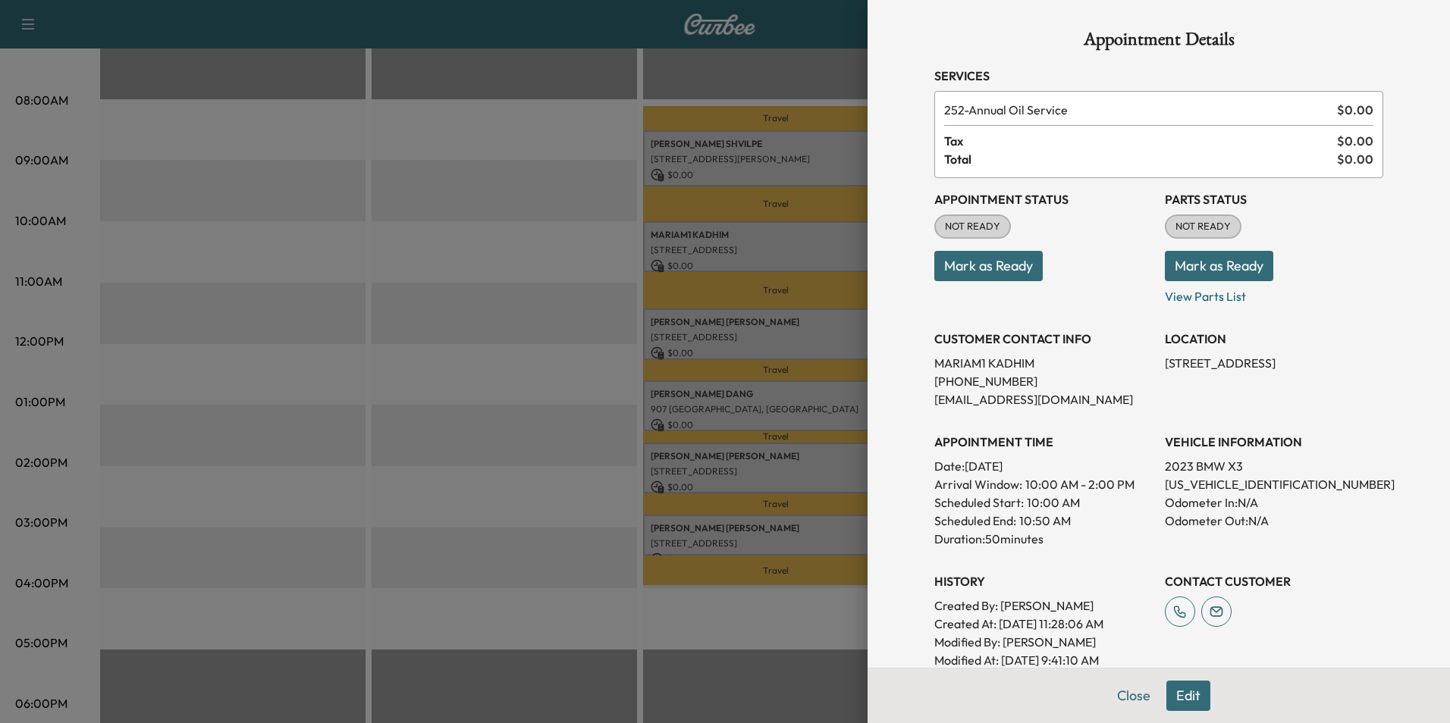
click at [825, 331] on div at bounding box center [725, 361] width 1450 height 723
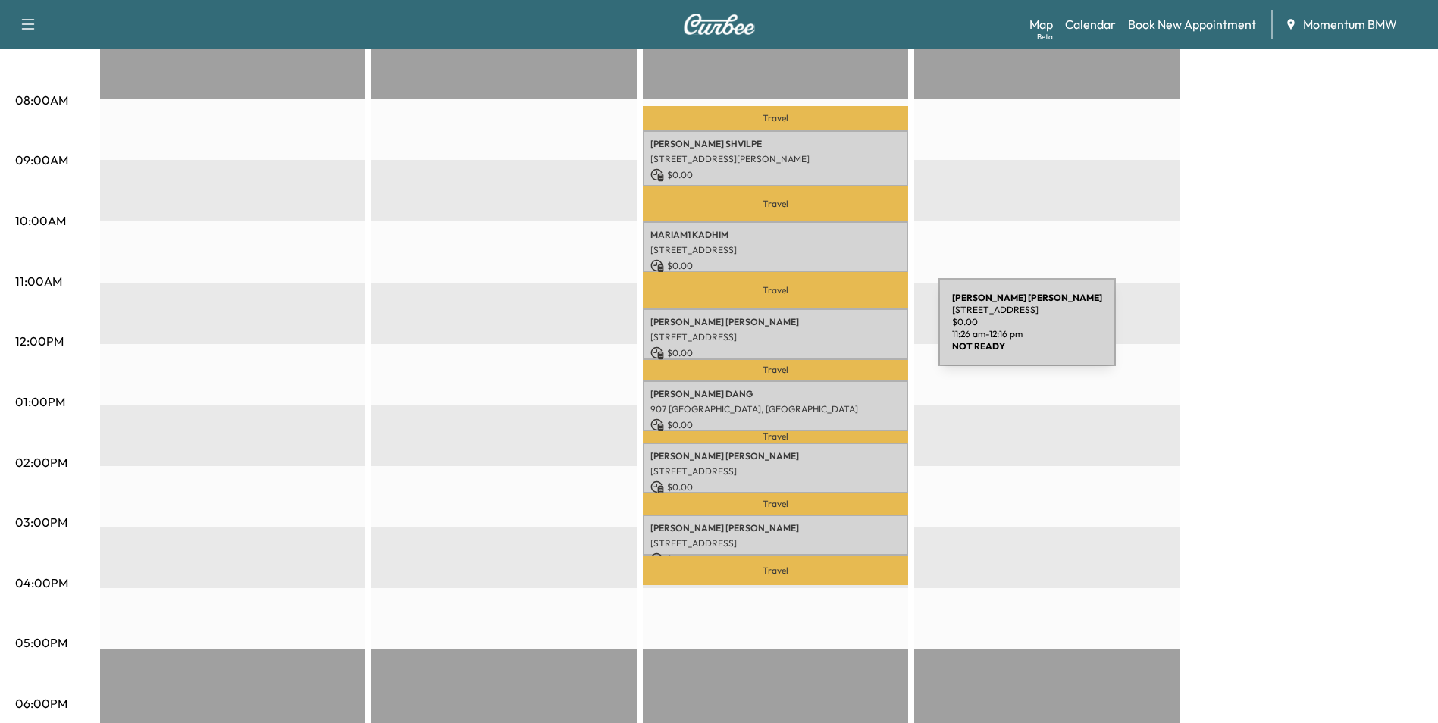
click at [825, 331] on p "[STREET_ADDRESS]" at bounding box center [776, 337] width 250 height 12
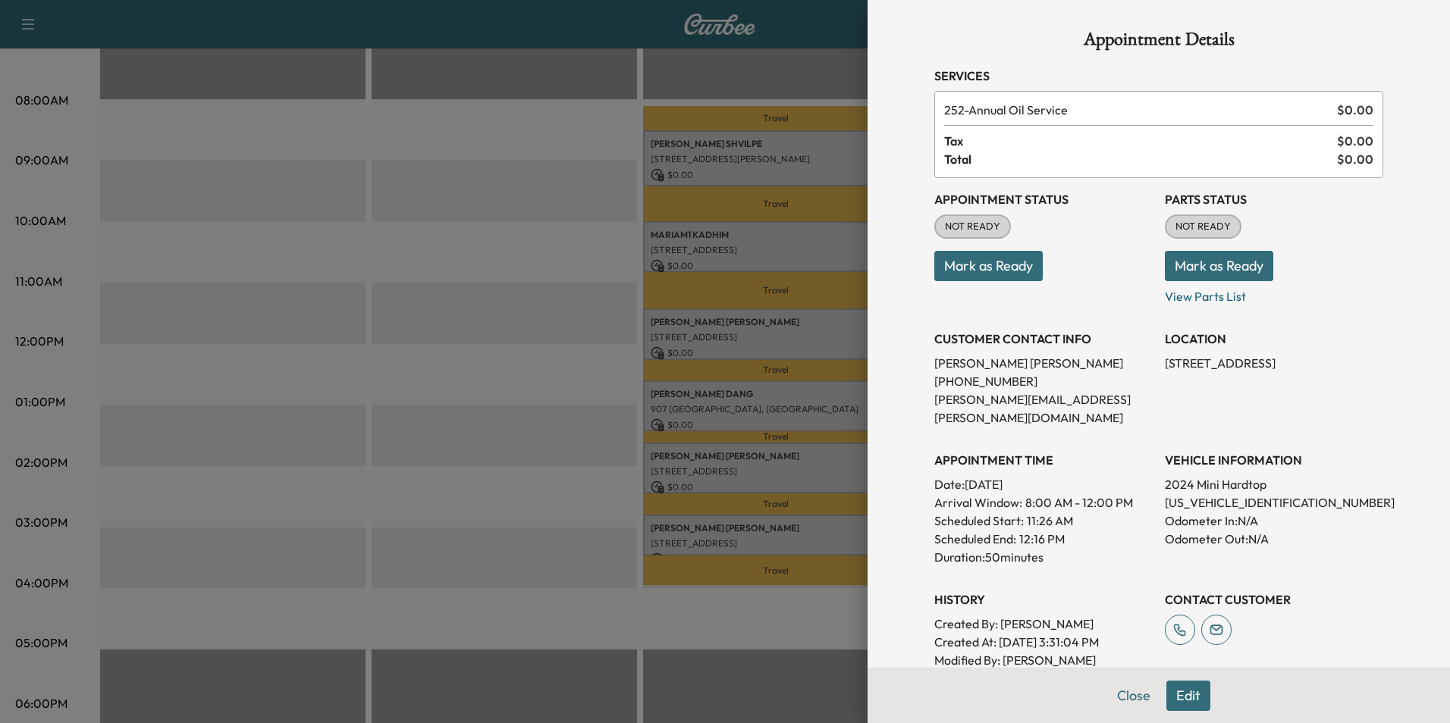
click at [823, 396] on div at bounding box center [725, 361] width 1450 height 723
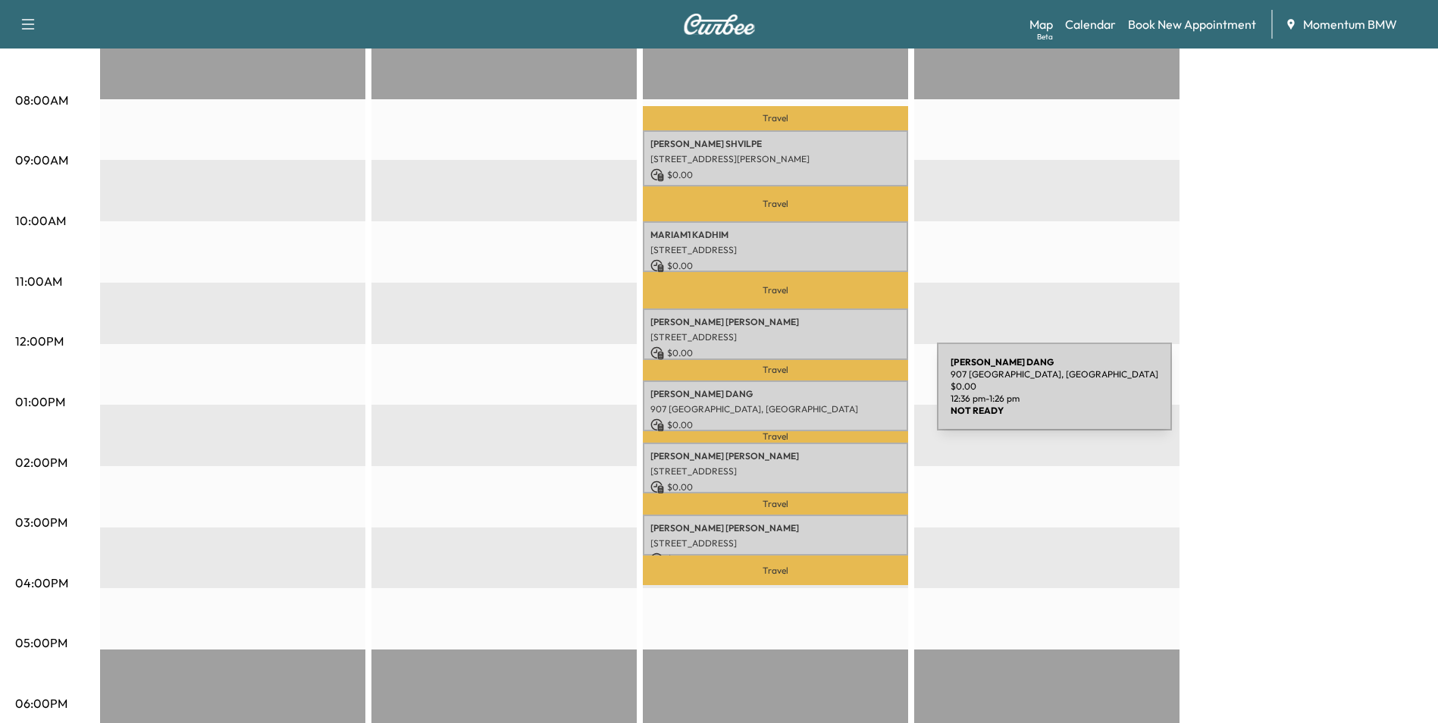
click at [823, 396] on div "[PERSON_NAME] 907 [GEOGRAPHIC_DATA], [GEOGRAPHIC_DATA] $ 0.00 12:36 pm - 1:26 pm" at bounding box center [775, 406] width 265 height 51
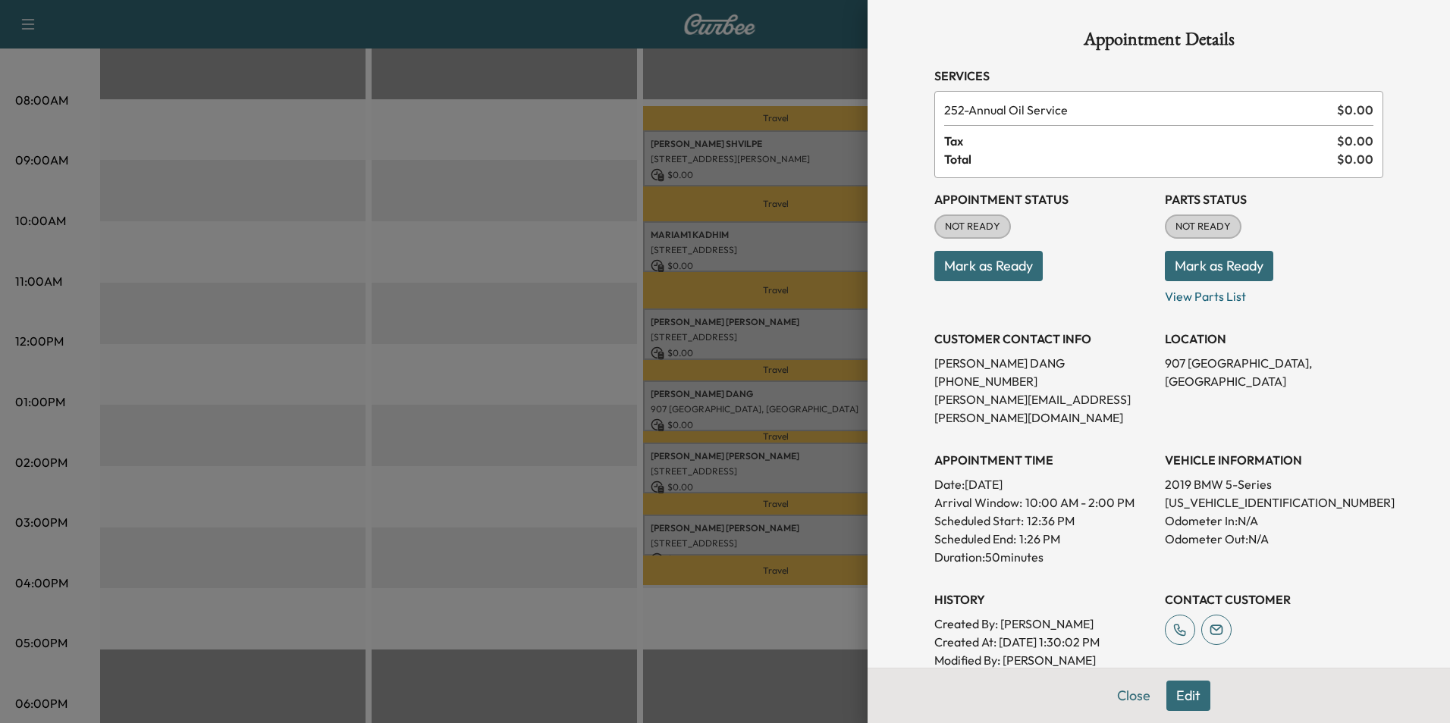
click at [828, 450] on div at bounding box center [725, 361] width 1450 height 723
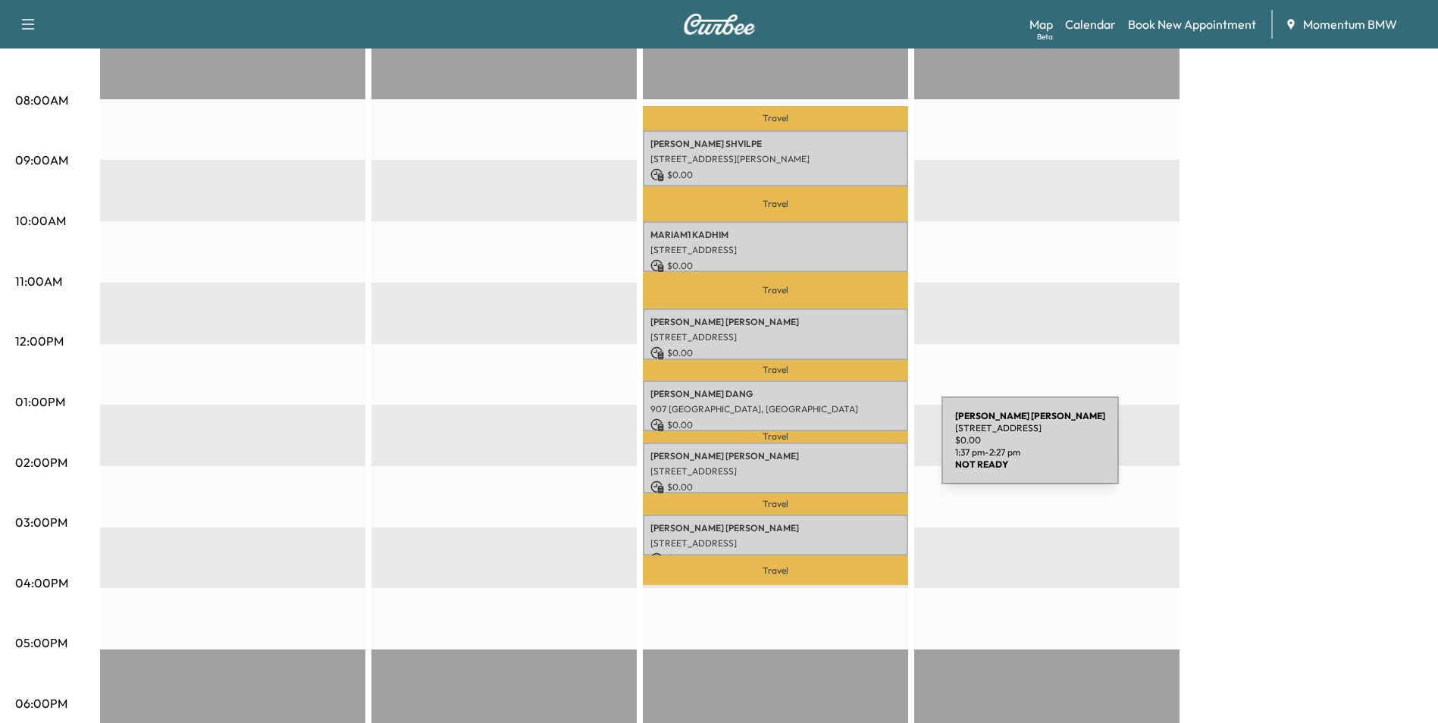
click at [828, 450] on p "[PERSON_NAME]" at bounding box center [776, 456] width 250 height 12
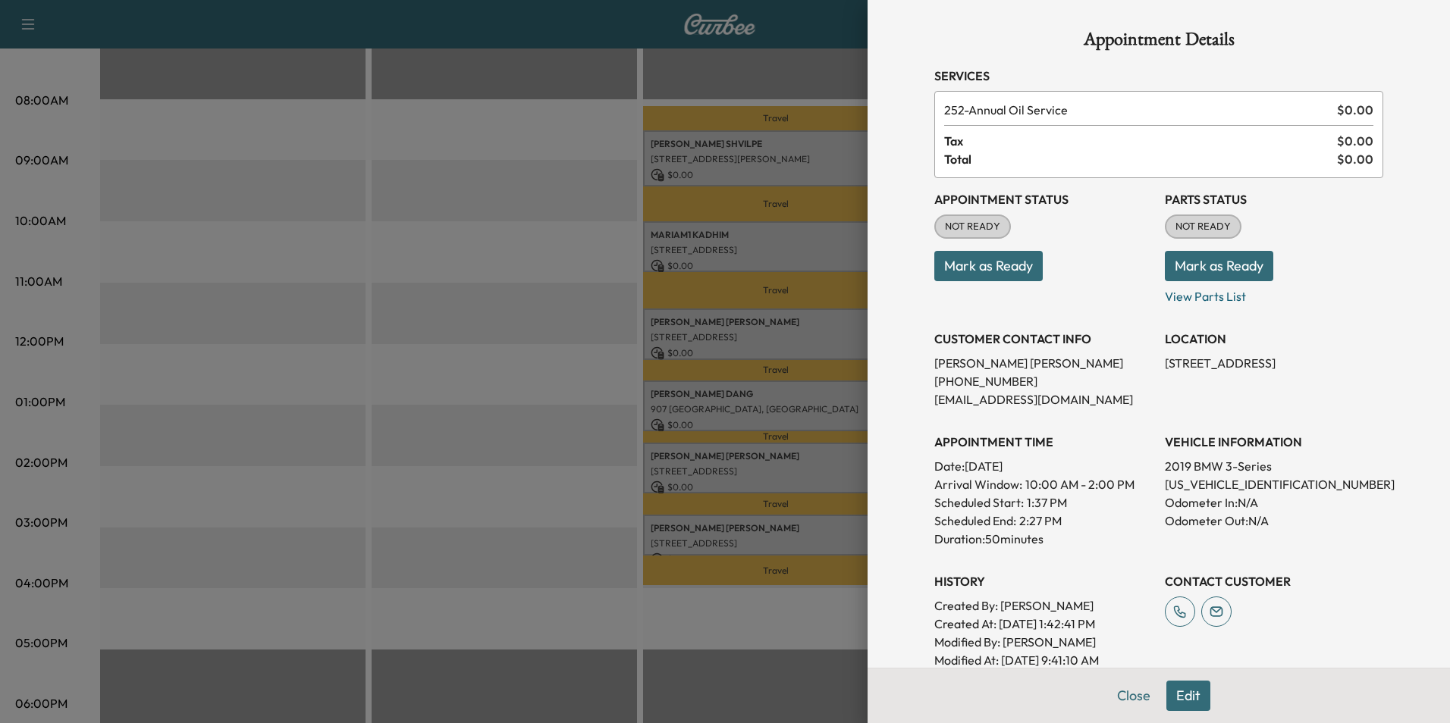
click at [805, 528] on div at bounding box center [725, 361] width 1450 height 723
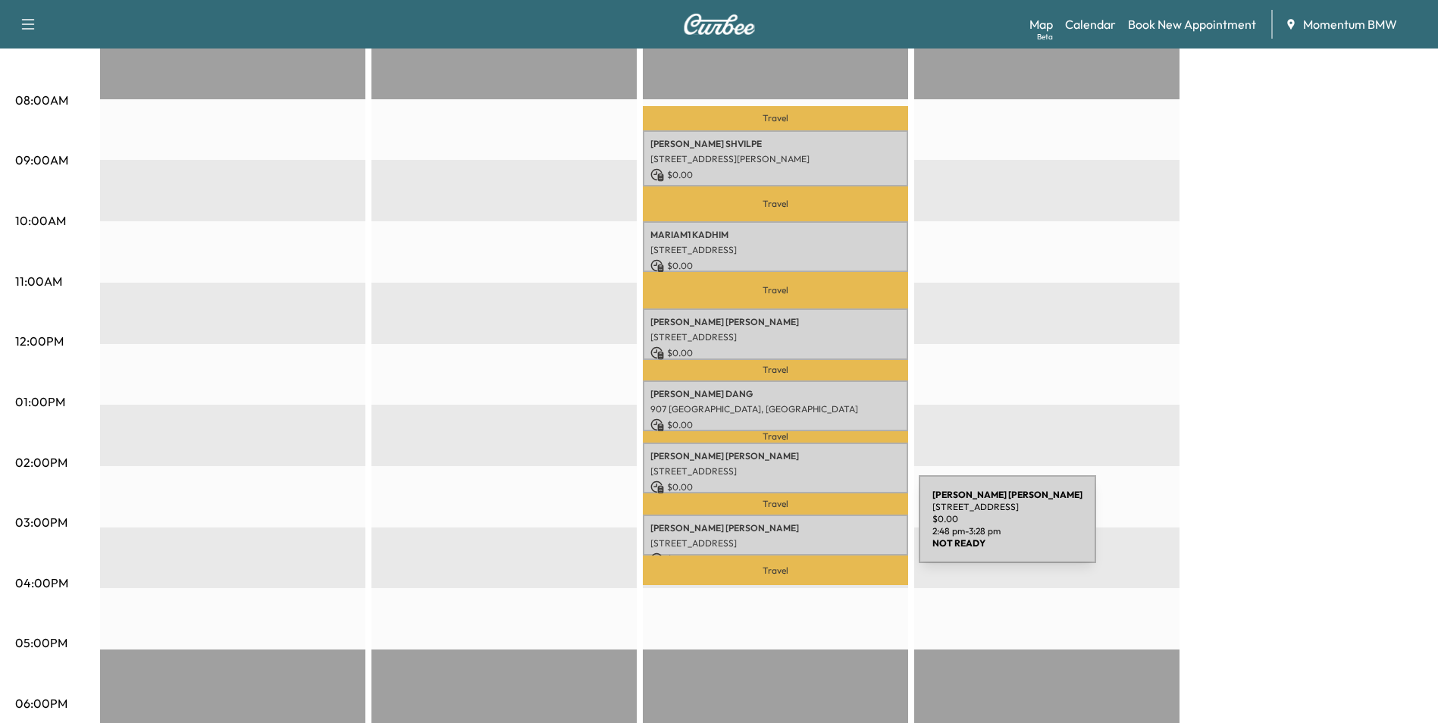
click at [805, 528] on div "[PERSON_NAME] [STREET_ADDRESS] $ 0.00 2:48 pm - 3:28 pm" at bounding box center [775, 535] width 265 height 41
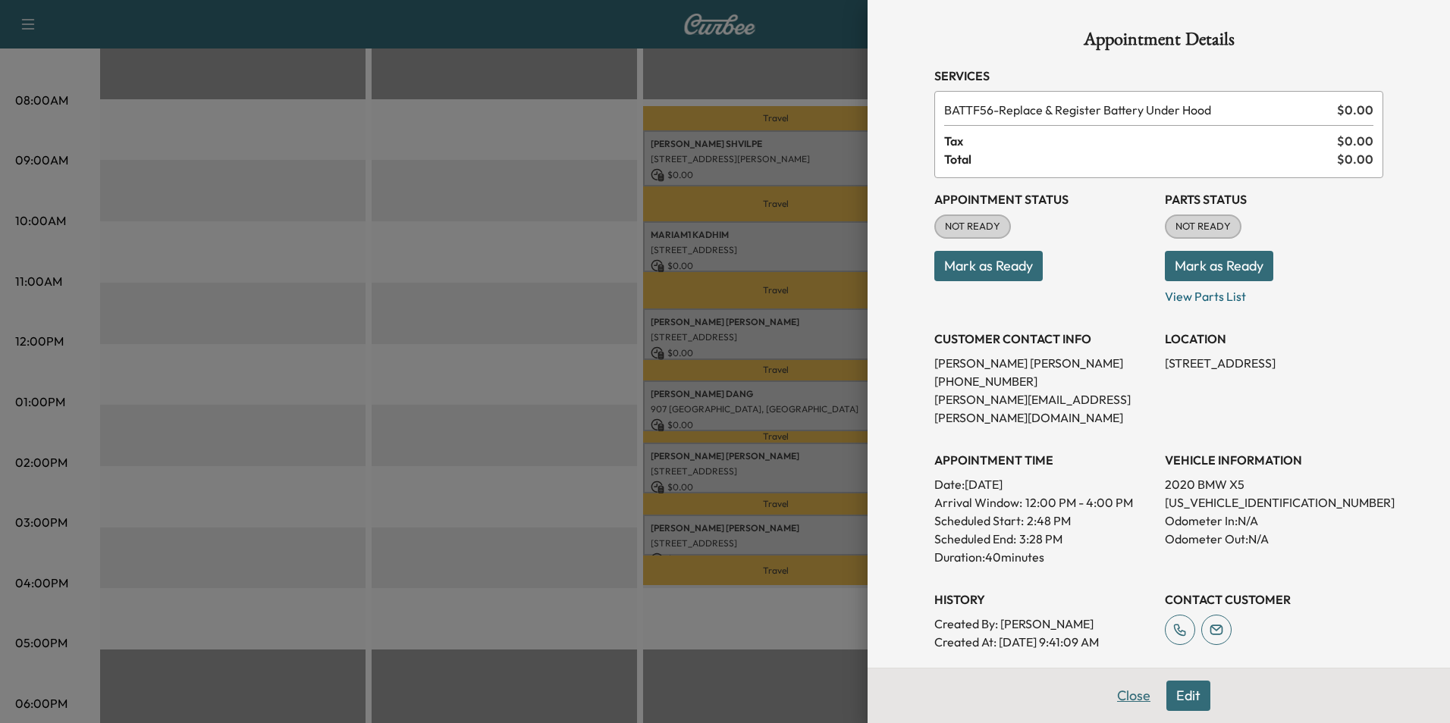
click at [1127, 696] on button "Close" at bounding box center [1133, 696] width 53 height 30
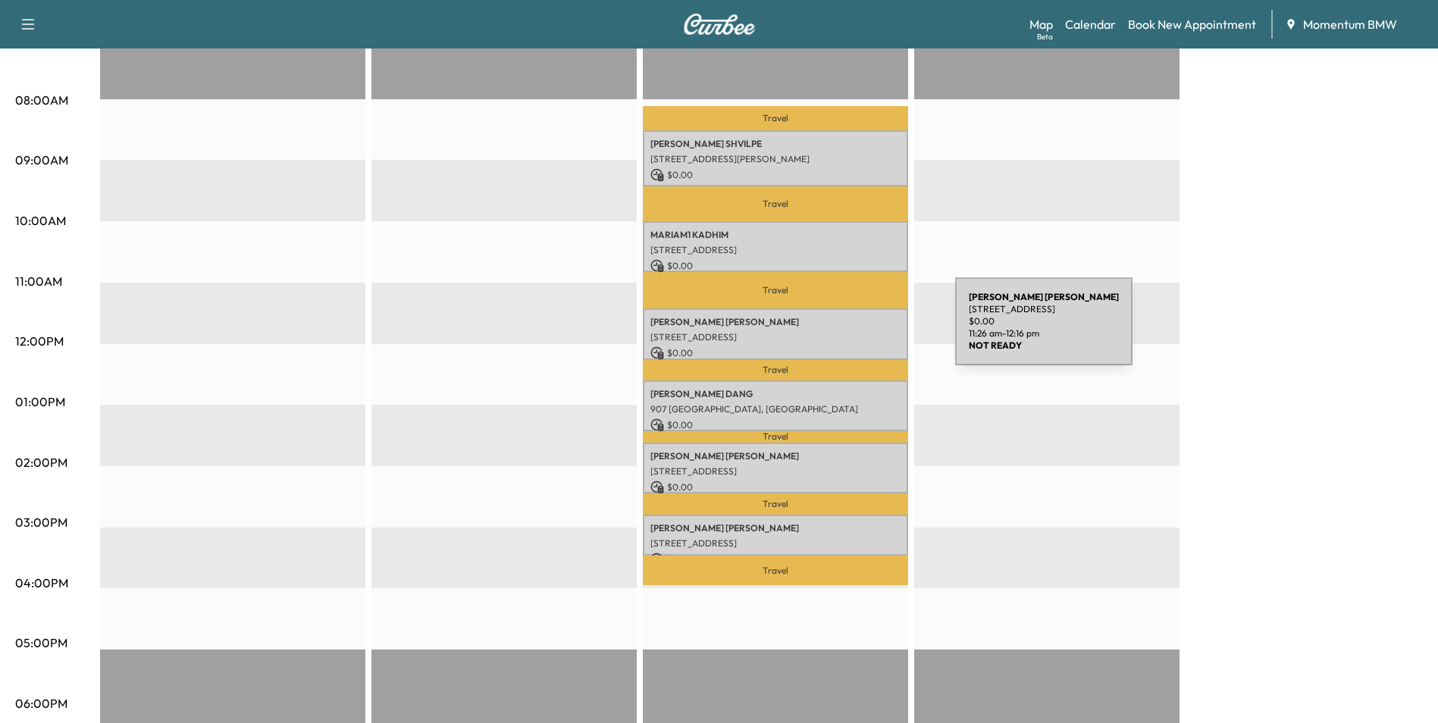
drag, startPoint x: 861, startPoint y: 323, endPoint x: 842, endPoint y: 331, distance: 21.1
click at [842, 331] on p "[STREET_ADDRESS]" at bounding box center [776, 337] width 250 height 12
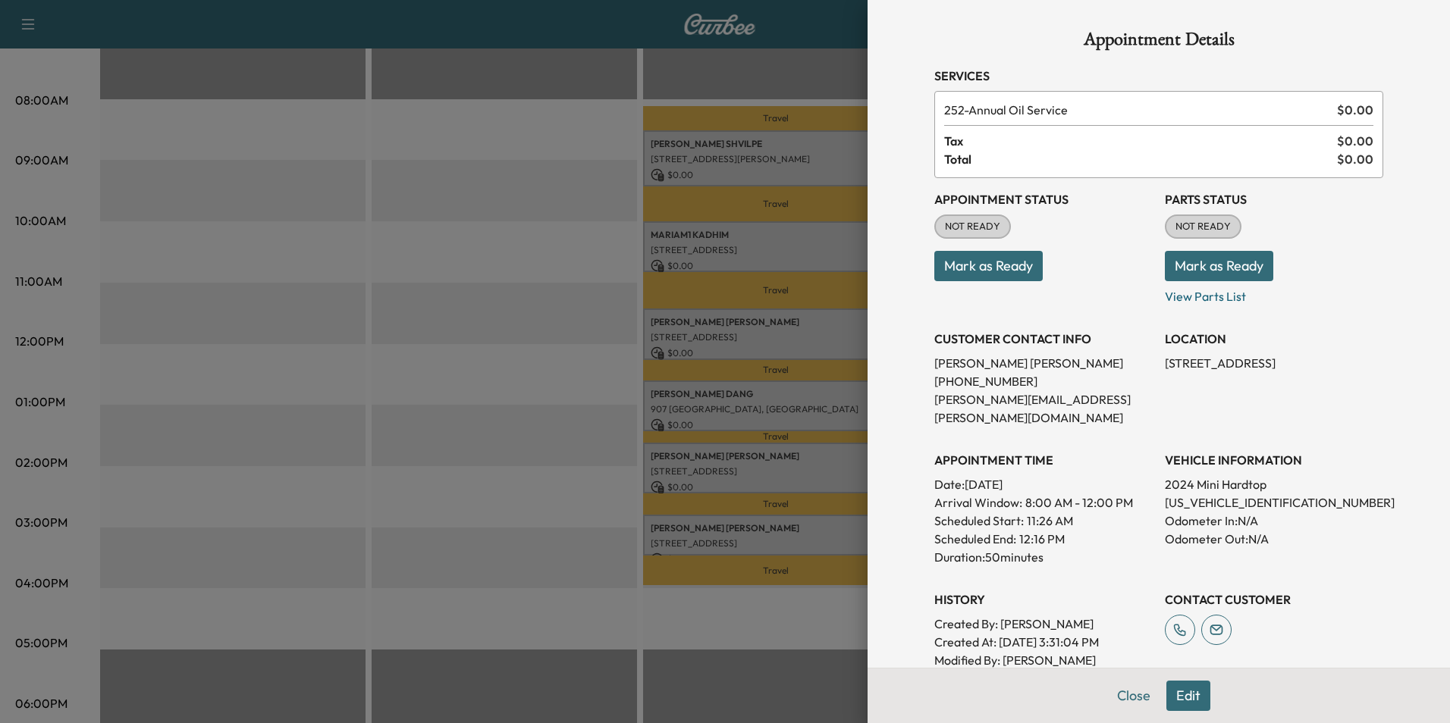
click at [1190, 701] on button "Edit" at bounding box center [1188, 696] width 44 height 30
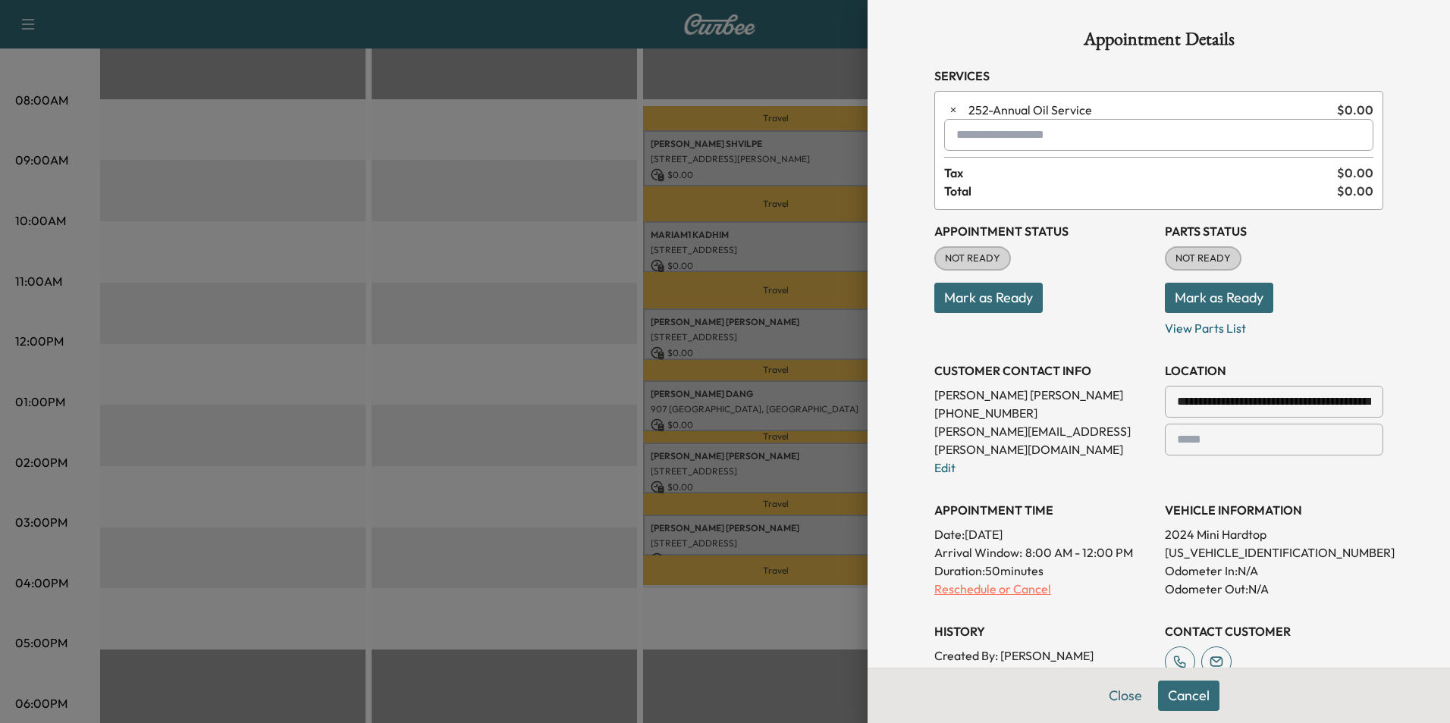
click at [1016, 580] on p "Reschedule or Cancel" at bounding box center [1043, 589] width 218 height 18
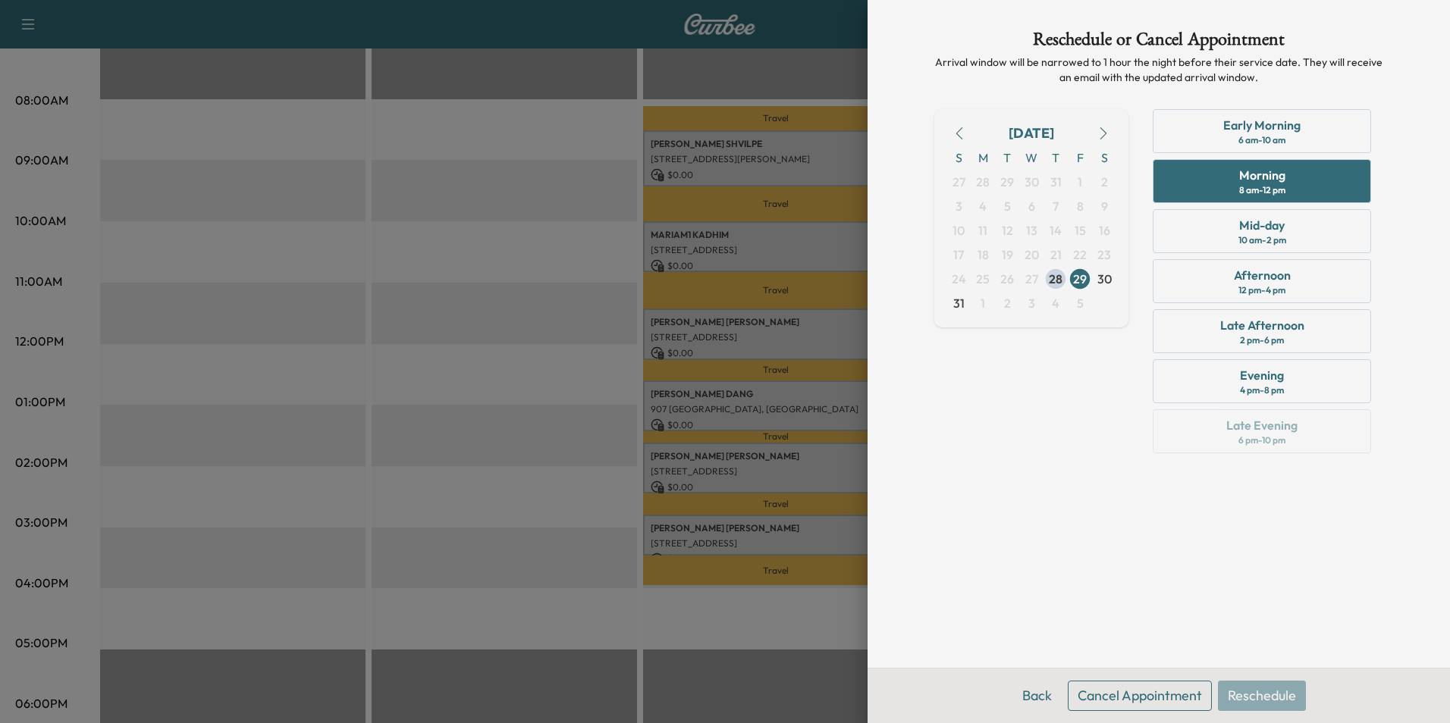
click at [1119, 701] on button "Cancel Appointment" at bounding box center [1140, 696] width 144 height 30
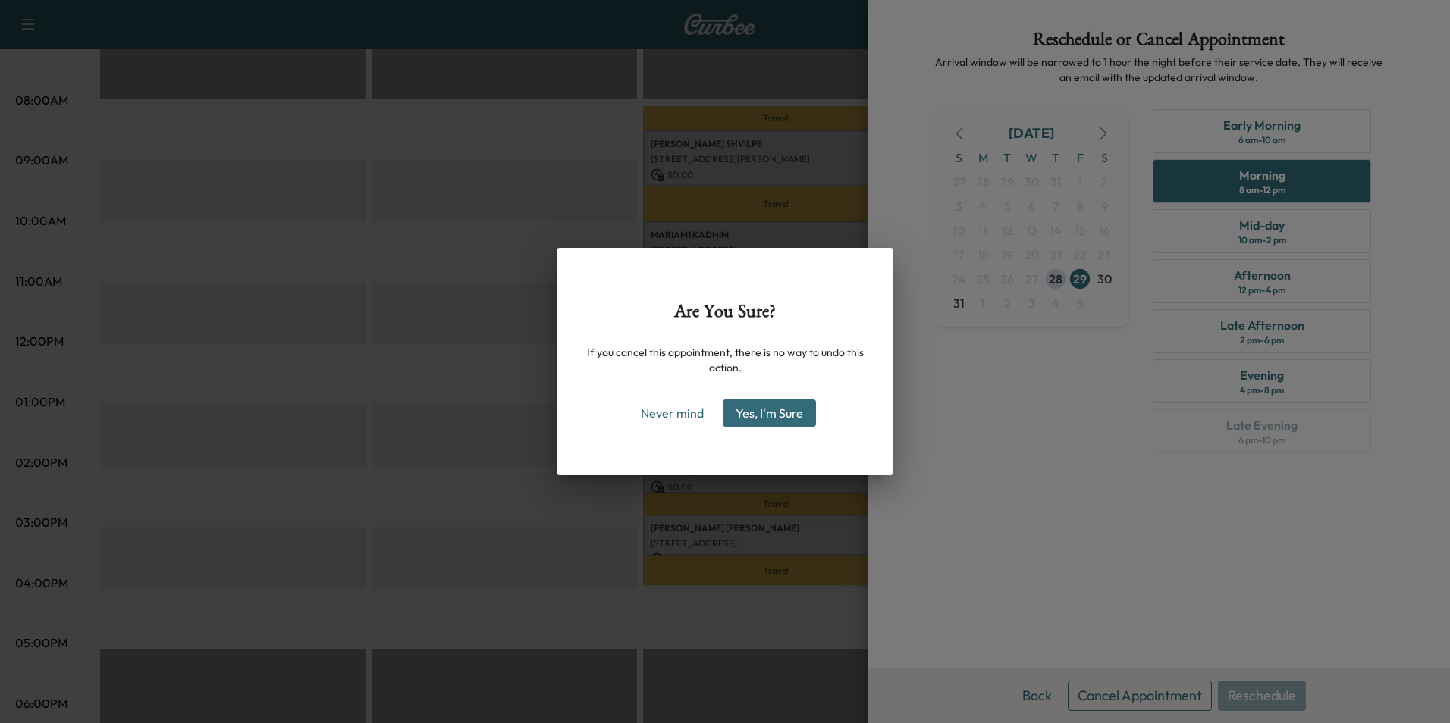
click at [750, 409] on button "Yes, I'm Sure" at bounding box center [769, 413] width 93 height 27
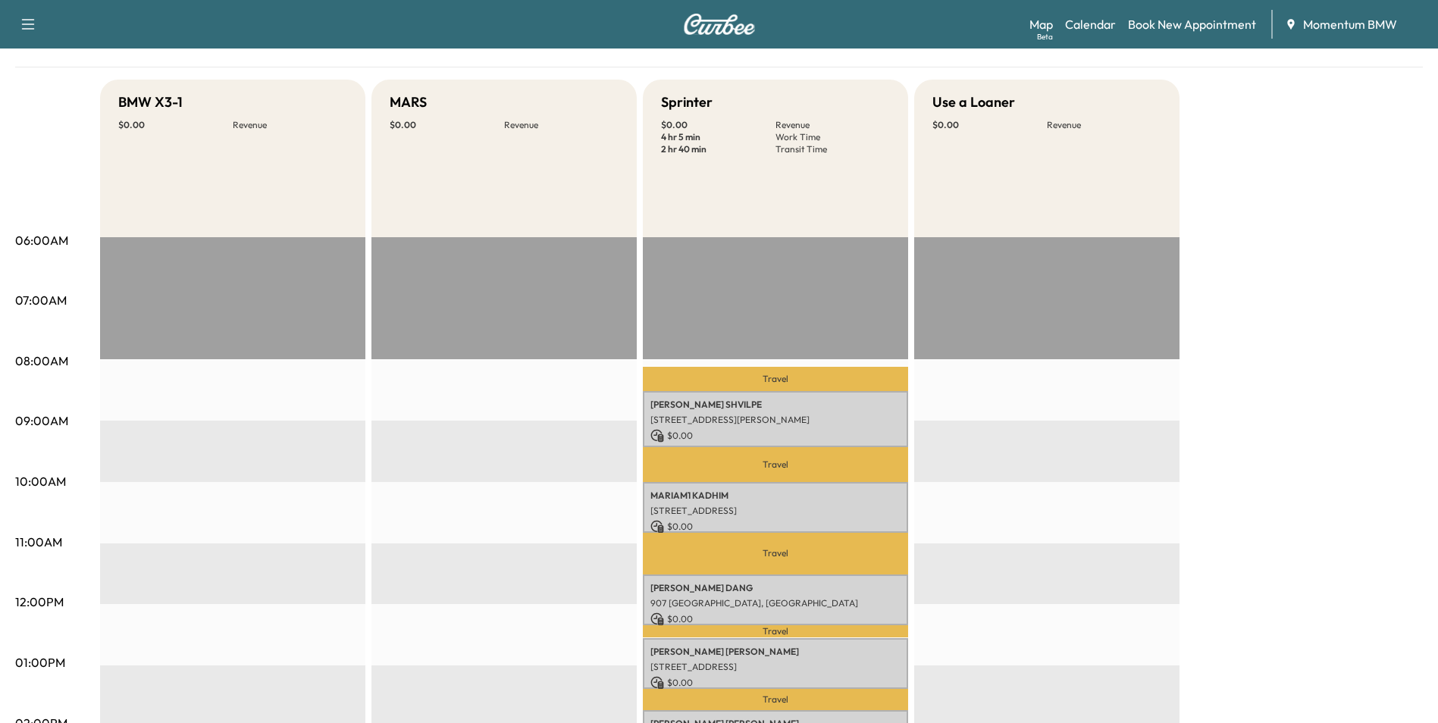
scroll to position [0, 0]
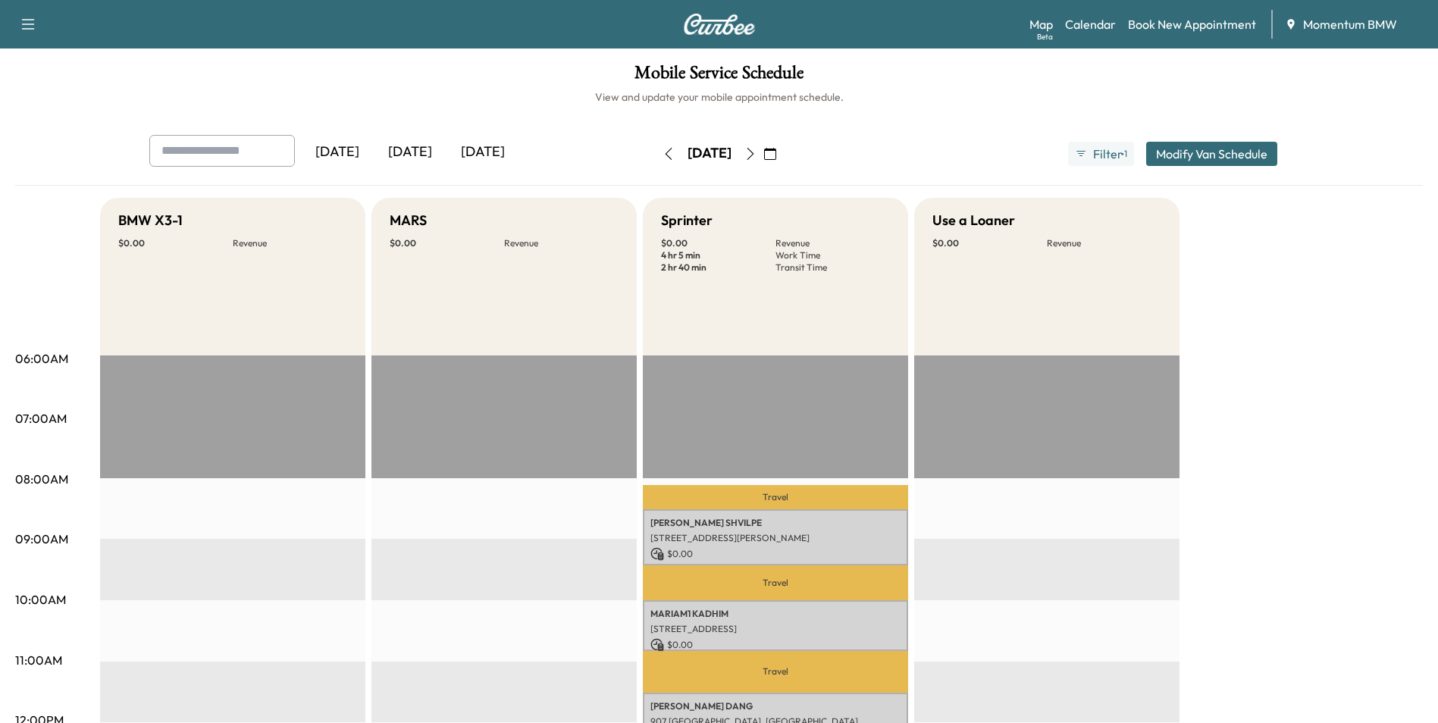
click at [663, 149] on icon "button" at bounding box center [669, 154] width 12 height 12
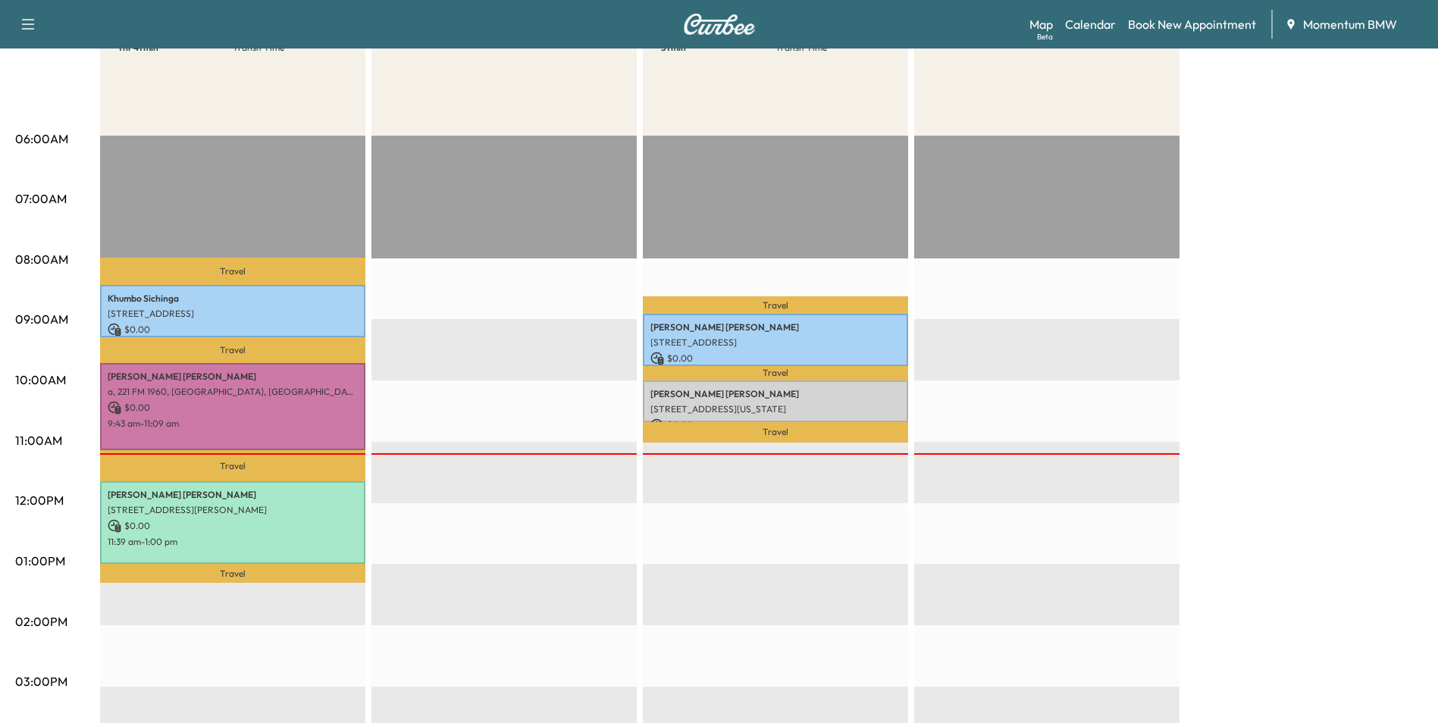
scroll to position [227, 0]
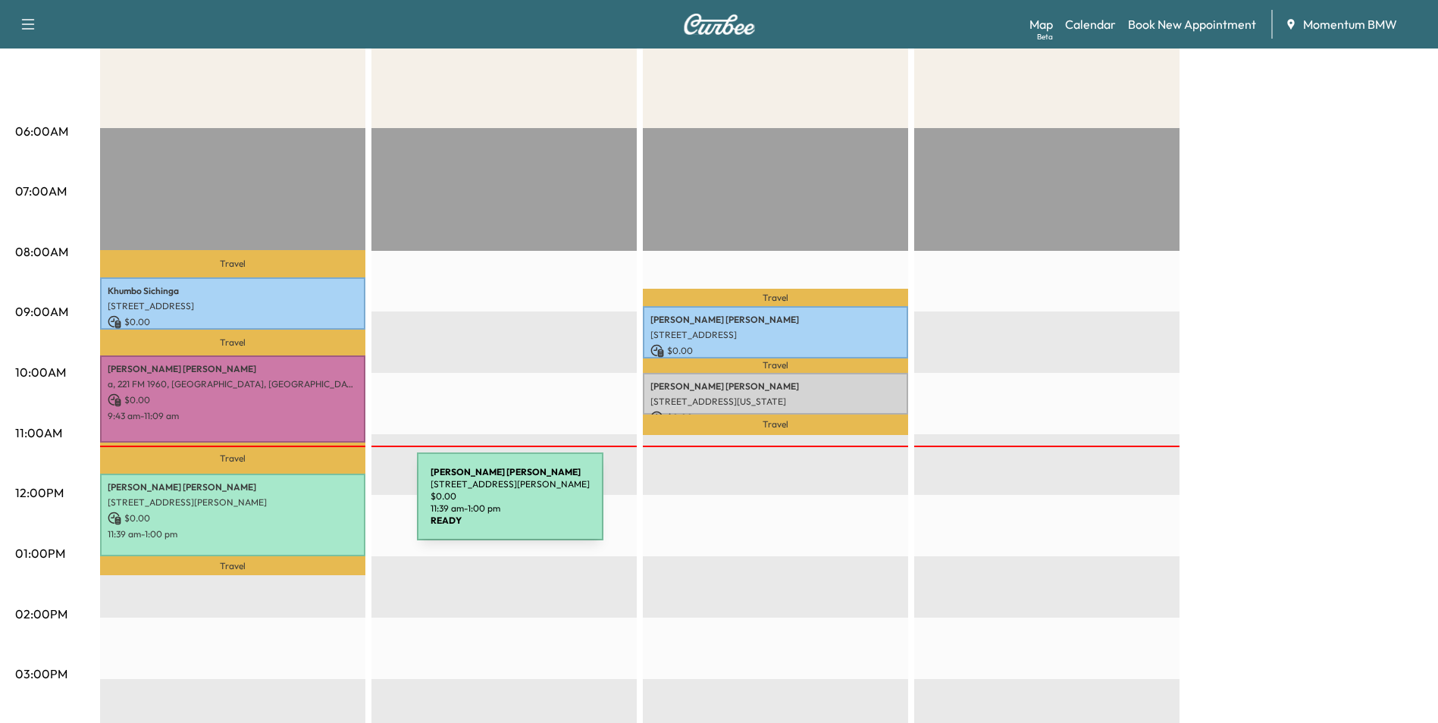
click at [303, 512] on p "$ 0.00" at bounding box center [233, 519] width 250 height 14
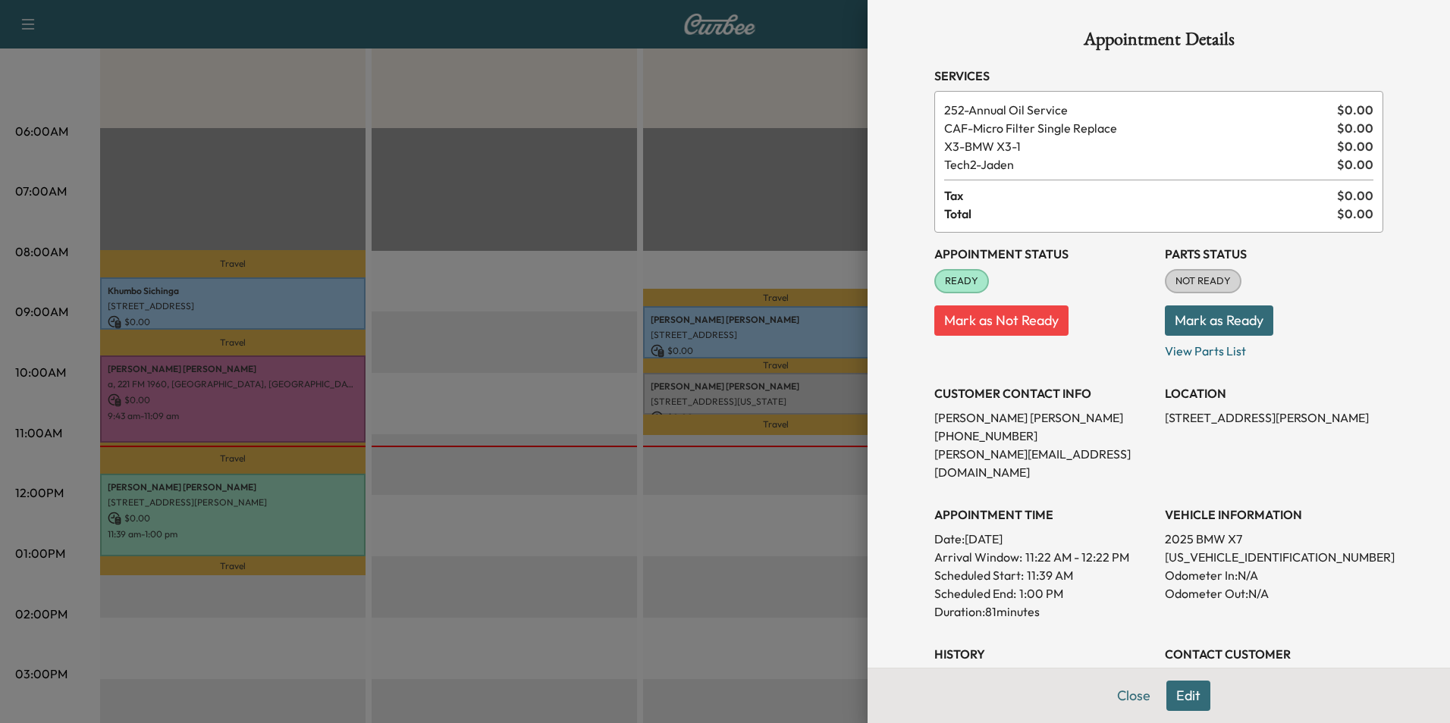
click at [1216, 548] on p "[US_VEHICLE_IDENTIFICATION_NUMBER]" at bounding box center [1274, 557] width 218 height 18
copy p "[US_VEHICLE_IDENTIFICATION_NUMBER]"
drag, startPoint x: 1151, startPoint y: 416, endPoint x: 1172, endPoint y: 417, distance: 21.3
click at [1172, 417] on div "Appointment Status READY Mark as Not Ready Parts Status NOT READY Mark as Ready…" at bounding box center [1158, 488] width 449 height 510
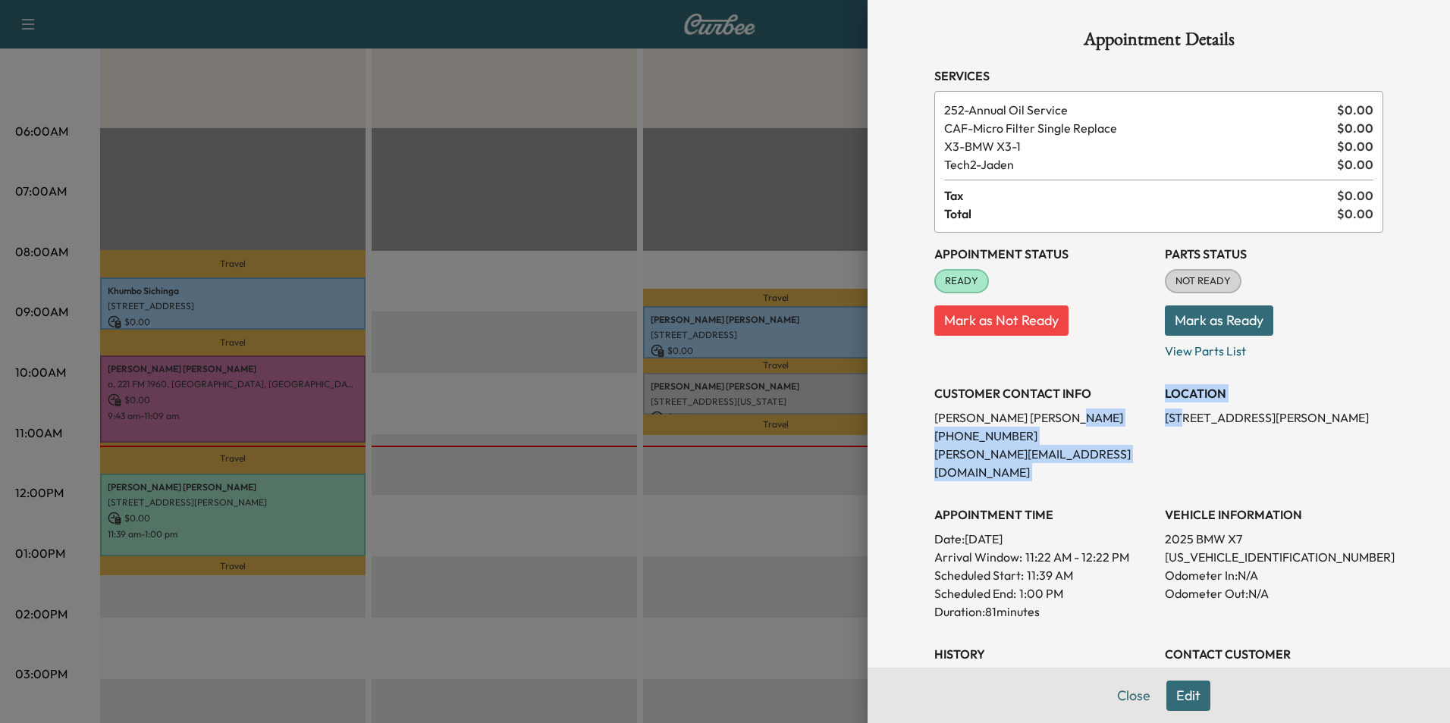
drag, startPoint x: 1172, startPoint y: 417, endPoint x: 1104, endPoint y: 451, distance: 76.3
click at [1101, 450] on p "[PERSON_NAME][EMAIL_ADDRESS][DOMAIN_NAME]" at bounding box center [1043, 463] width 218 height 36
drag, startPoint x: 1153, startPoint y: 420, endPoint x: 1321, endPoint y: 434, distance: 168.2
click at [1321, 427] on p "[STREET_ADDRESS][PERSON_NAME]" at bounding box center [1274, 418] width 218 height 18
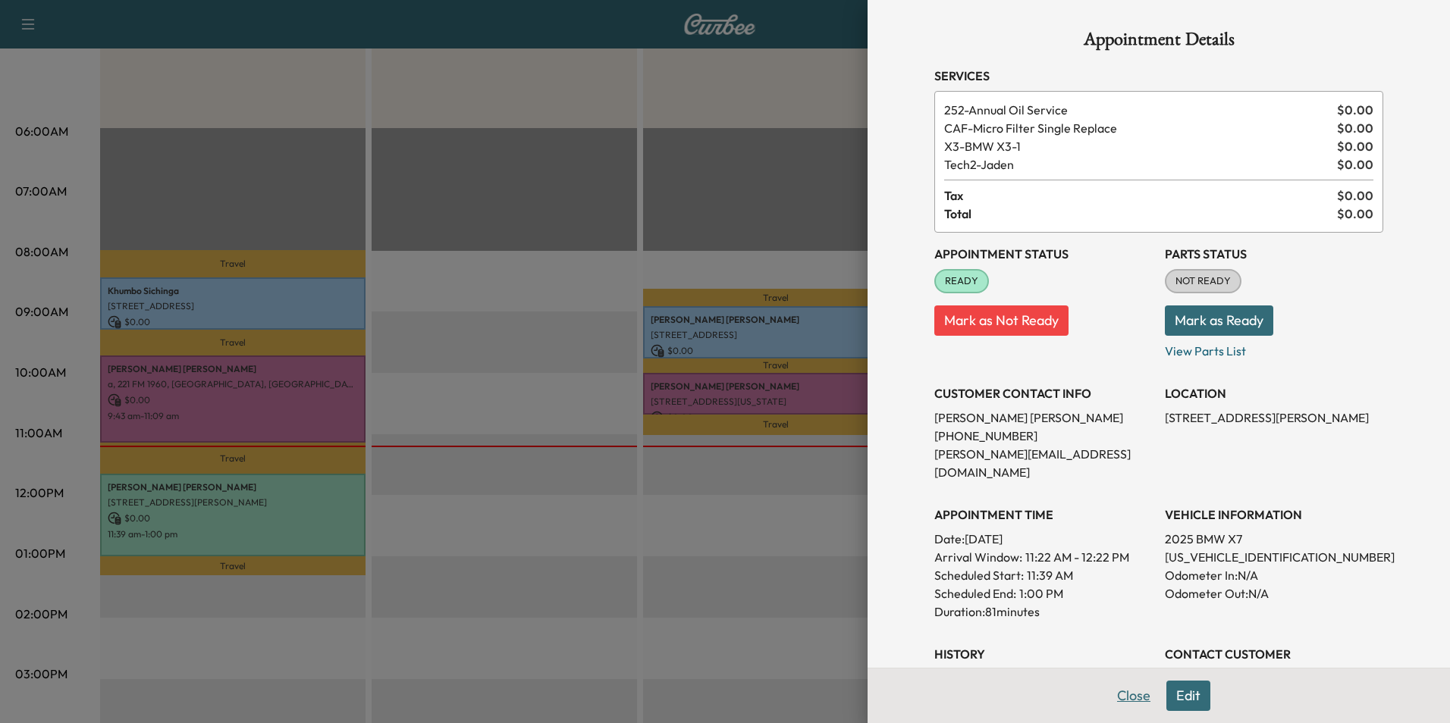
click at [1127, 696] on button "Close" at bounding box center [1133, 696] width 53 height 30
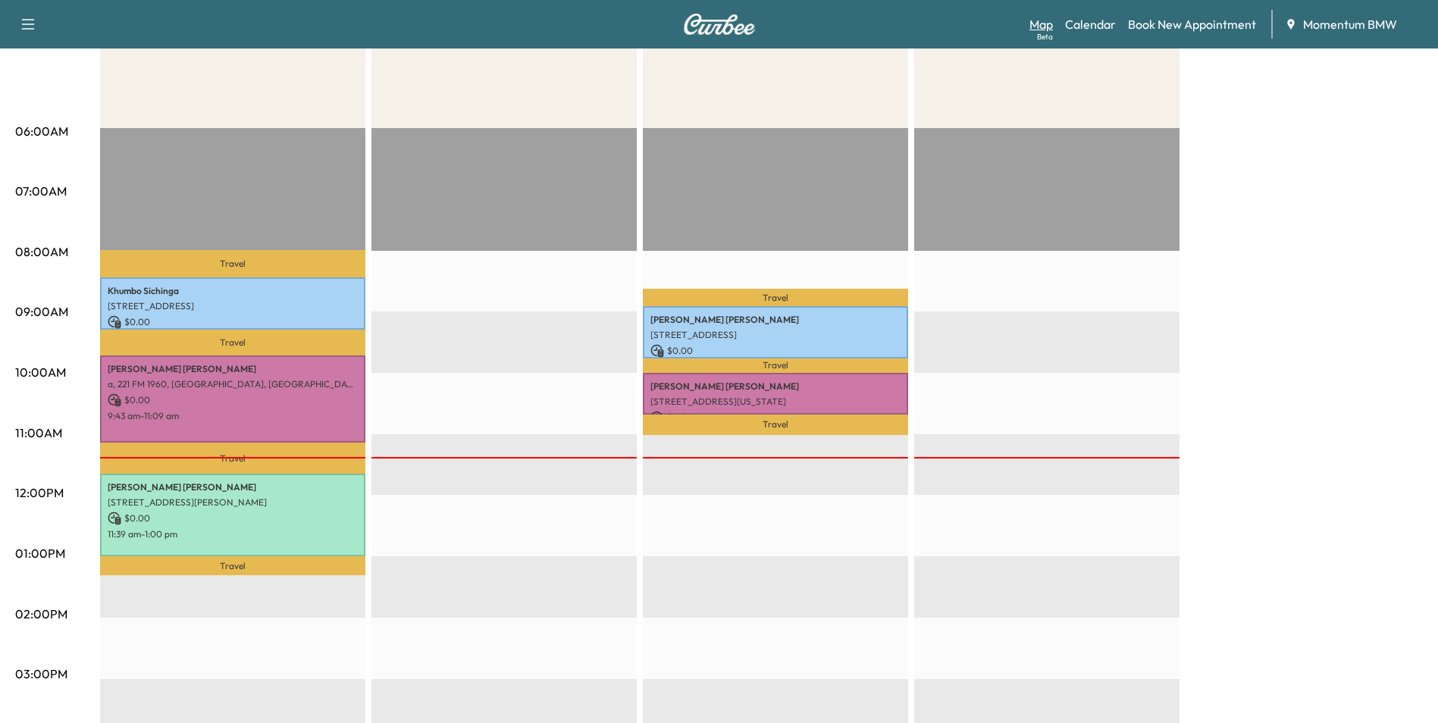
click at [1043, 24] on link "Map Beta" at bounding box center [1042, 24] width 24 height 18
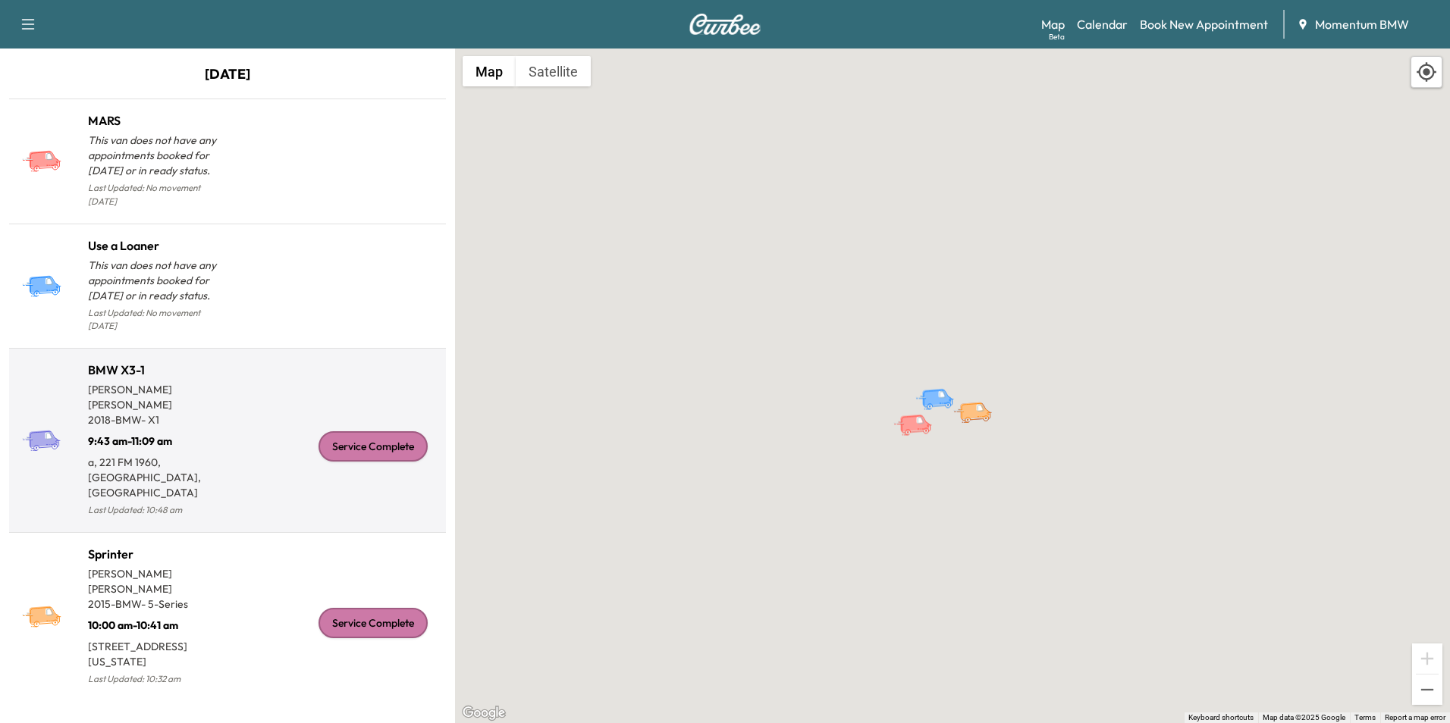
click at [352, 431] on div "Service Complete" at bounding box center [372, 446] width 109 height 30
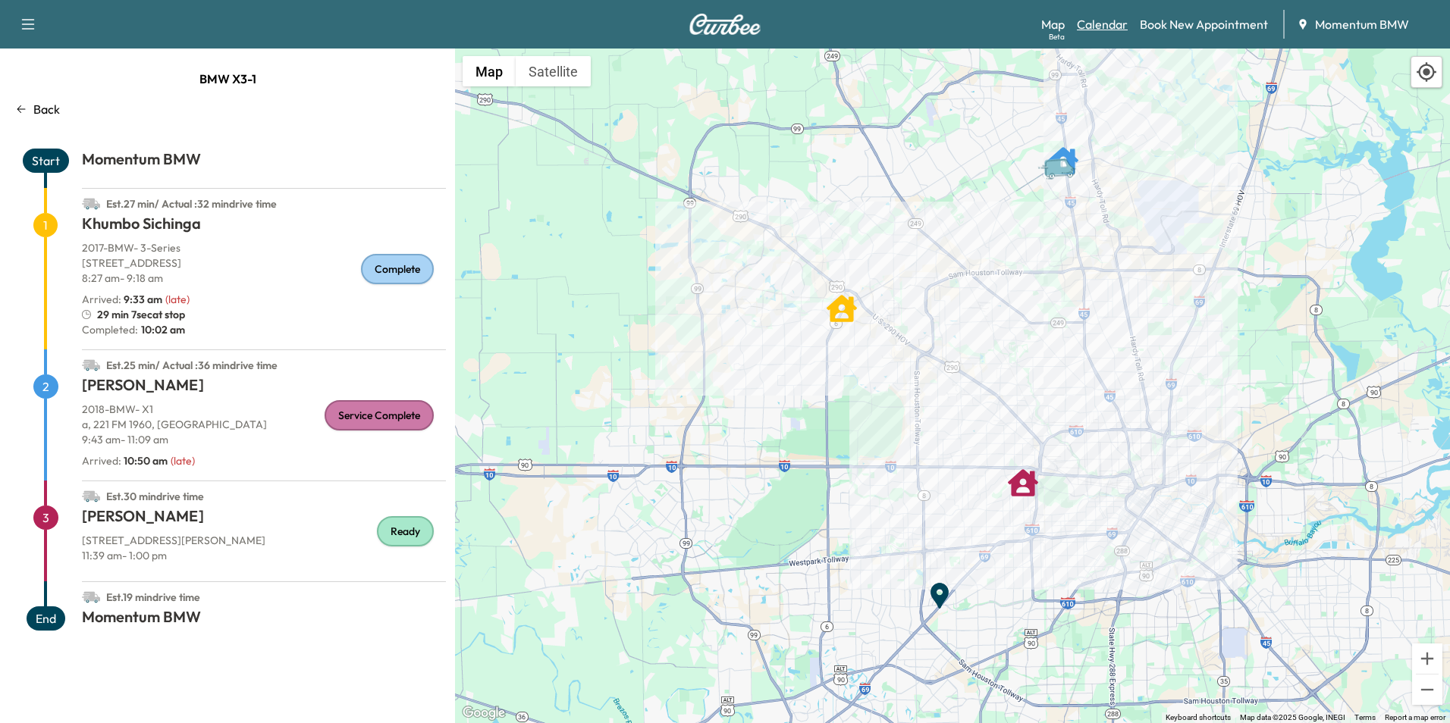
click at [1109, 24] on link "Calendar" at bounding box center [1102, 24] width 51 height 18
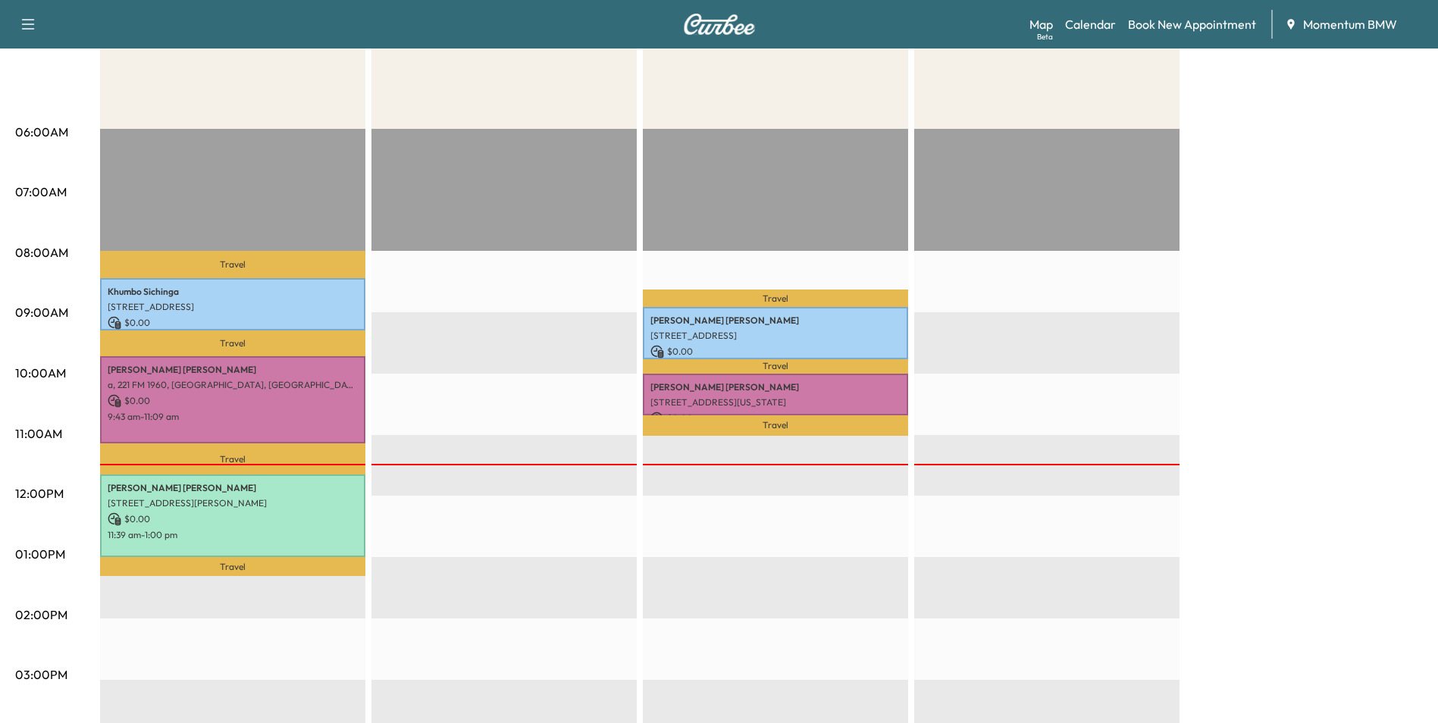
scroll to position [227, 0]
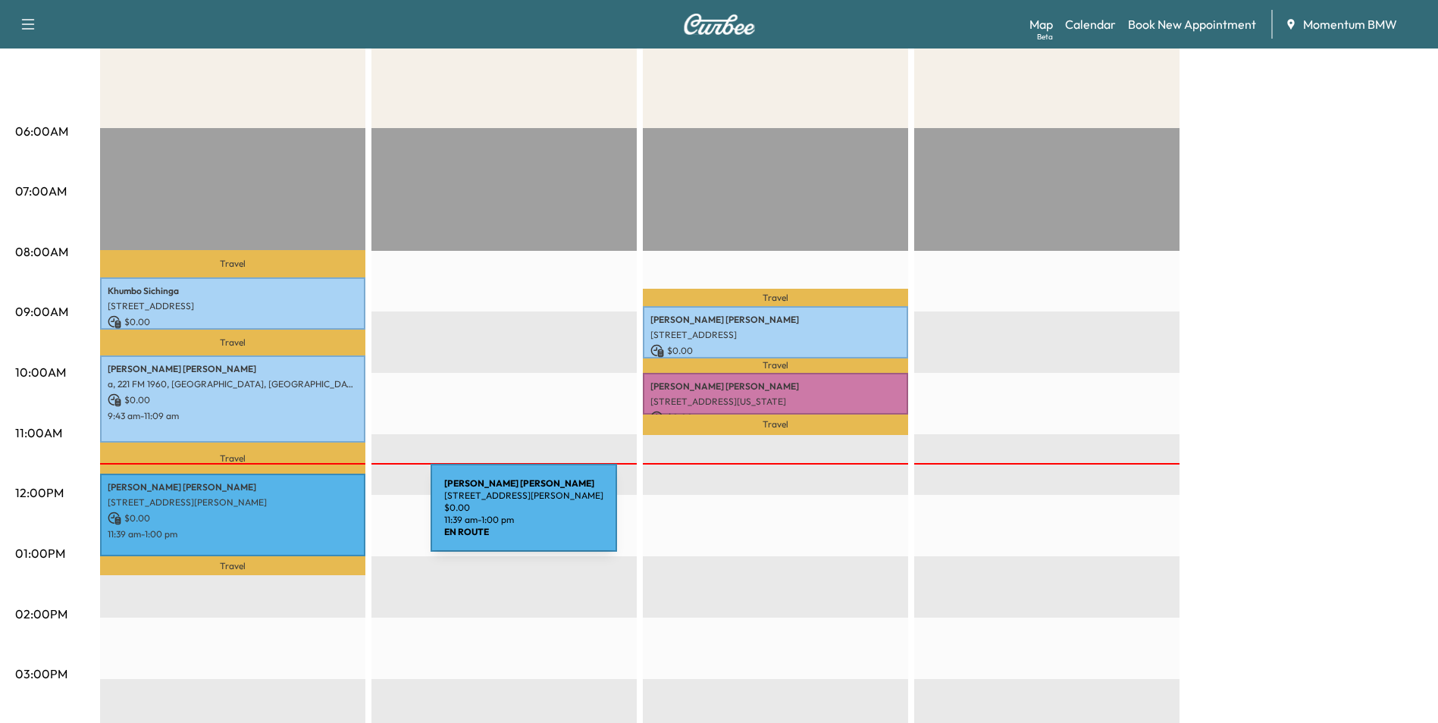
click at [317, 517] on p "$ 0.00" at bounding box center [233, 519] width 250 height 14
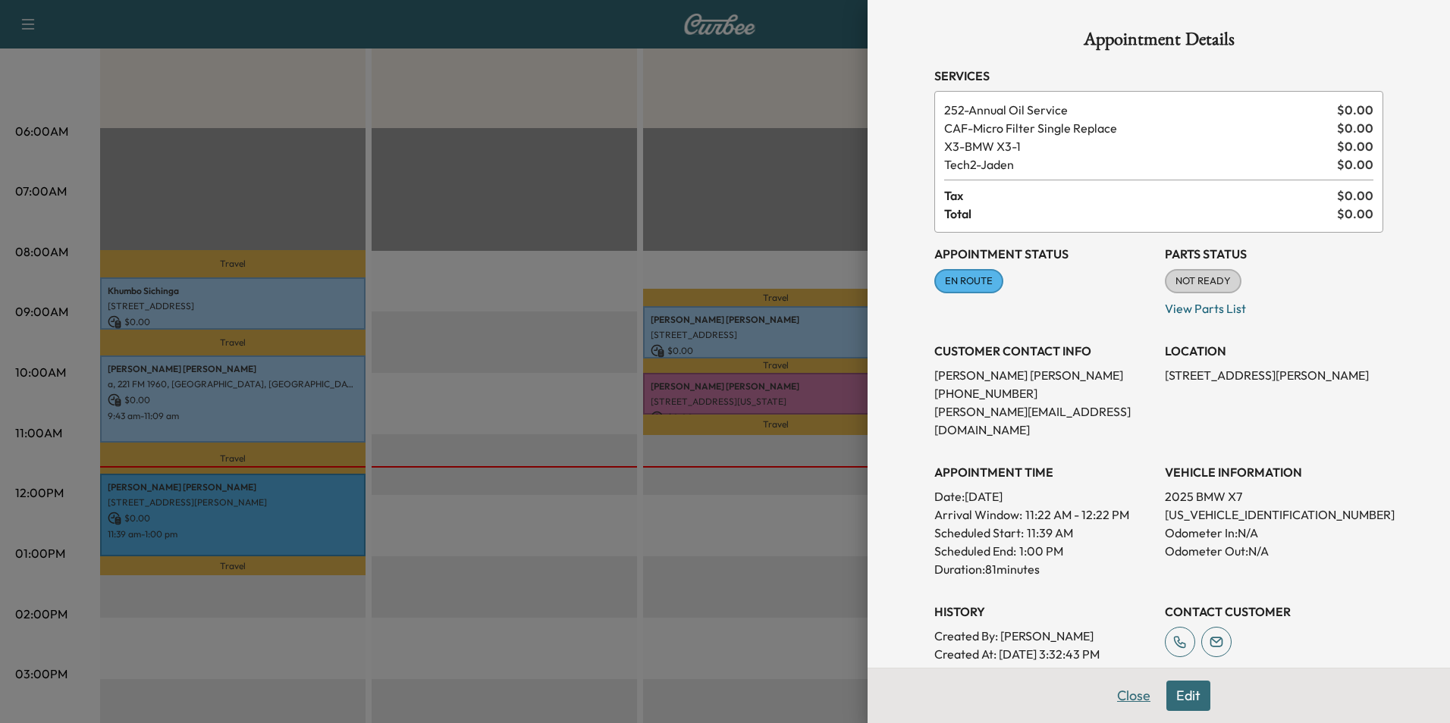
click at [1122, 701] on button "Close" at bounding box center [1133, 696] width 53 height 30
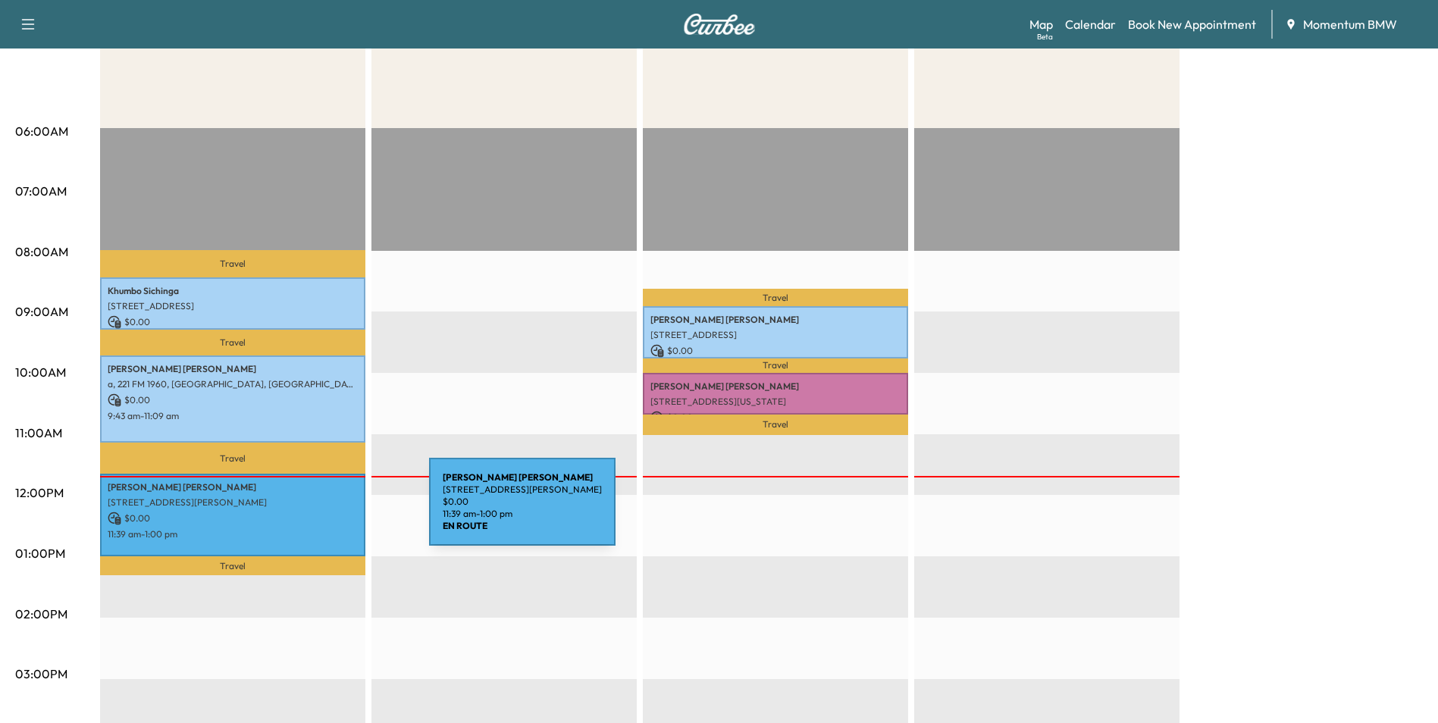
click at [315, 512] on p "$ 0.00" at bounding box center [233, 519] width 250 height 14
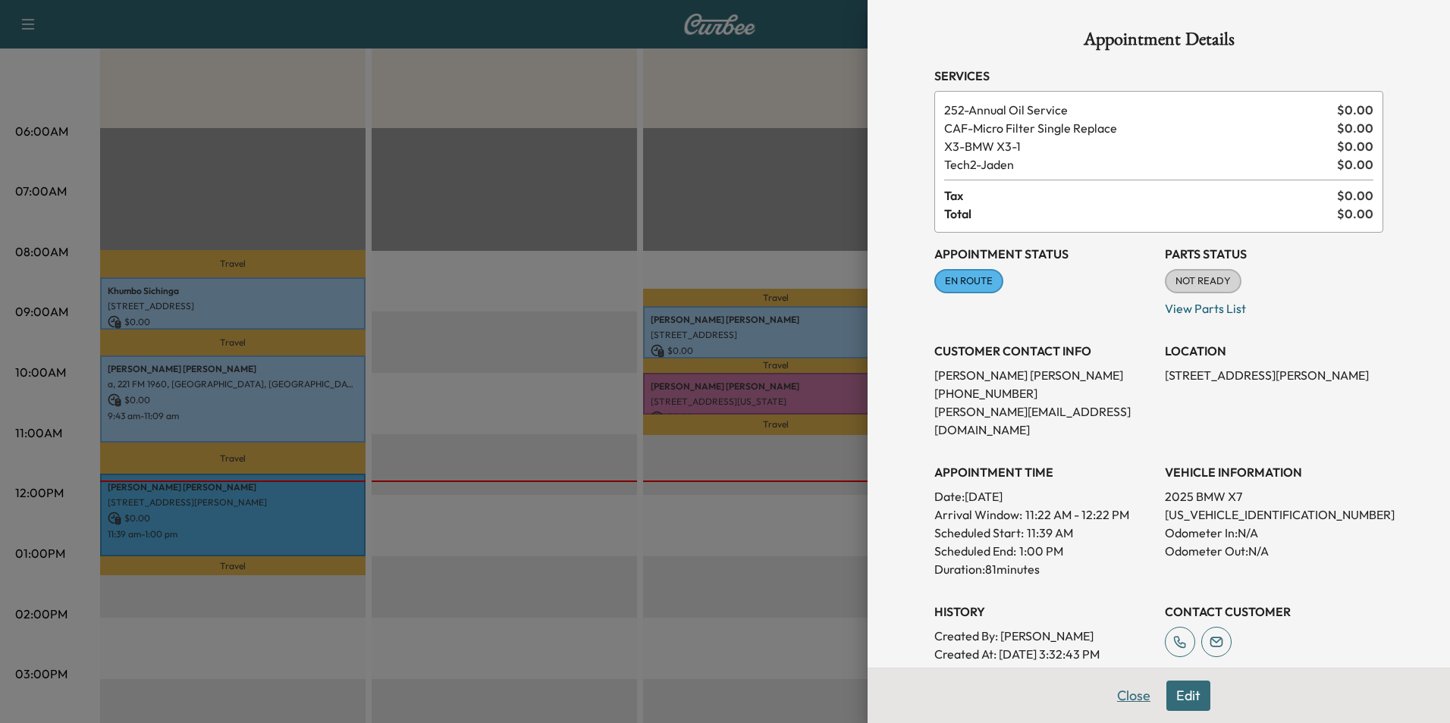
click at [1120, 692] on button "Close" at bounding box center [1133, 696] width 53 height 30
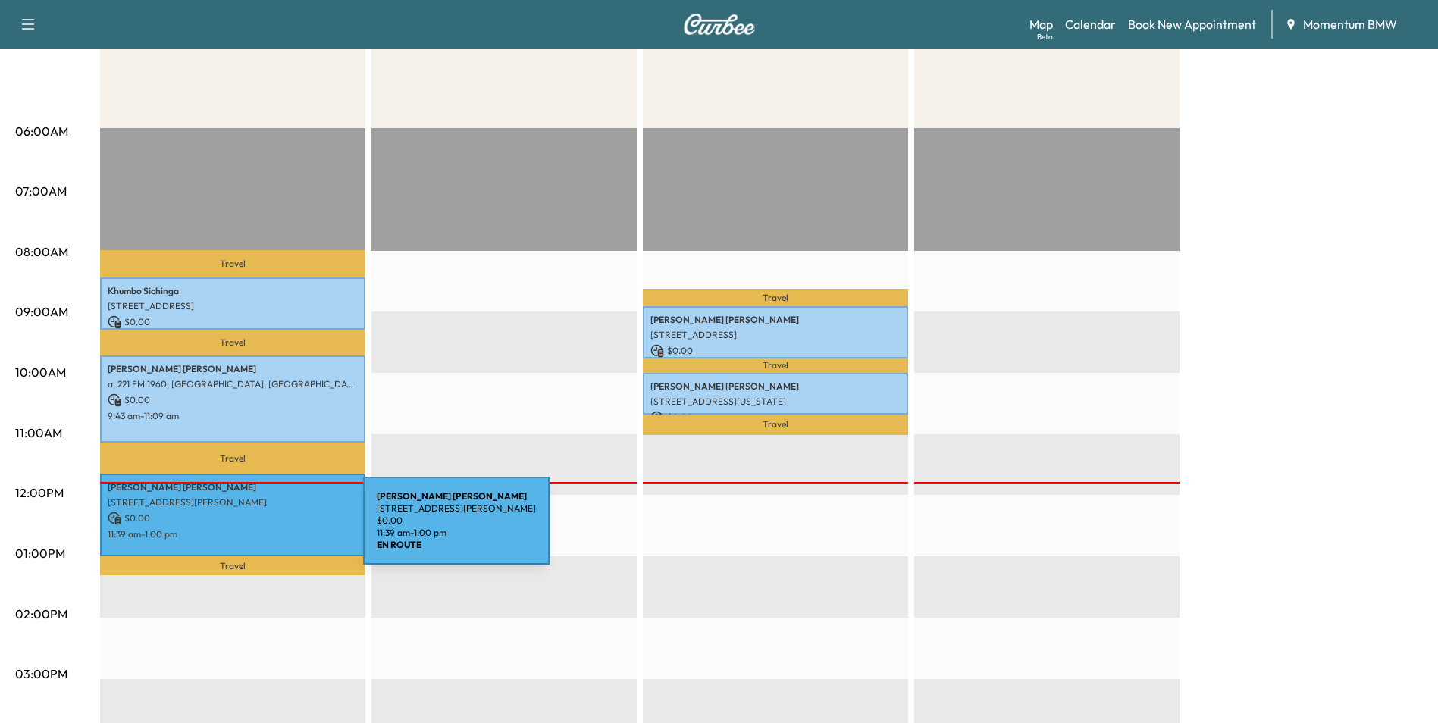
click at [265, 529] on p "11:39 am - 1:00 pm" at bounding box center [233, 534] width 250 height 12
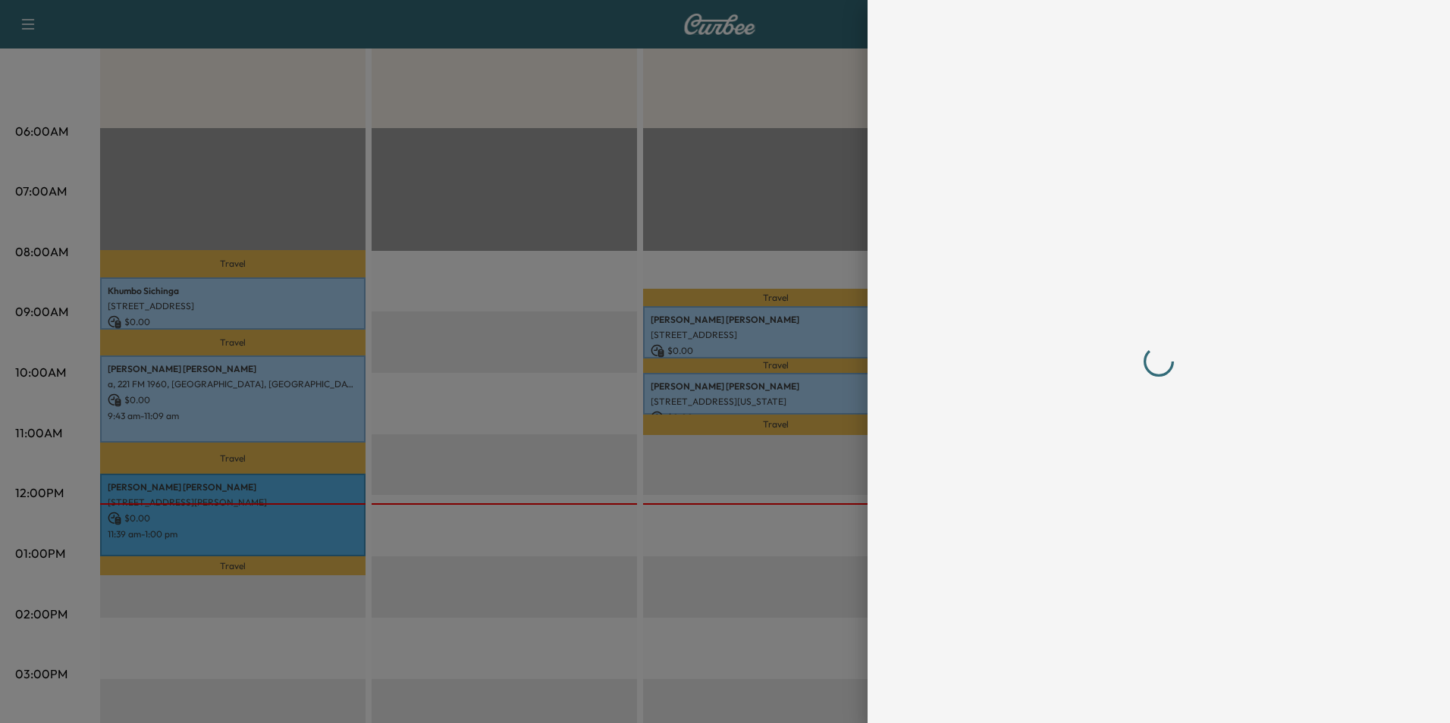
click at [265, 529] on div at bounding box center [725, 361] width 1450 height 723
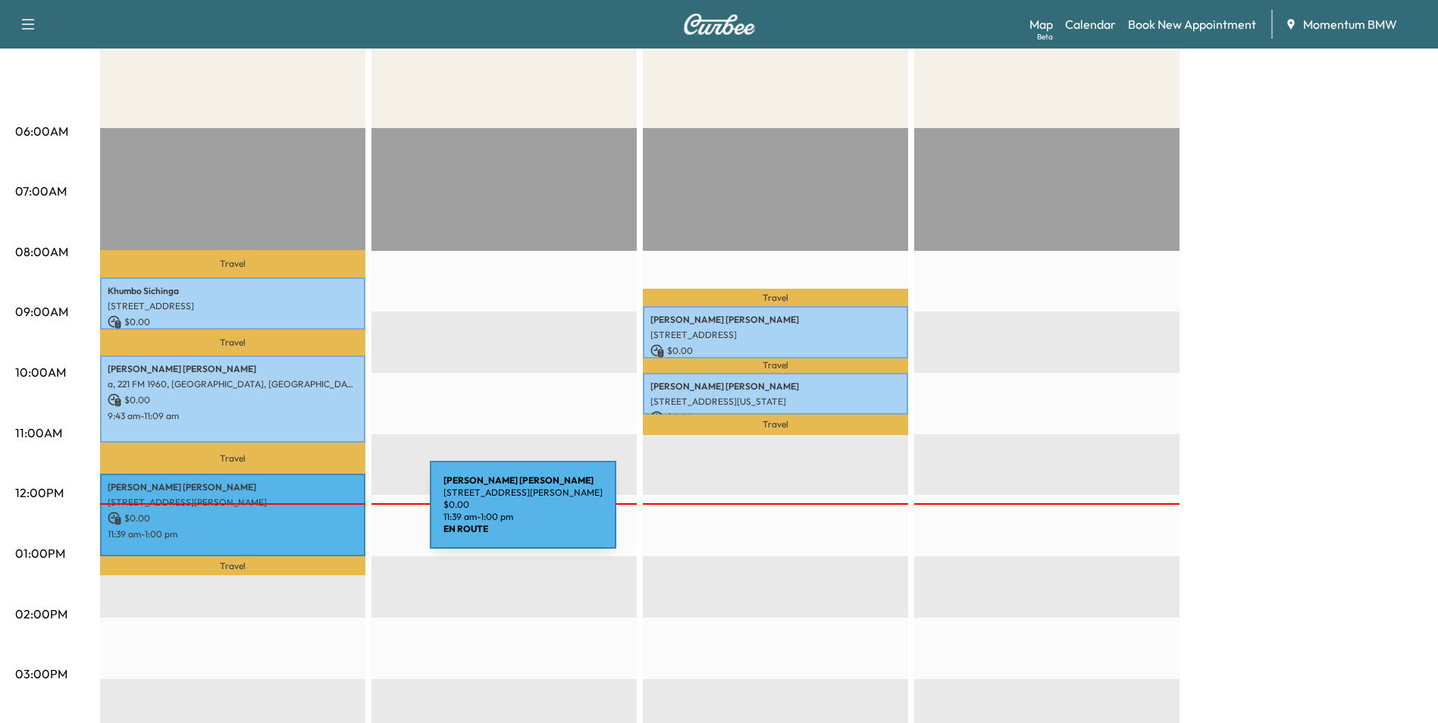
click at [316, 514] on p "$ 0.00" at bounding box center [233, 519] width 250 height 14
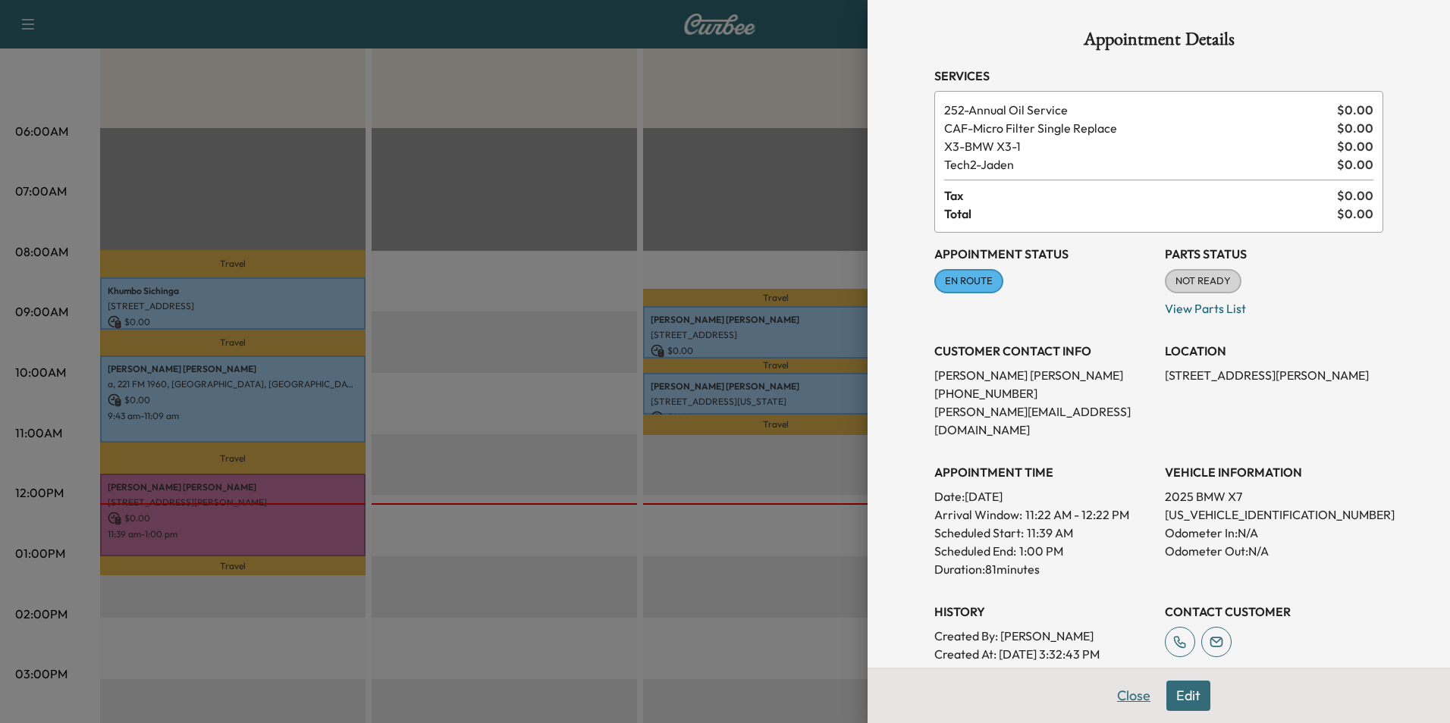
click at [1110, 696] on button "Close" at bounding box center [1133, 696] width 53 height 30
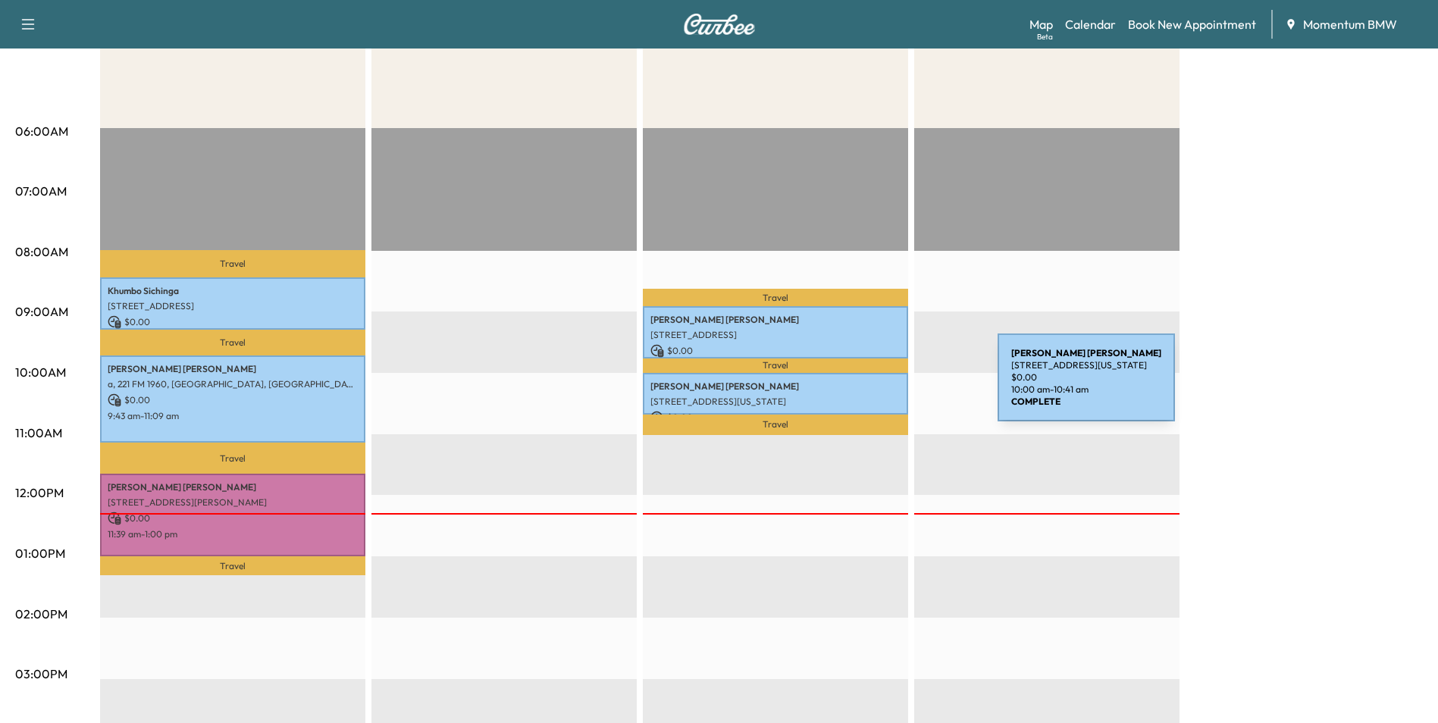
click at [884, 387] on p "[PERSON_NAME]" at bounding box center [776, 387] width 250 height 12
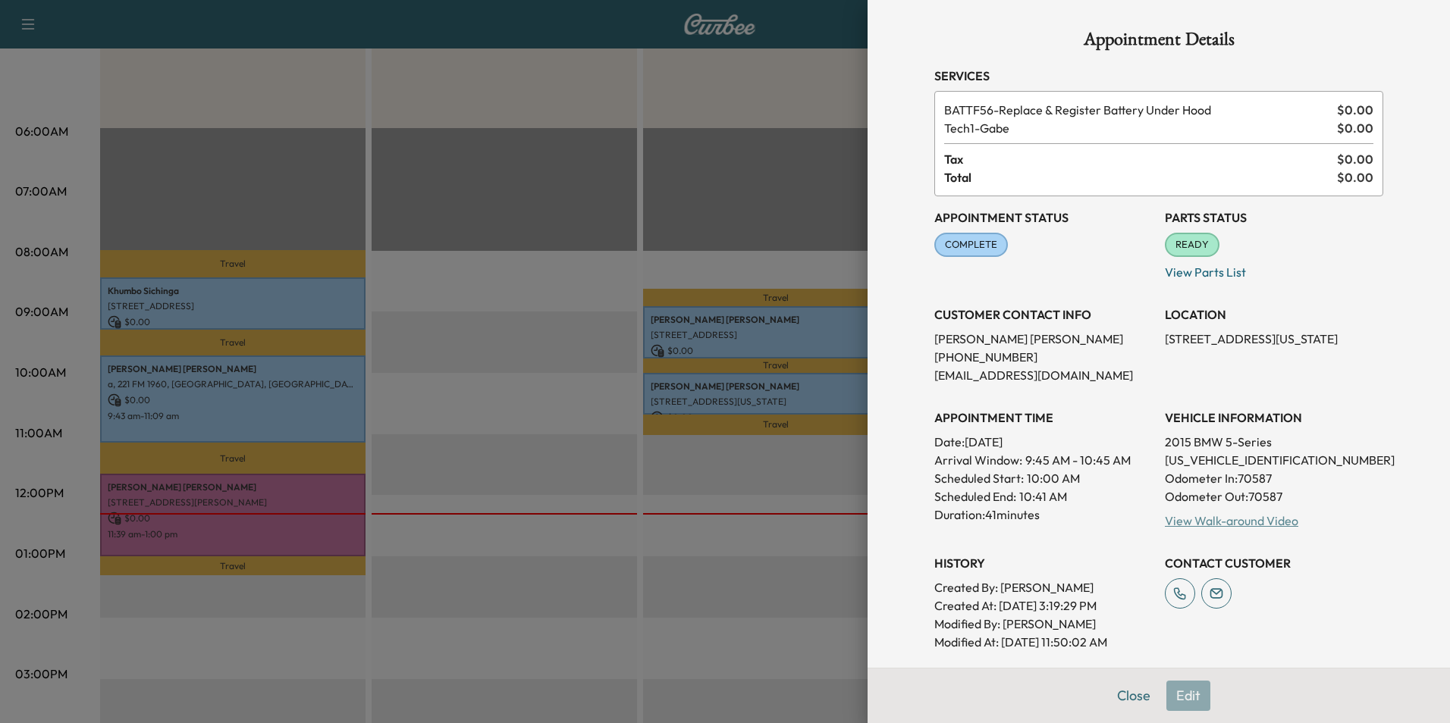
click at [1203, 524] on link "View Walk-around Video" at bounding box center [1231, 520] width 133 height 15
click at [1116, 695] on button "Close" at bounding box center [1133, 696] width 53 height 30
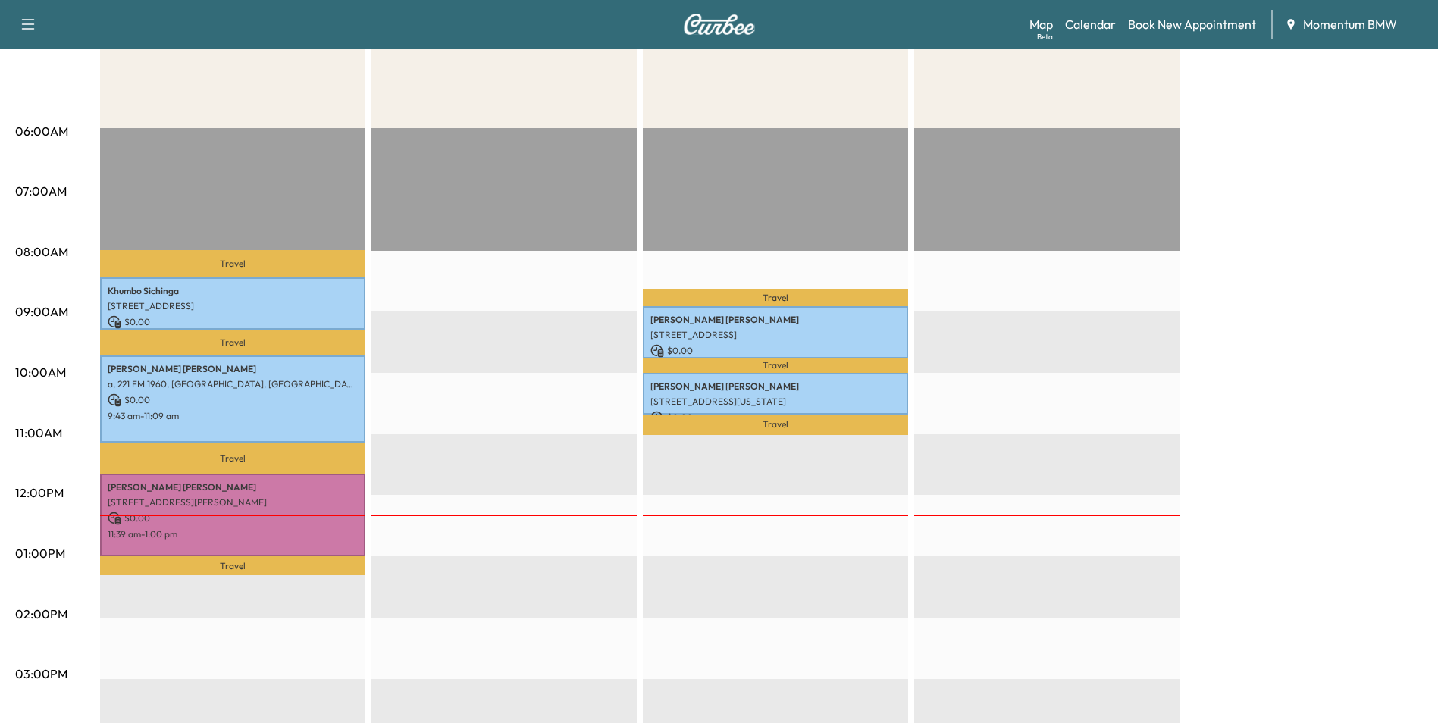
scroll to position [0, 0]
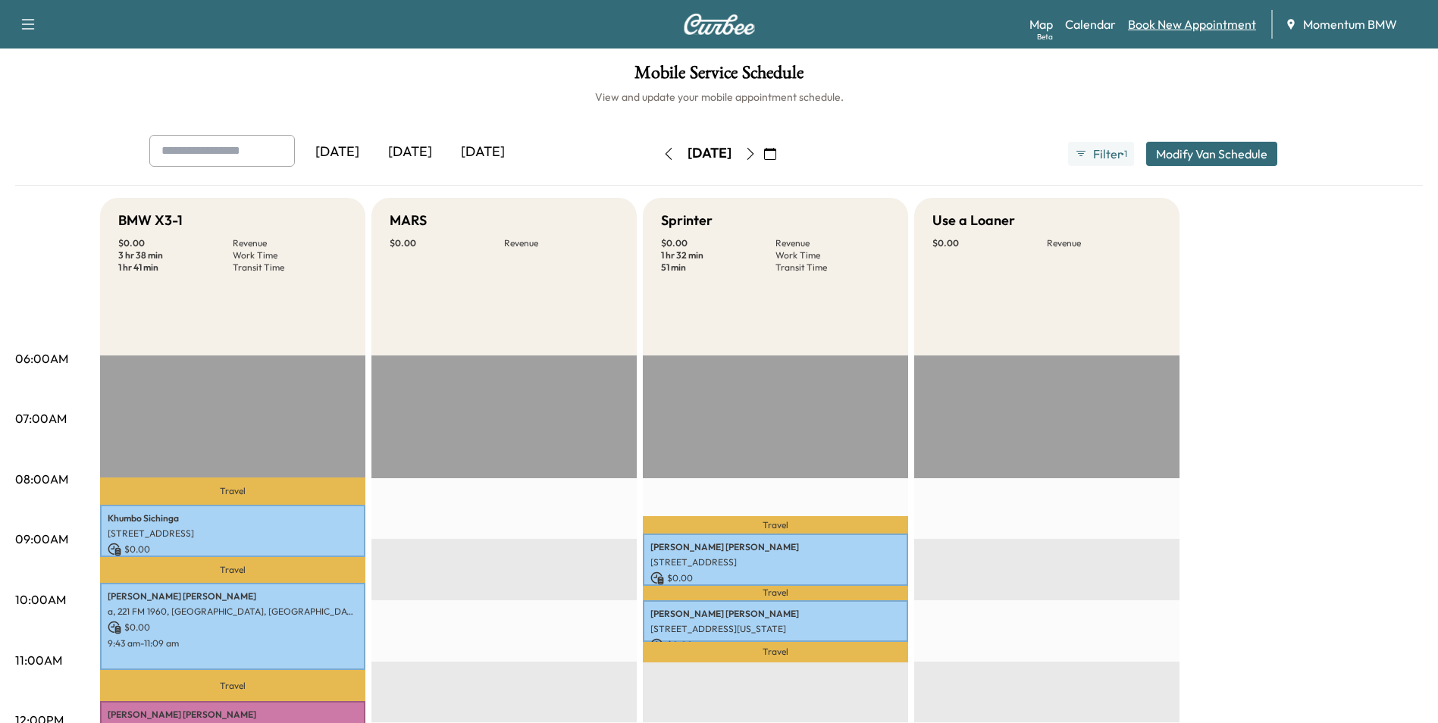
click at [1170, 30] on link "Book New Appointment" at bounding box center [1192, 24] width 128 height 18
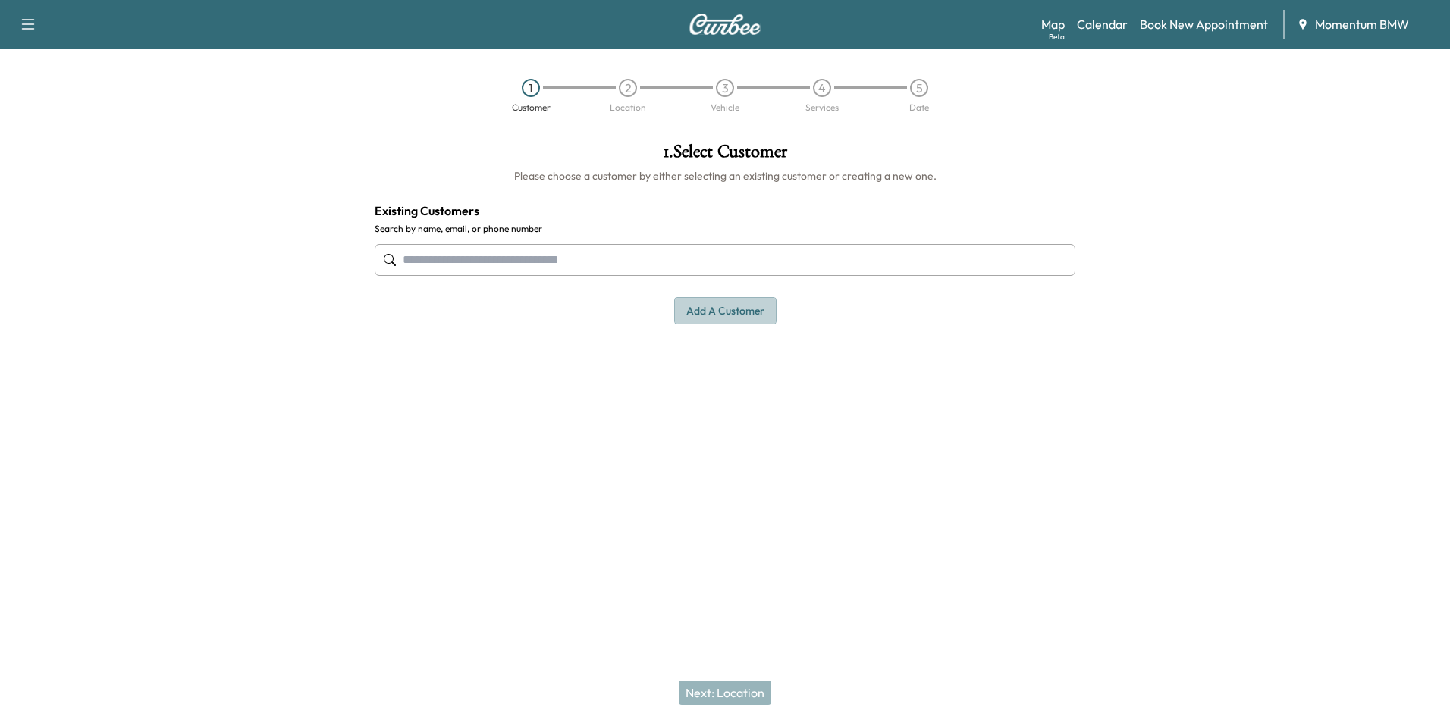
click at [720, 310] on button "Add a customer" at bounding box center [725, 311] width 102 height 28
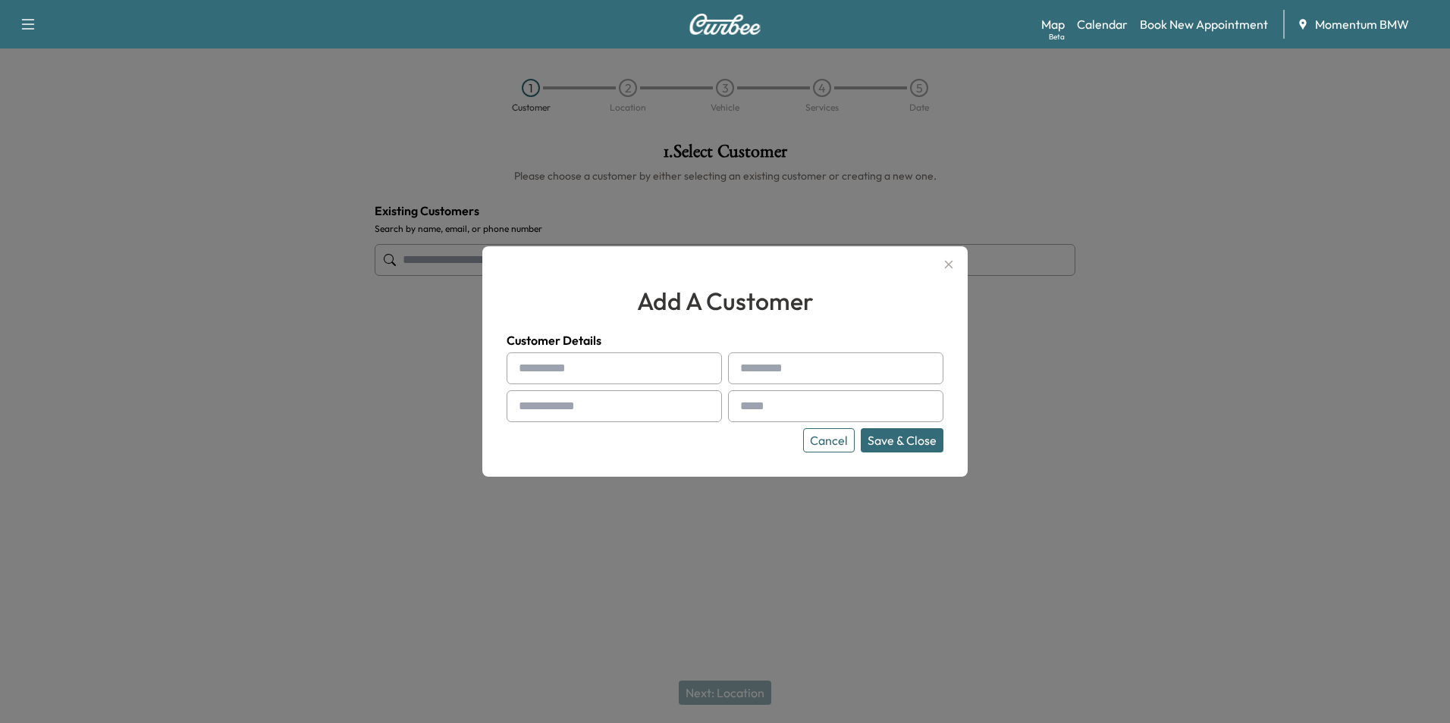
click at [641, 371] on input "text" at bounding box center [614, 369] width 215 height 32
paste input "*****"
type input "*****"
click at [748, 368] on div at bounding box center [743, 368] width 18 height 18
click at [751, 367] on div at bounding box center [743, 368] width 18 height 18
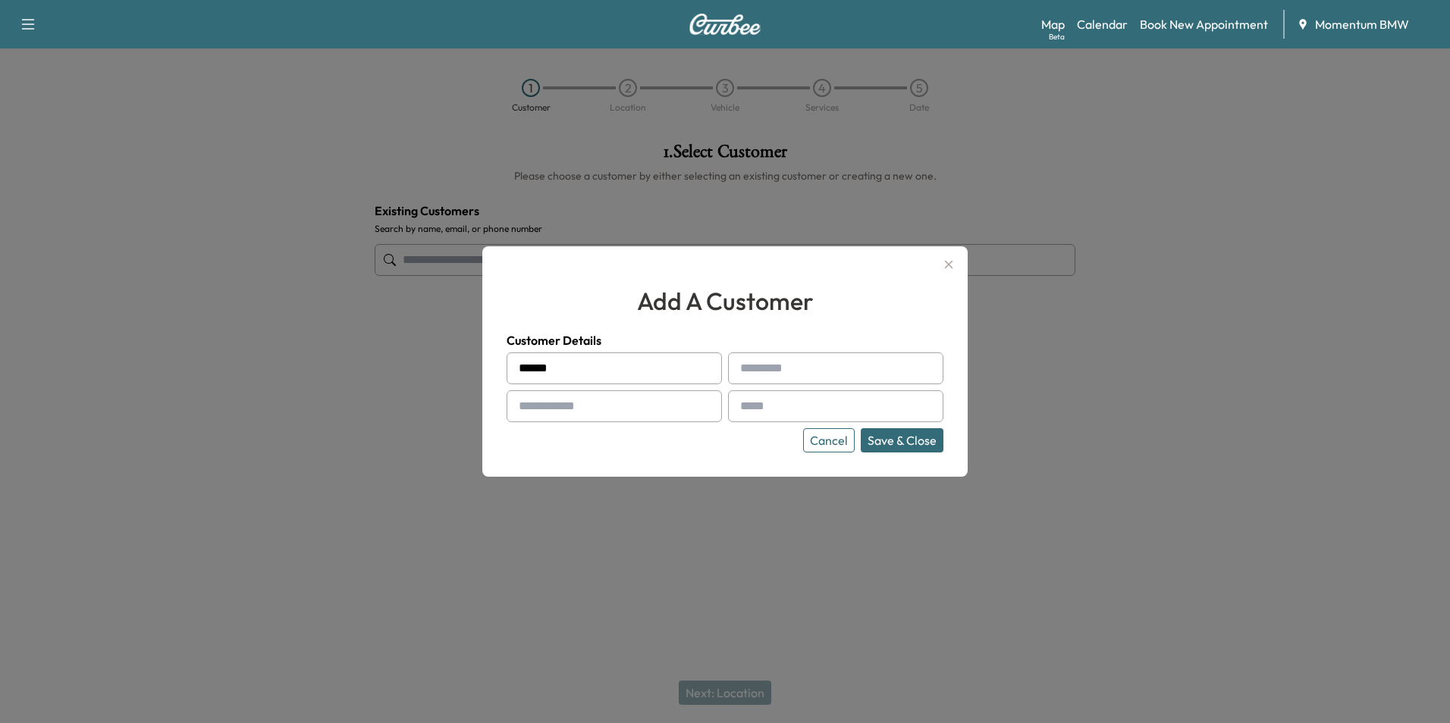
click at [762, 364] on input "text" at bounding box center [835, 369] width 215 height 32
paste input "*******"
type input "*******"
click at [557, 407] on input "text" at bounding box center [614, 406] width 215 height 32
paste input "**********"
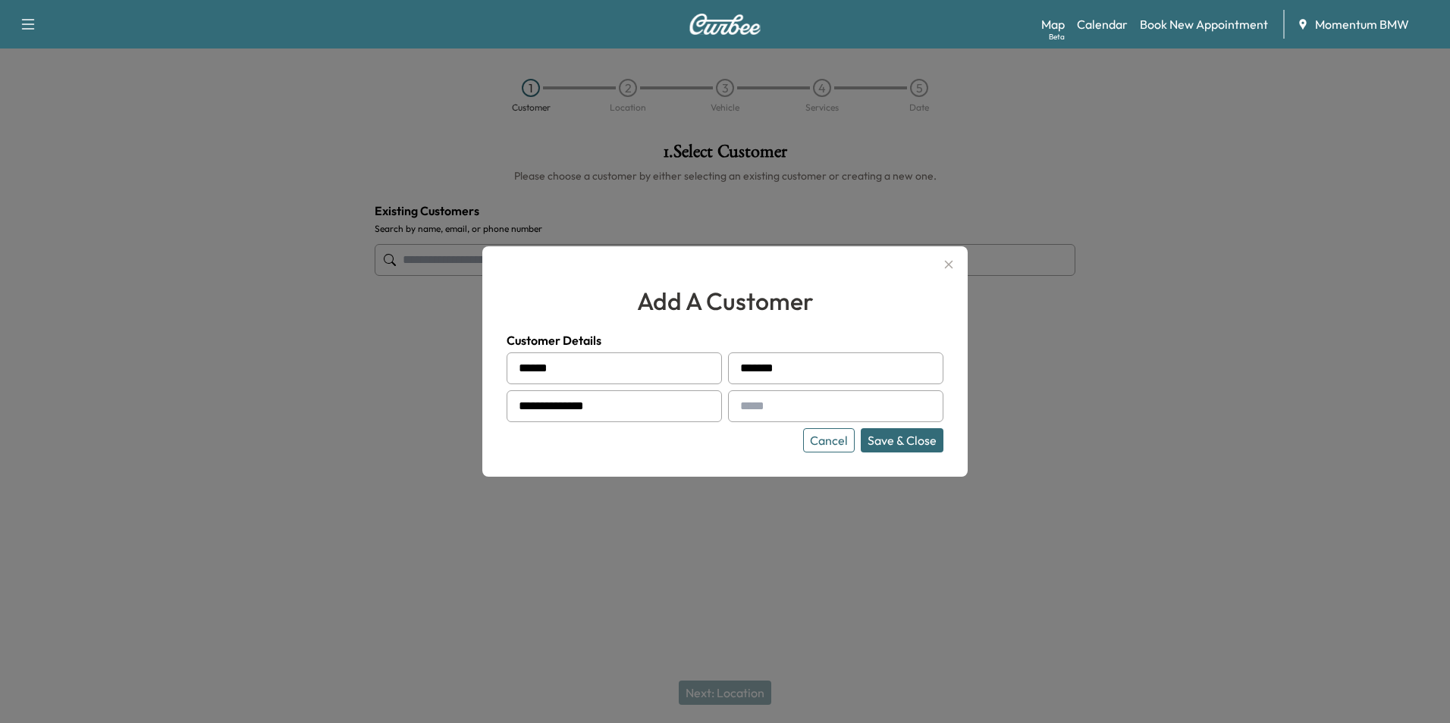
type input "**********"
click at [761, 406] on input "text" at bounding box center [835, 406] width 215 height 32
paste input "**********"
type input "**********"
click at [905, 438] on button "Save & Close" at bounding box center [902, 440] width 83 height 24
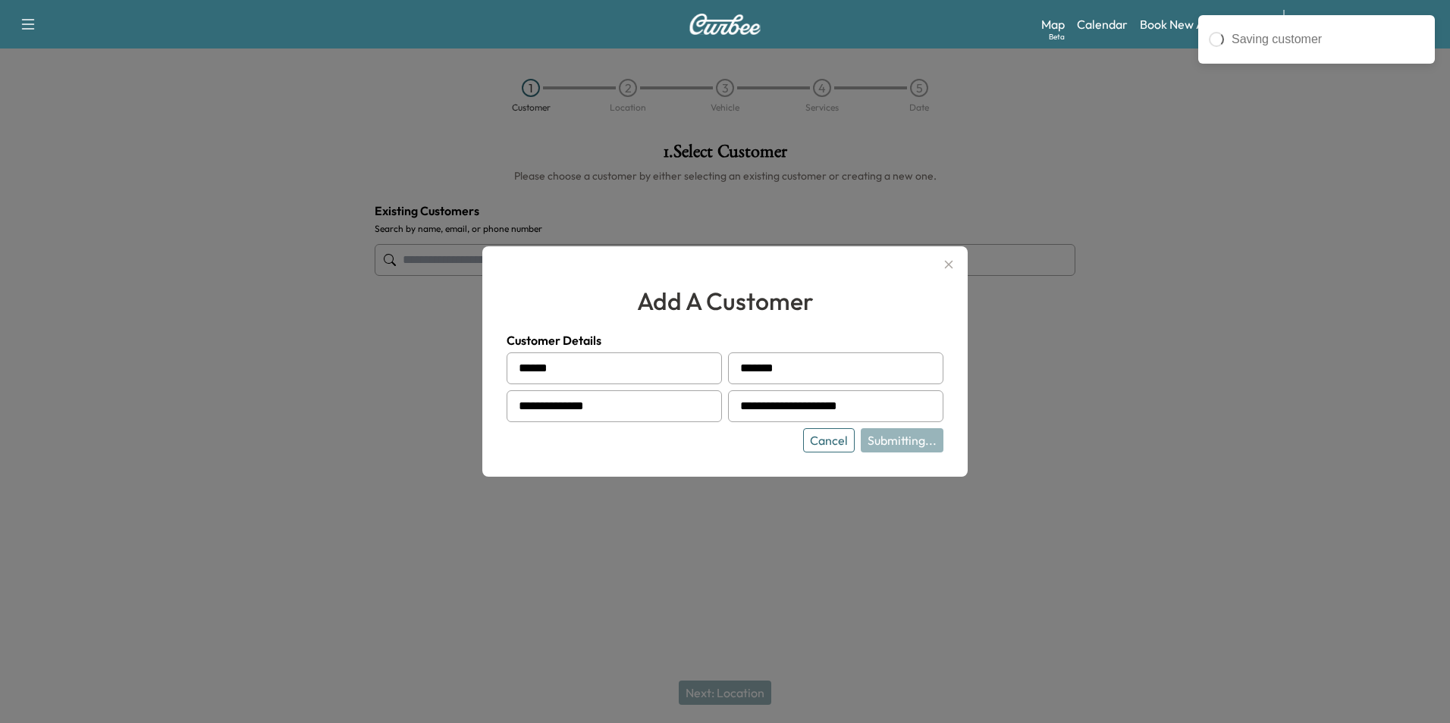
type input "**********"
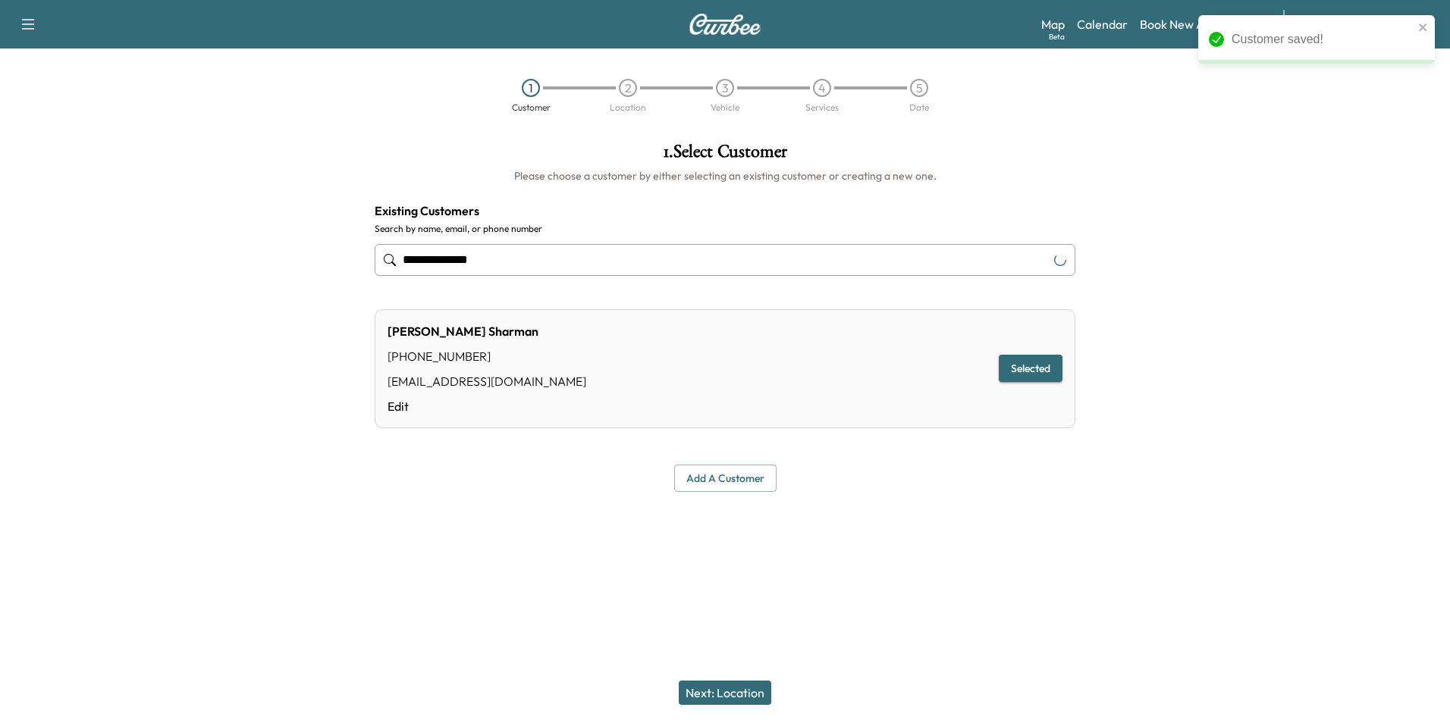
click at [732, 692] on button "Next: Location" at bounding box center [725, 693] width 93 height 24
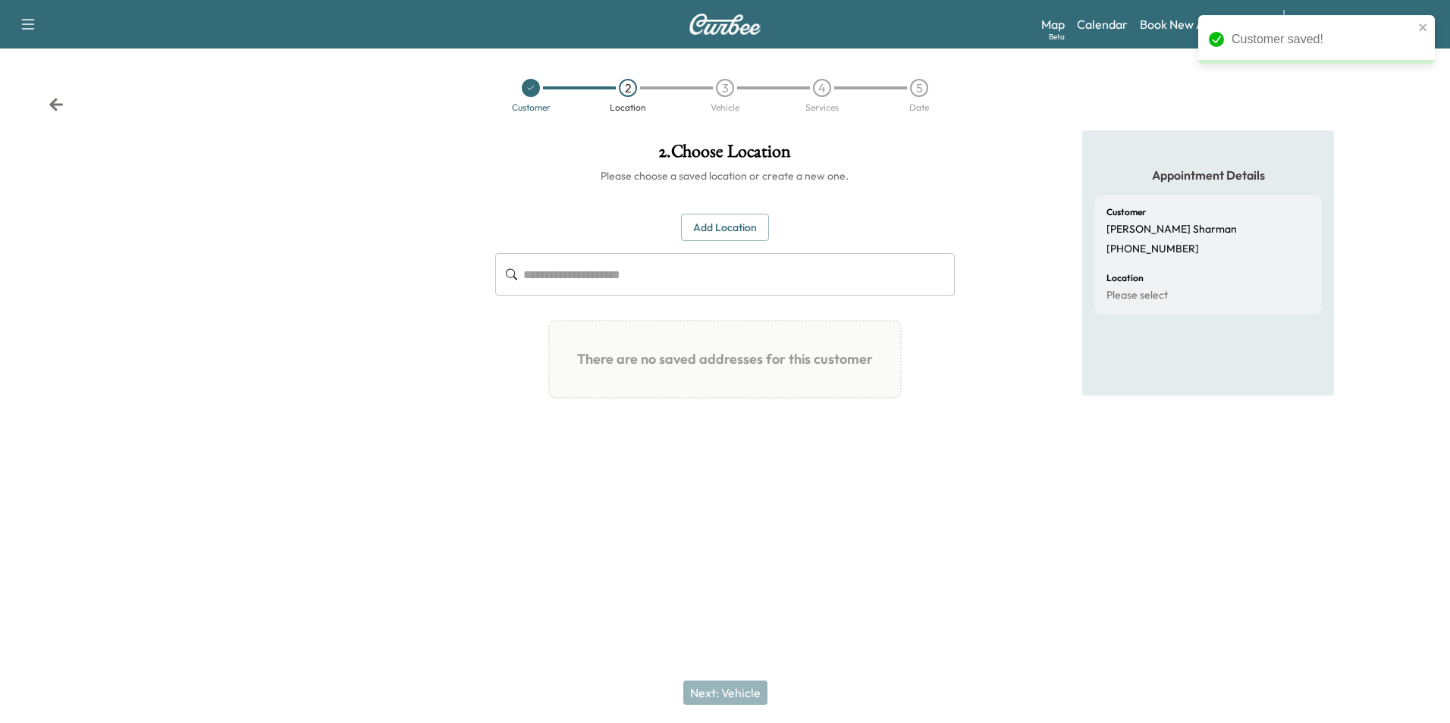
click at [728, 227] on button "Add Location" at bounding box center [725, 228] width 88 height 28
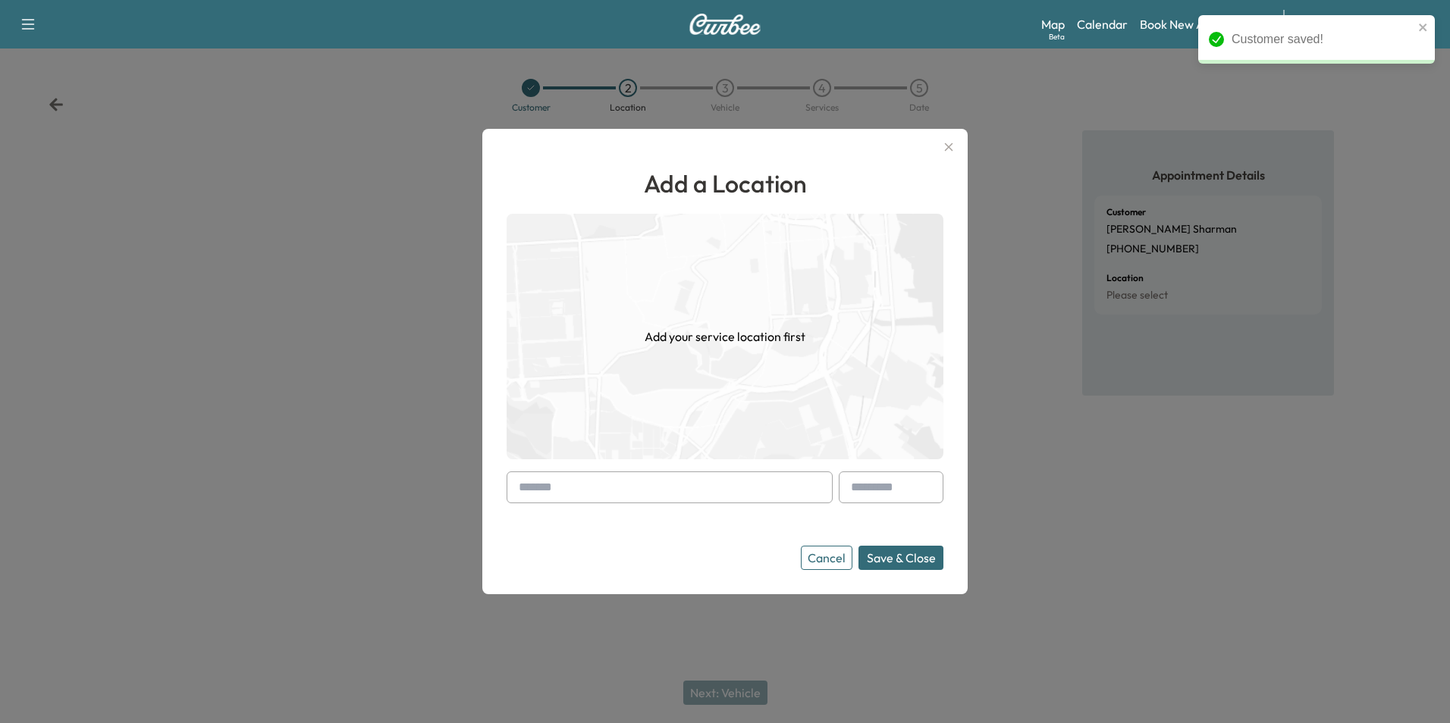
click at [571, 483] on input "text" at bounding box center [670, 488] width 326 height 32
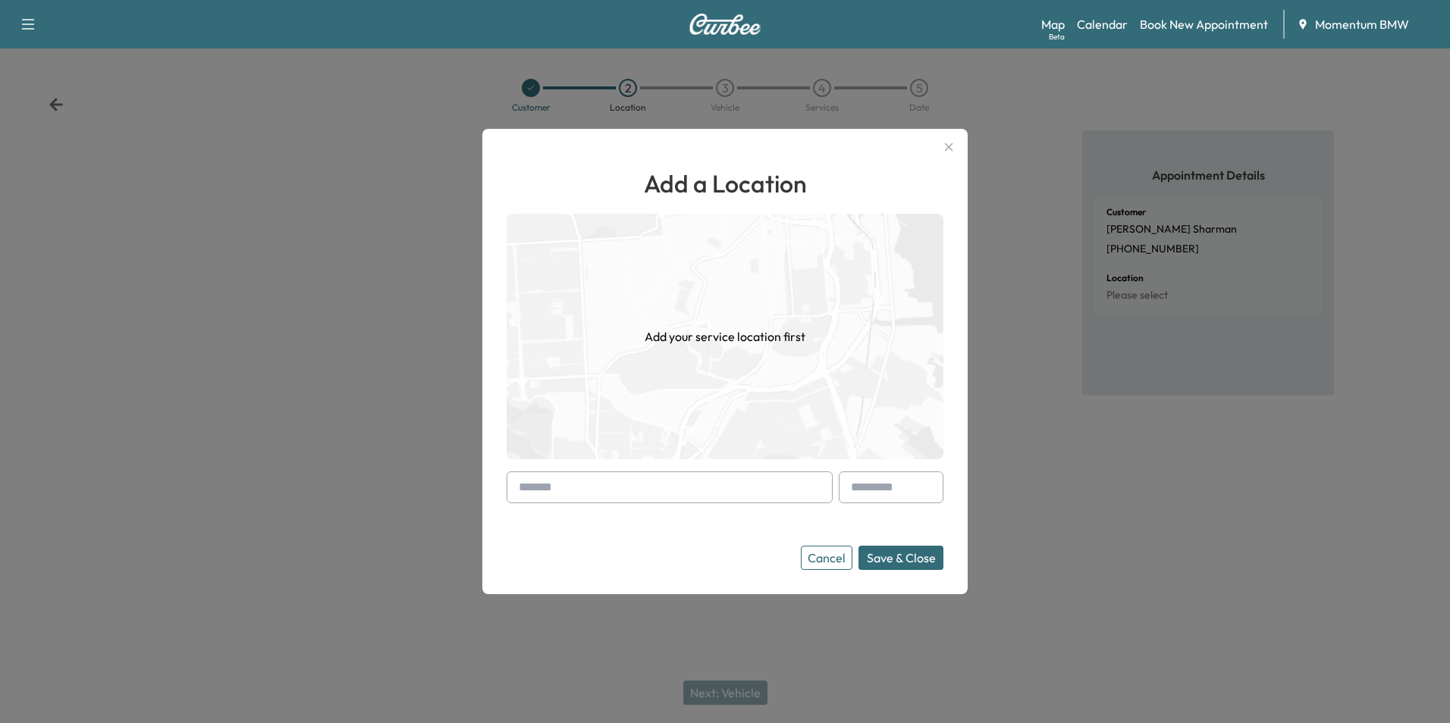
paste input "**********"
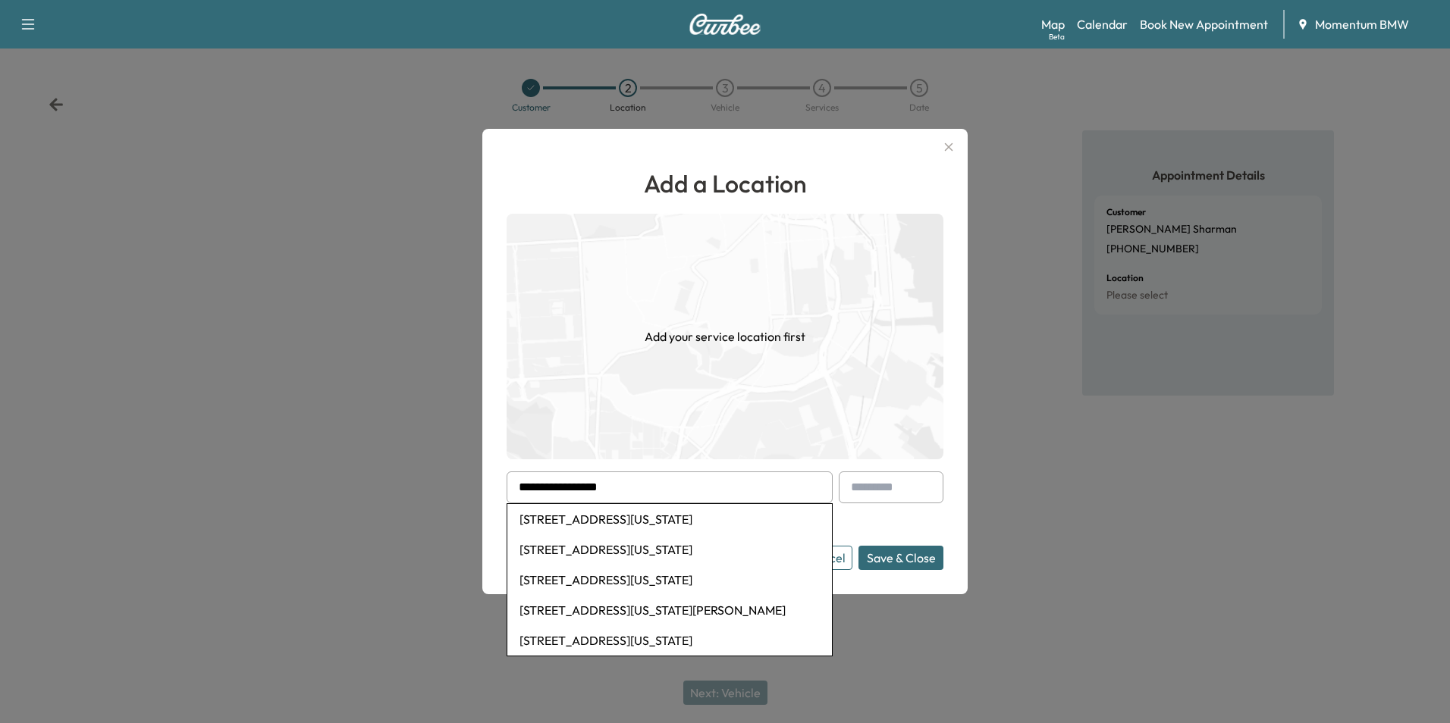
click at [645, 519] on li "[STREET_ADDRESS][US_STATE]" at bounding box center [669, 519] width 325 height 30
type input "**********"
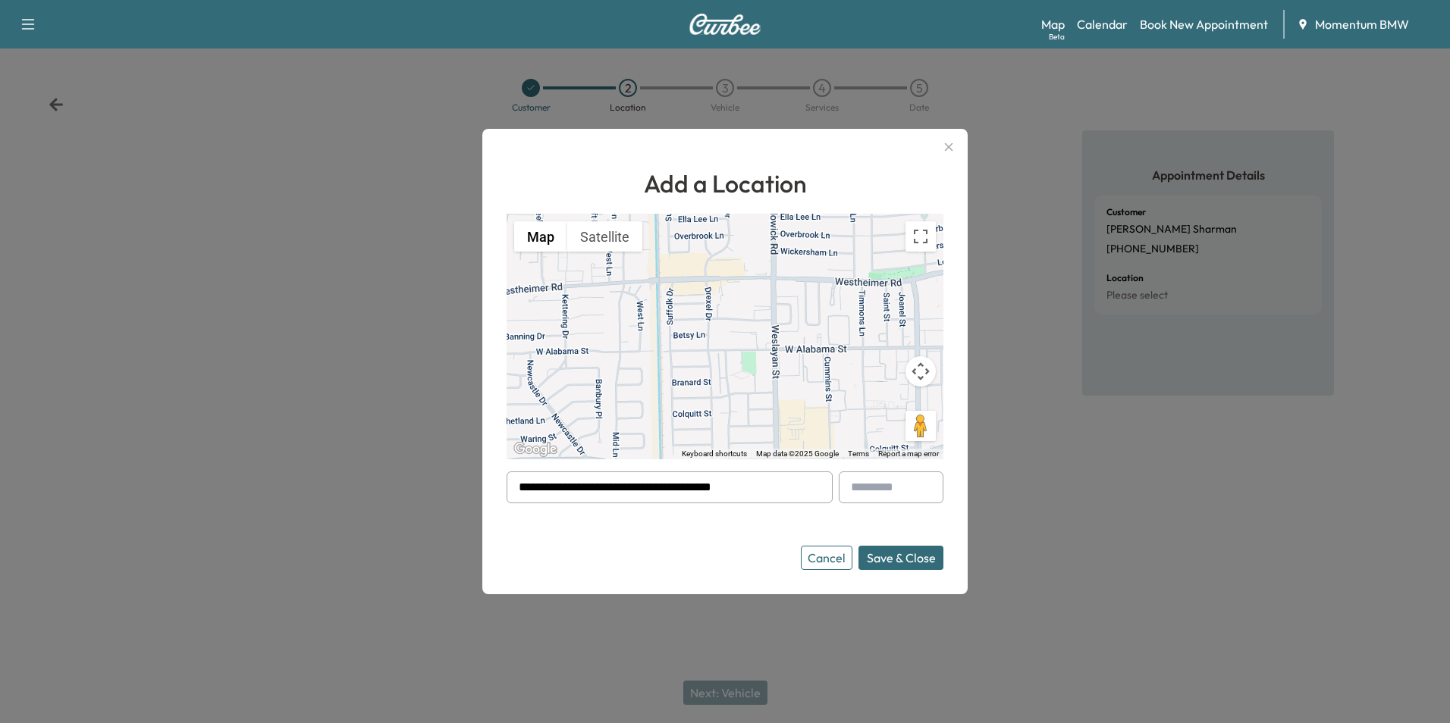
click at [888, 561] on button "Save & Close" at bounding box center [900, 558] width 85 height 24
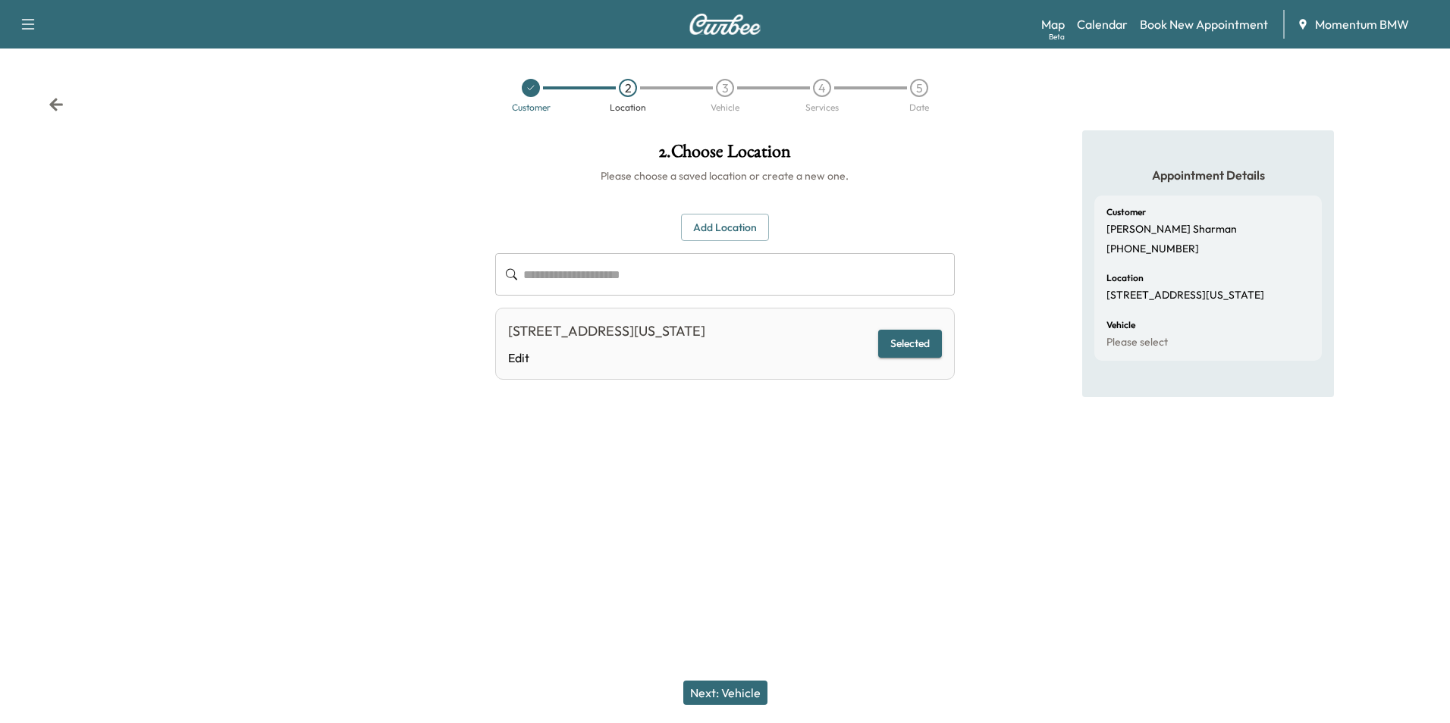
click at [701, 694] on button "Next: Vehicle" at bounding box center [725, 693] width 84 height 24
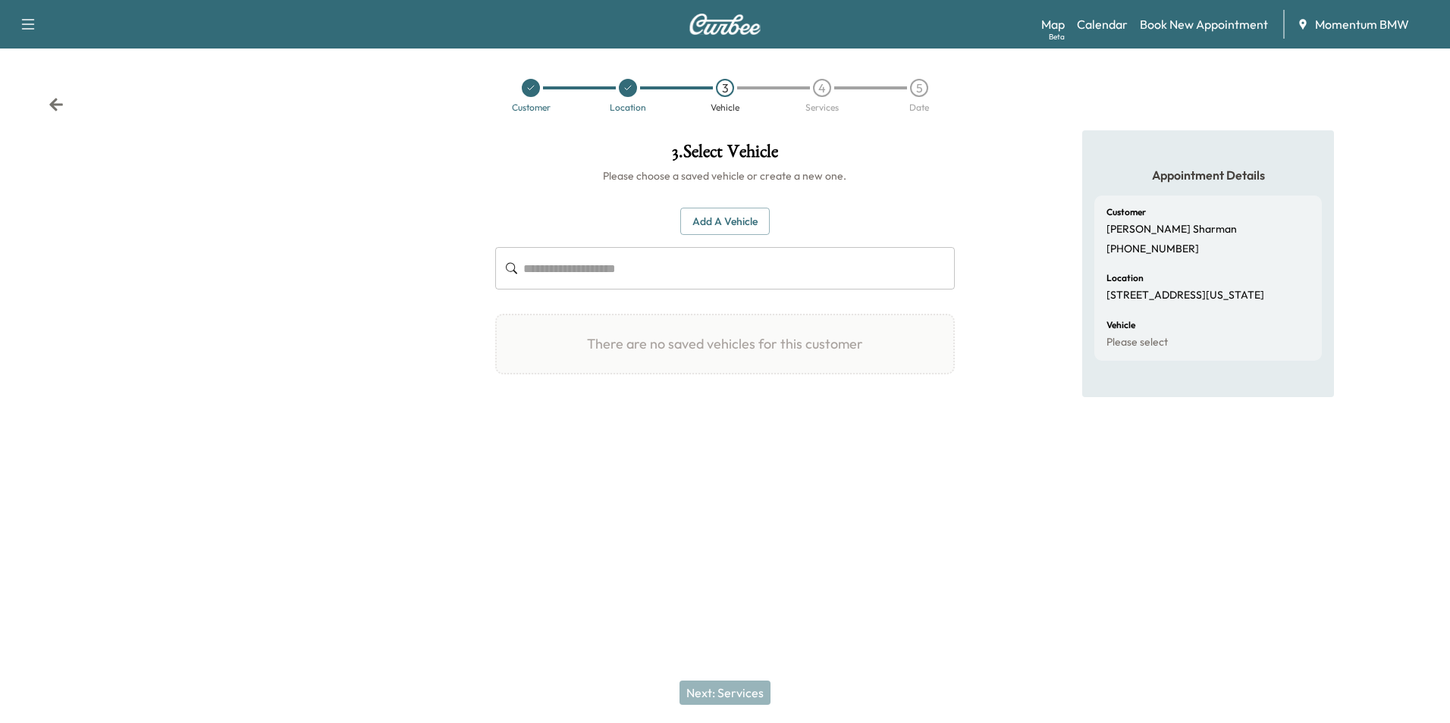
click at [728, 215] on button "Add a Vehicle" at bounding box center [724, 222] width 89 height 28
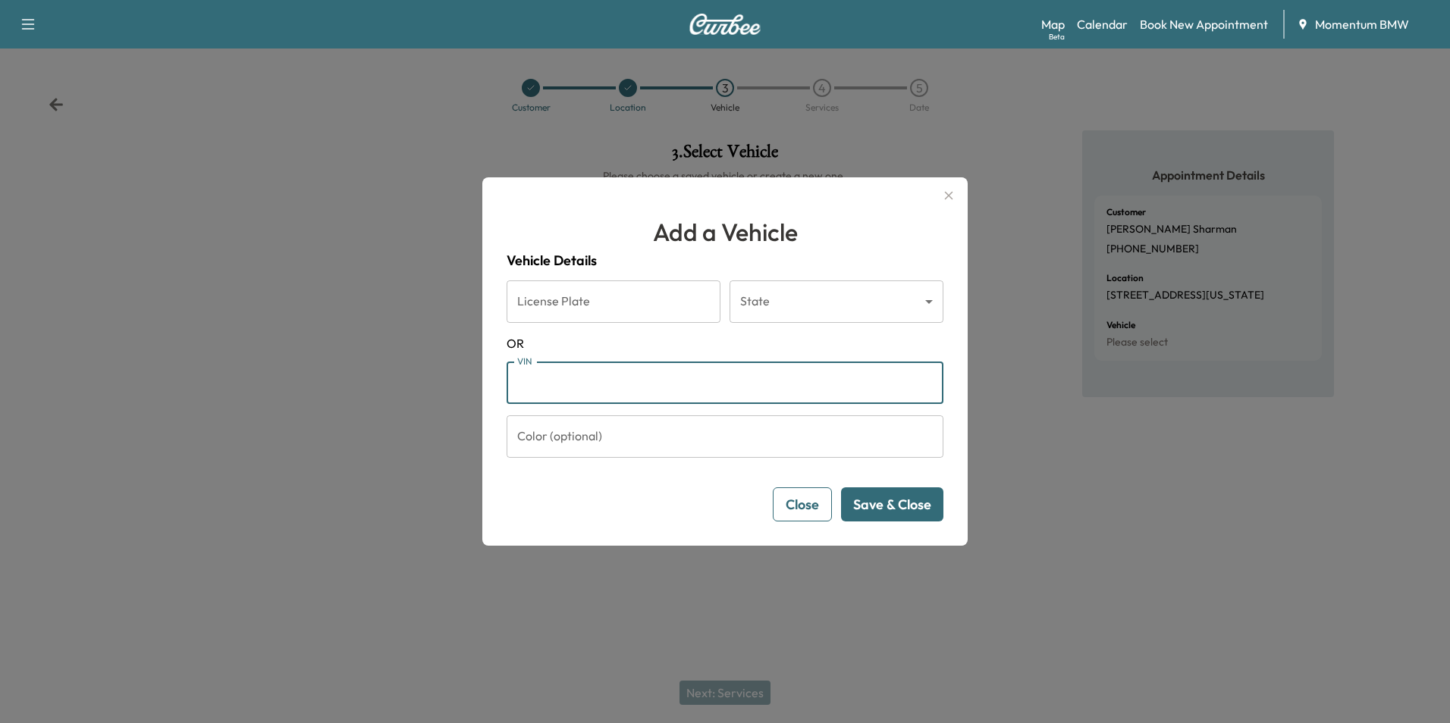
click at [597, 379] on input "VIN" at bounding box center [725, 383] width 437 height 42
paste input "**********"
type input "**********"
click at [882, 506] on button "Save & Close" at bounding box center [892, 505] width 102 height 34
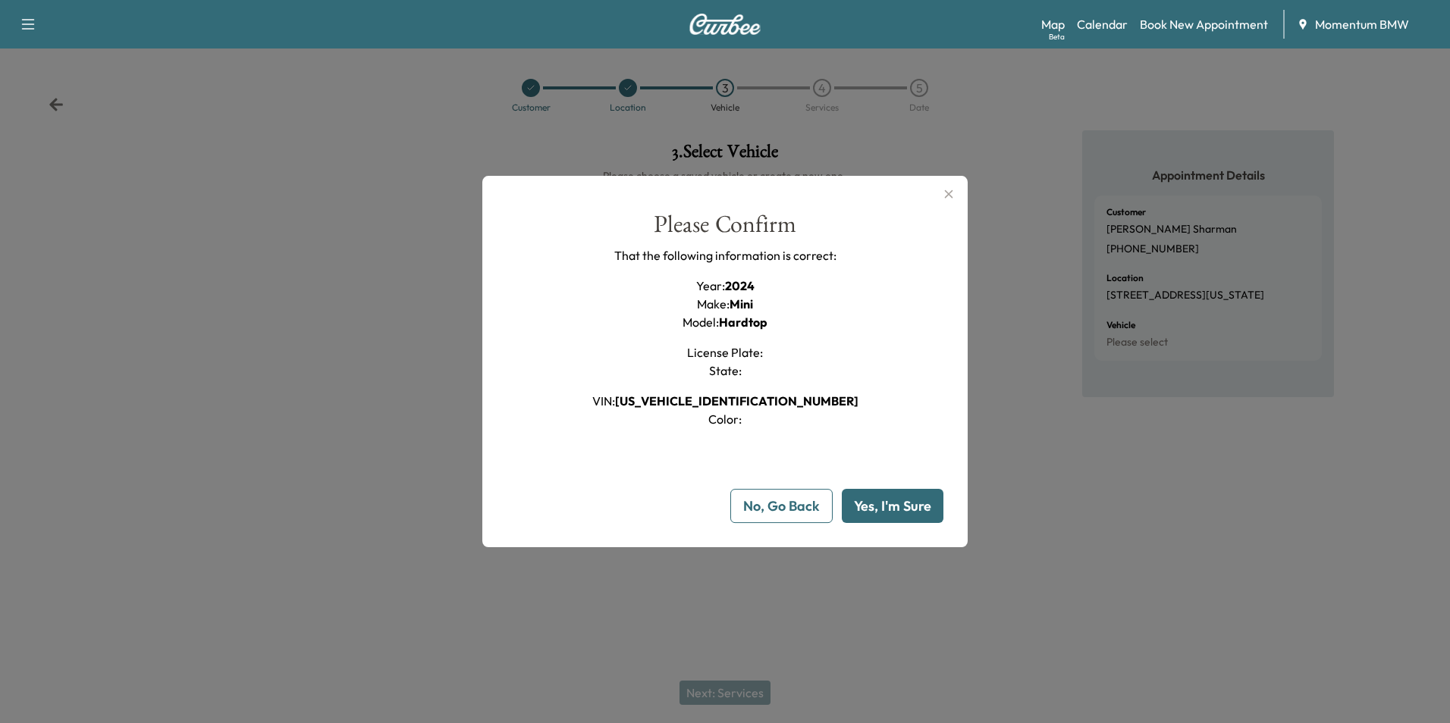
click at [881, 510] on button "Yes, I'm Sure" at bounding box center [893, 506] width 102 height 34
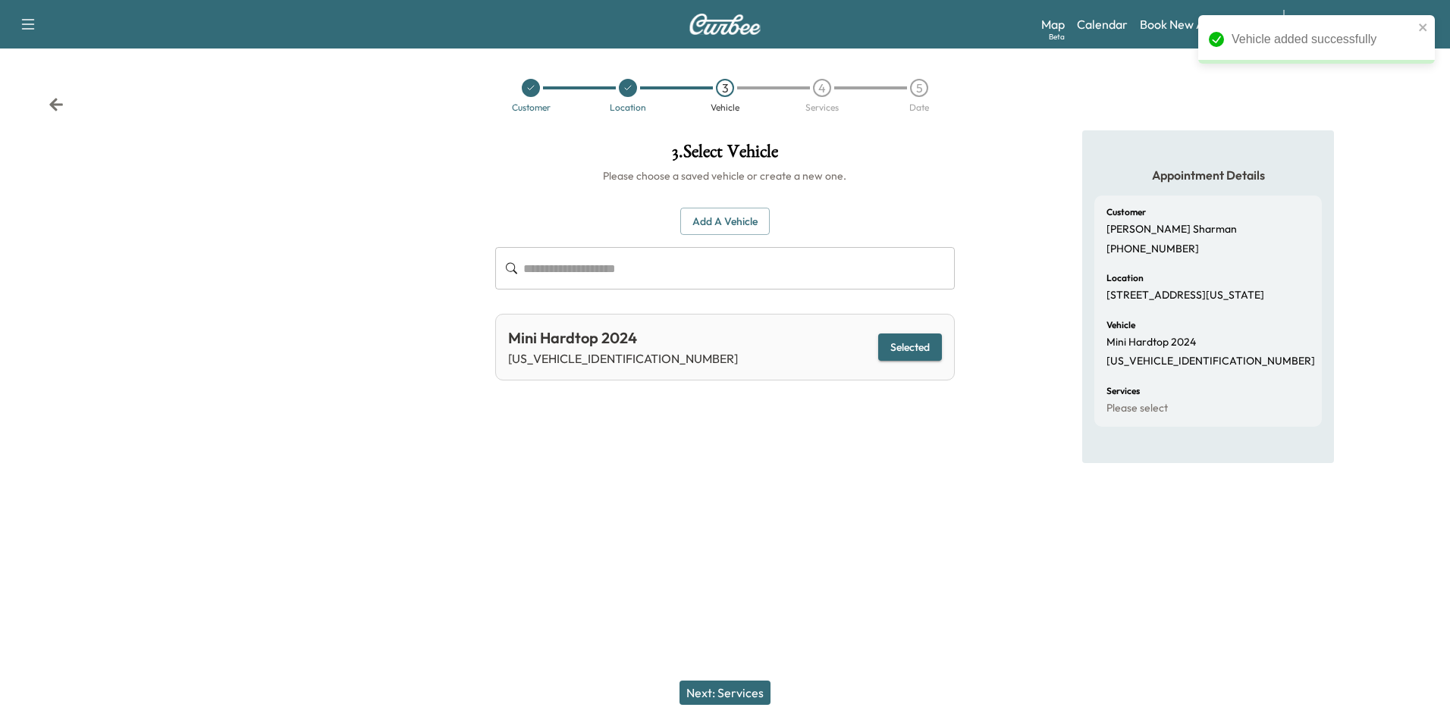
click at [742, 693] on button "Next: Services" at bounding box center [724, 693] width 91 height 24
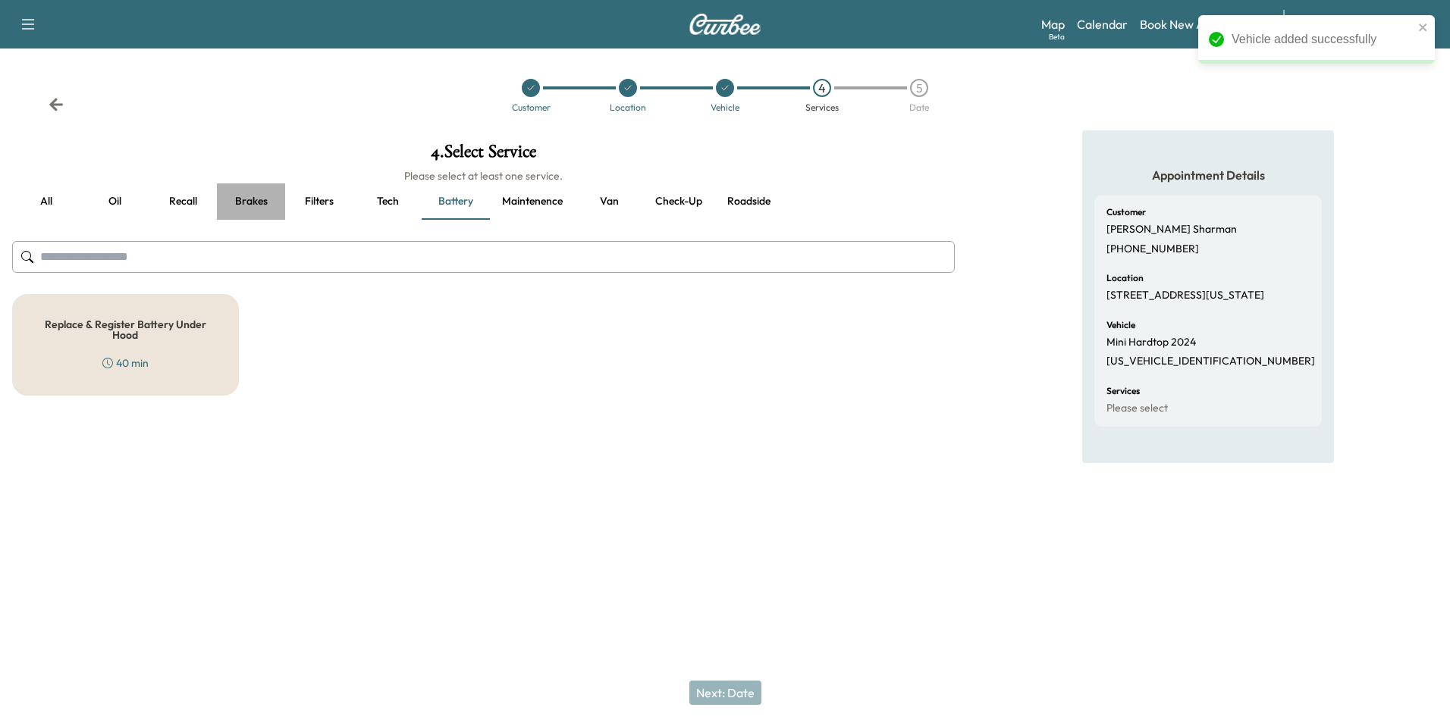
click at [252, 203] on button "Brakes" at bounding box center [251, 201] width 68 height 36
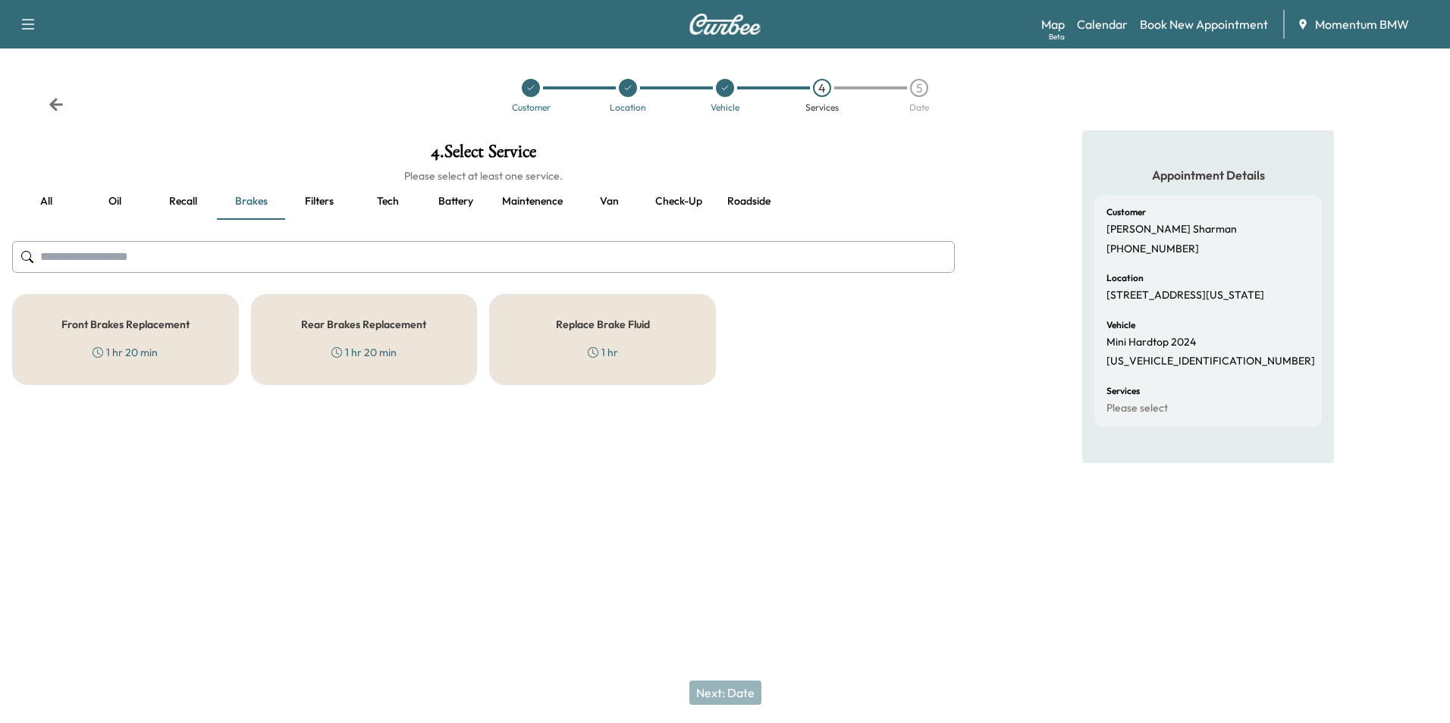
click at [156, 333] on div "Front Brakes Replacement 1 hr 20 min" at bounding box center [125, 339] width 227 height 91
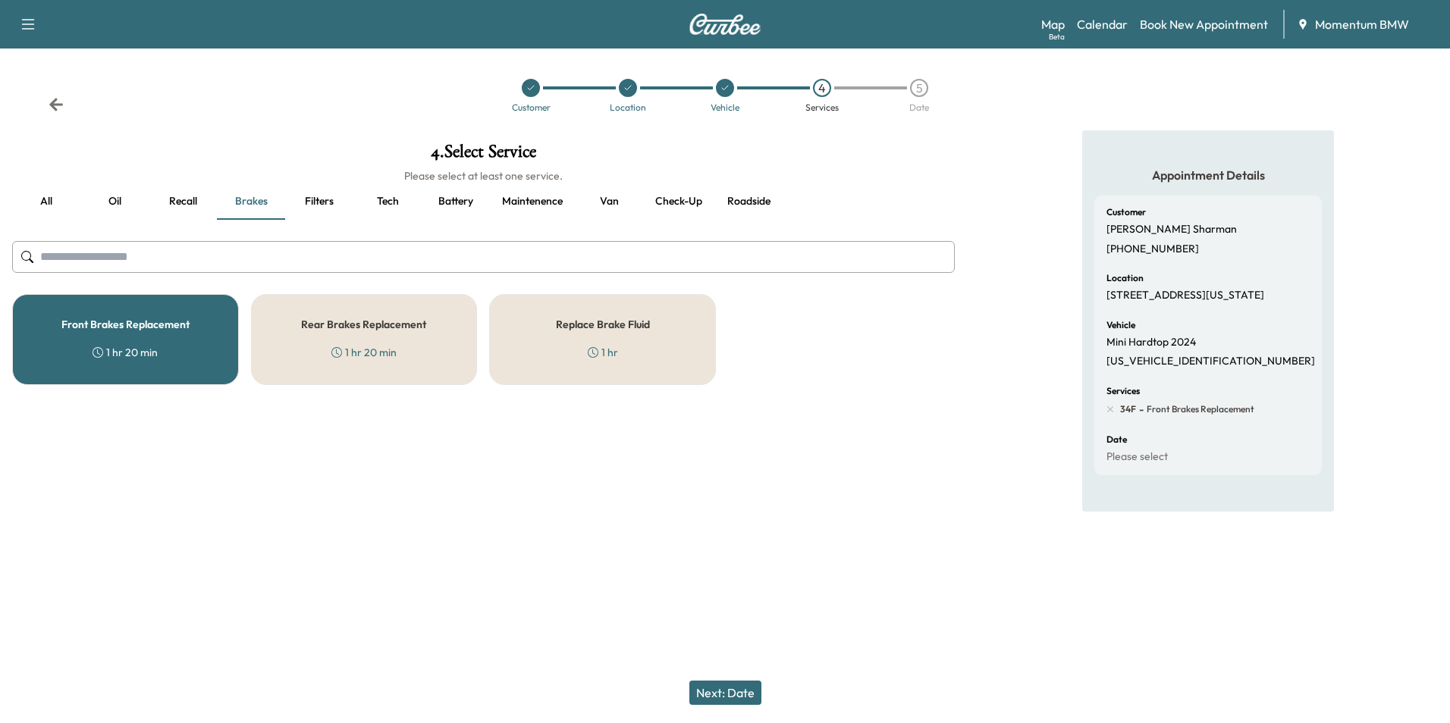
click at [643, 349] on div "Replace Brake Fluid 1 hr" at bounding box center [602, 339] width 227 height 91
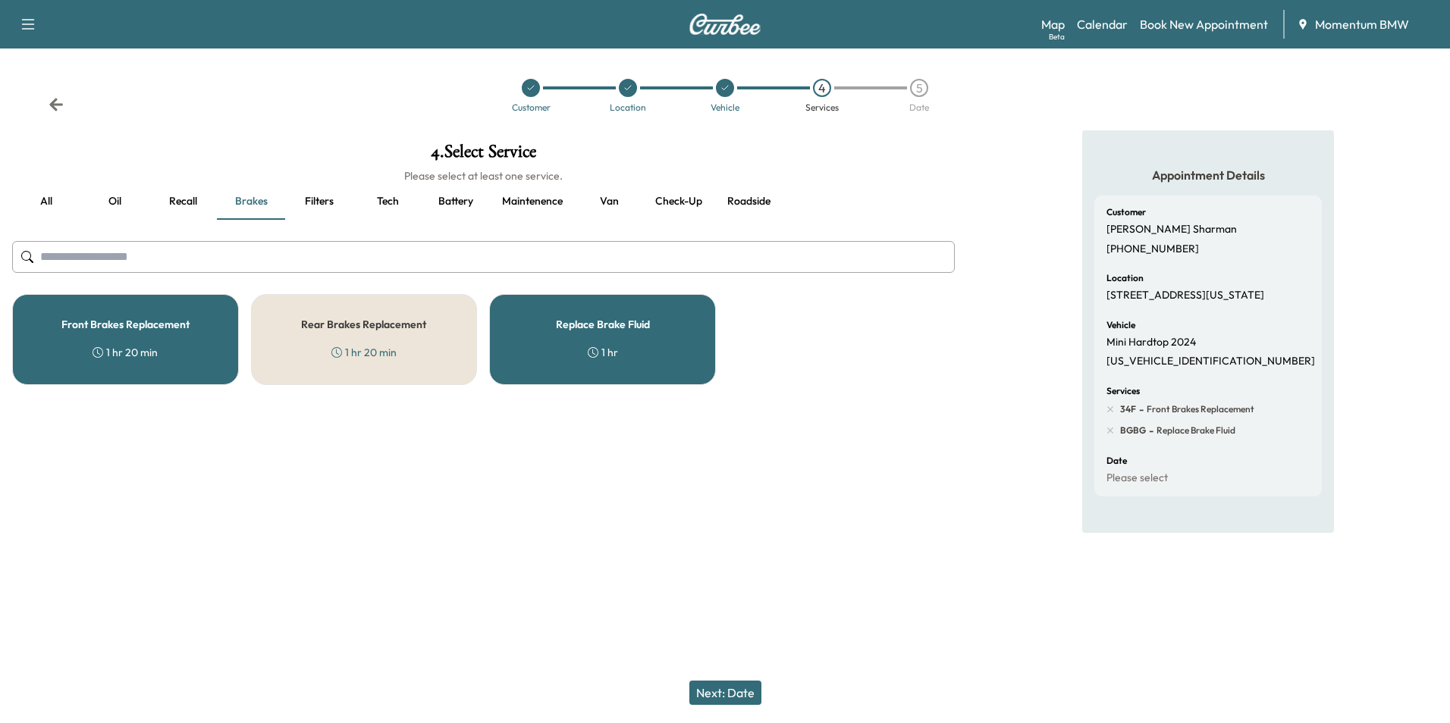
click at [732, 694] on button "Next: Date" at bounding box center [725, 693] width 72 height 24
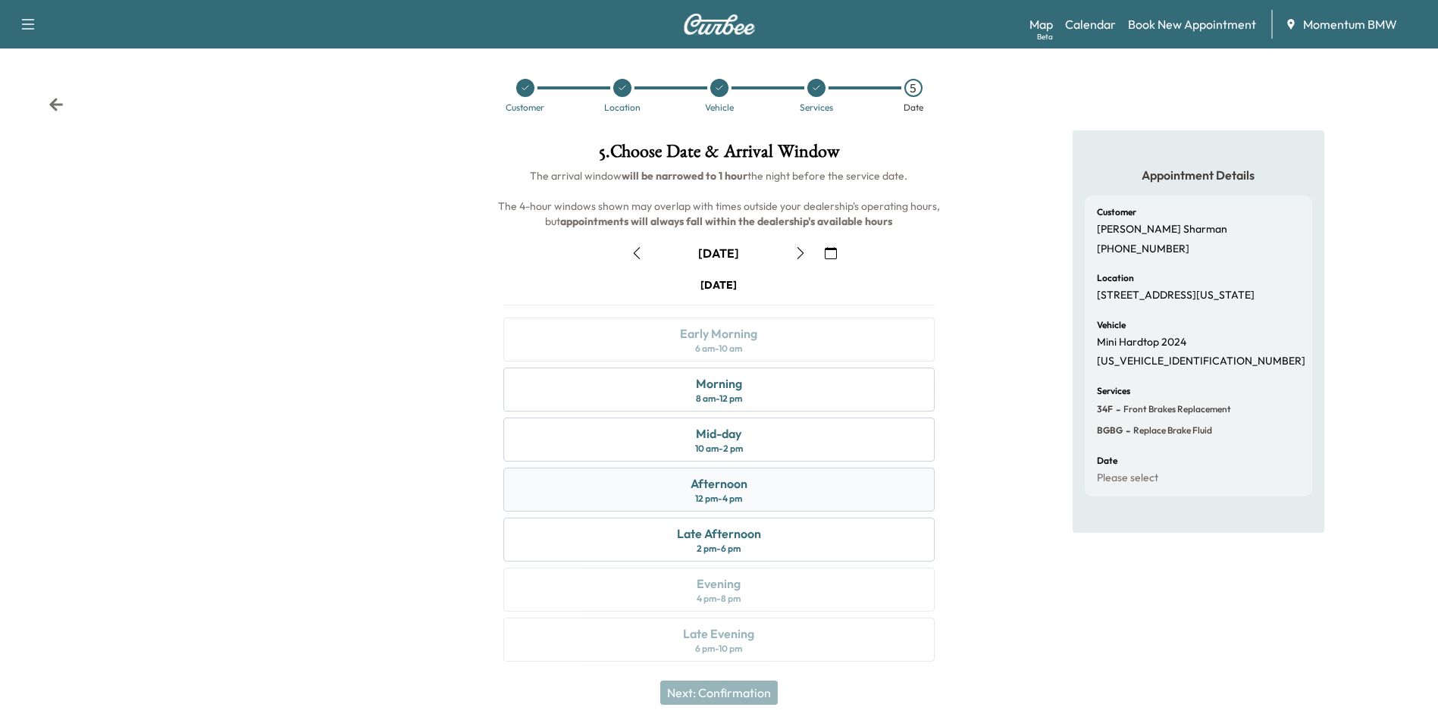
click at [723, 490] on div "Afternoon" at bounding box center [719, 484] width 57 height 18
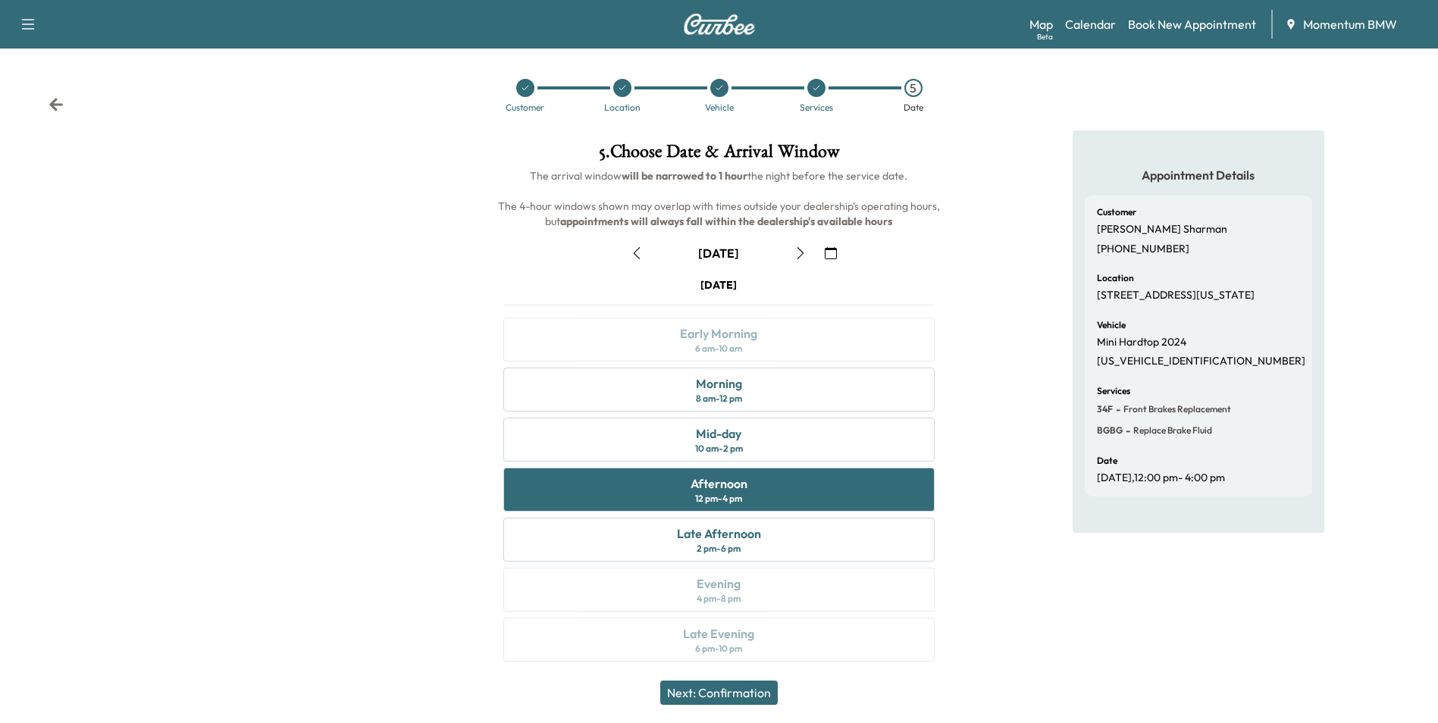
click at [727, 695] on button "Next: Confirmation" at bounding box center [719, 693] width 118 height 24
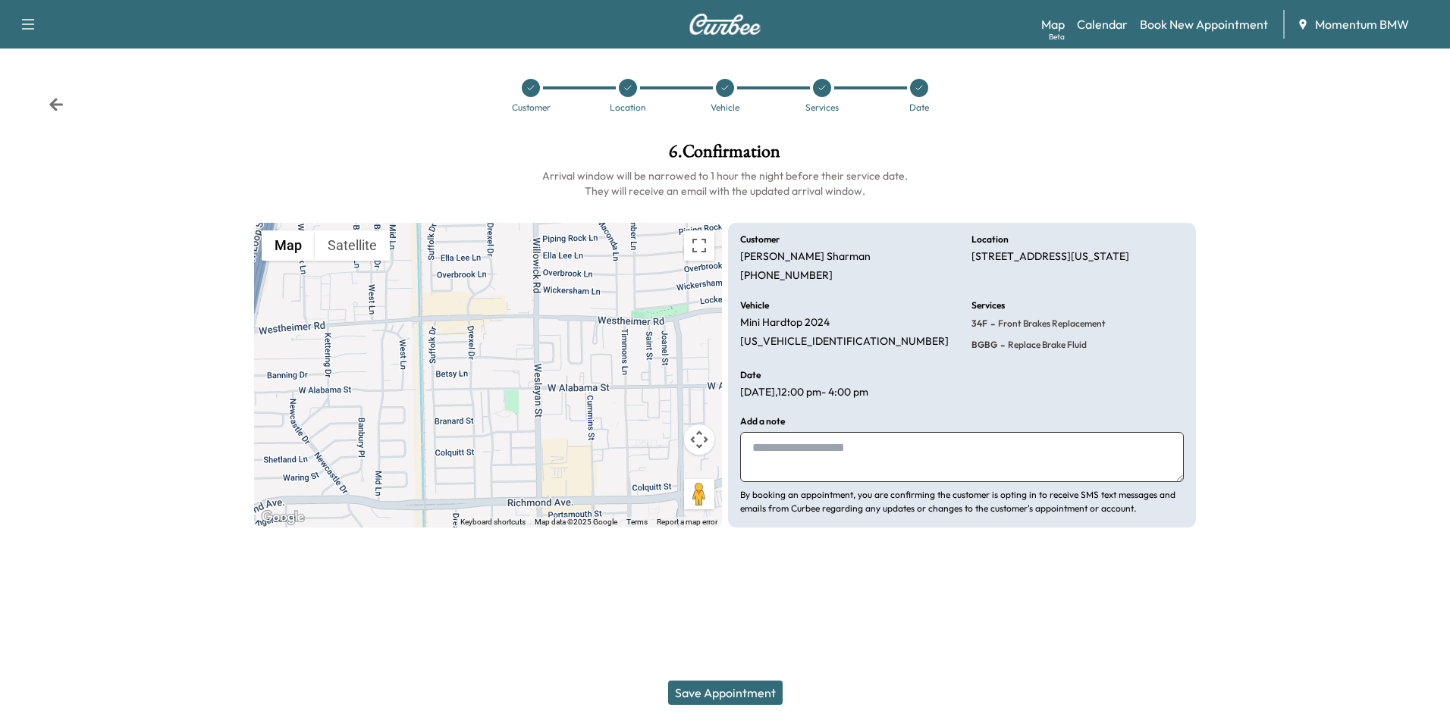
click at [811, 449] on textarea at bounding box center [962, 457] width 444 height 50
click at [759, 450] on textarea "*********" at bounding box center [962, 457] width 444 height 50
type textarea "*********"
click at [714, 681] on button "Save Appointment" at bounding box center [725, 693] width 114 height 24
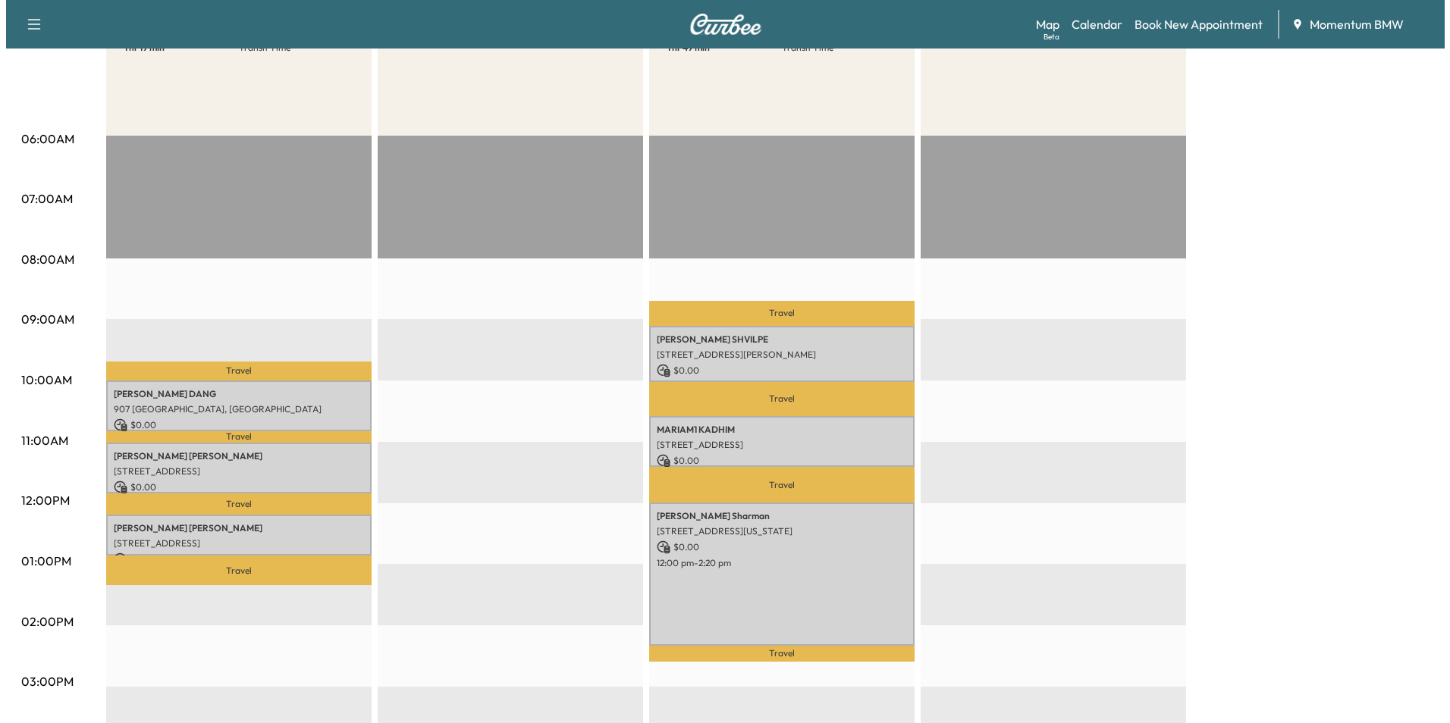
scroll to position [227, 0]
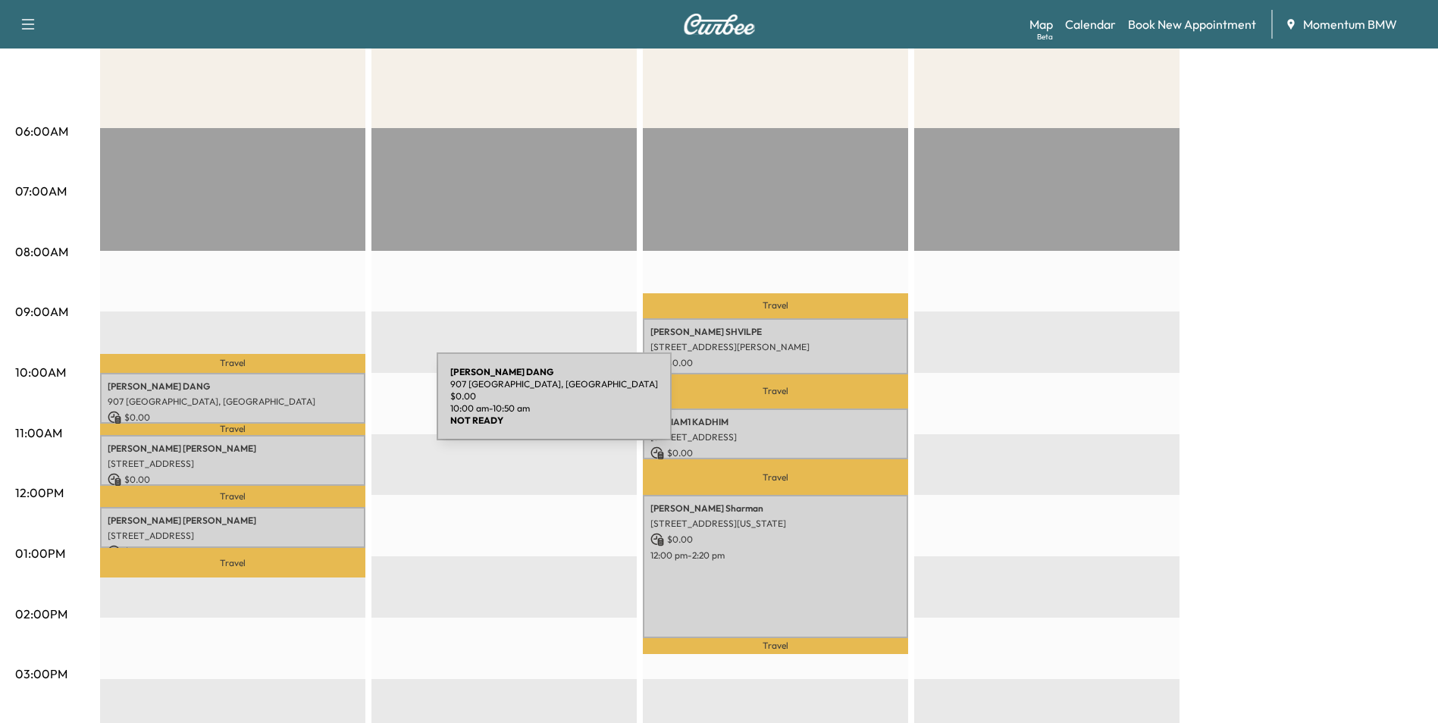
click at [323, 406] on div "[PERSON_NAME] 907 [GEOGRAPHIC_DATA], [GEOGRAPHIC_DATA] $ 0.00 10:00 am - 10:50 …" at bounding box center [232, 398] width 265 height 51
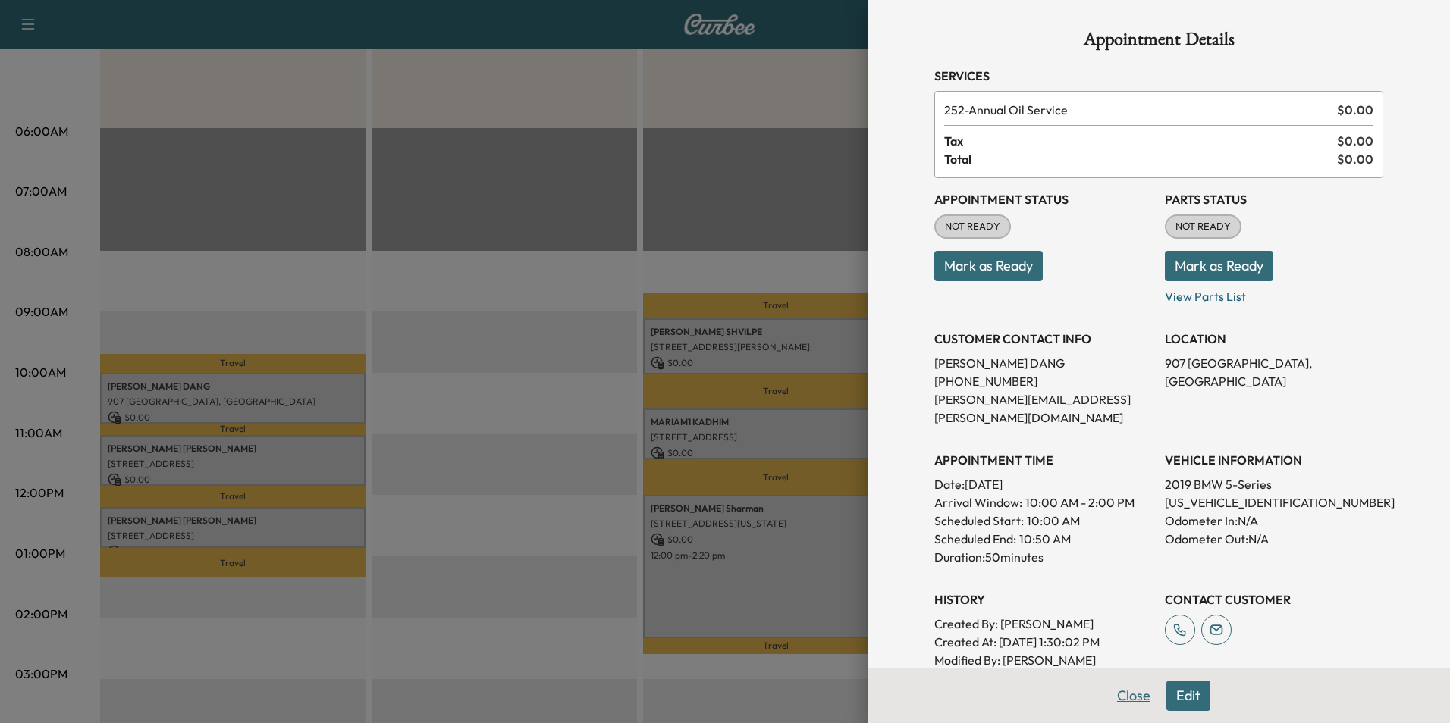
click at [1116, 695] on button "Close" at bounding box center [1133, 696] width 53 height 30
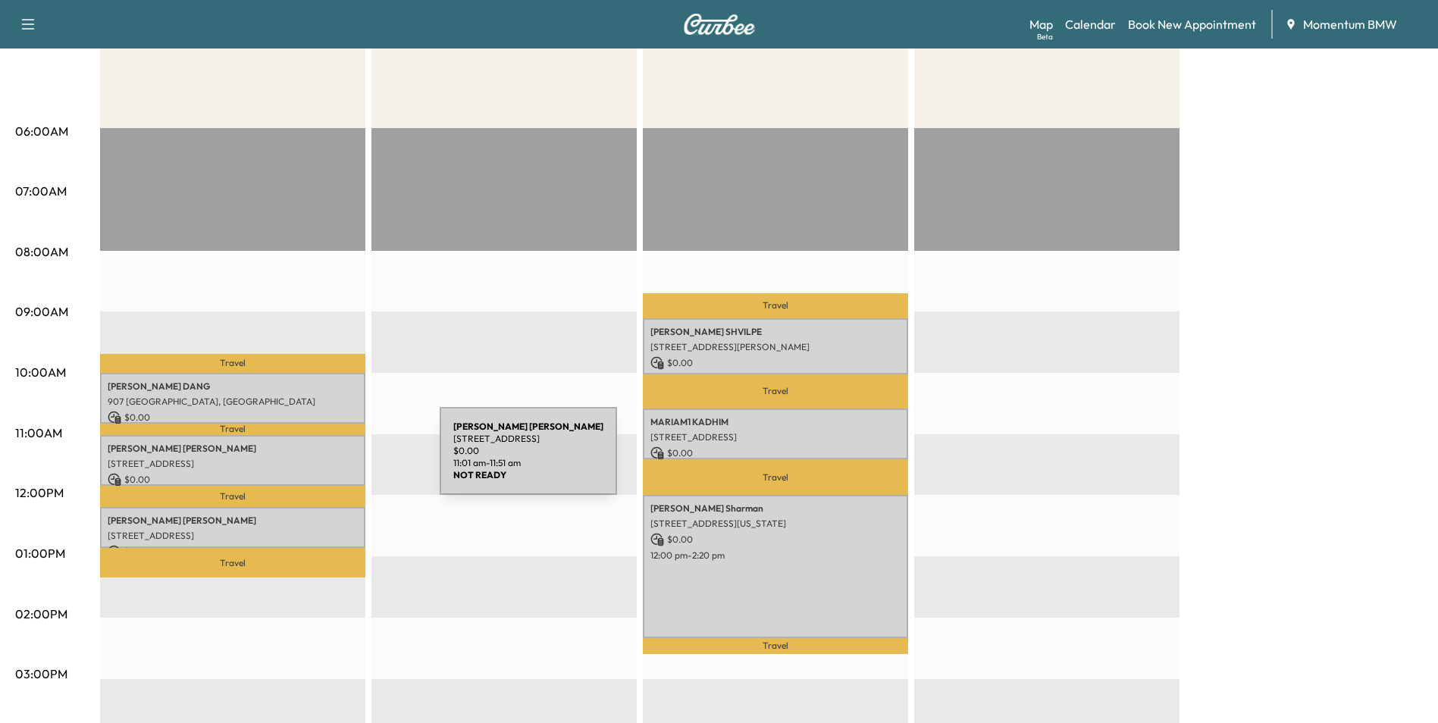
click at [327, 460] on p "[STREET_ADDRESS]" at bounding box center [233, 464] width 250 height 12
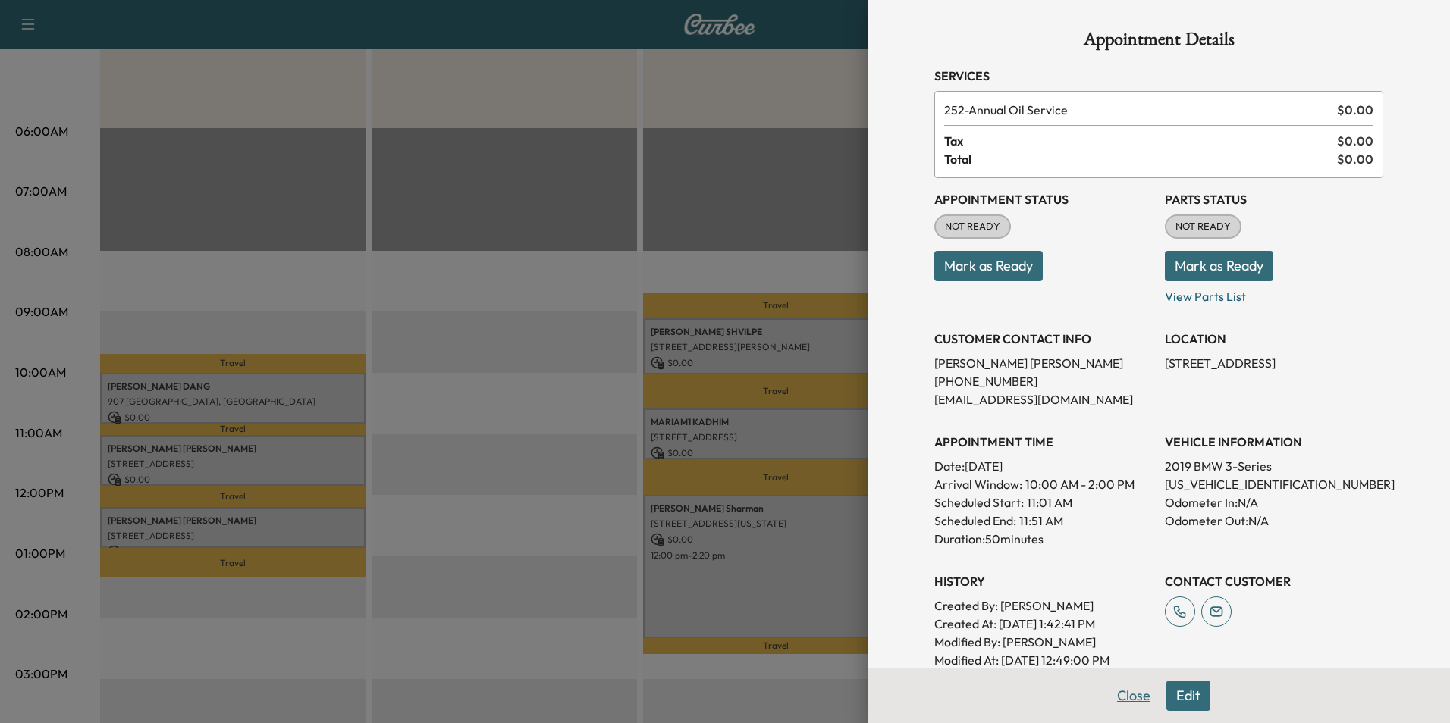
click at [1121, 699] on button "Close" at bounding box center [1133, 696] width 53 height 30
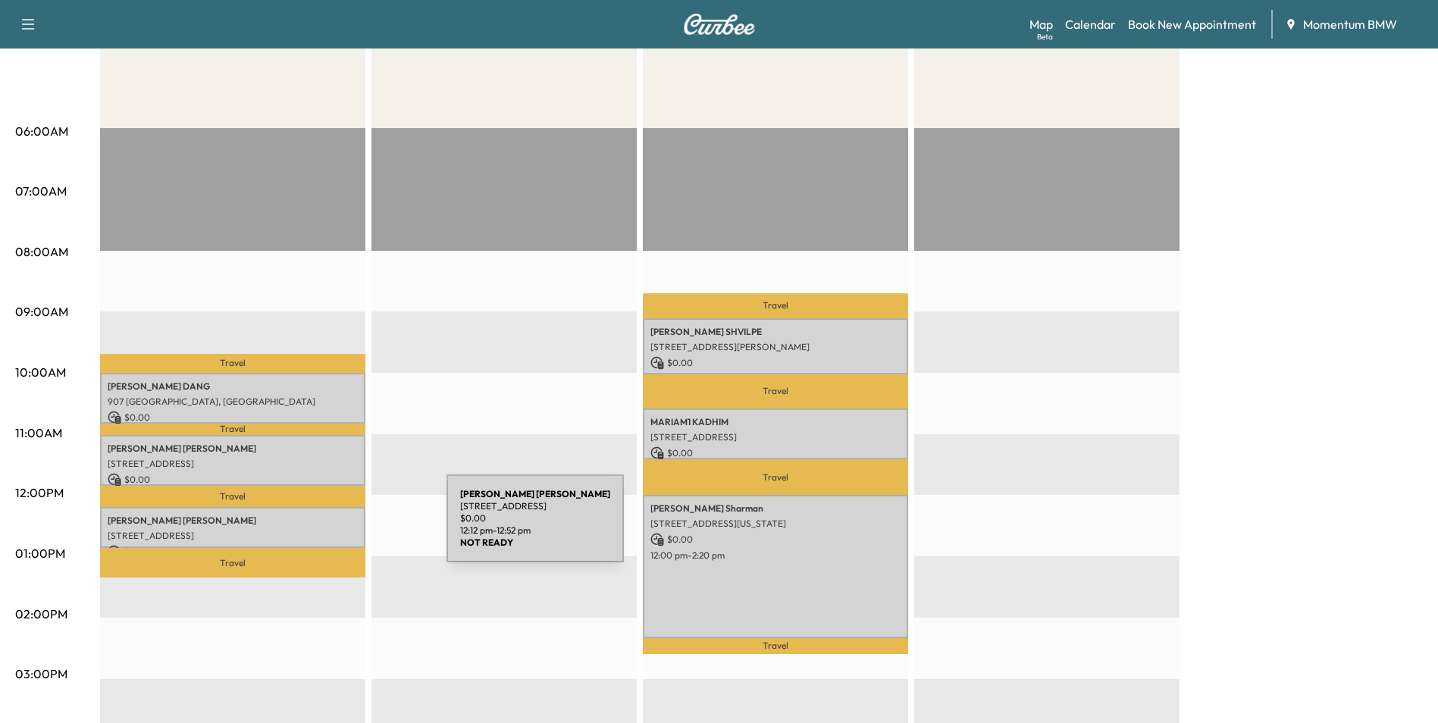
click at [333, 530] on p "[STREET_ADDRESS]" at bounding box center [233, 536] width 250 height 12
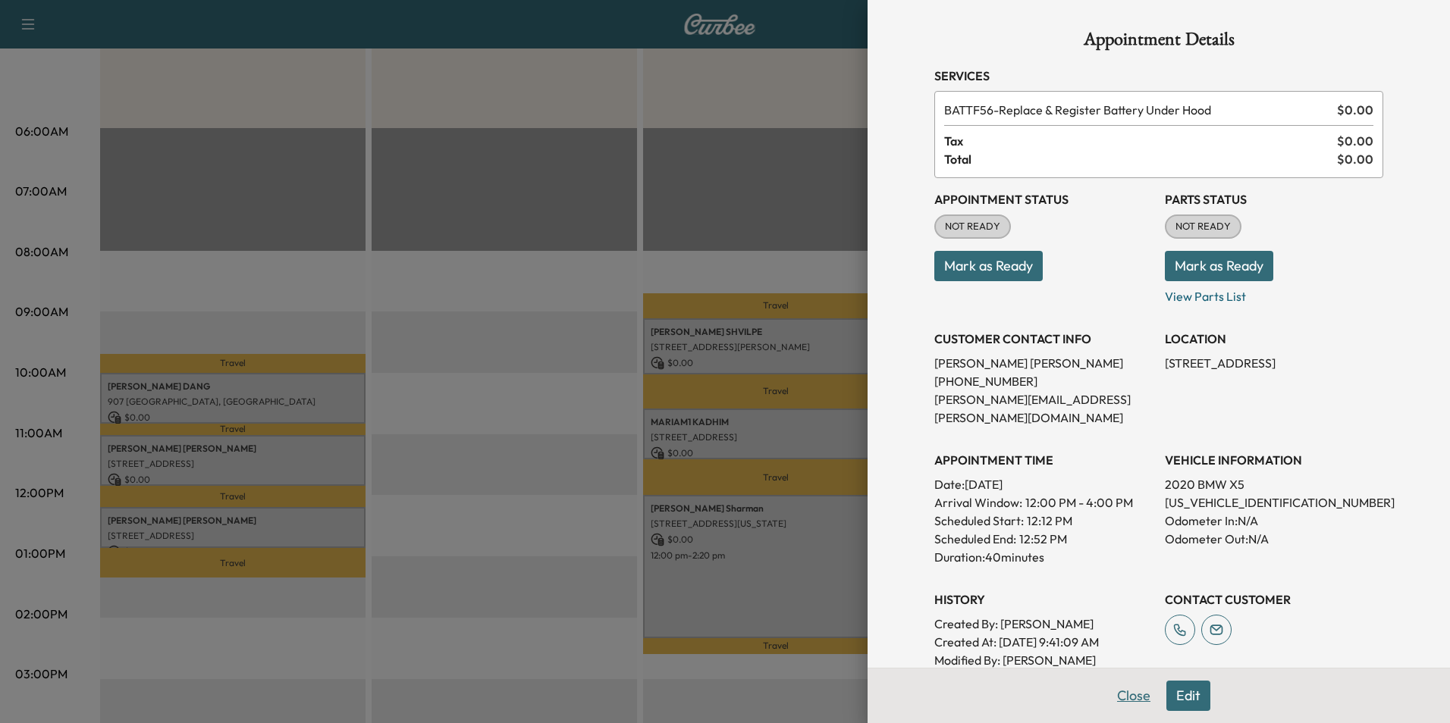
click at [1117, 699] on button "Close" at bounding box center [1133, 696] width 53 height 30
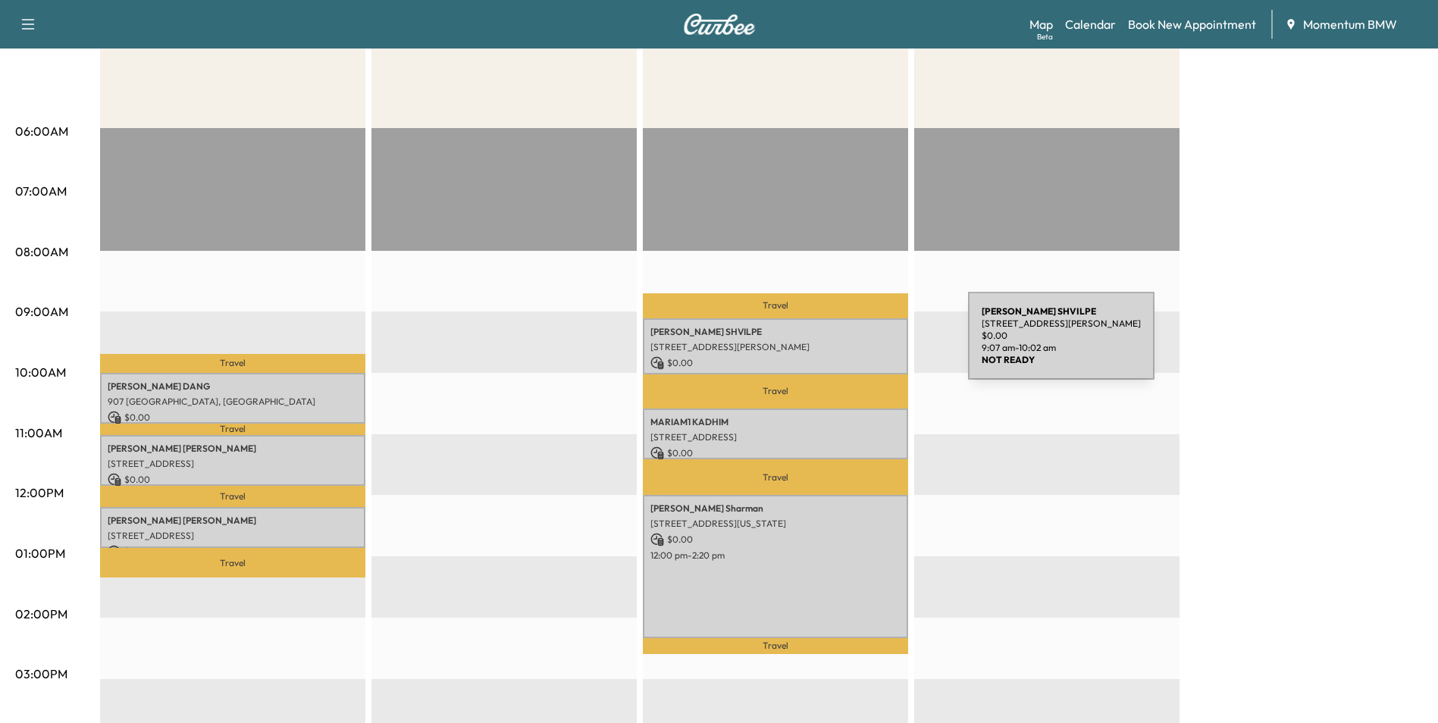
click at [855, 345] on p "[STREET_ADDRESS][PERSON_NAME]" at bounding box center [776, 347] width 250 height 12
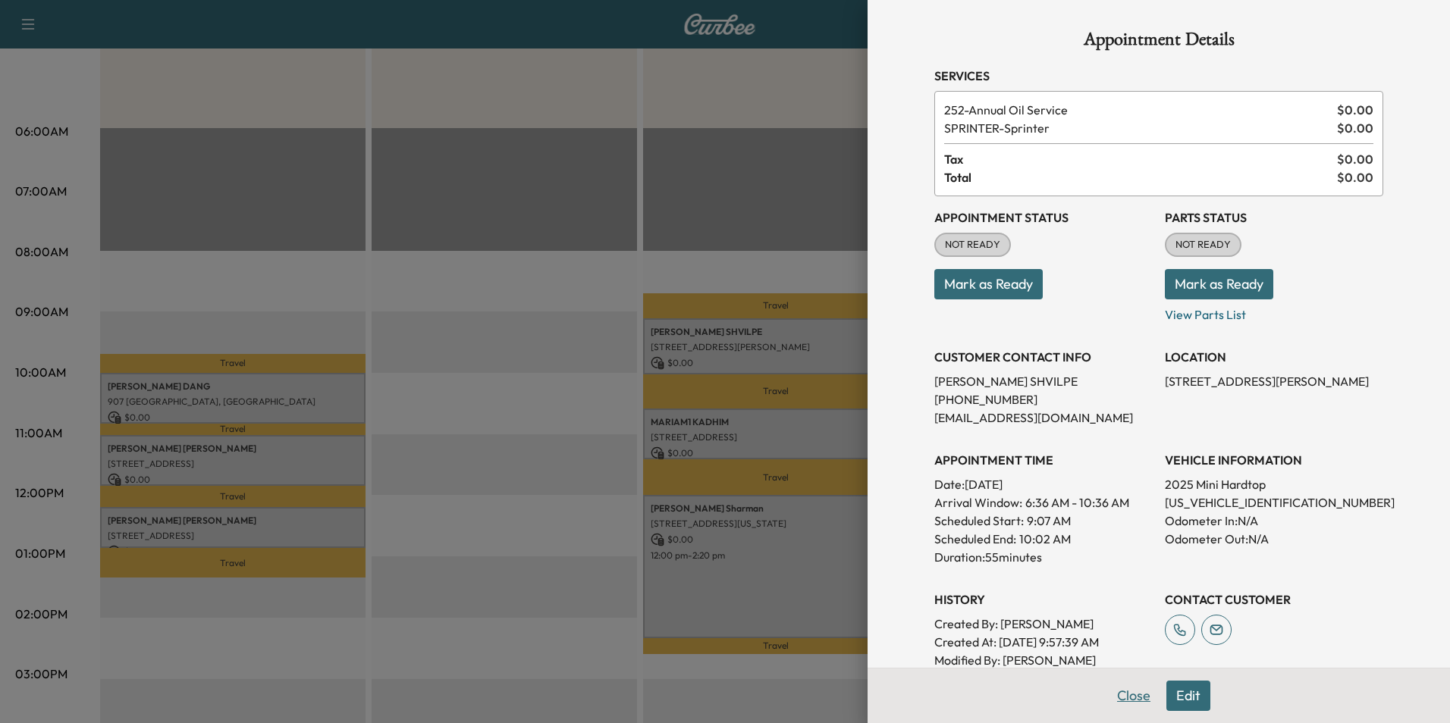
click at [1122, 698] on button "Close" at bounding box center [1133, 696] width 53 height 30
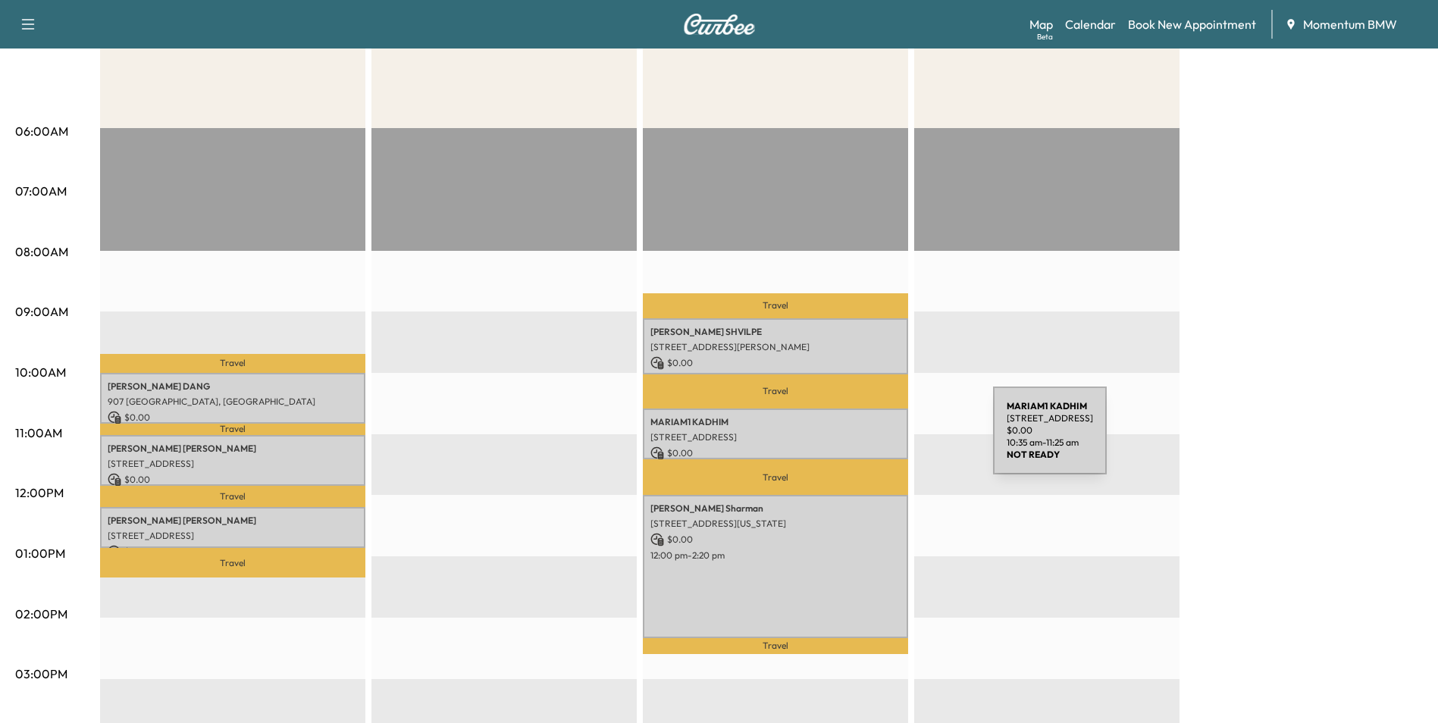
click at [880, 440] on p "[STREET_ADDRESS]" at bounding box center [776, 437] width 250 height 12
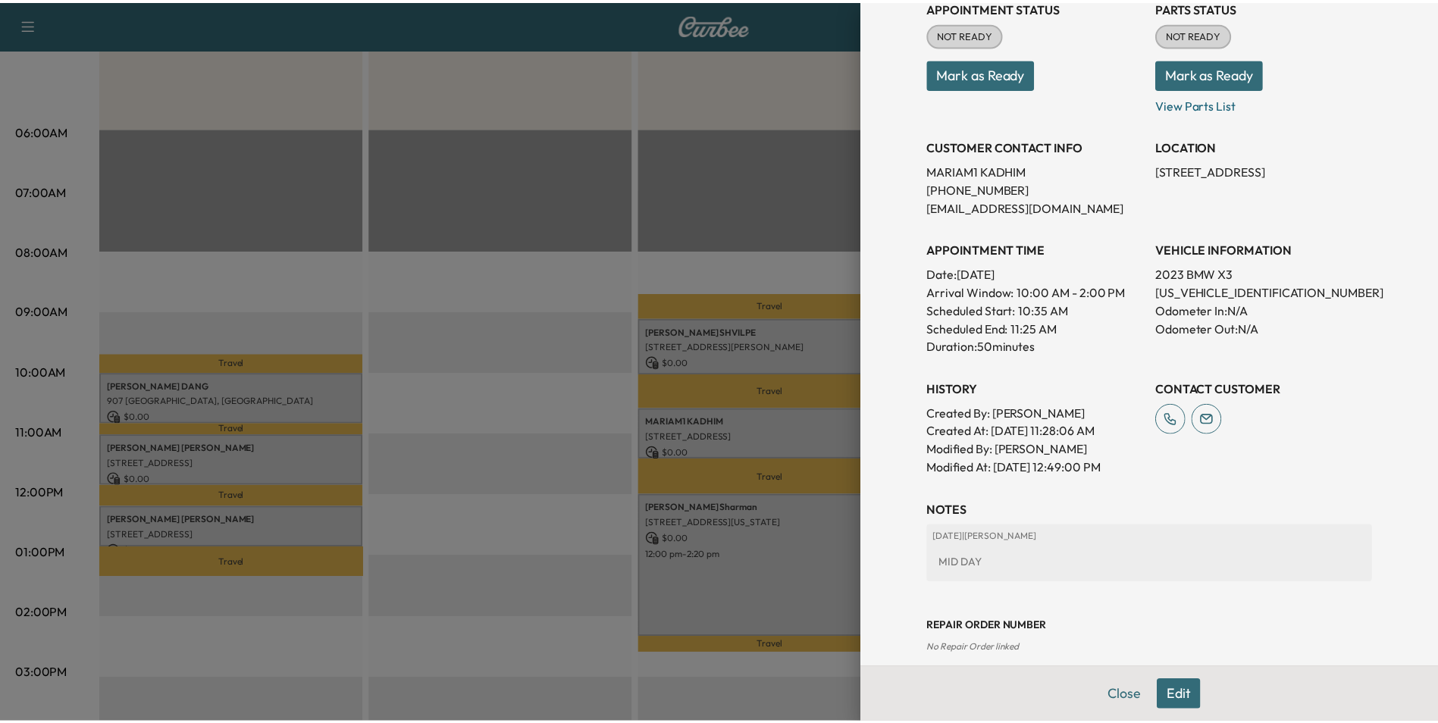
scroll to position [211, 0]
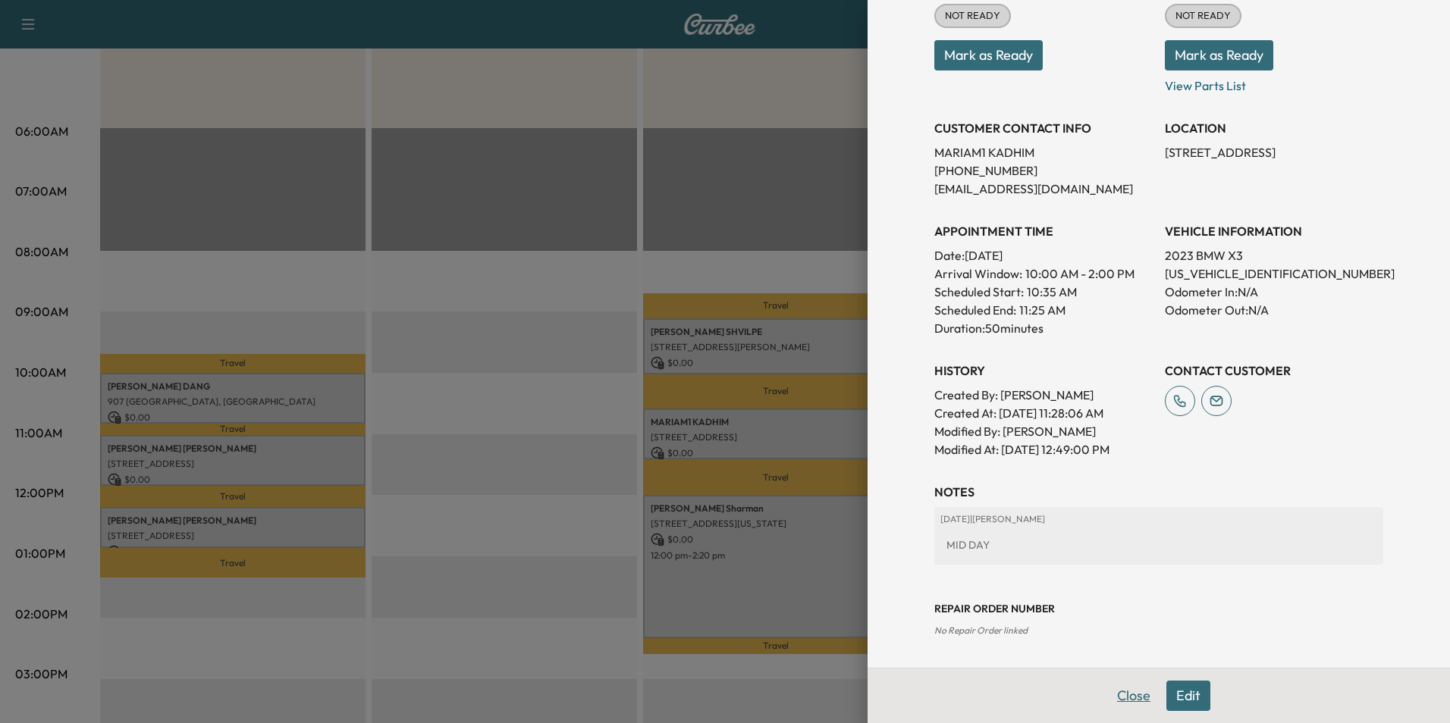
click at [1119, 699] on button "Close" at bounding box center [1133, 696] width 53 height 30
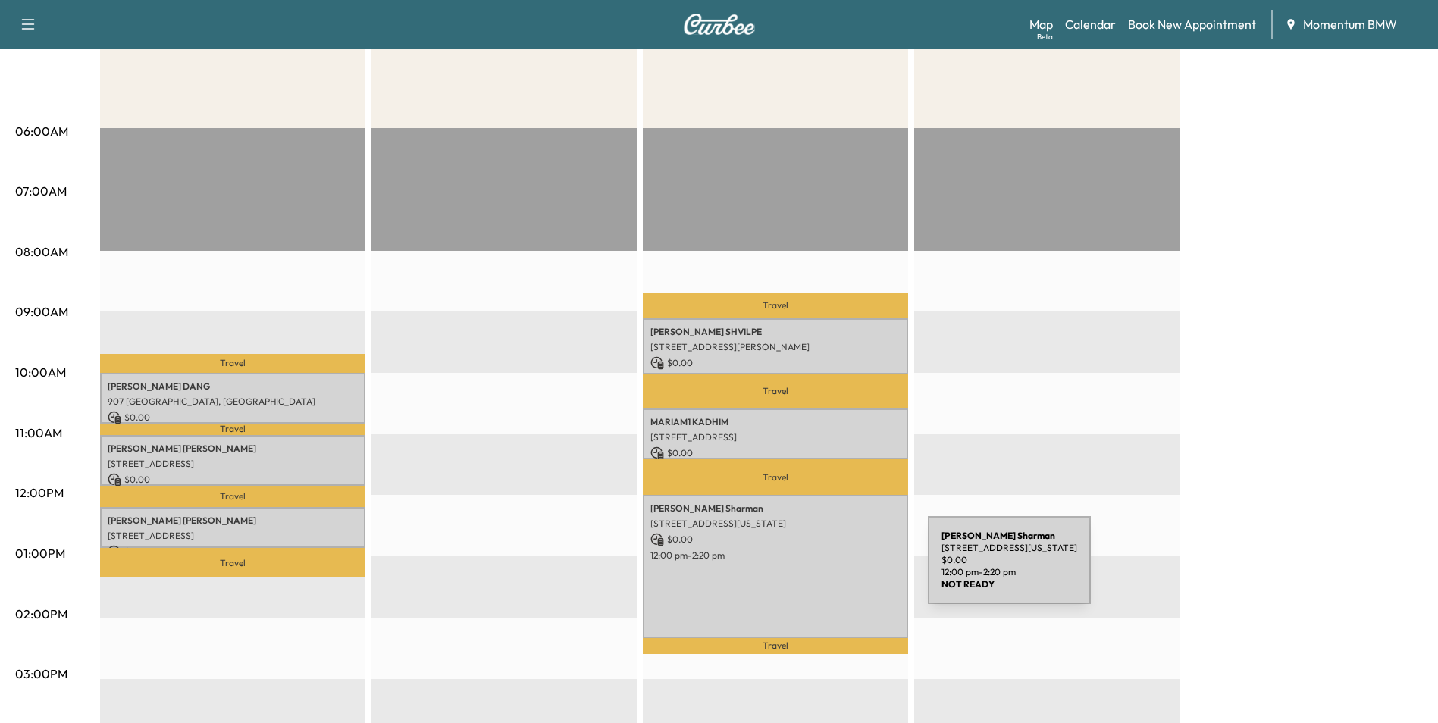
click at [814, 569] on div "[PERSON_NAME] [STREET_ADDRESS][US_STATE] $ 0.00 12:00 pm - 2:20 pm" at bounding box center [775, 566] width 265 height 143
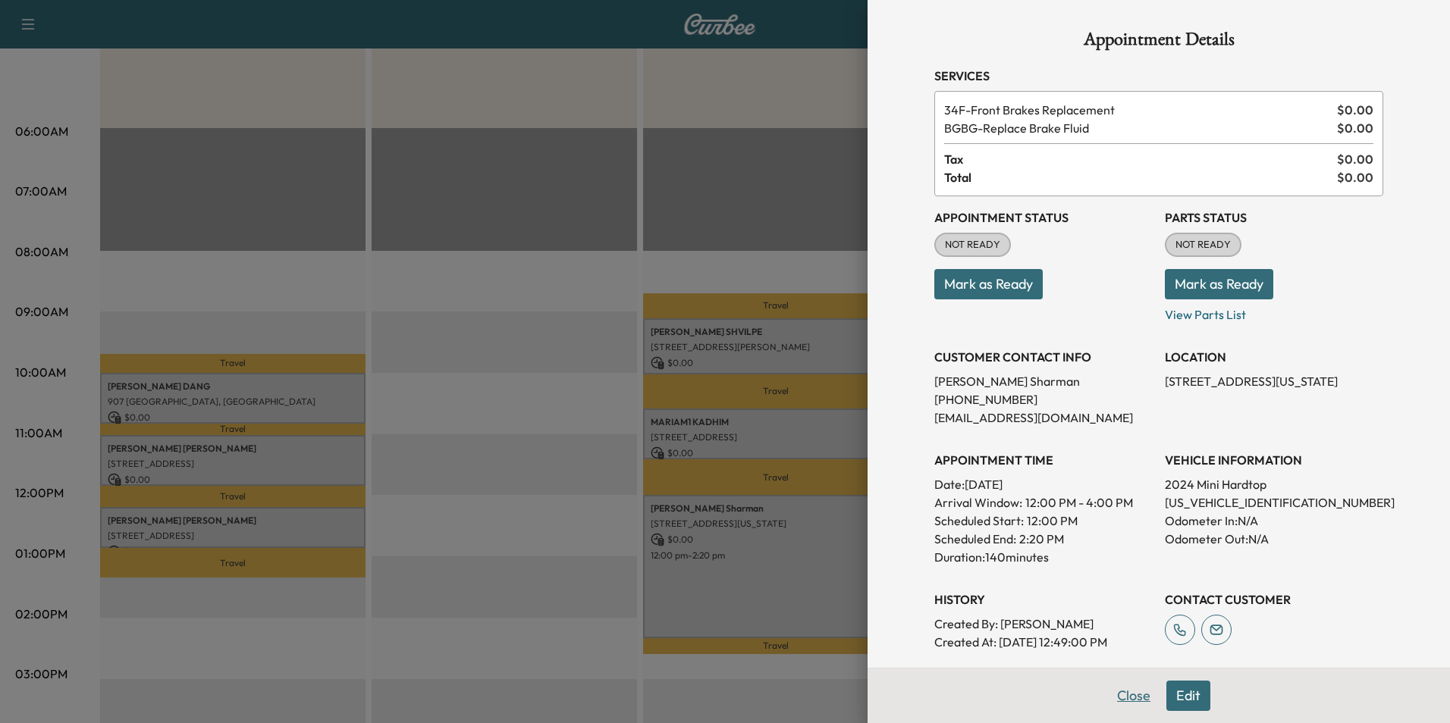
click at [1129, 701] on button "Close" at bounding box center [1133, 696] width 53 height 30
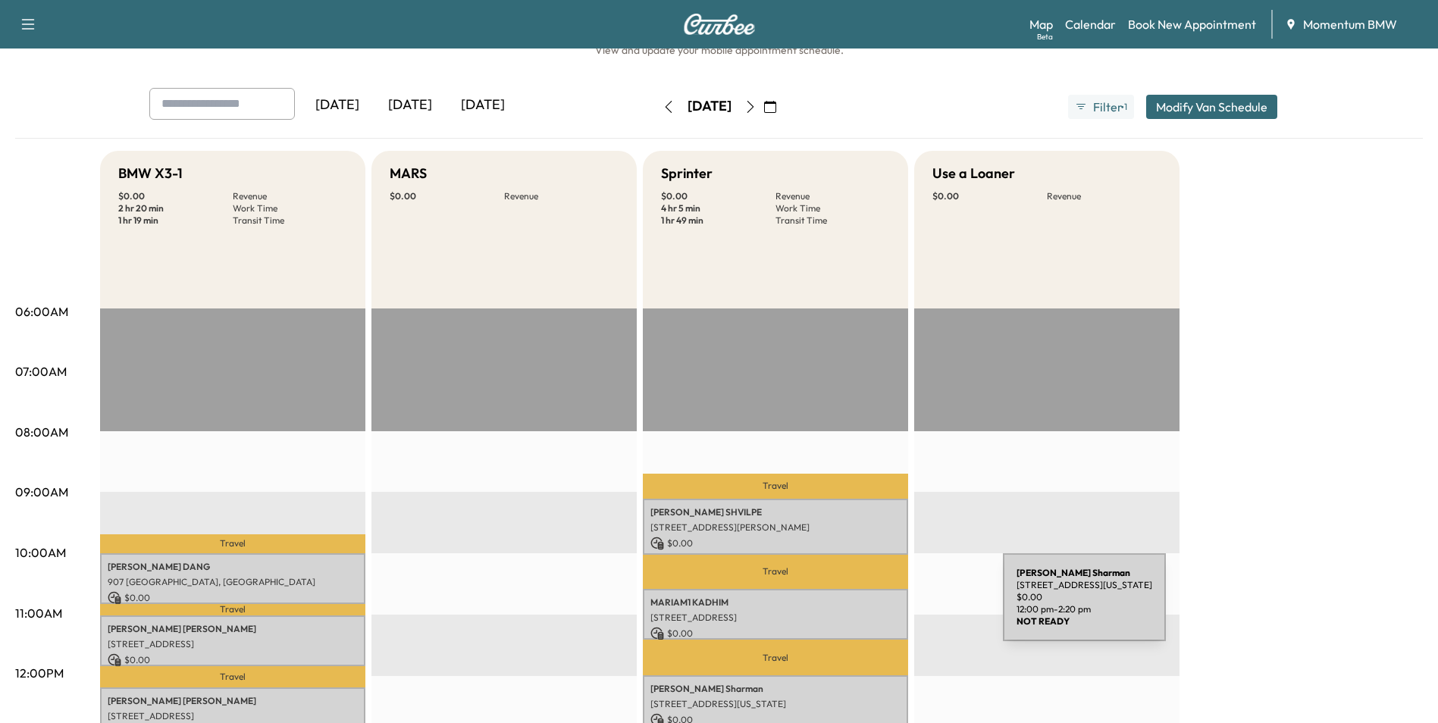
scroll to position [0, 0]
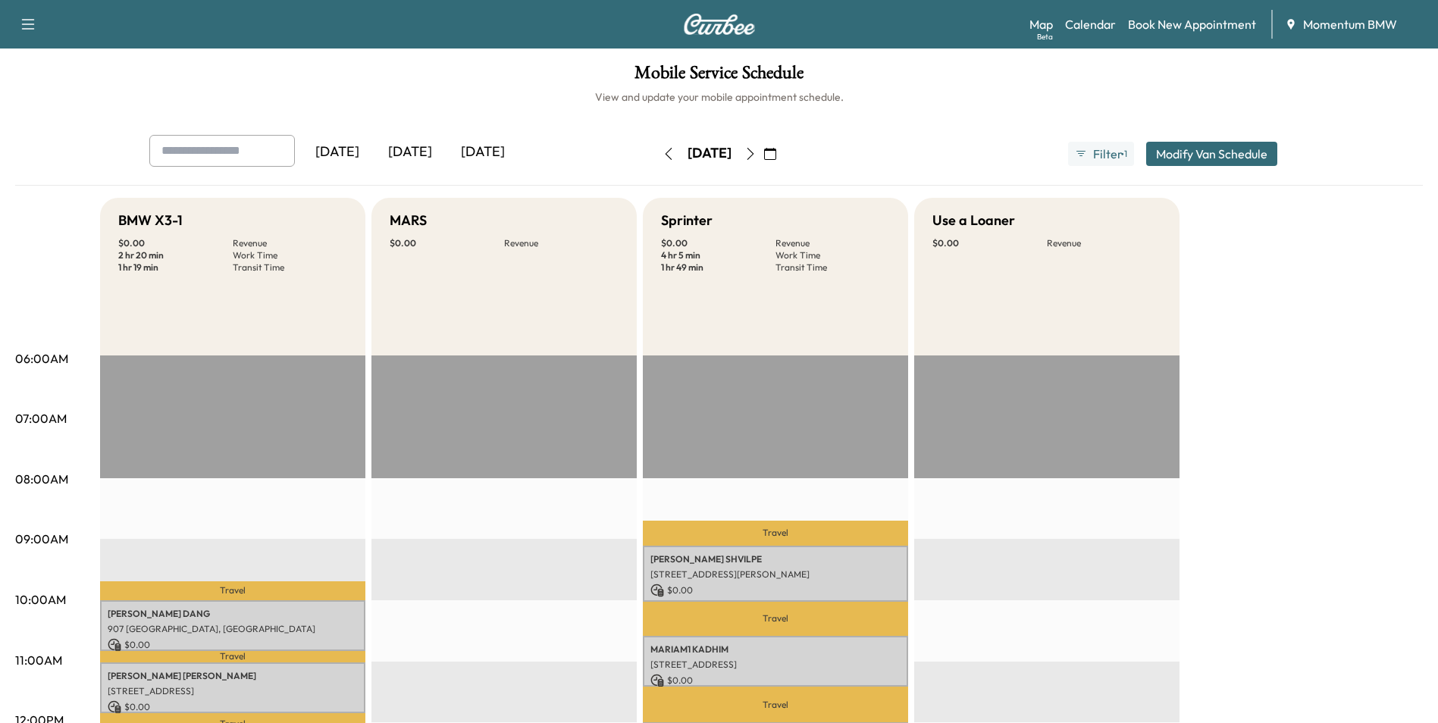
click at [663, 154] on icon "button" at bounding box center [669, 154] width 12 height 12
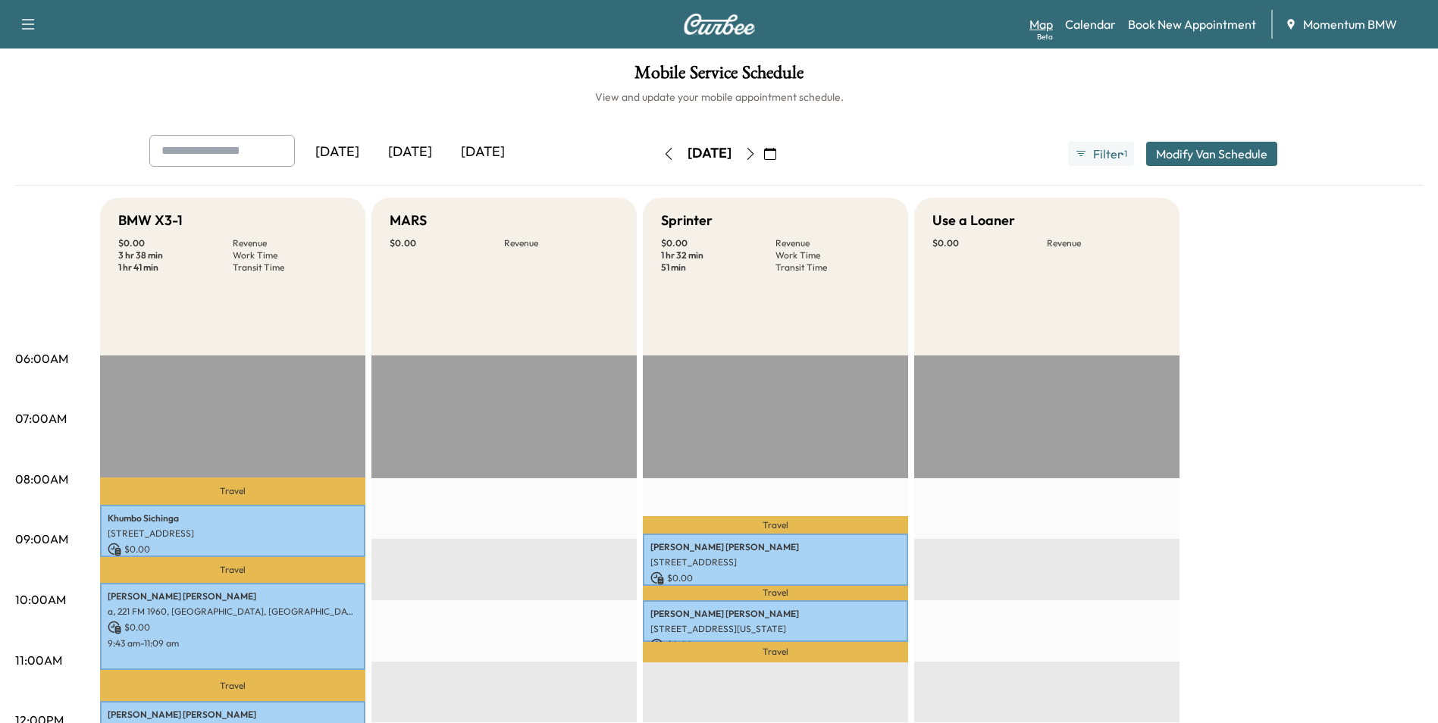
click at [1043, 28] on link "Map Beta" at bounding box center [1042, 24] width 24 height 18
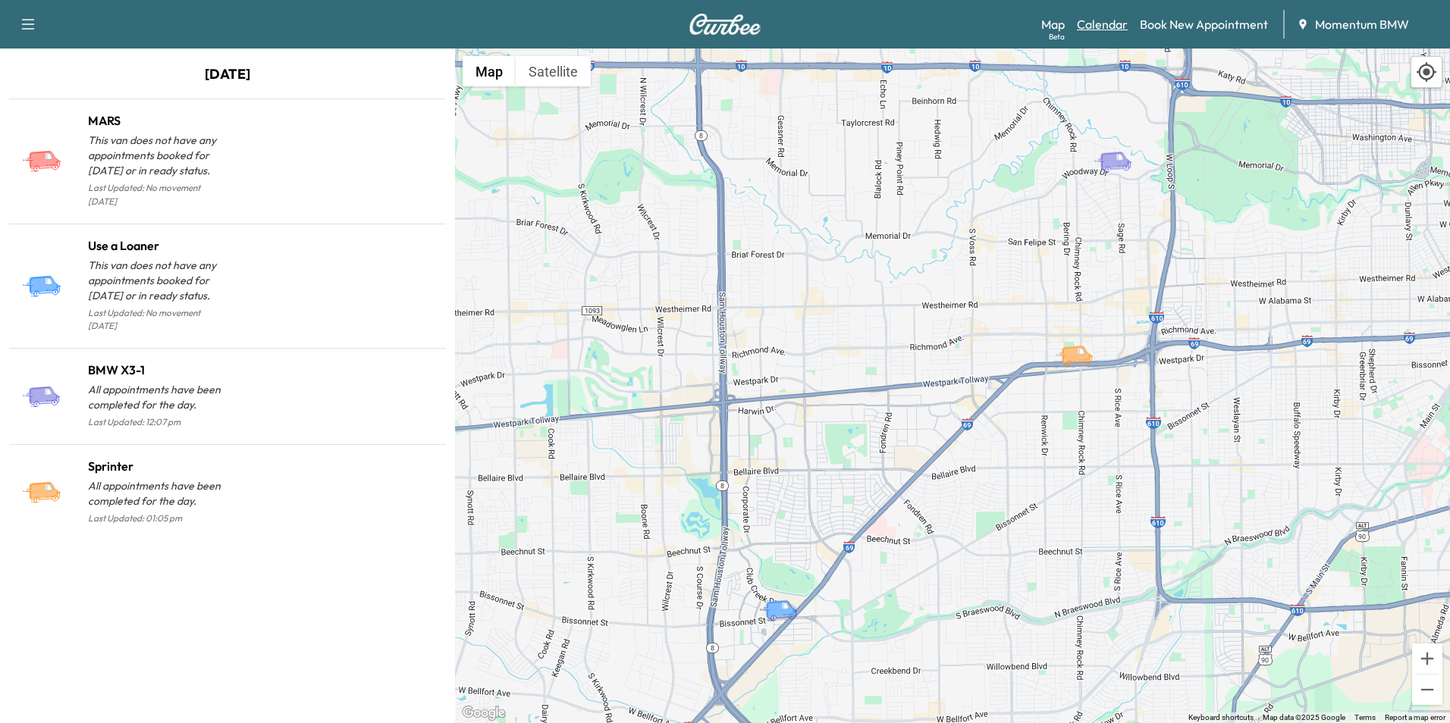
click at [1106, 24] on link "Calendar" at bounding box center [1102, 24] width 51 height 18
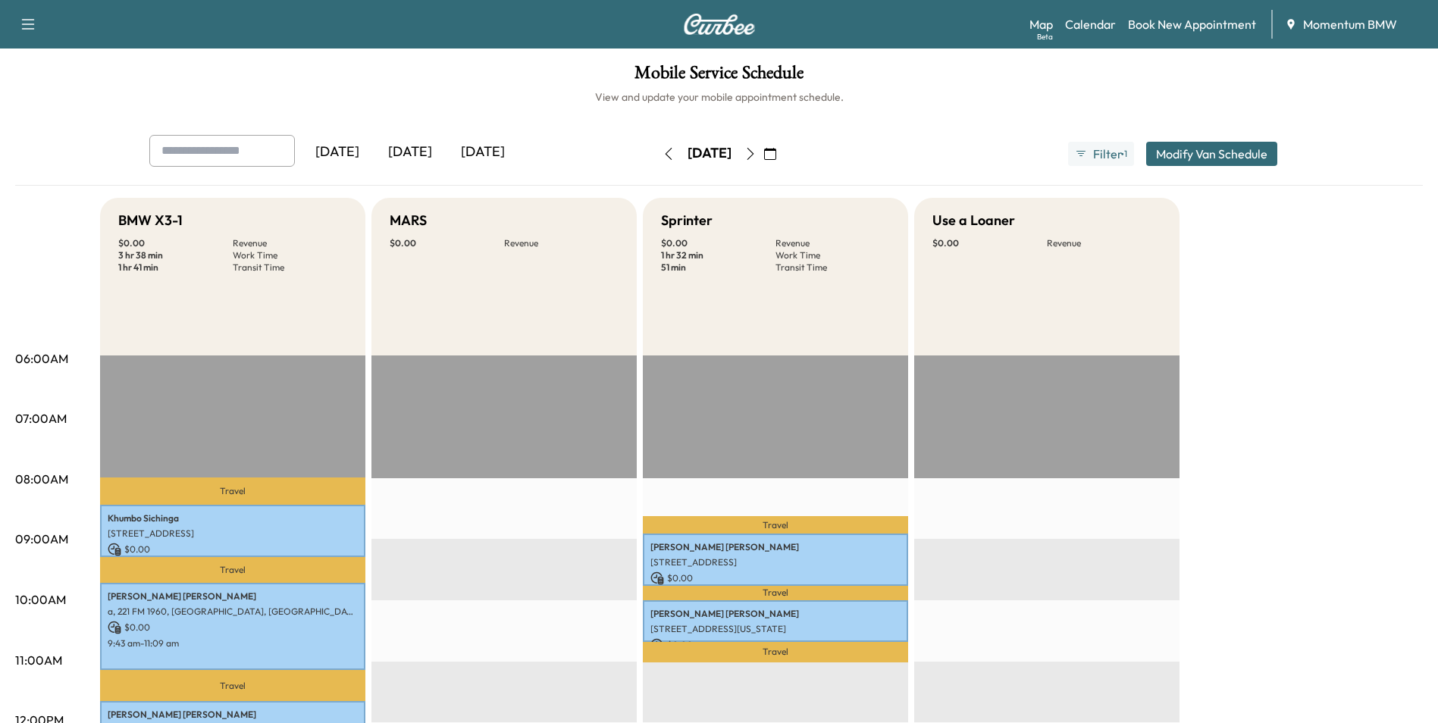
click at [757, 152] on icon "button" at bounding box center [751, 154] width 12 height 12
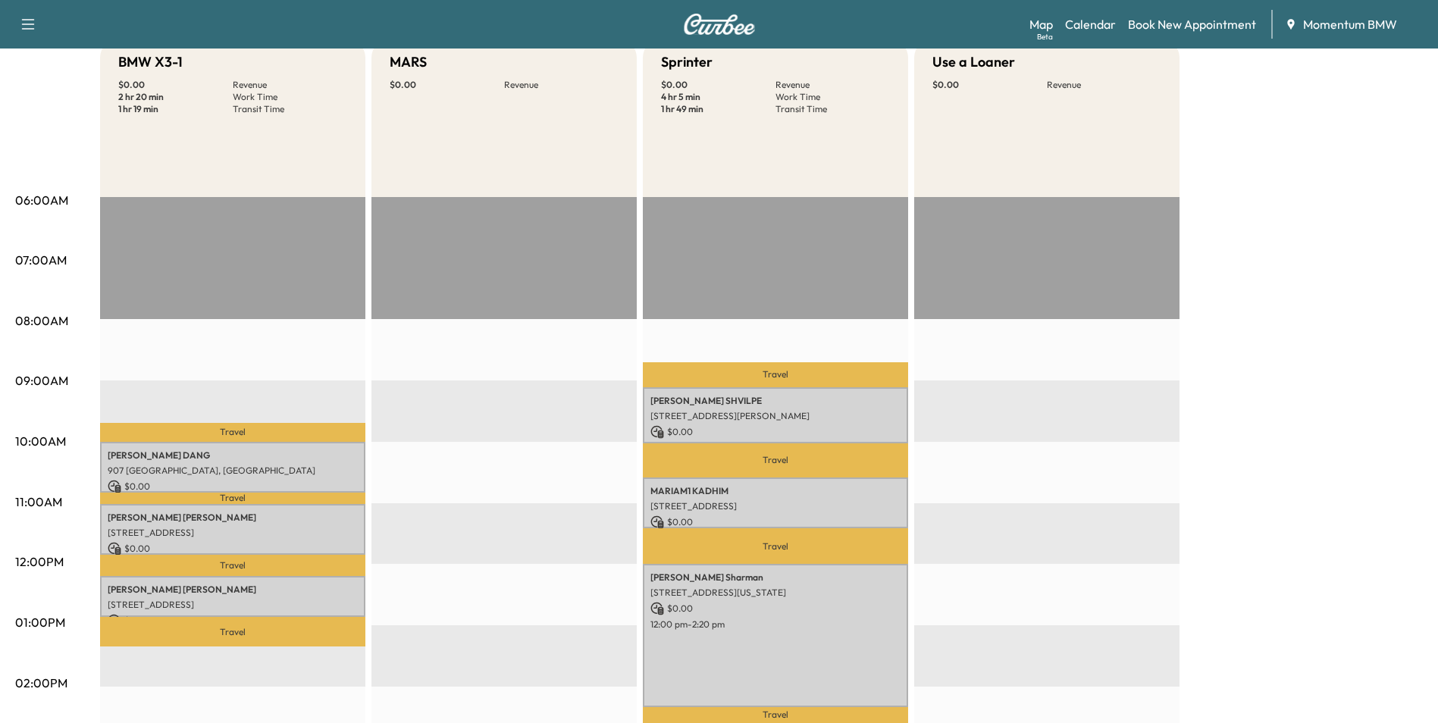
scroll to position [227, 0]
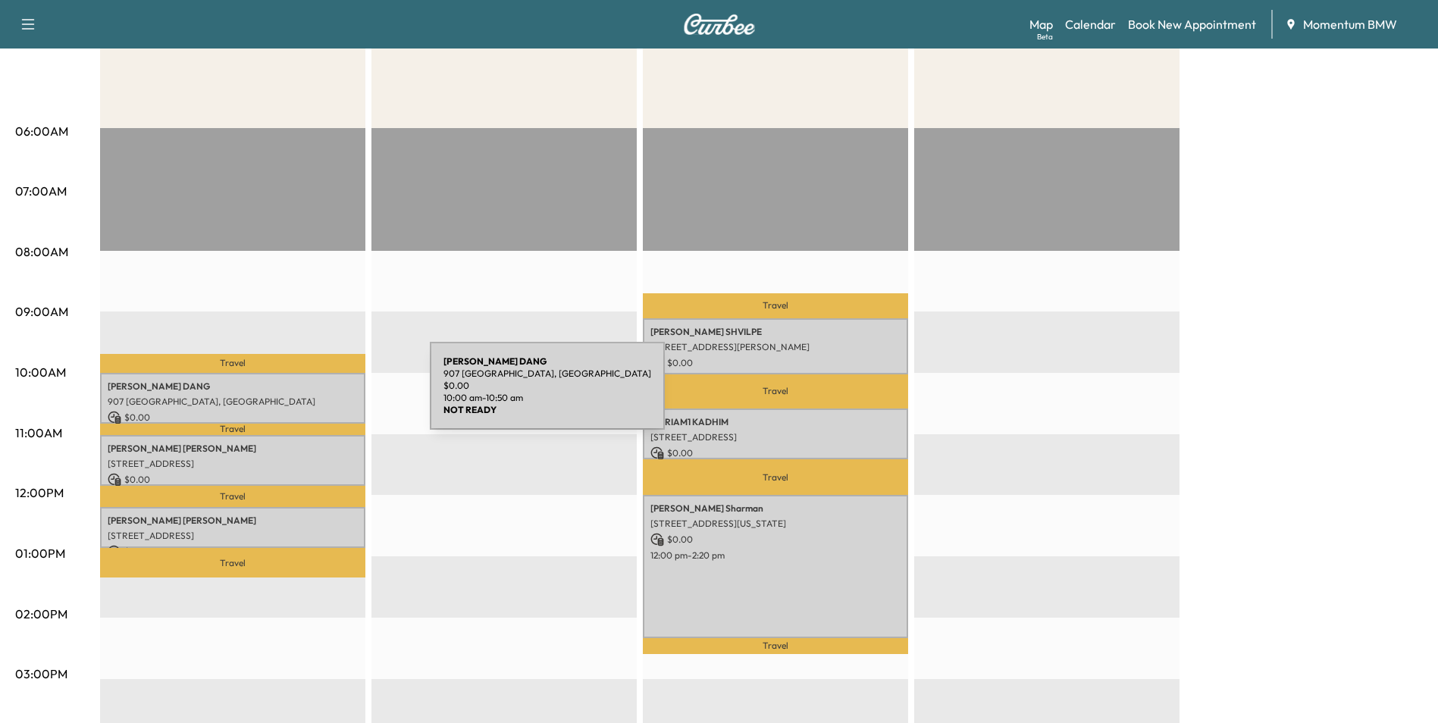
click at [316, 396] on p "907 [GEOGRAPHIC_DATA], [GEOGRAPHIC_DATA]" at bounding box center [233, 402] width 250 height 12
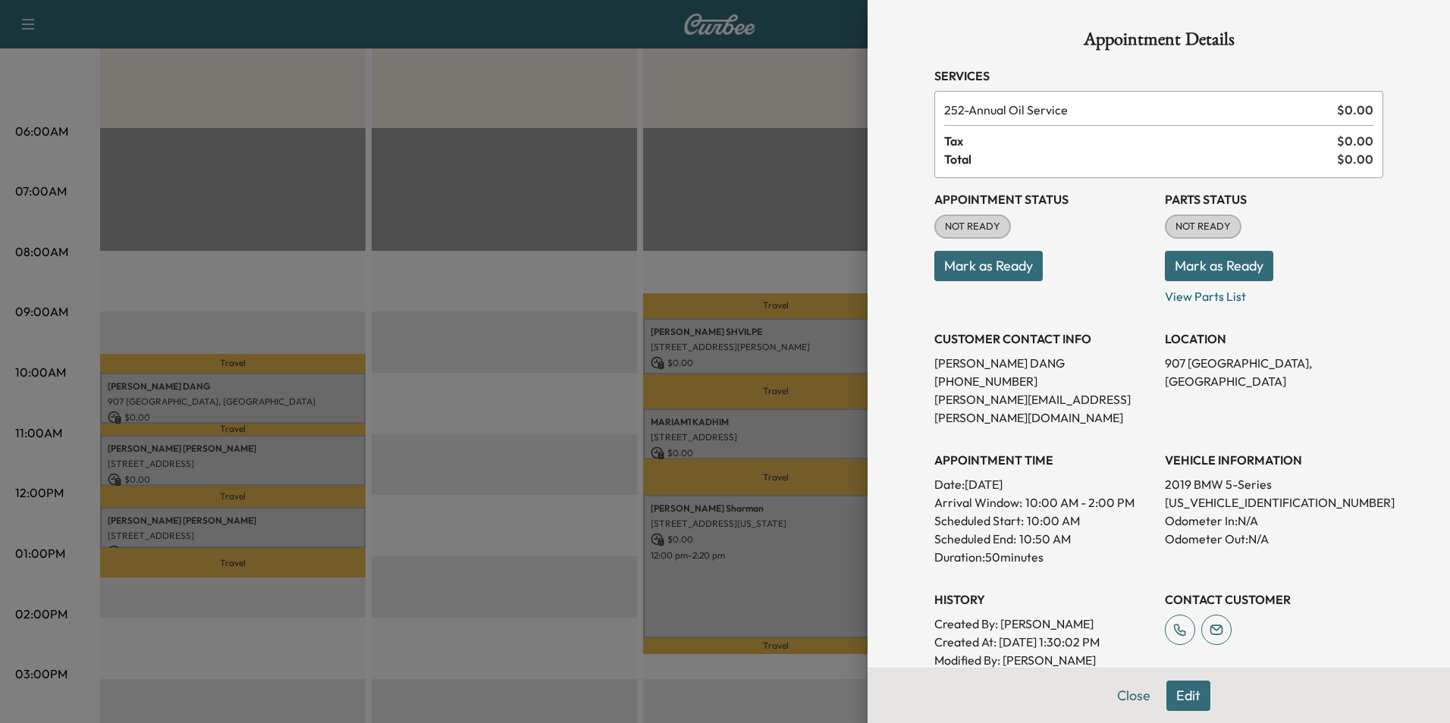
click at [1175, 698] on button "Edit" at bounding box center [1188, 696] width 44 height 30
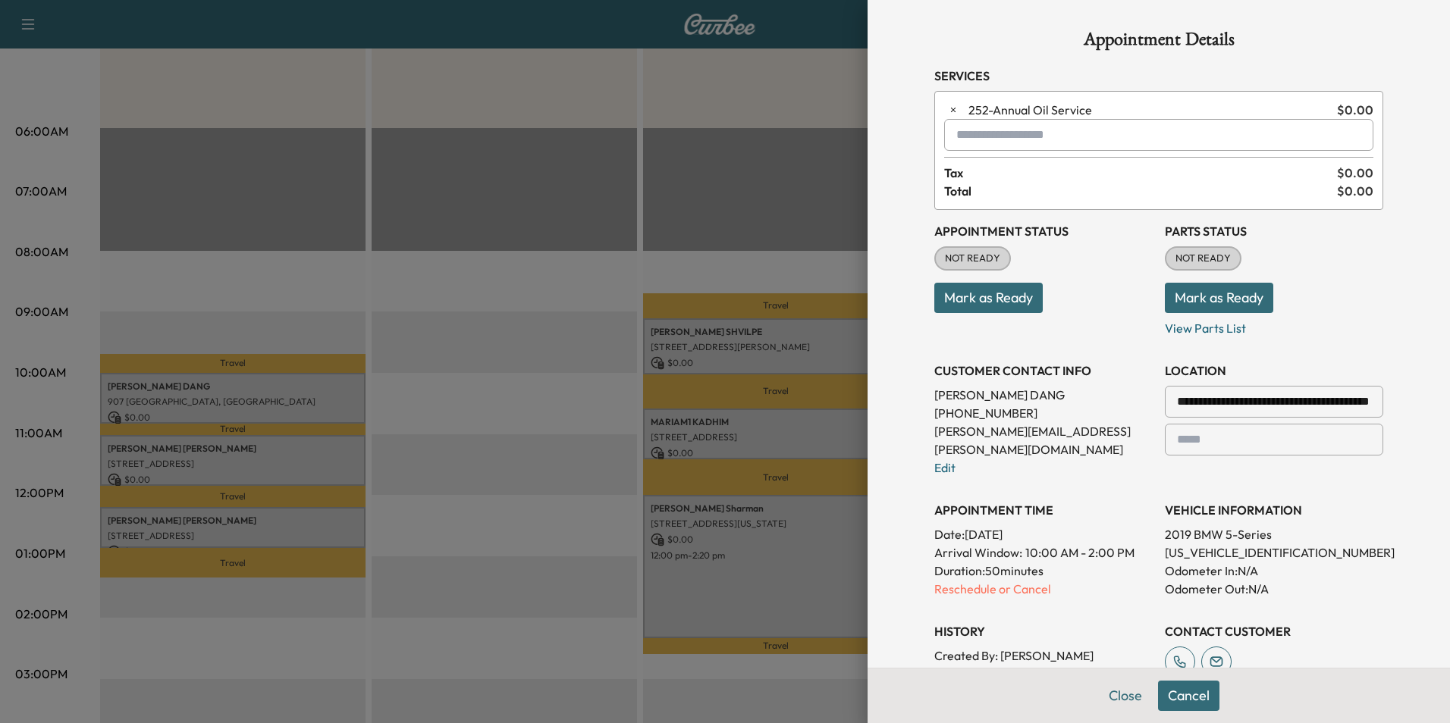
click at [1046, 146] on input "text" at bounding box center [1158, 135] width 429 height 32
type input "**********"
click at [1120, 700] on button "Close" at bounding box center [1125, 696] width 53 height 30
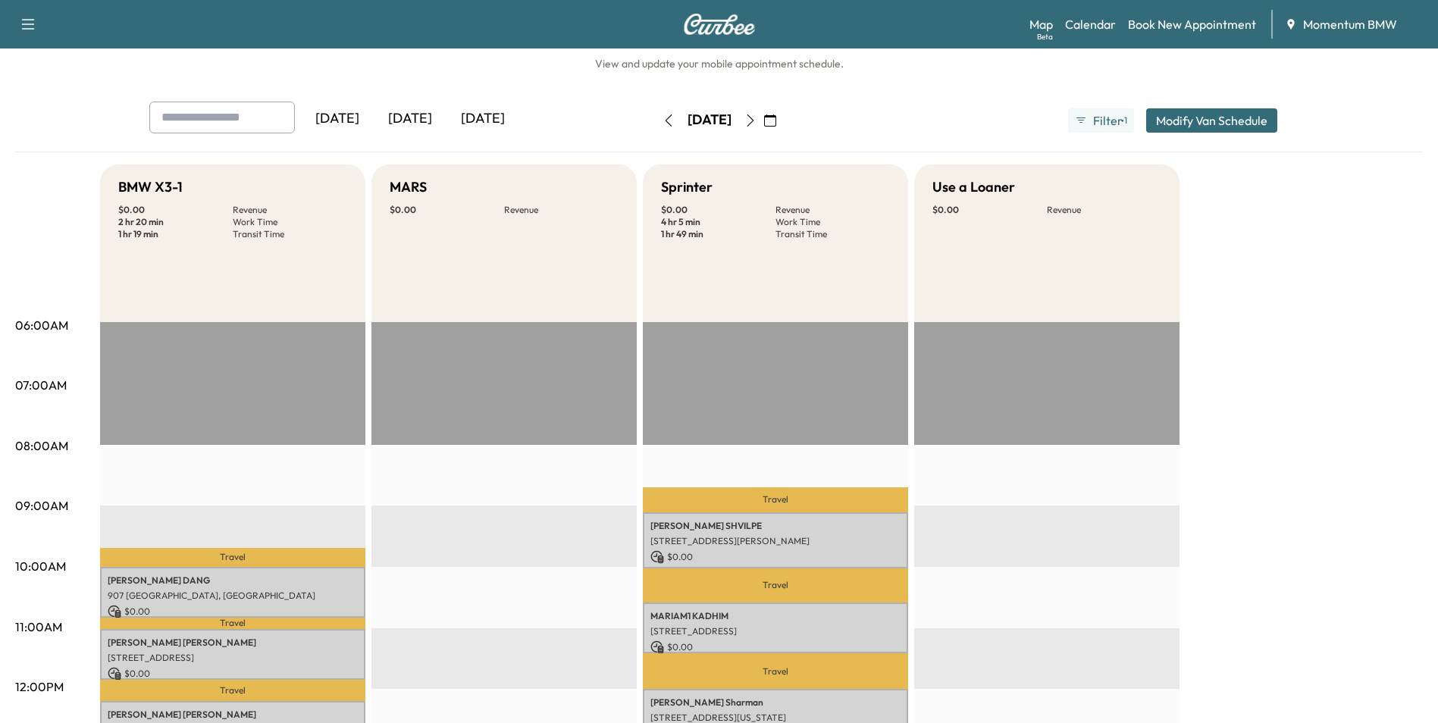
scroll to position [0, 0]
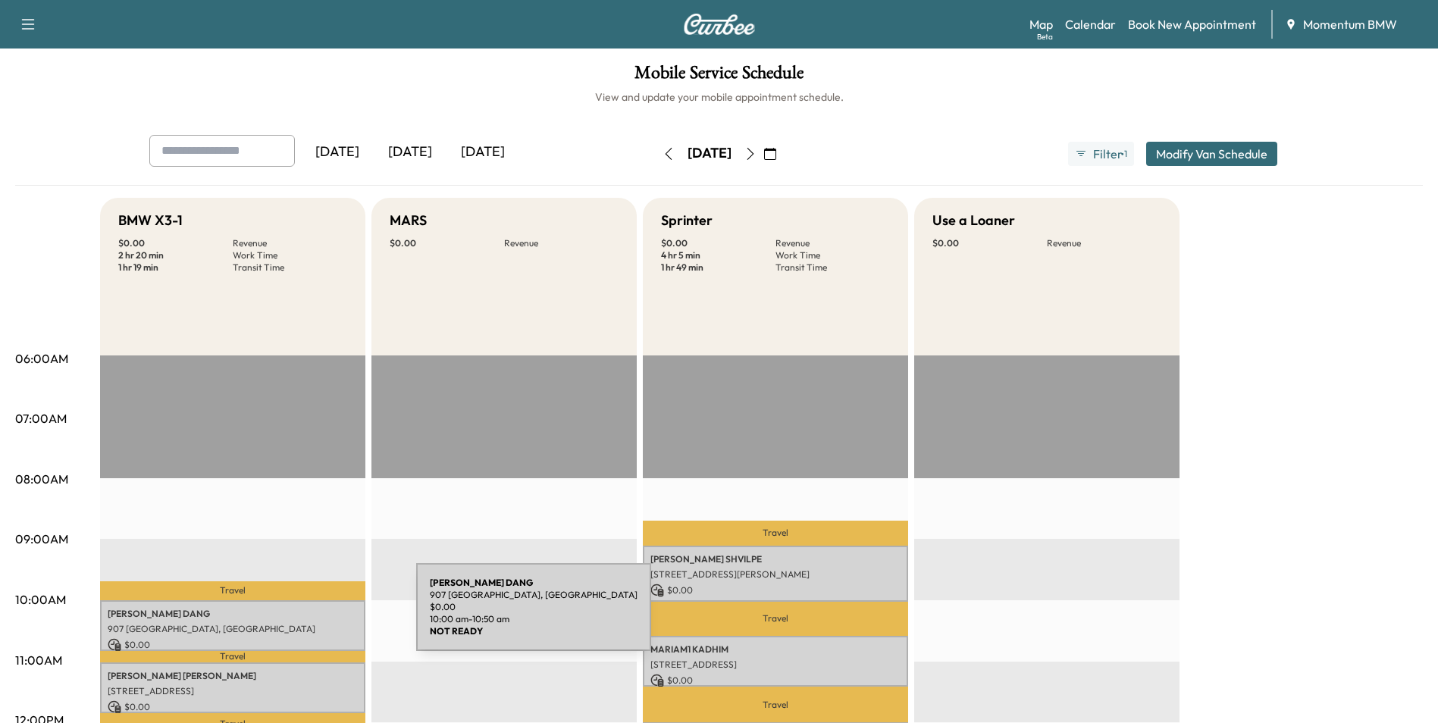
click at [303, 616] on p "[PERSON_NAME]" at bounding box center [233, 614] width 250 height 12
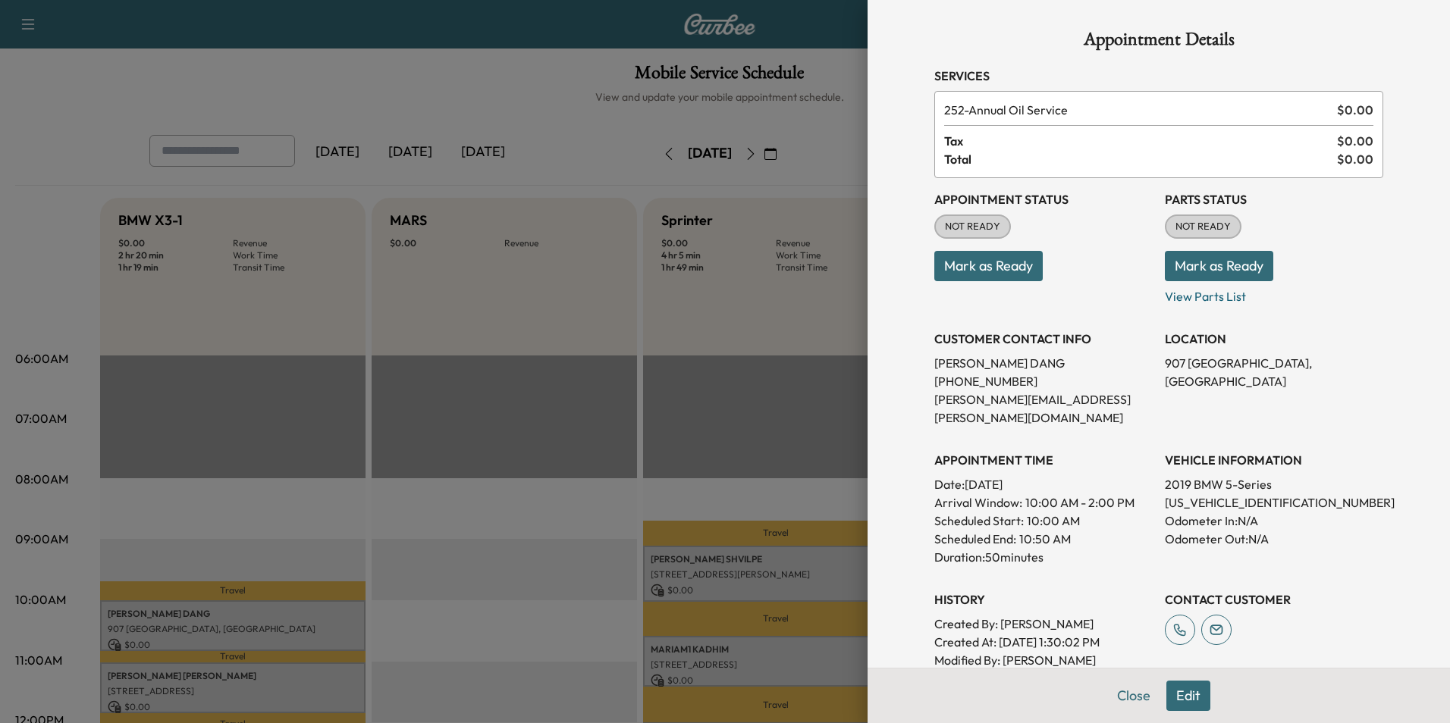
click at [1186, 695] on button "Edit" at bounding box center [1188, 696] width 44 height 30
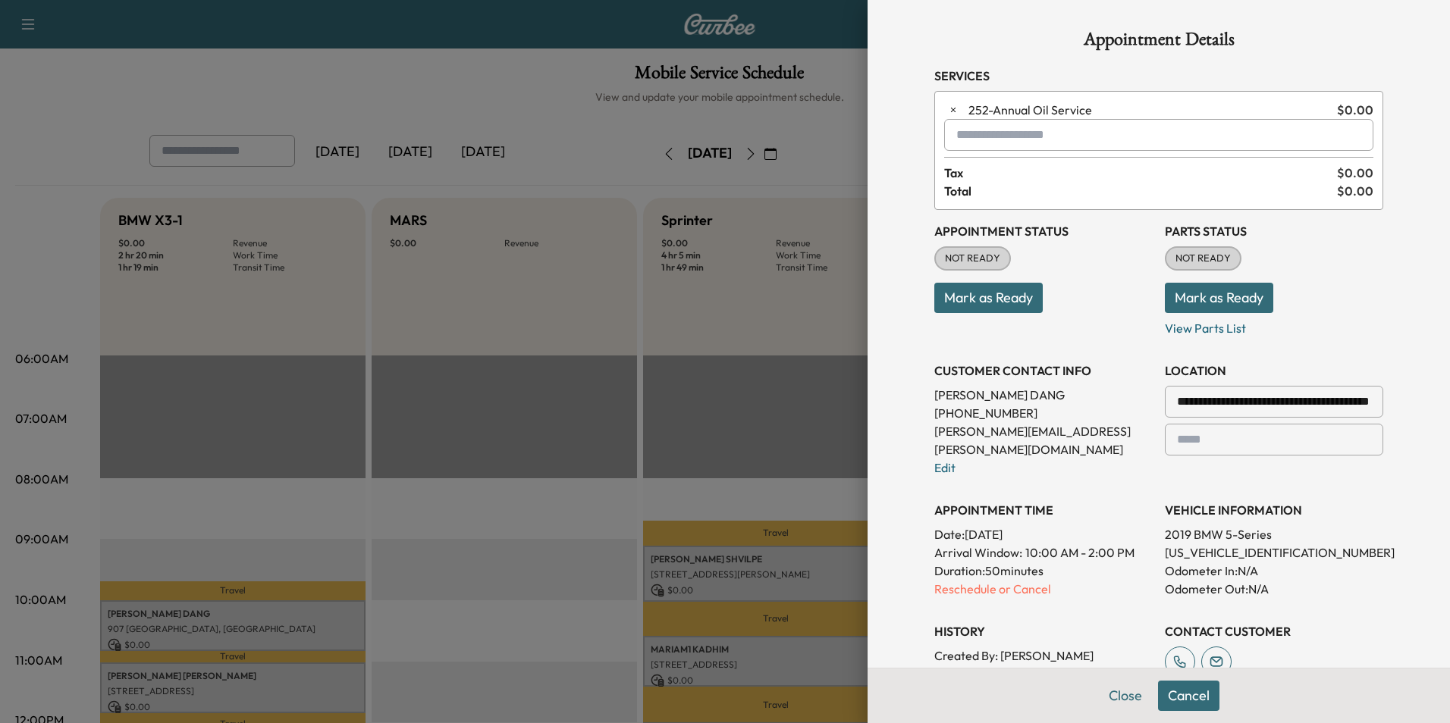
click at [1027, 142] on input "text" at bounding box center [1158, 135] width 429 height 32
type input "****"
click at [1118, 697] on button "Close" at bounding box center [1125, 696] width 53 height 30
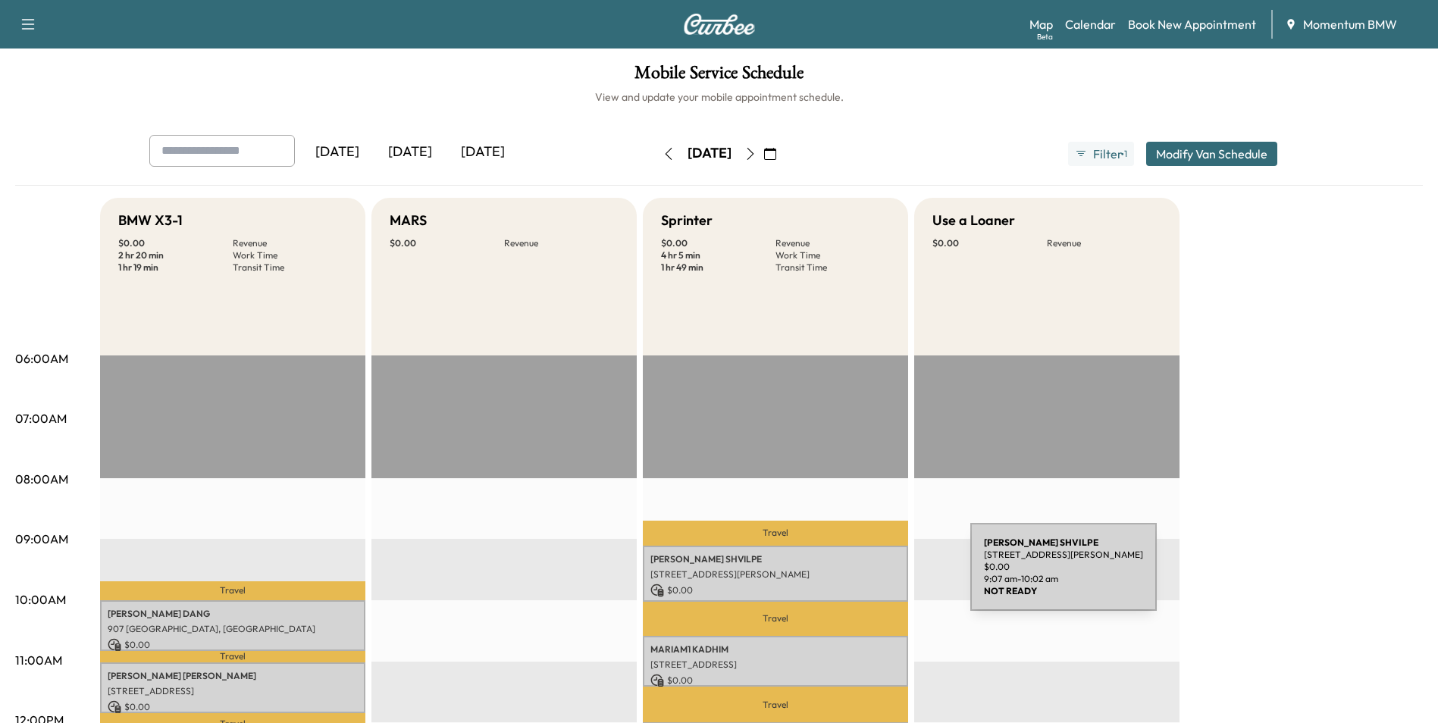
click at [857, 576] on p "[STREET_ADDRESS][PERSON_NAME]" at bounding box center [776, 575] width 250 height 12
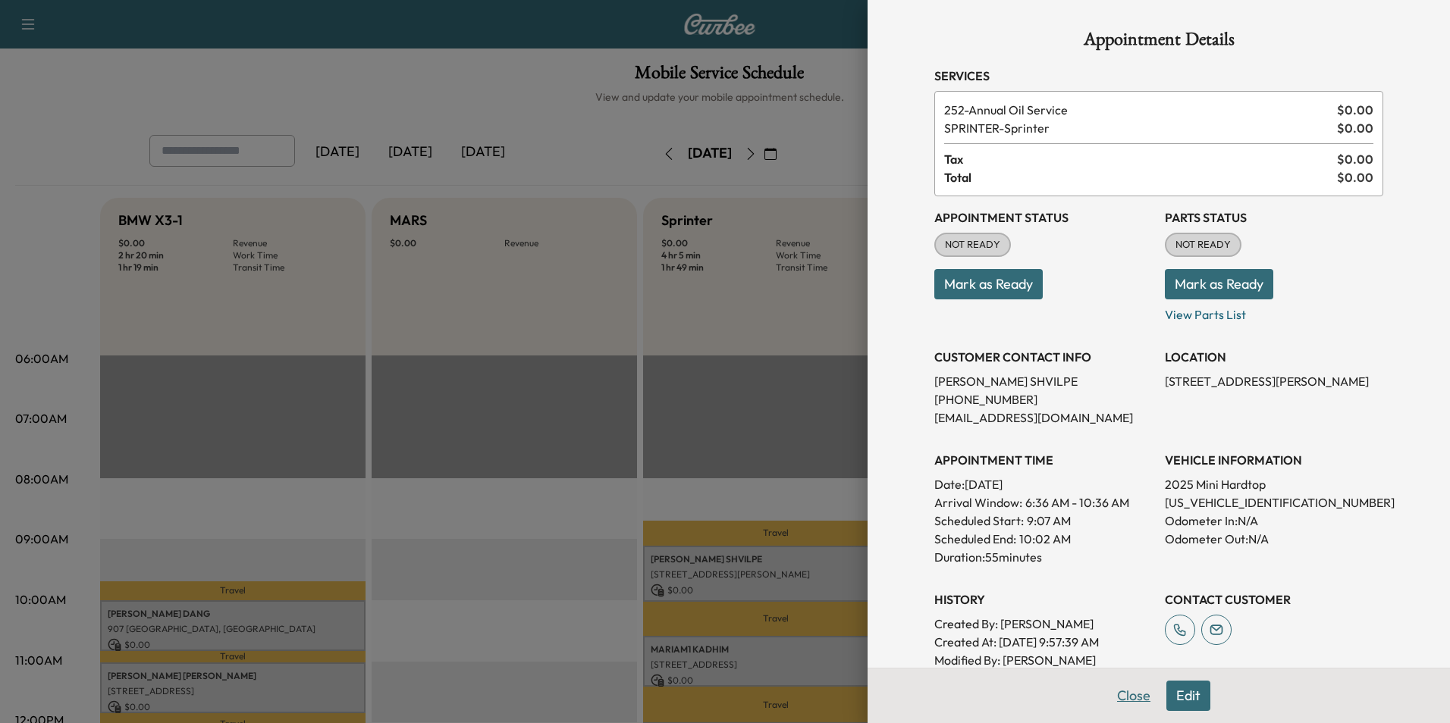
click at [1130, 701] on button "Close" at bounding box center [1133, 696] width 53 height 30
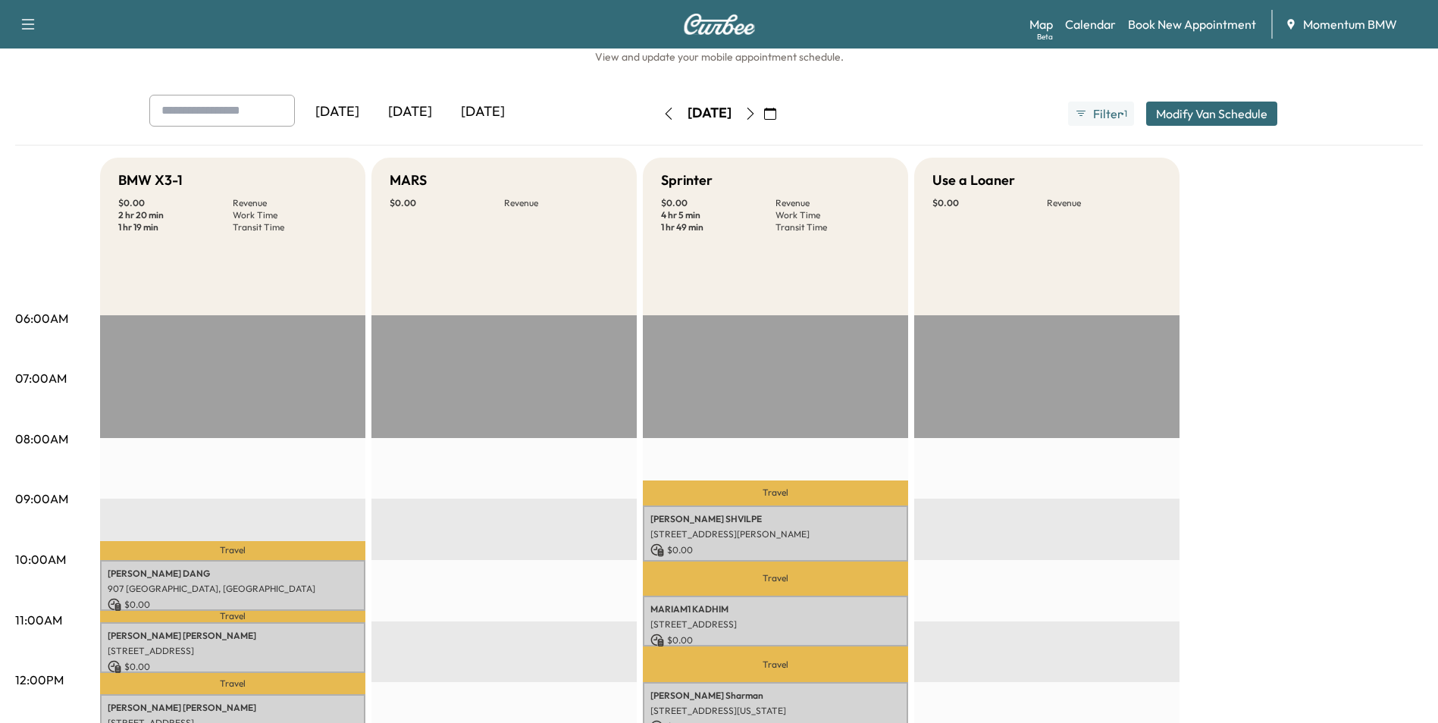
scroll to position [76, 0]
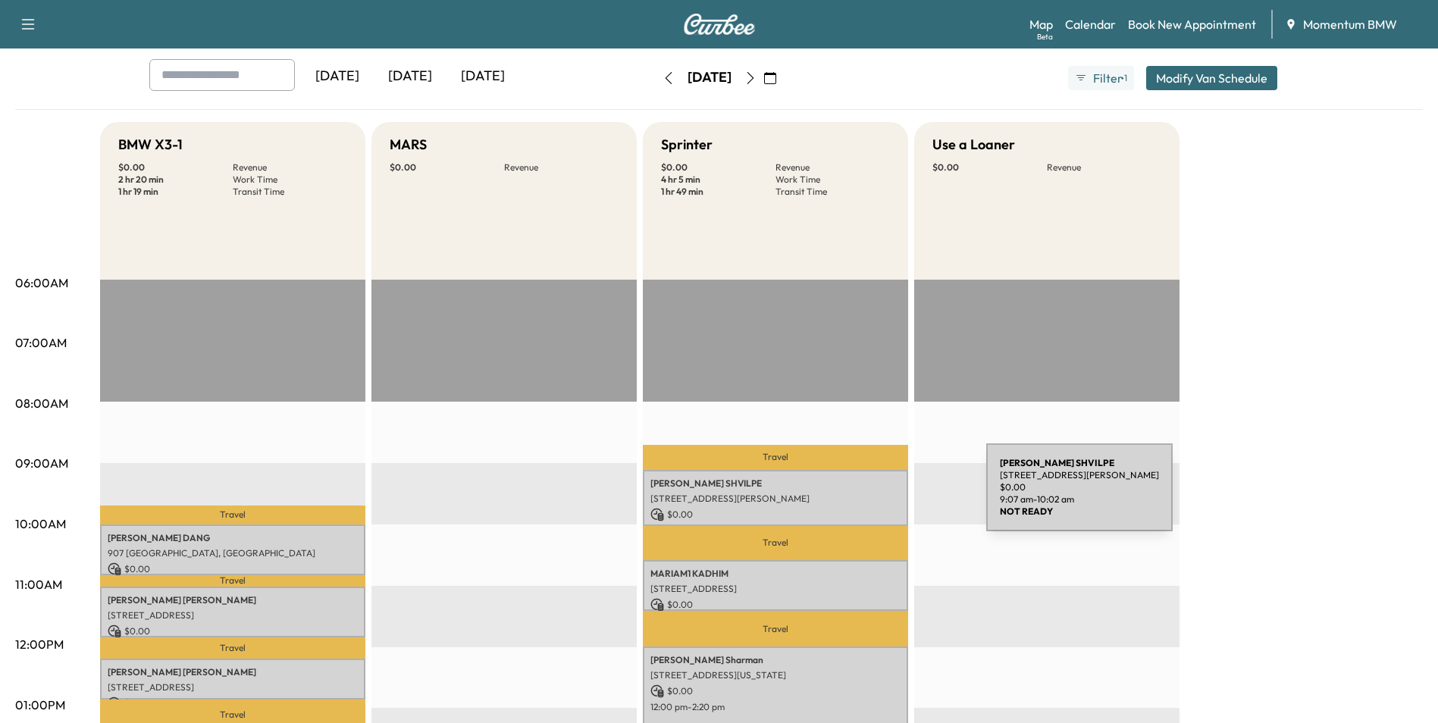
click at [873, 497] on p "[STREET_ADDRESS][PERSON_NAME]" at bounding box center [776, 499] width 250 height 12
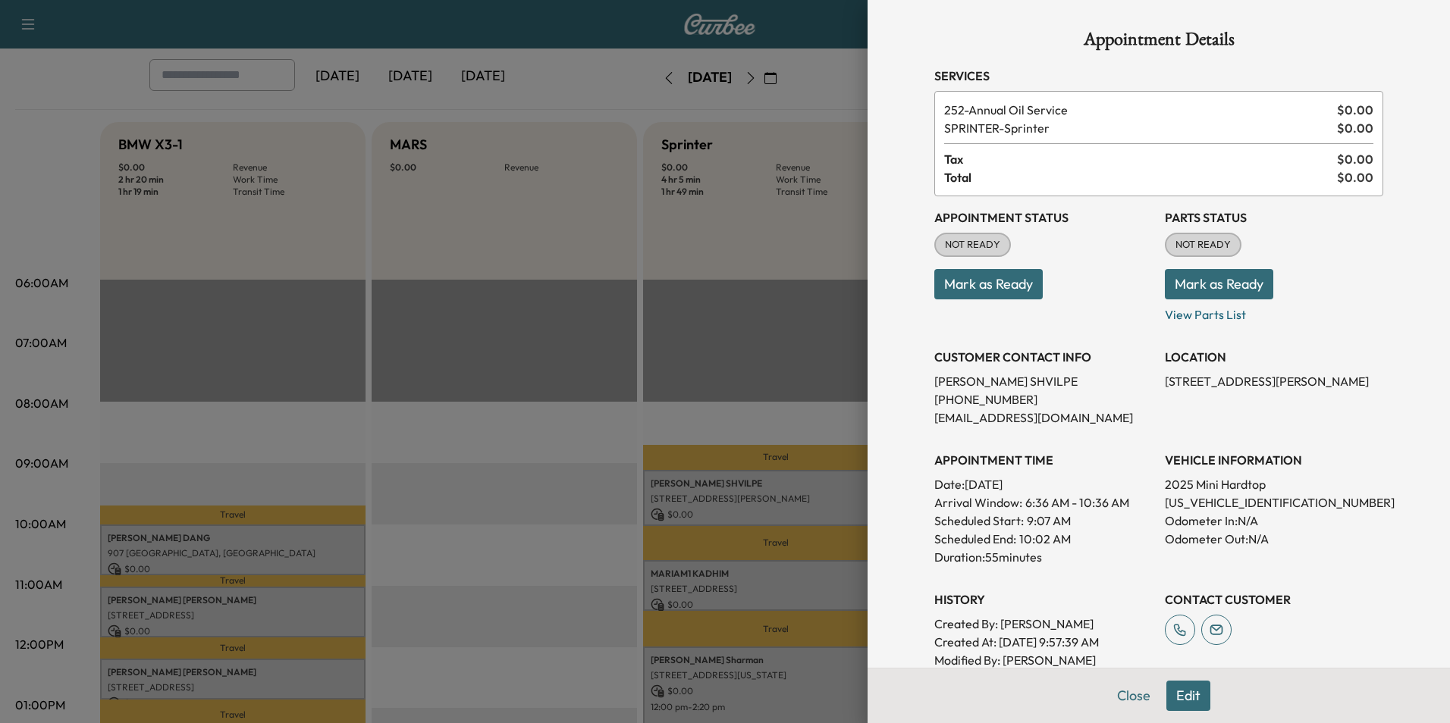
click at [1178, 698] on button "Edit" at bounding box center [1188, 696] width 44 height 30
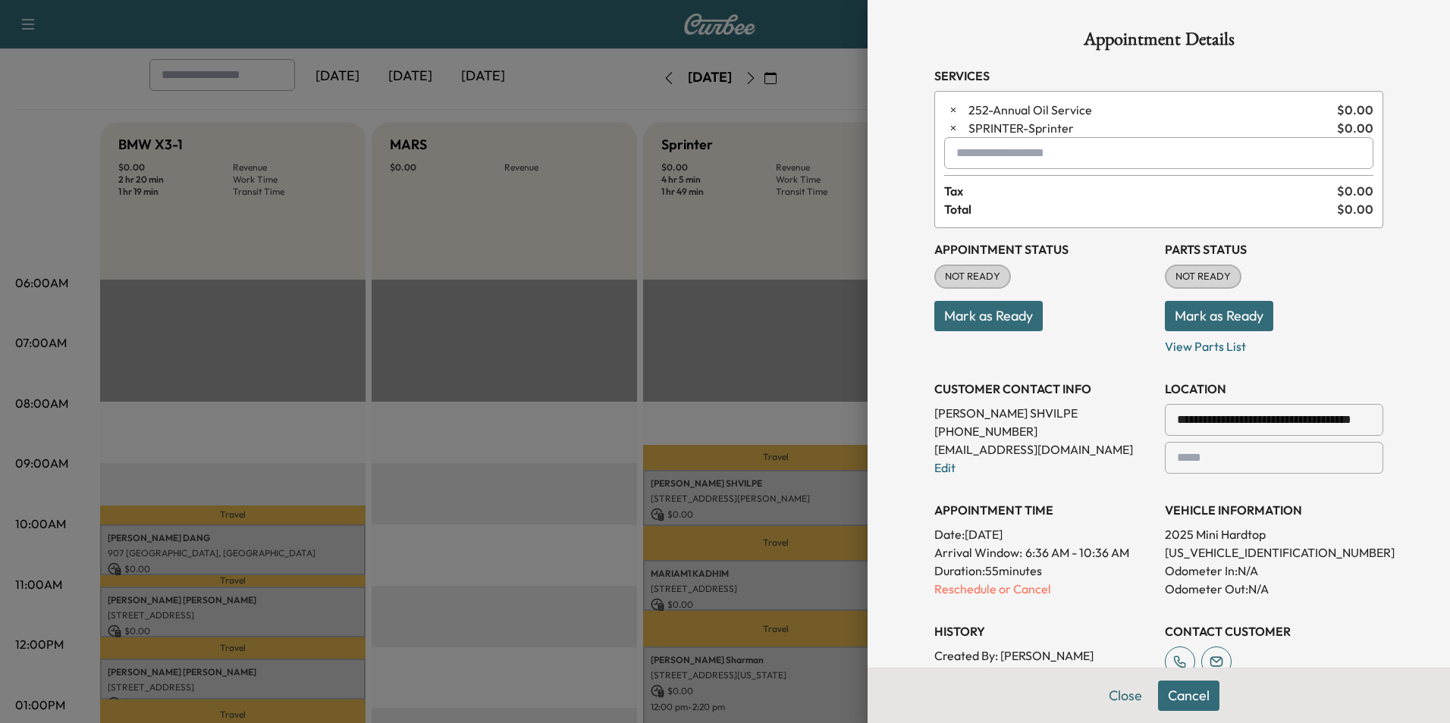
click at [1018, 155] on input "text" at bounding box center [1158, 153] width 429 height 32
type input "****"
click at [1121, 695] on button "Close" at bounding box center [1125, 696] width 53 height 30
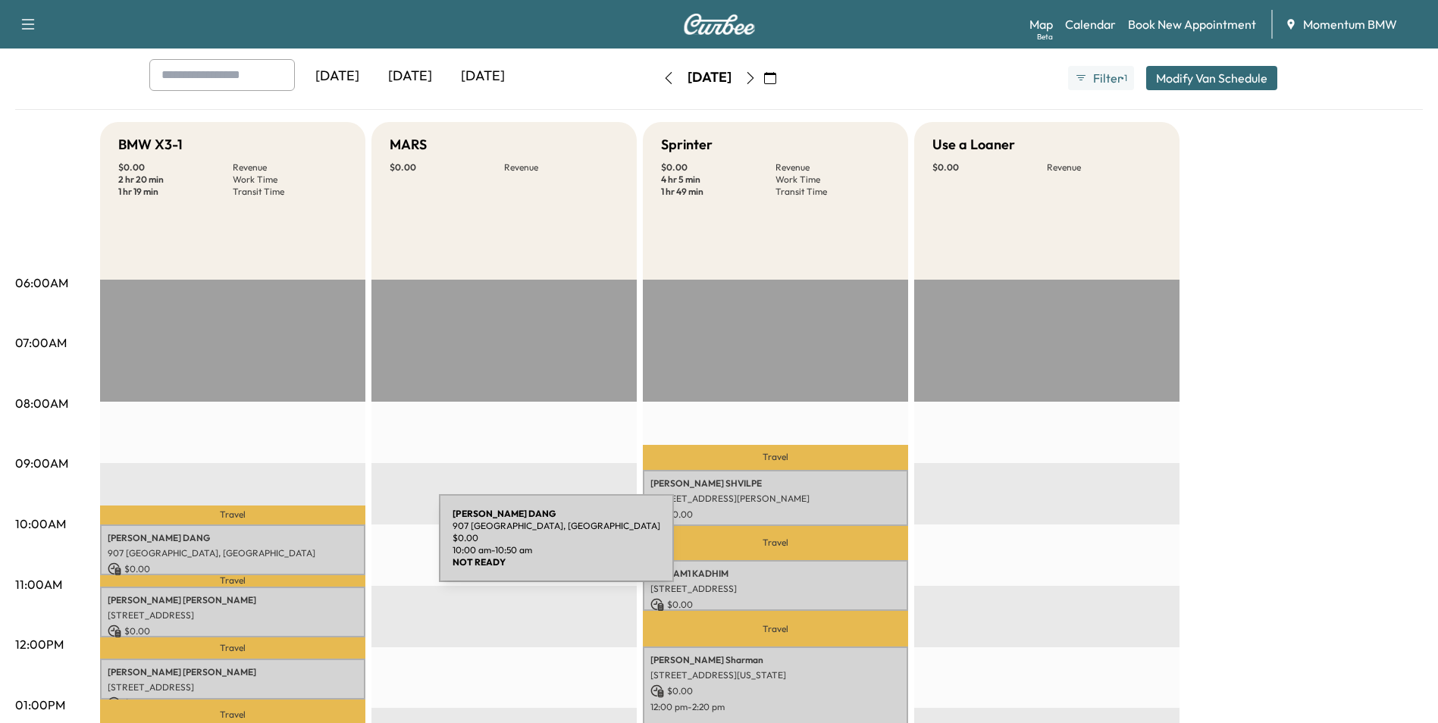
click at [325, 547] on p "907 [GEOGRAPHIC_DATA], [GEOGRAPHIC_DATA]" at bounding box center [233, 553] width 250 height 12
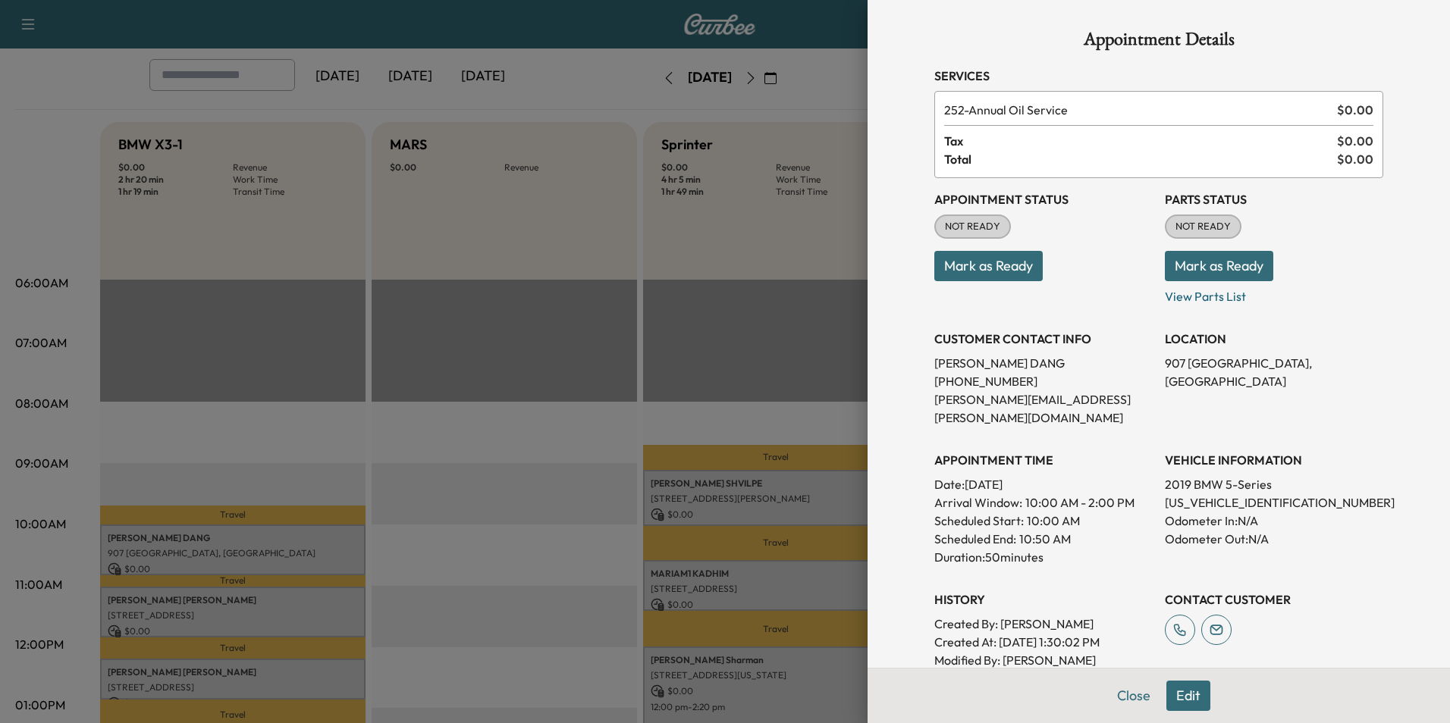
click at [1174, 696] on button "Edit" at bounding box center [1188, 696] width 44 height 30
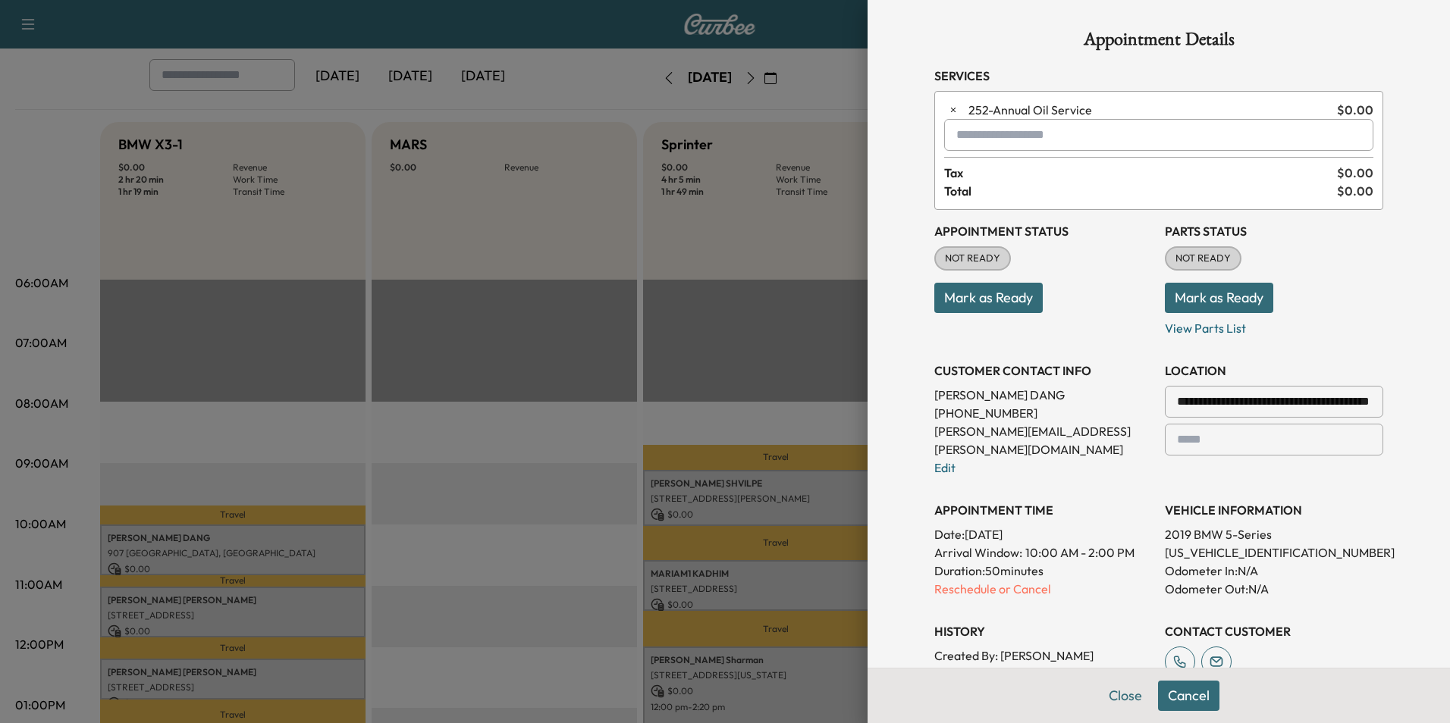
click at [1052, 136] on input "text" at bounding box center [1158, 135] width 429 height 32
type input "****"
click at [1120, 695] on button "Close" at bounding box center [1125, 696] width 53 height 30
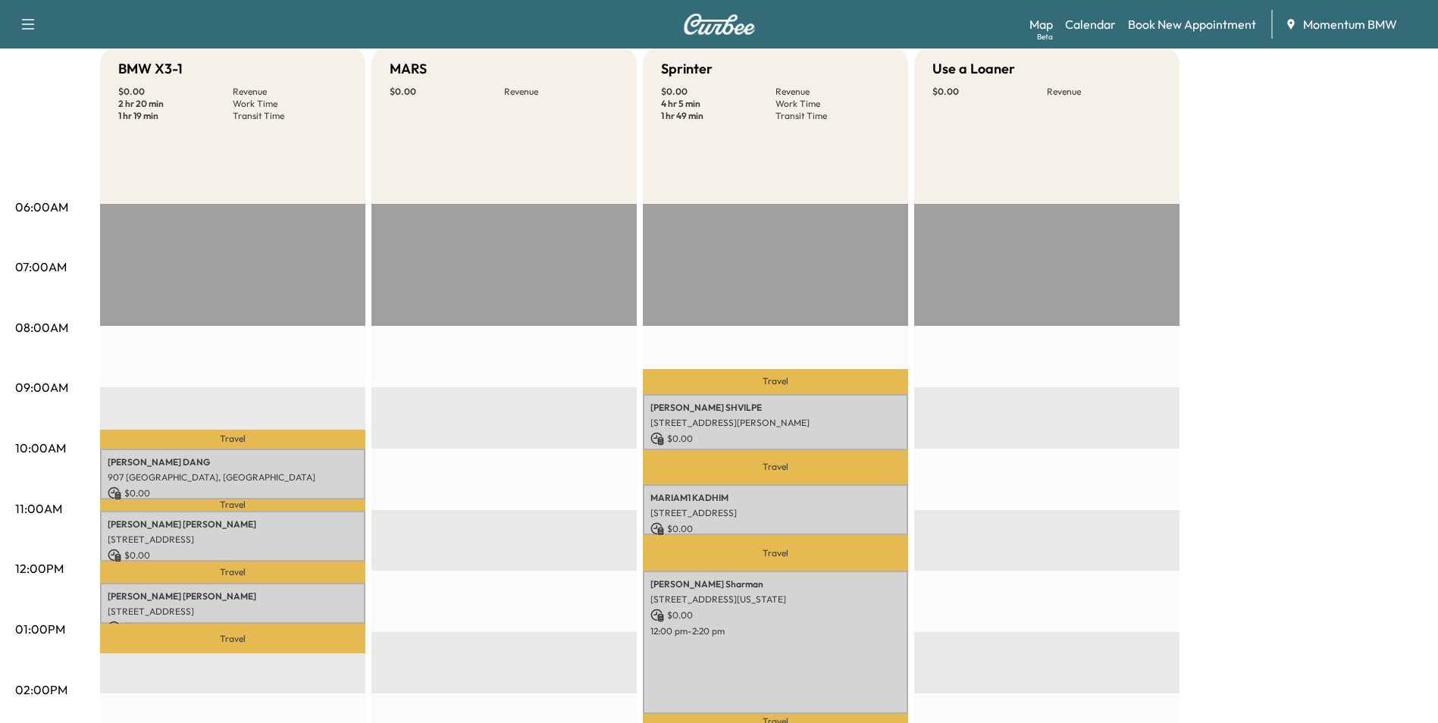
scroll to position [0, 0]
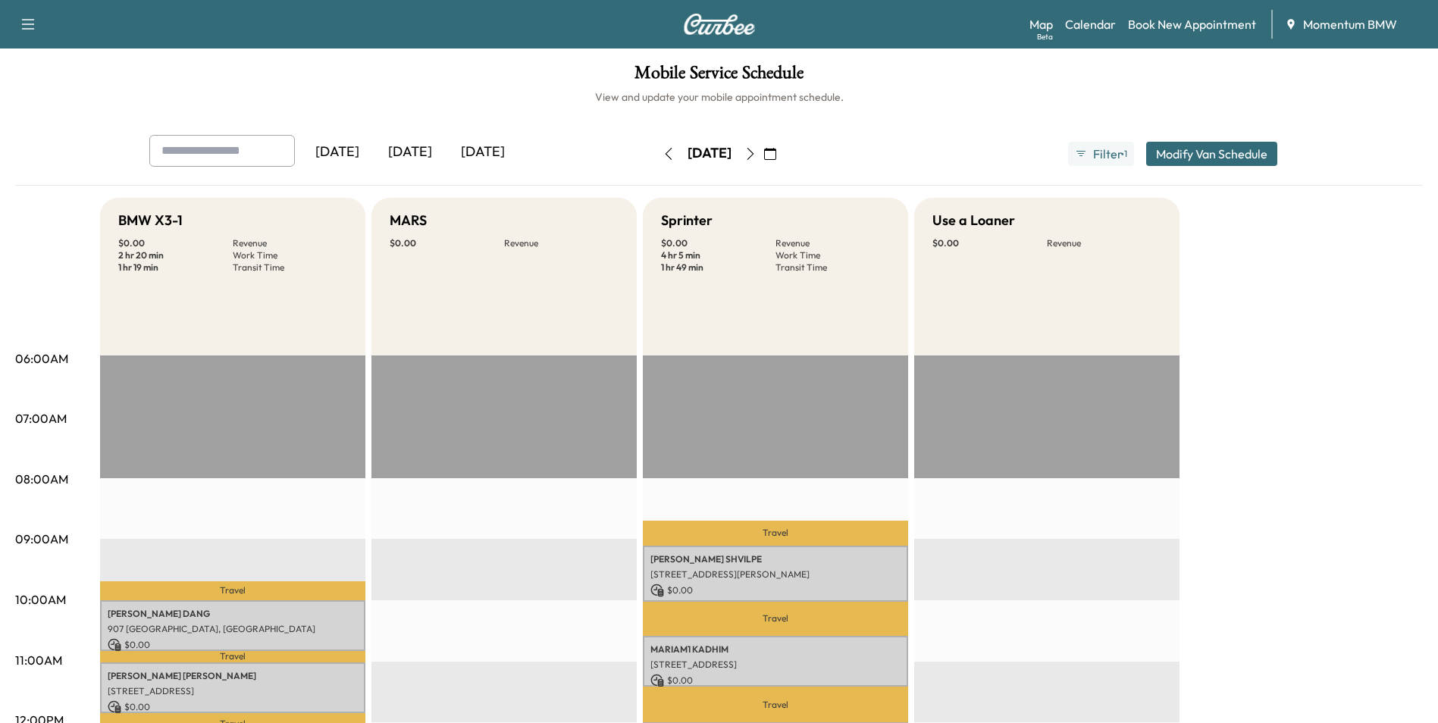
click at [663, 152] on icon "button" at bounding box center [669, 154] width 12 height 12
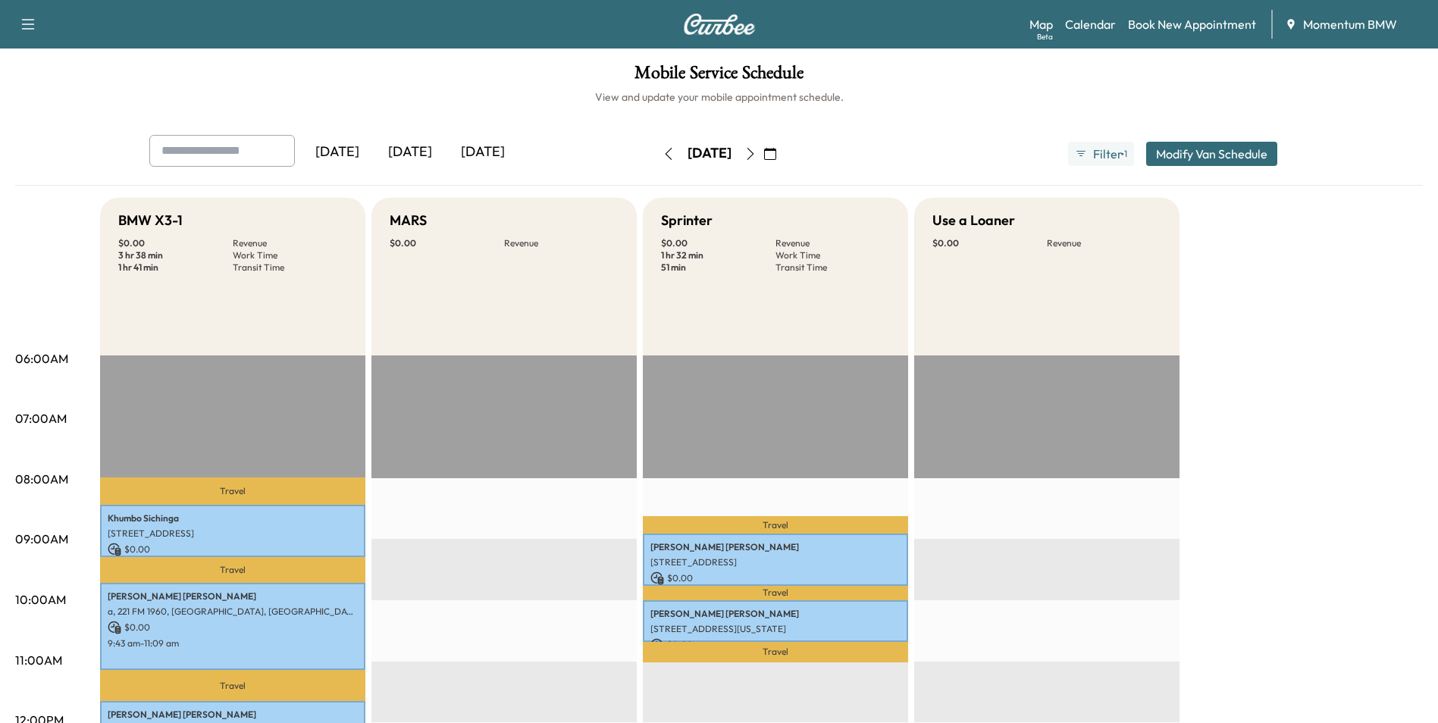
click at [757, 153] on icon "button" at bounding box center [751, 154] width 12 height 12
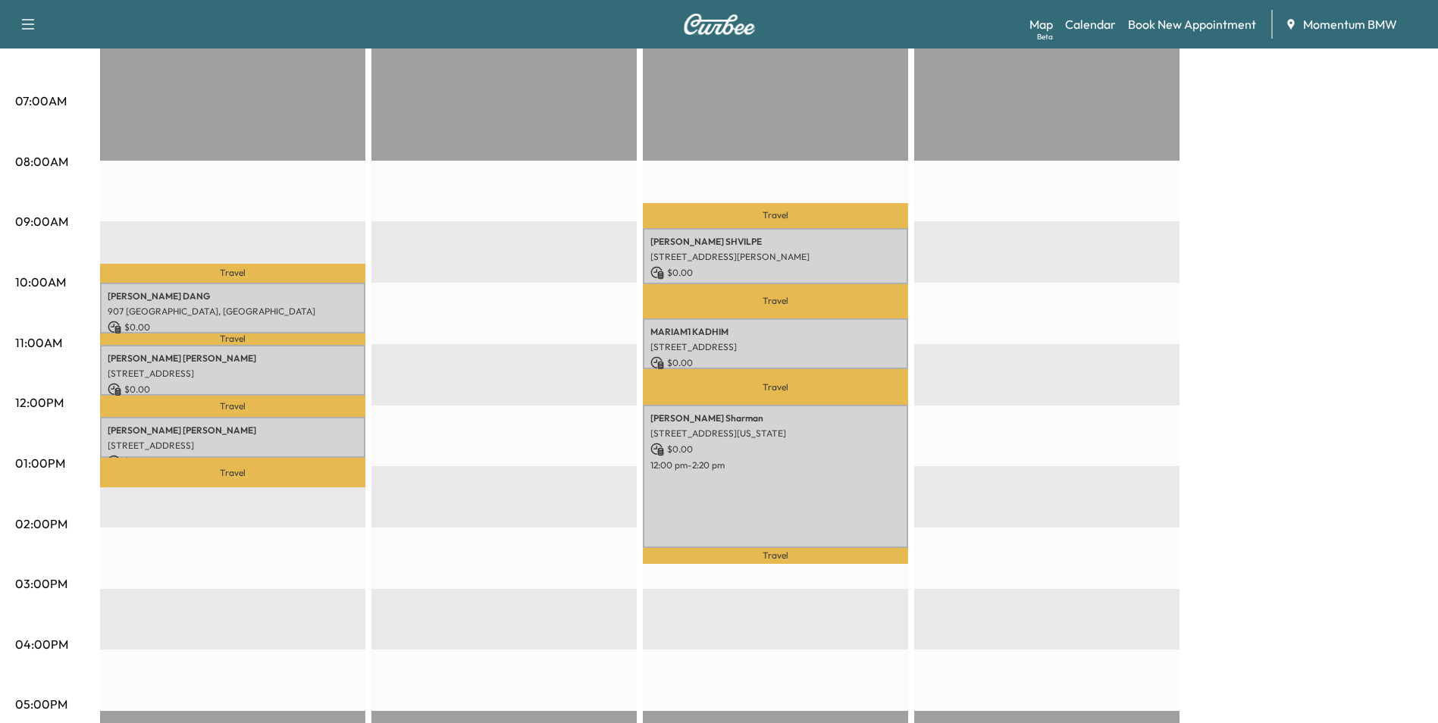
scroll to position [379, 0]
